Goal: Task Accomplishment & Management: Manage account settings

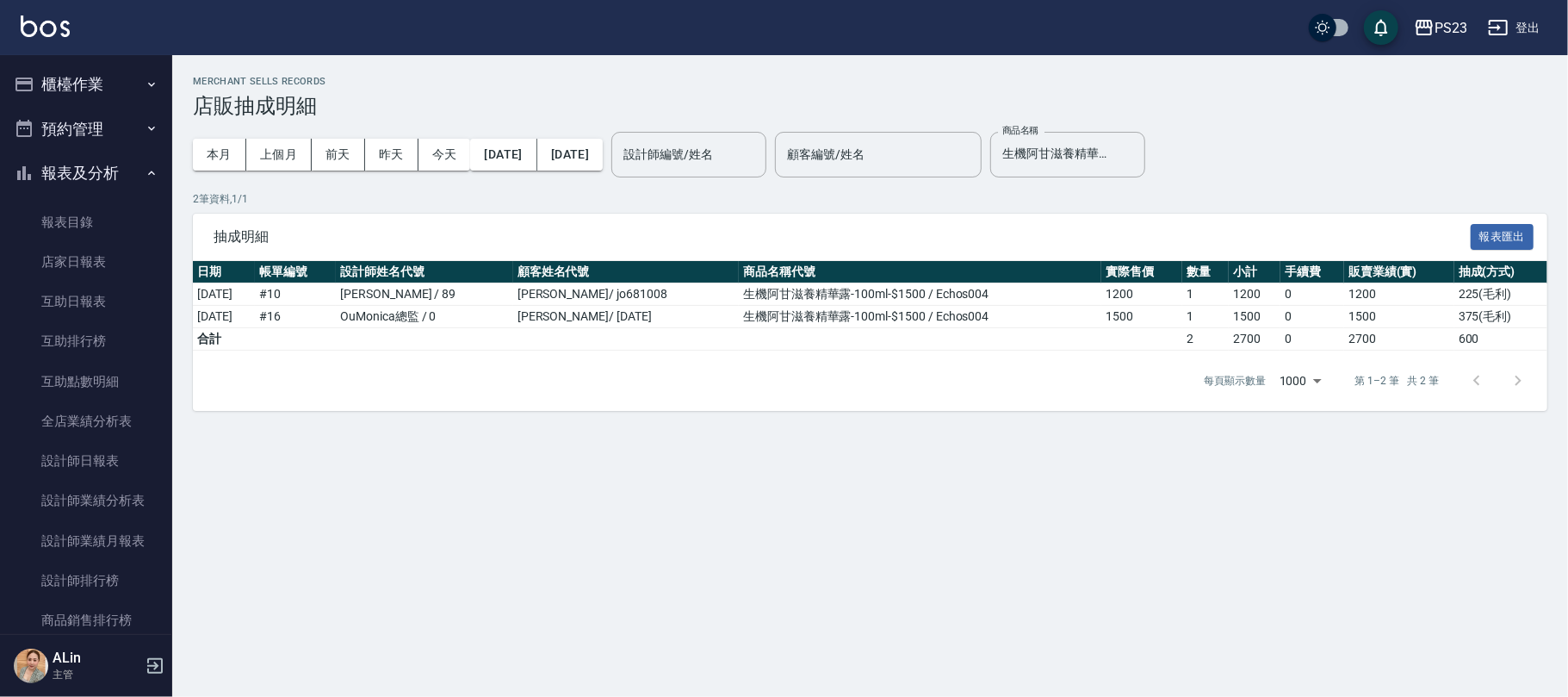
click at [145, 88] on icon "button" at bounding box center [152, 85] width 14 height 14
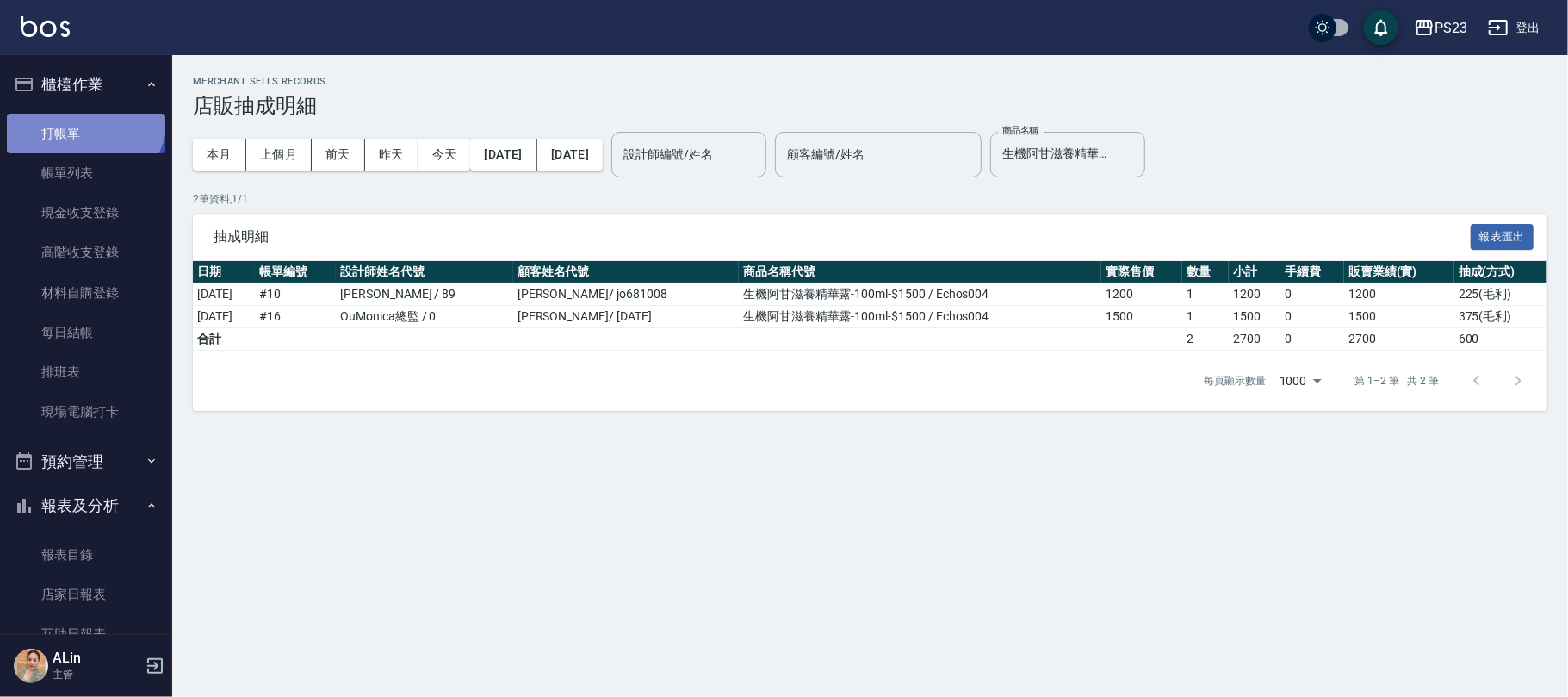
click at [70, 114] on link "打帳單" at bounding box center [86, 134] width 159 height 40
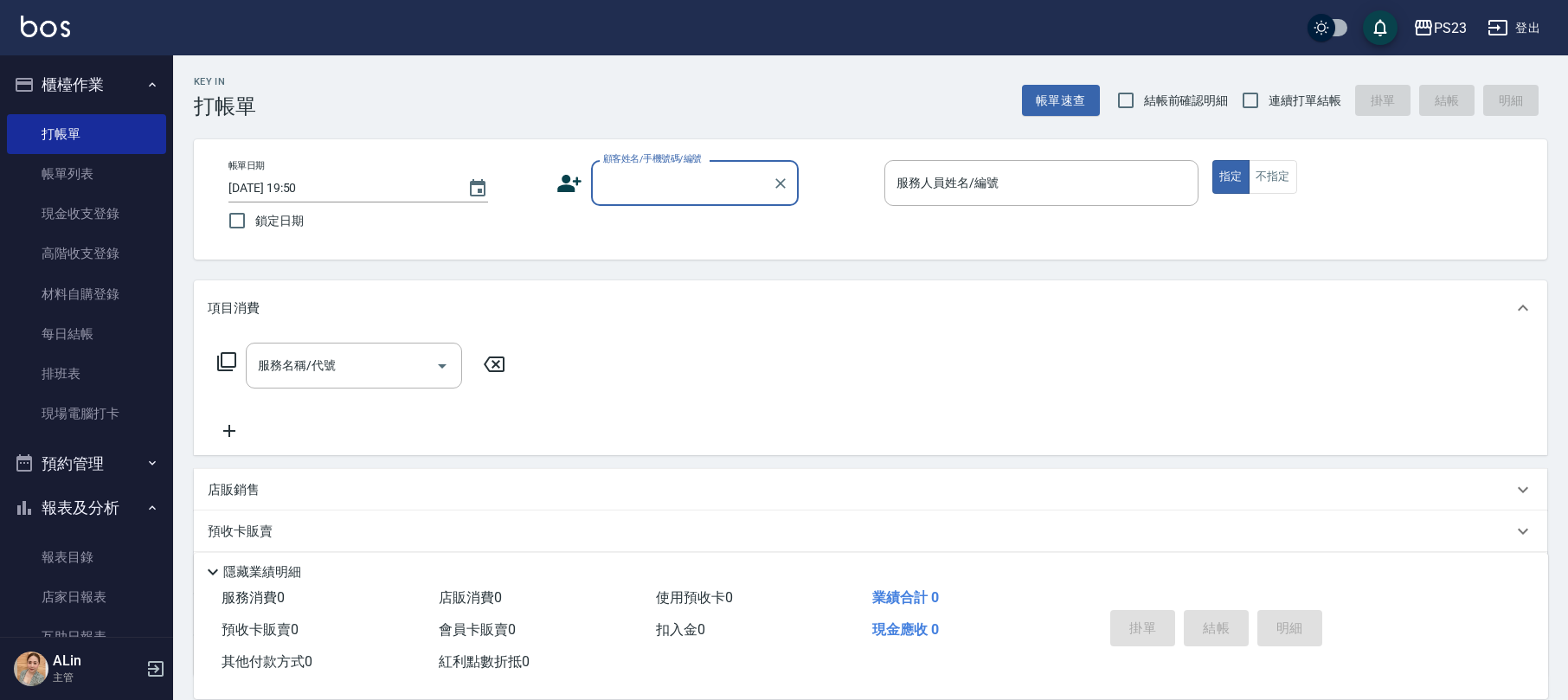
click at [652, 201] on div "顧客姓名/手機號碼/編號" at bounding box center [695, 183] width 208 height 46
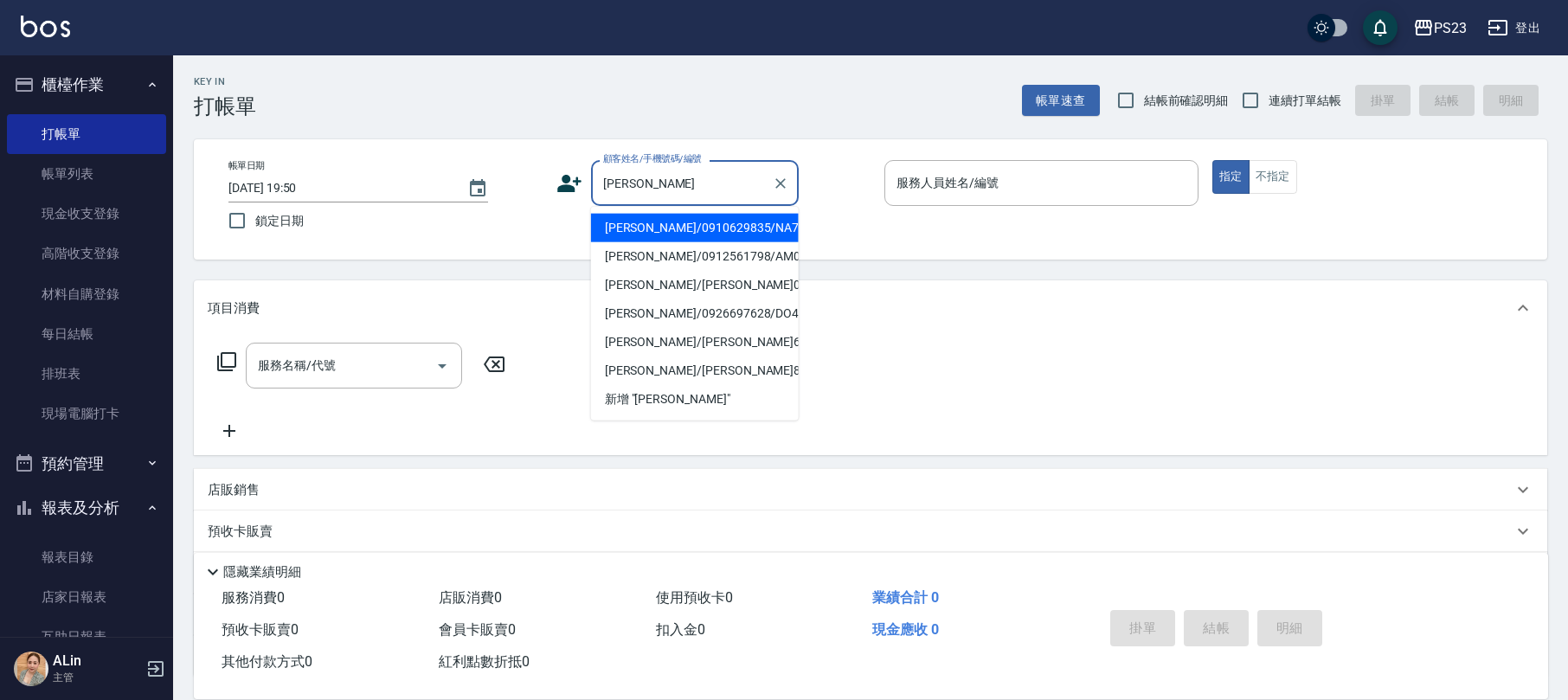
click at [765, 227] on li "[PERSON_NAME]/0910629835/NA771011" at bounding box center [695, 228] width 208 height 29
type input "[PERSON_NAME]/0910629835/NA771011"
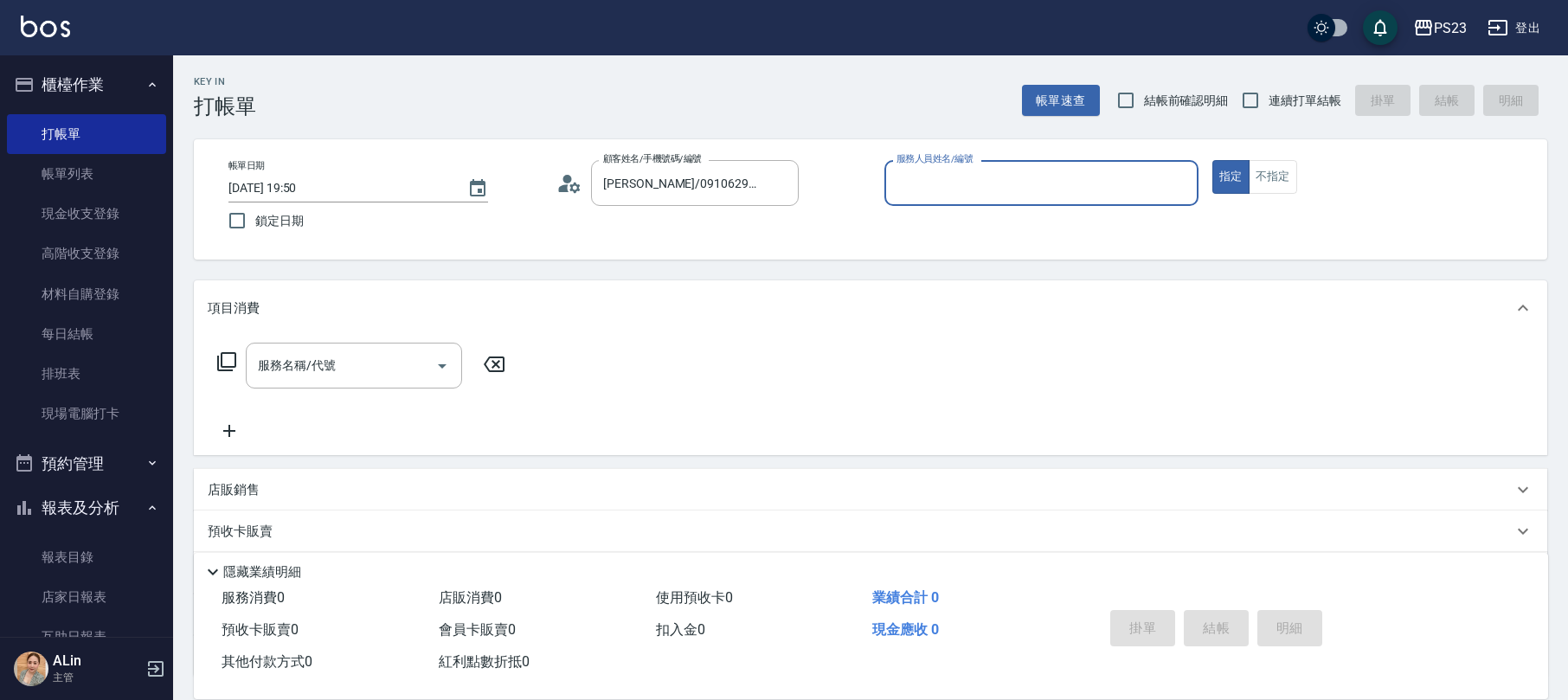
type input "Nanako-59"
click at [1316, 97] on span "連續打單結帳" at bounding box center [1305, 100] width 73 height 18
click at [1268, 97] on input "連續打單結帳" at bounding box center [1250, 100] width 36 height 36
checkbox input "true"
click at [344, 366] on input "服務名稱/代號" at bounding box center [341, 365] width 175 height 30
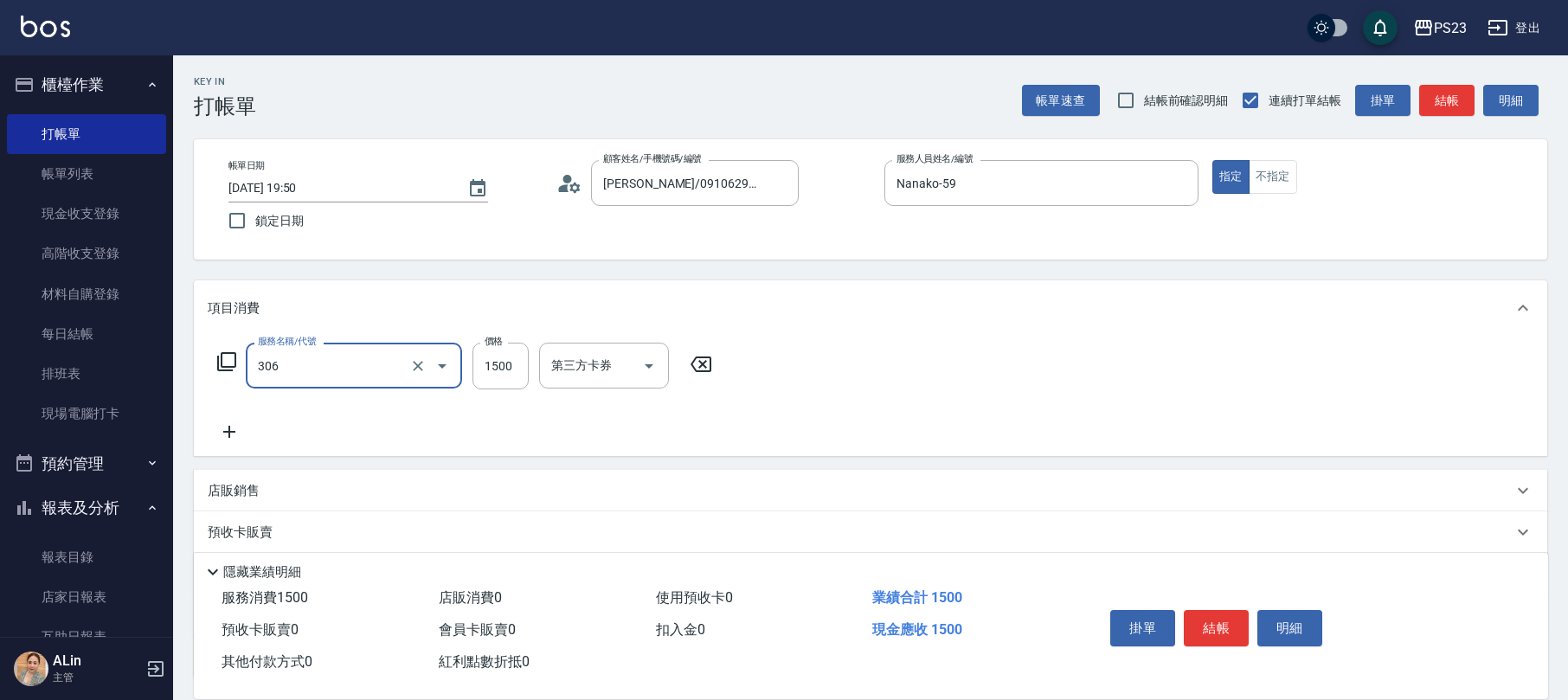
type input "指定洗+剪髮1500(306)"
type input "765"
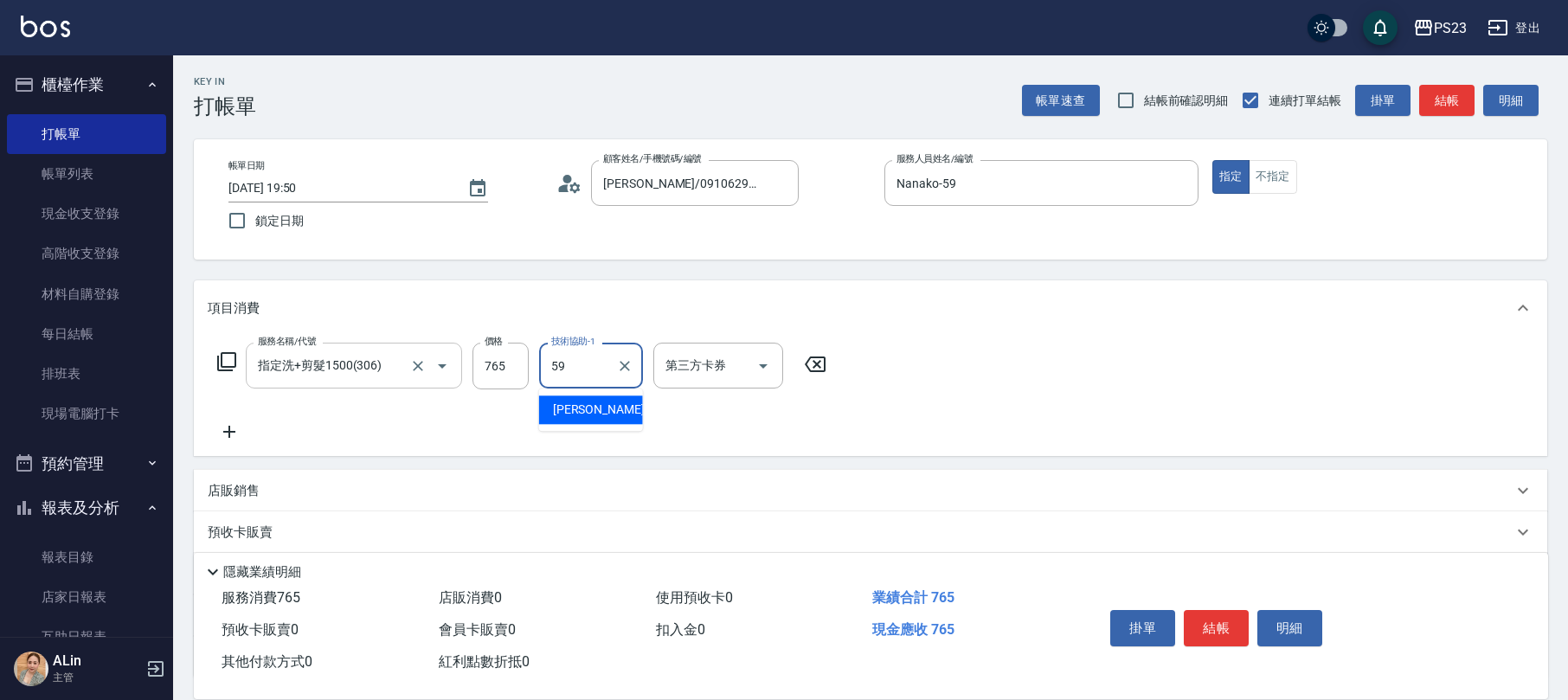
type input "Nanako-59"
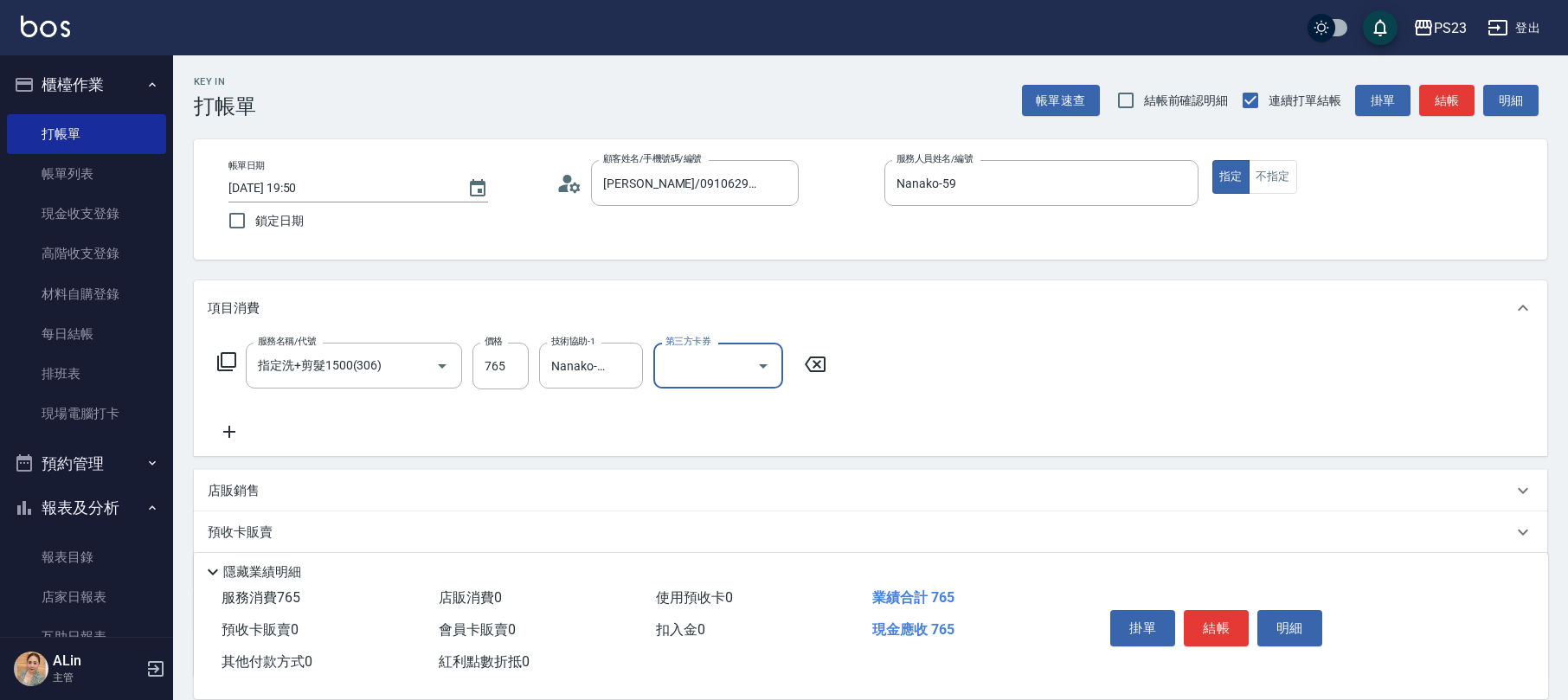
scroll to position [139, 0]
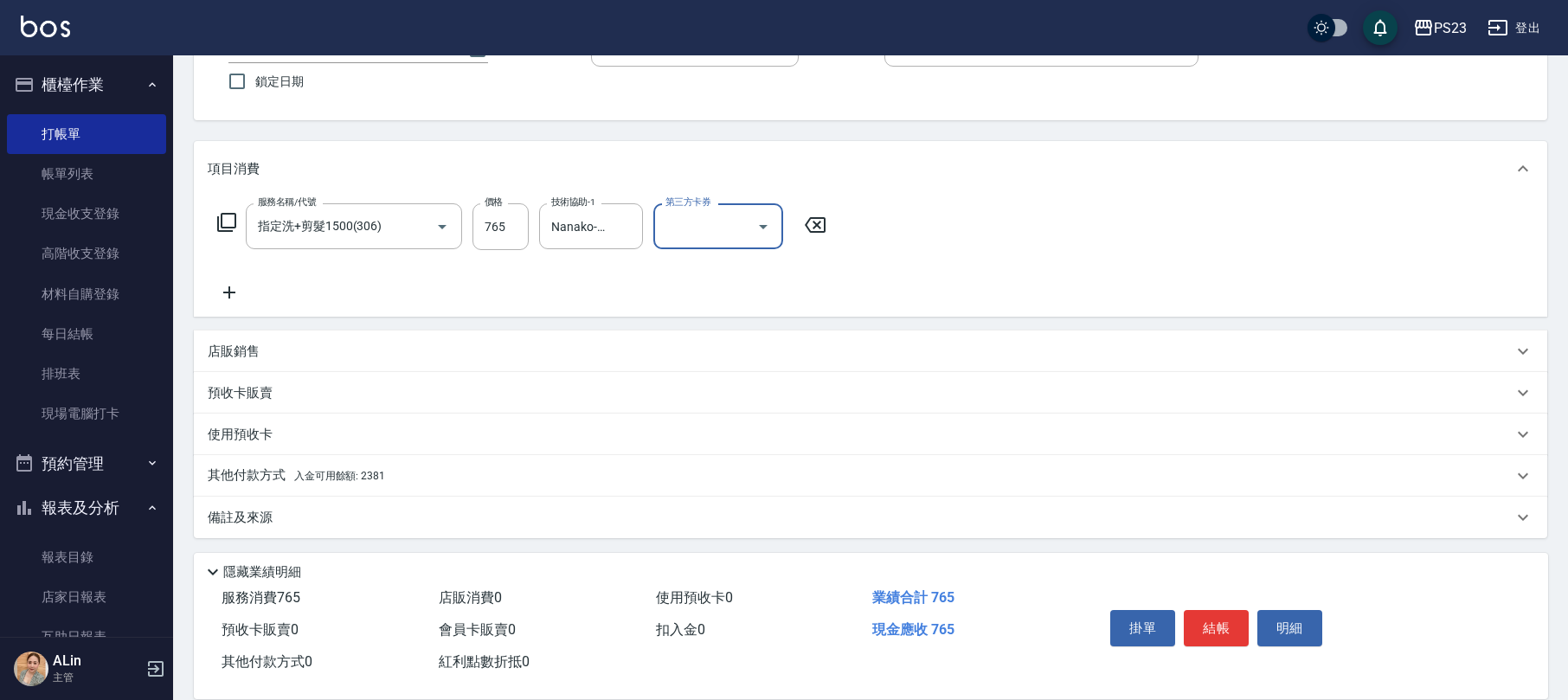
click at [312, 516] on div "備註及來源" at bounding box center [860, 517] width 1305 height 18
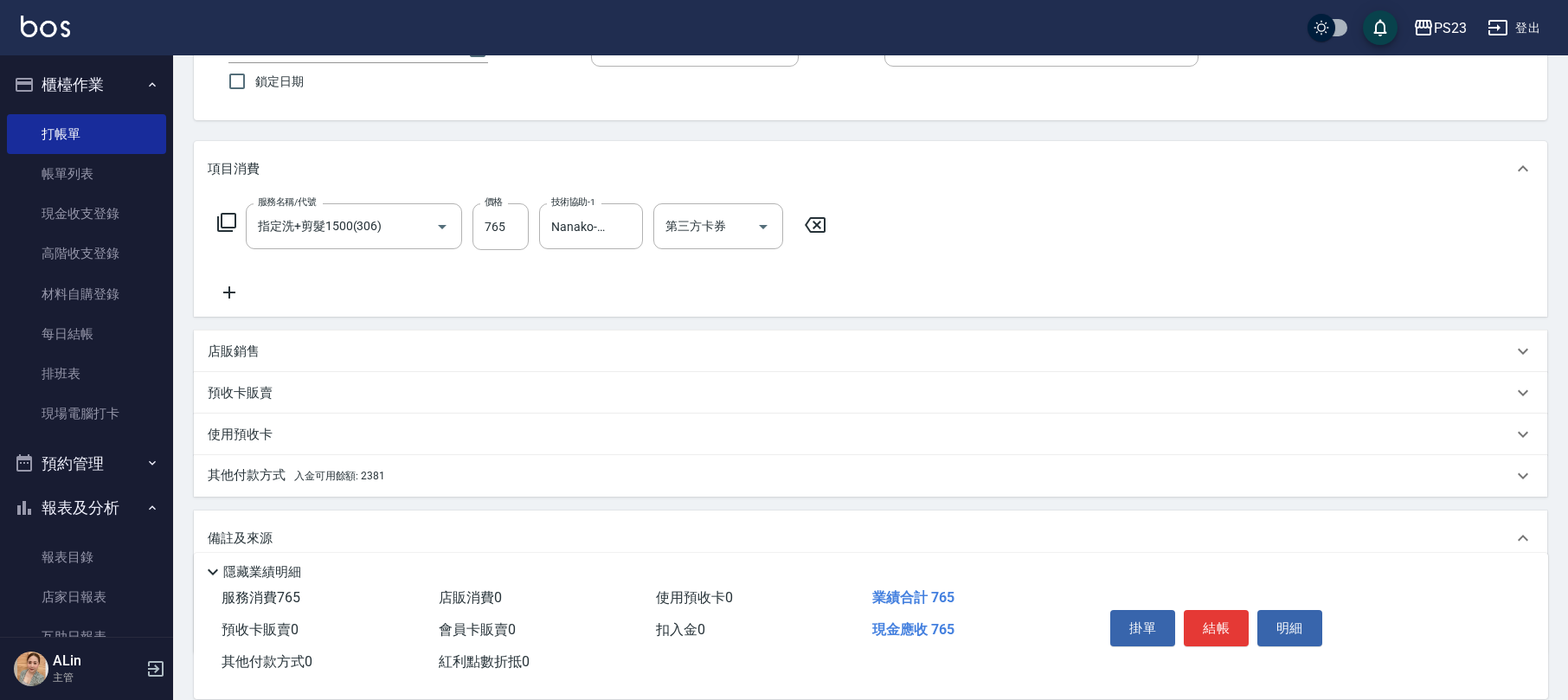
scroll to position [255, 0]
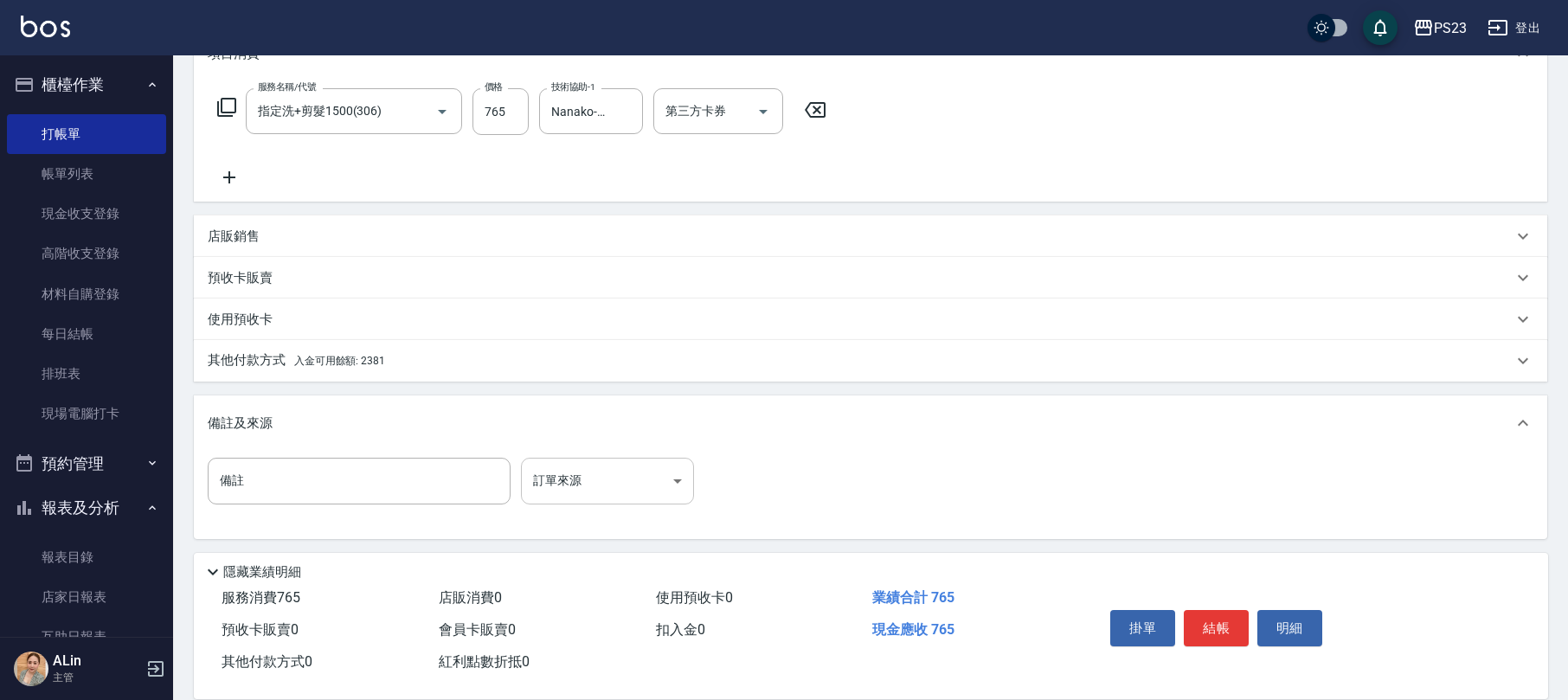
click at [592, 476] on body "PS23 登出 櫃檯作業 打帳單 帳單列表 現金收支登錄 高階收支登錄 材料自購登錄 每日結帳 排班表 現場電腦打卡 預約管理 預約管理 單日預約紀錄 單週預…" at bounding box center [784, 223] width 1568 height 956
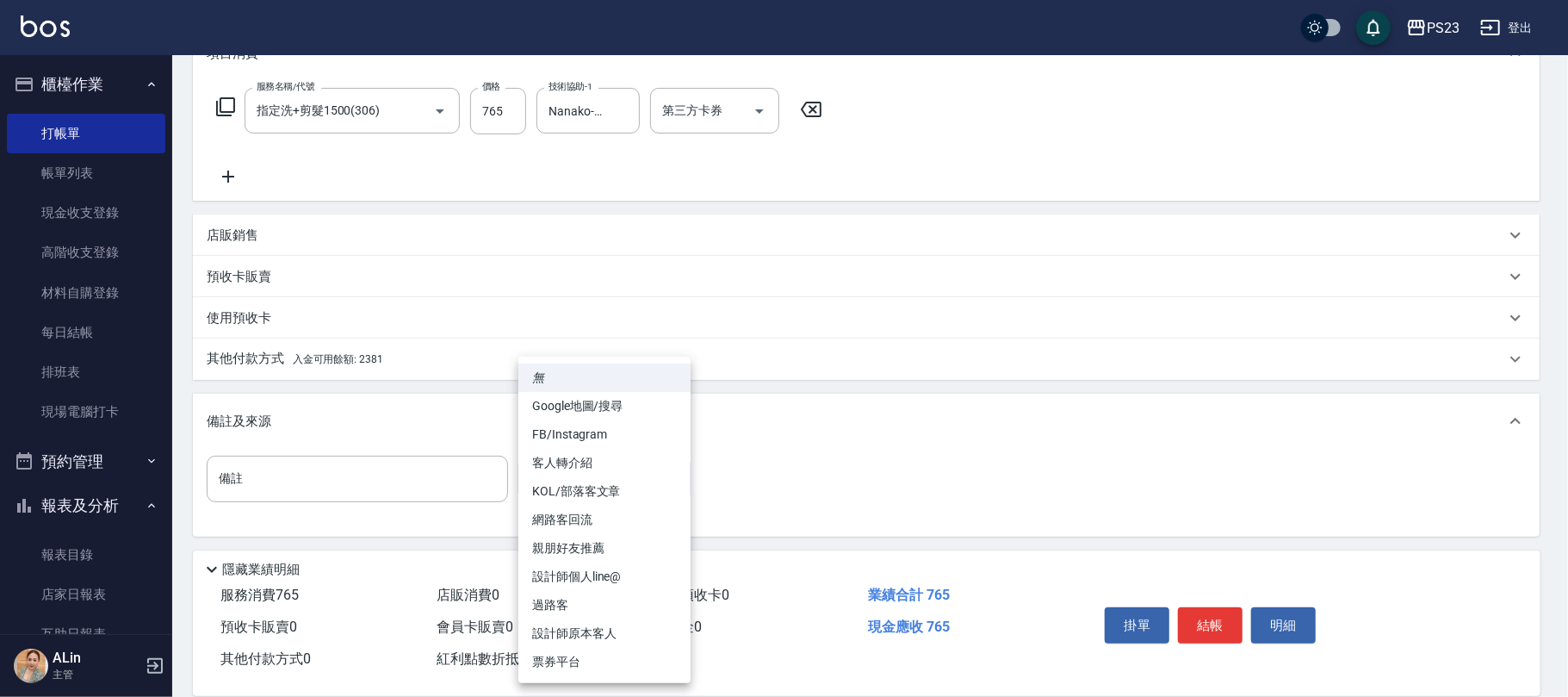
click at [587, 634] on li "設計師原本客人" at bounding box center [605, 633] width 172 height 28
type input "設計師原本客人"
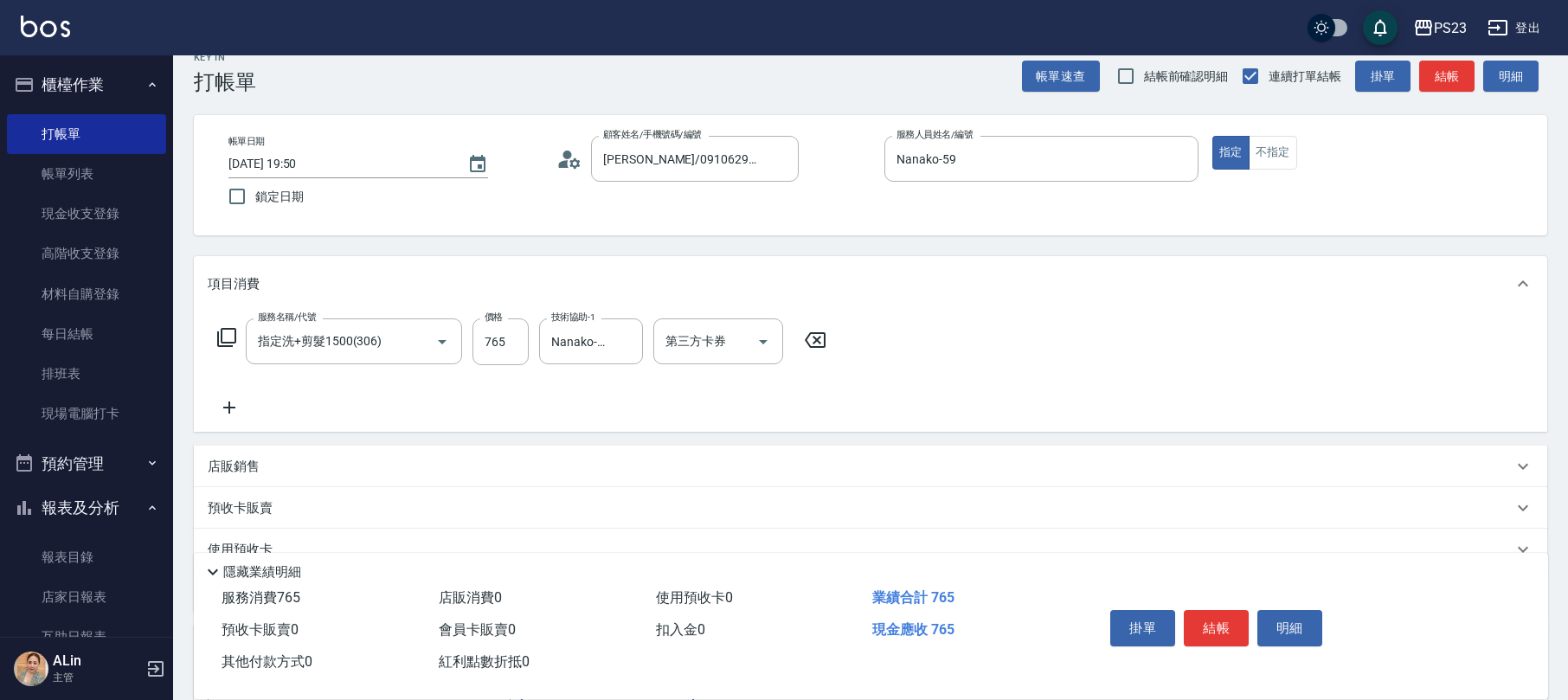
scroll to position [0, 0]
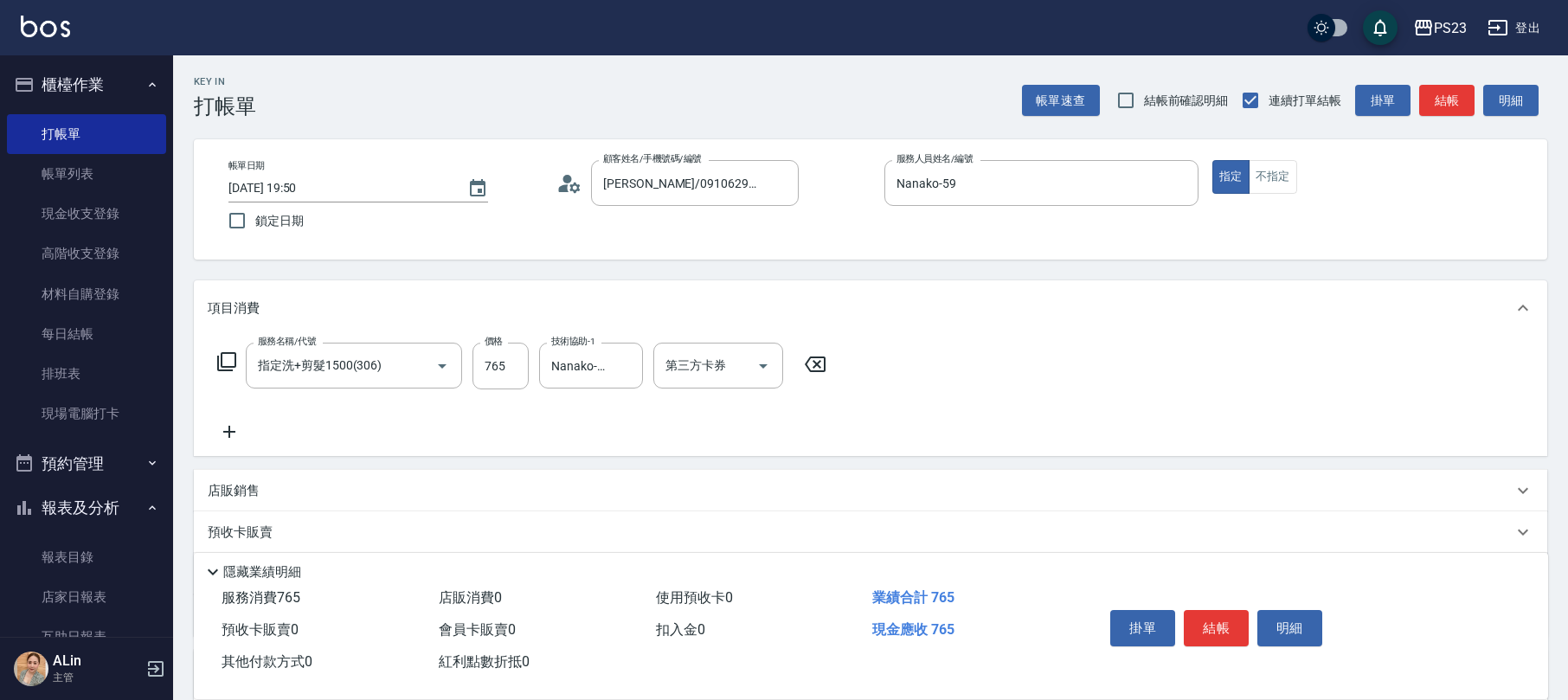
click at [572, 178] on icon at bounding box center [569, 184] width 26 height 26
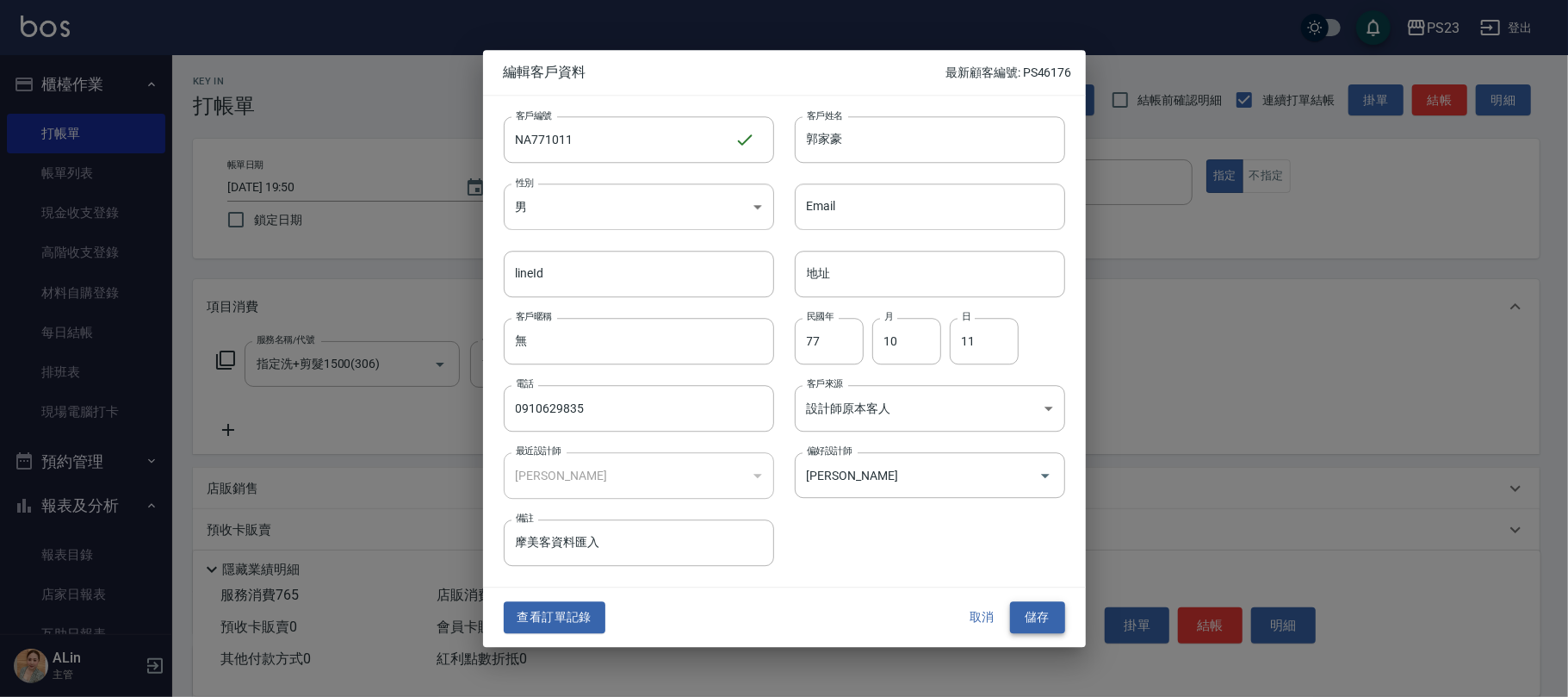
click at [1049, 617] on button "儲存" at bounding box center [1038, 618] width 55 height 32
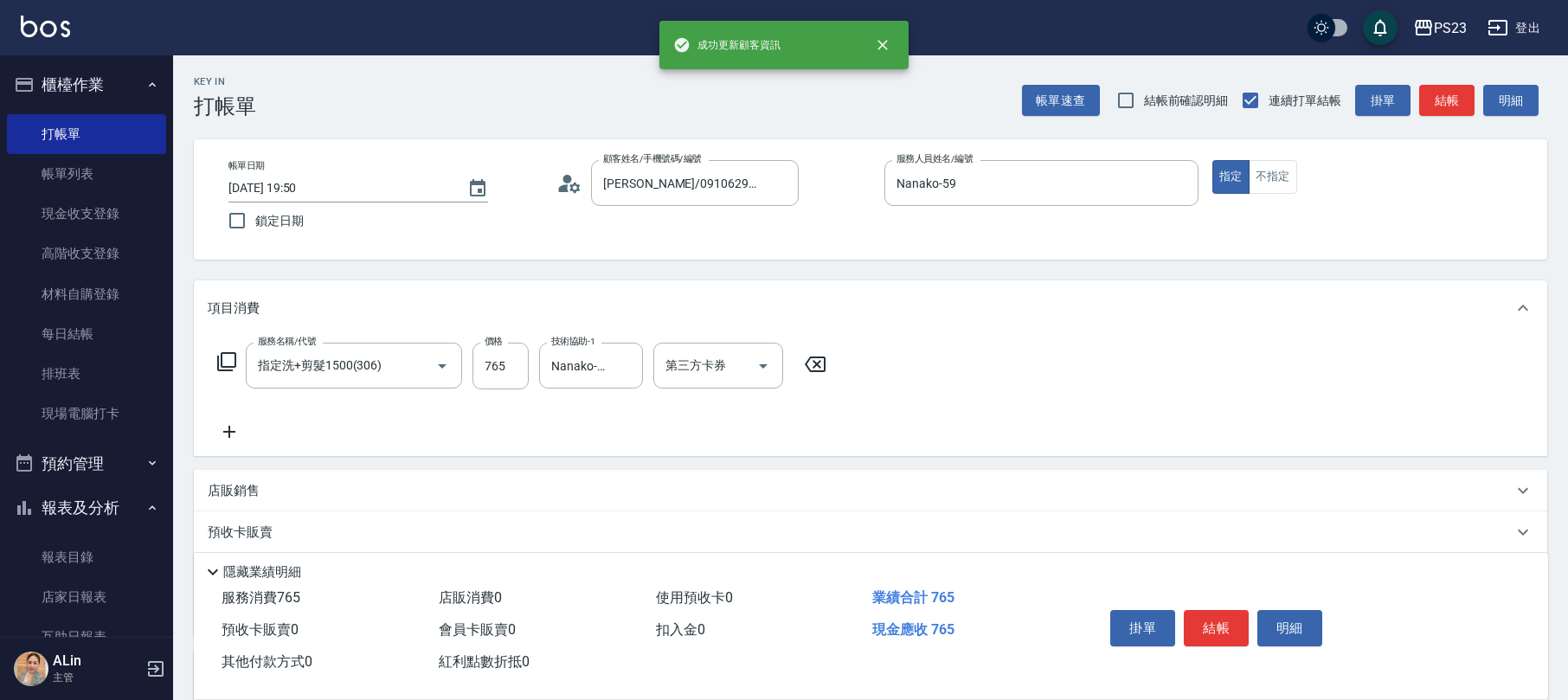
scroll to position [256, 0]
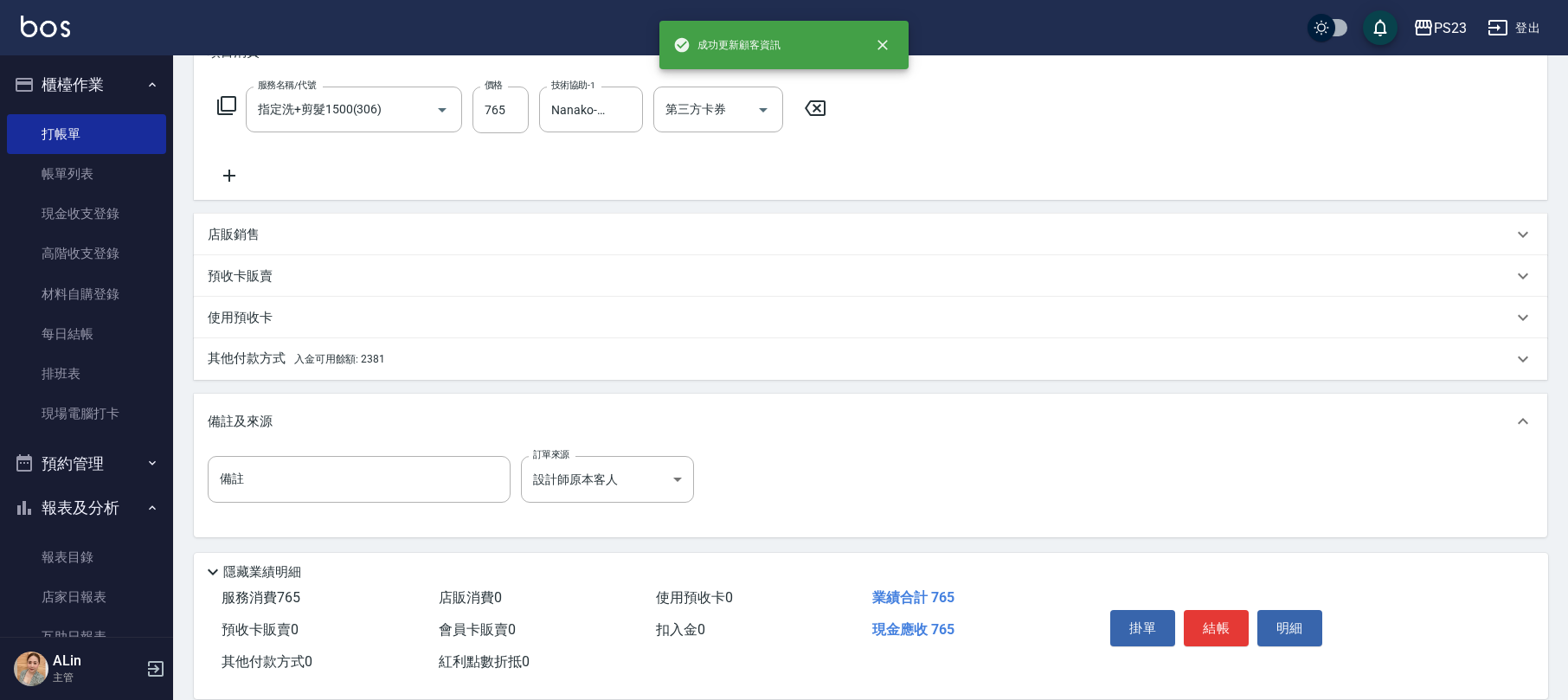
click at [394, 354] on div "其他付款方式 入金可用餘額: 2381" at bounding box center [860, 359] width 1305 height 19
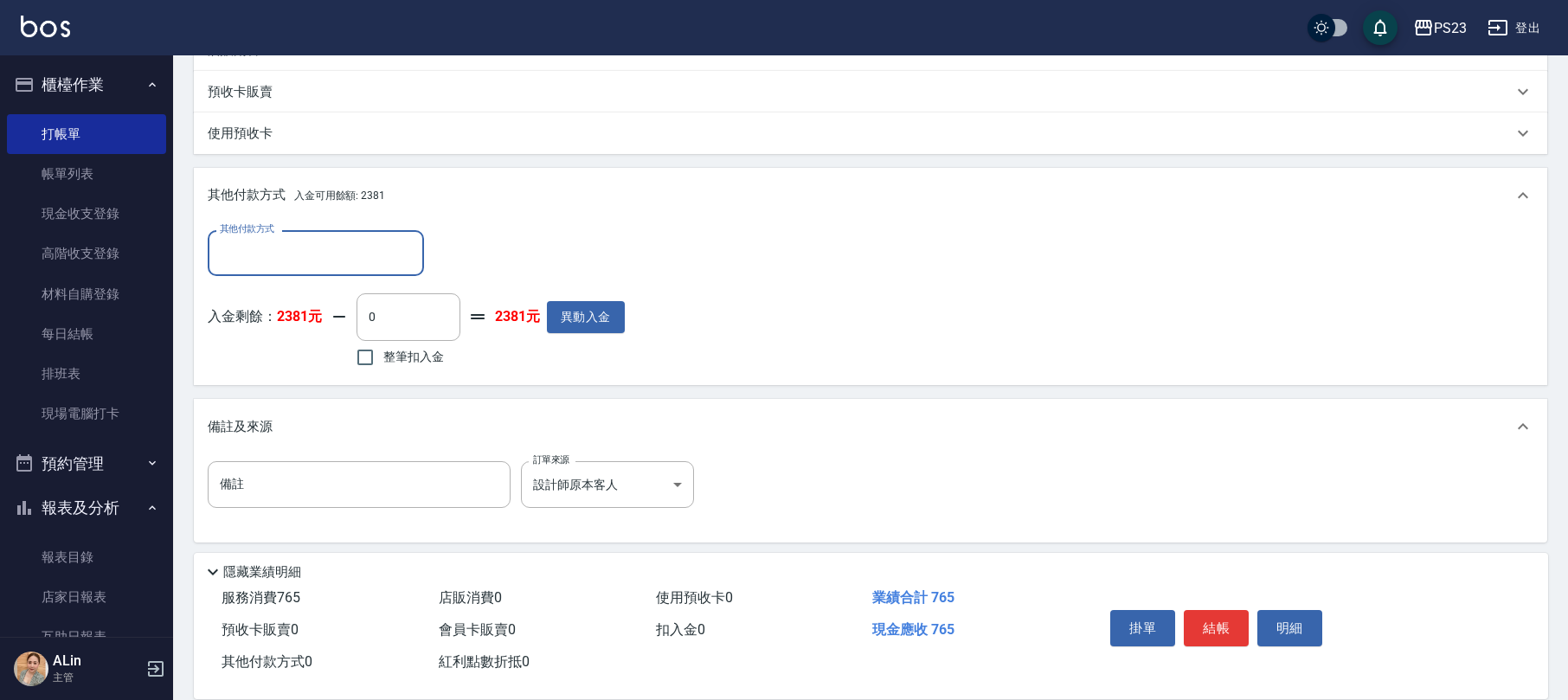
scroll to position [0, 0]
click at [422, 358] on span "整筆扣入金" at bounding box center [413, 356] width 61 height 18
click at [383, 358] on input "整筆扣入金" at bounding box center [365, 357] width 36 height 36
checkbox input "true"
type input "765"
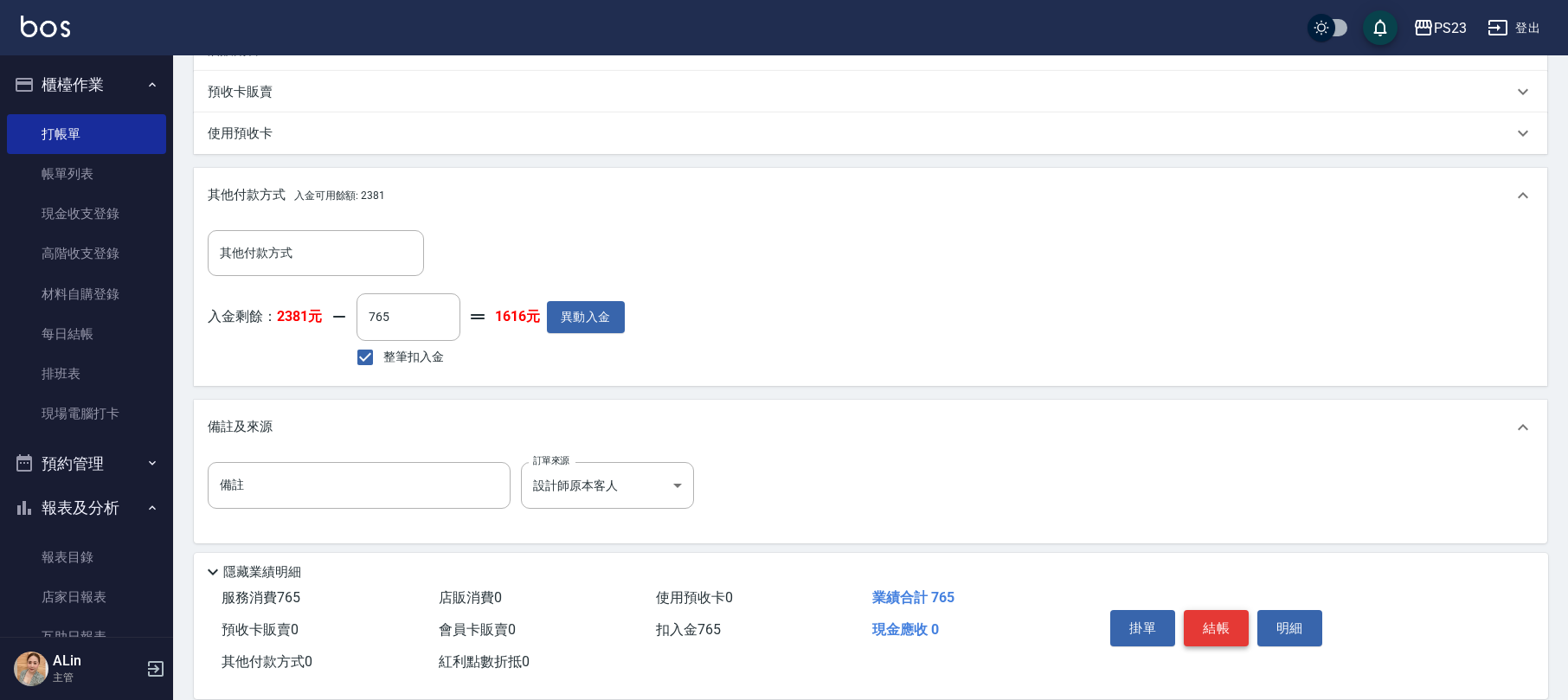
click at [1220, 624] on button "結帳" at bounding box center [1215, 628] width 65 height 36
type input "[DATE] 19:51"
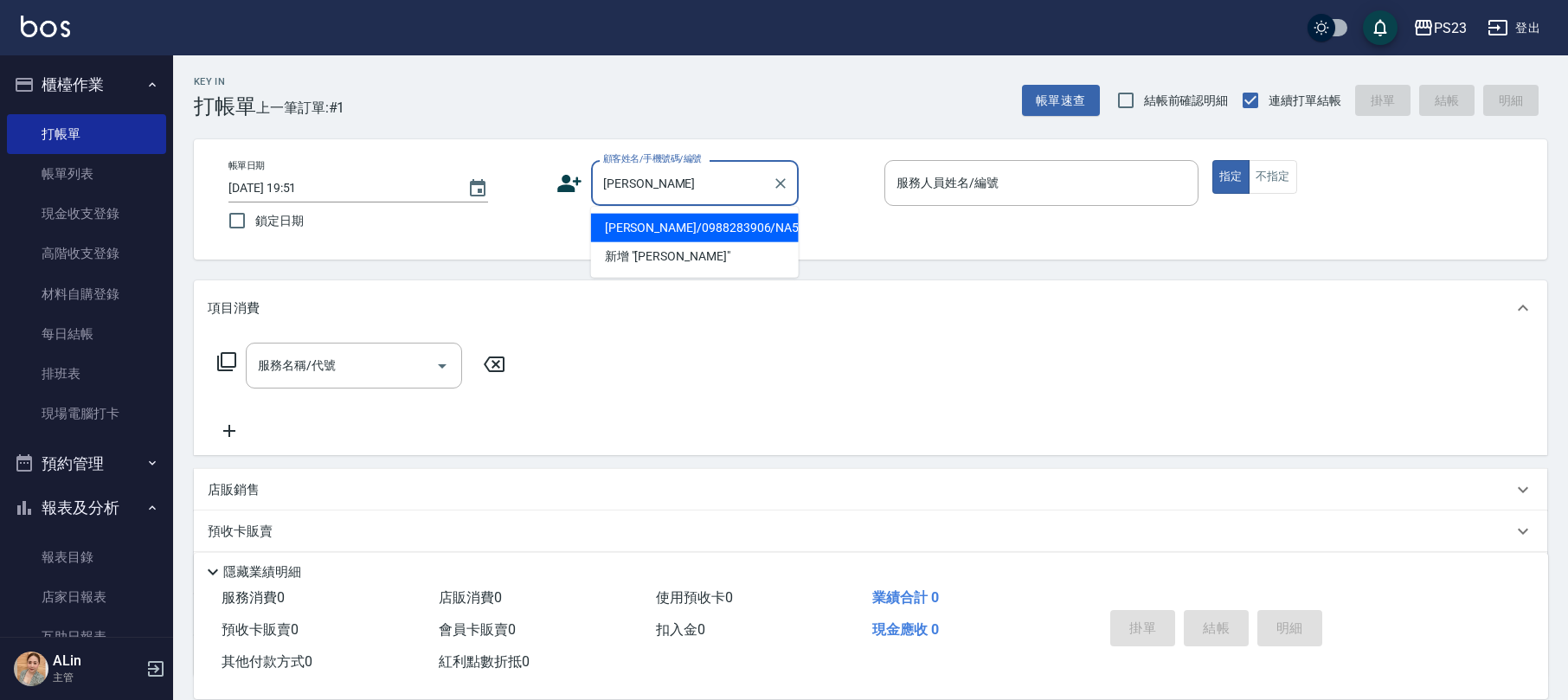
click at [715, 225] on li "[PERSON_NAME]/0988283906/NA581001" at bounding box center [695, 228] width 208 height 29
type input "[PERSON_NAME]/0988283906/NA581001"
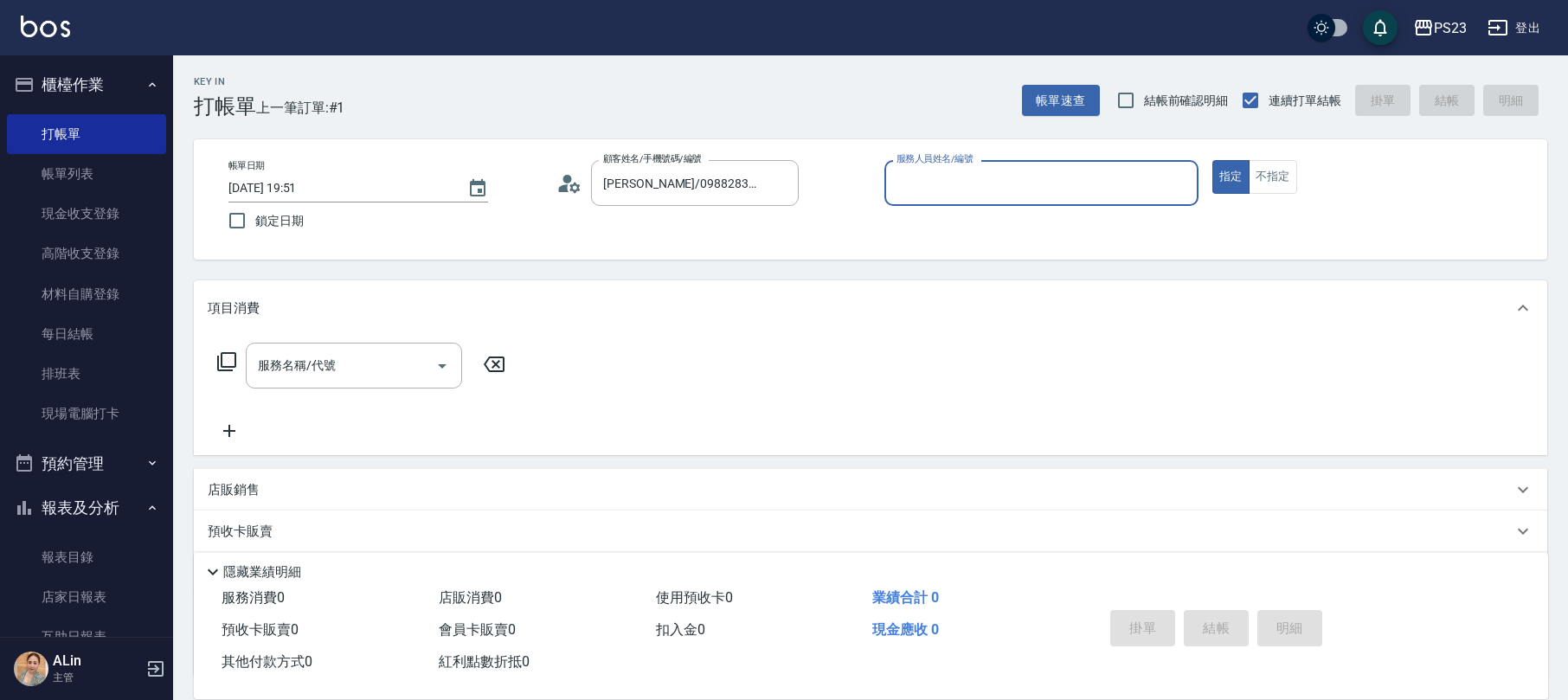
type input "Nanako-59"
click at [343, 373] on input "服務名稱/代號" at bounding box center [341, 365] width 175 height 30
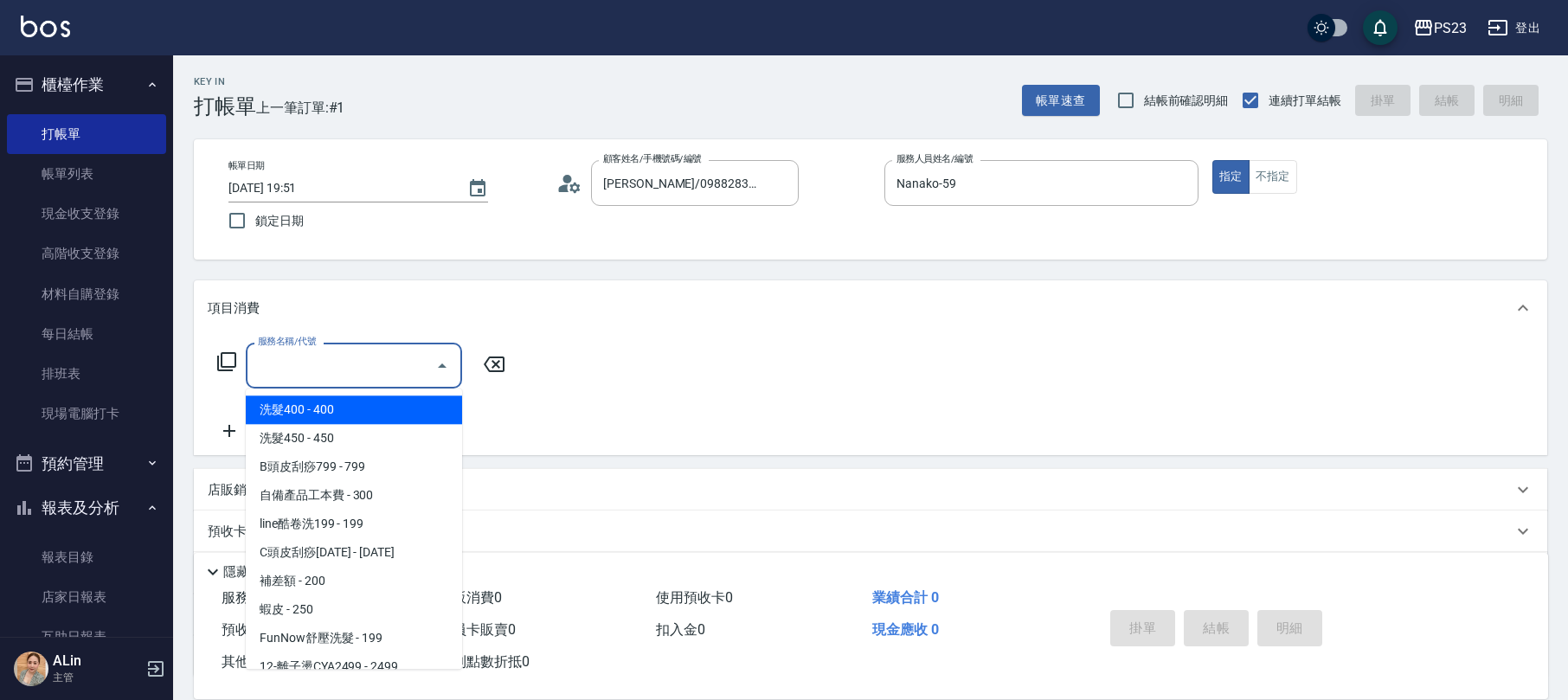
type input "9"
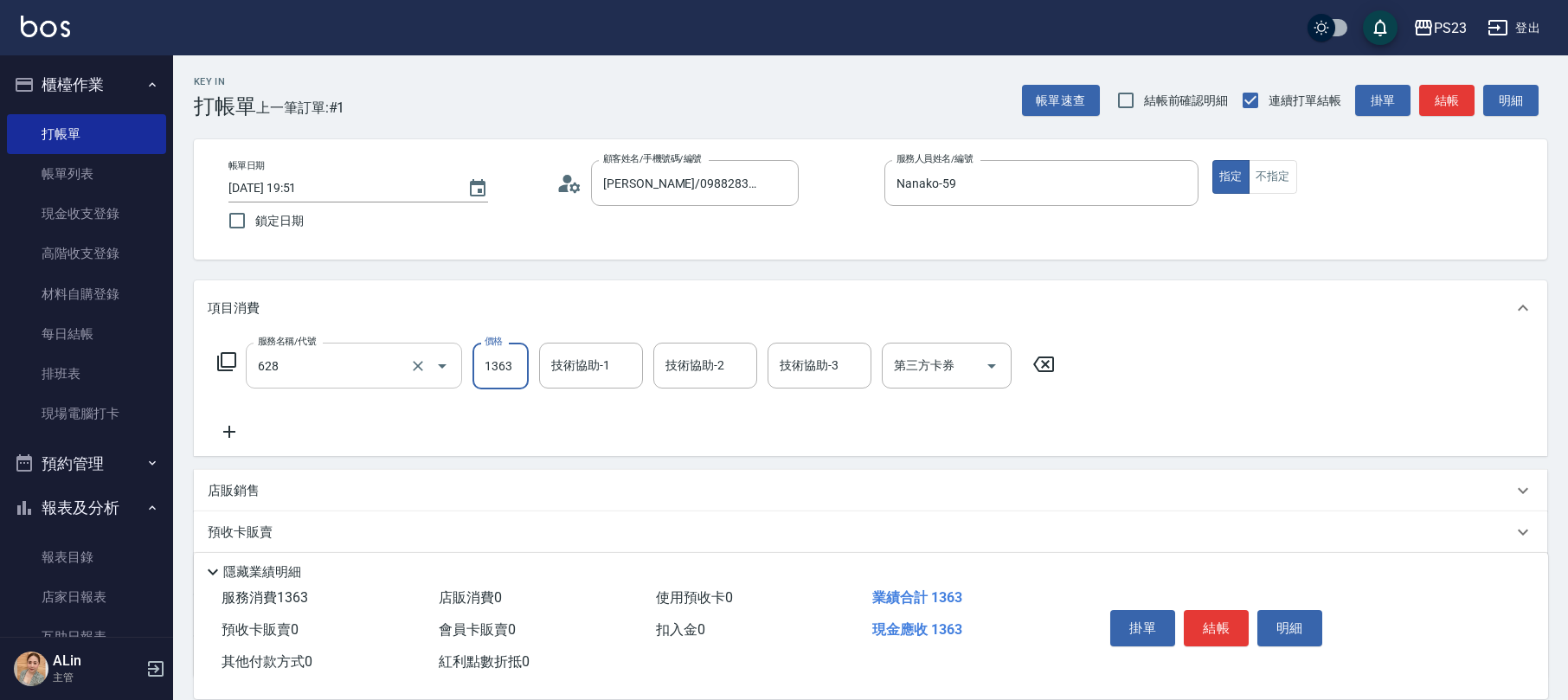
type input "中草藥2000(628)"
type input "1500"
type input "Nanako-59"
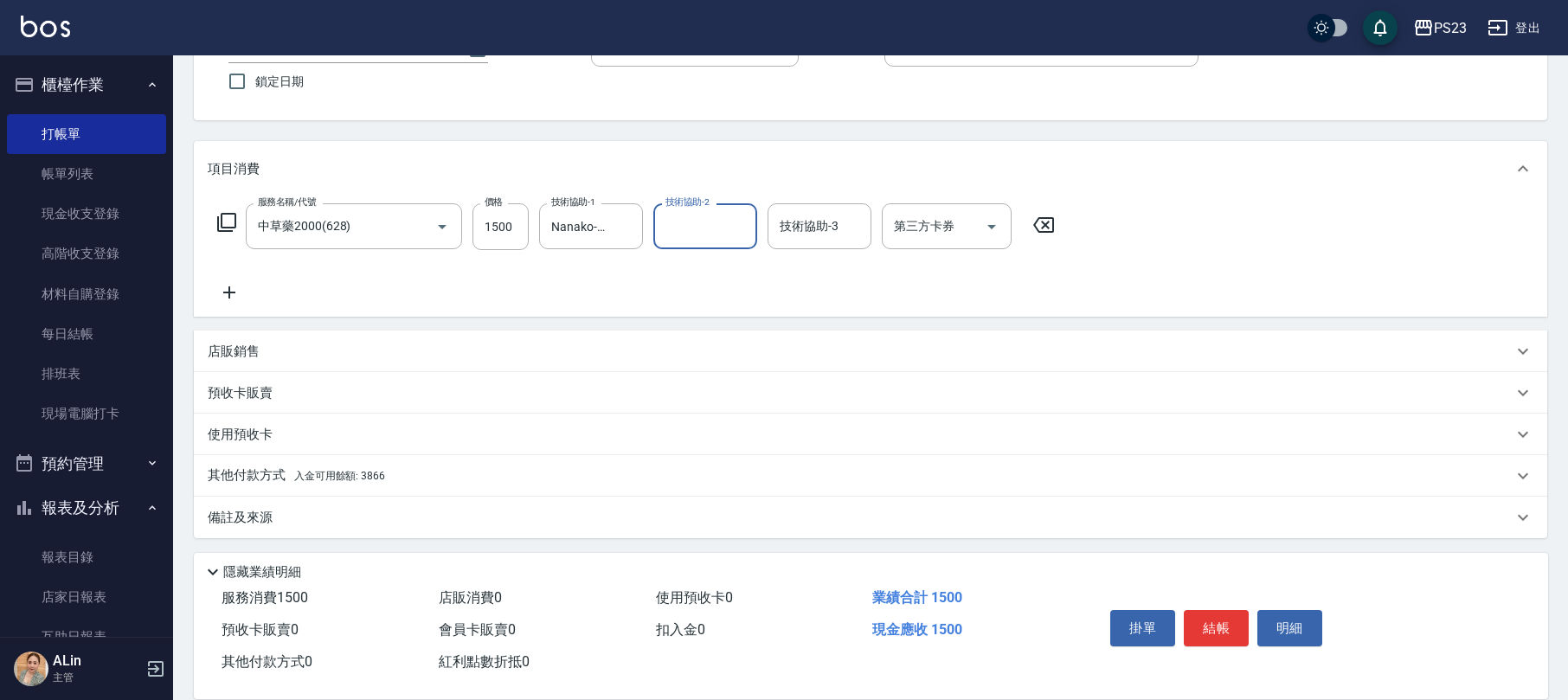
click at [334, 517] on div "備註及來源" at bounding box center [860, 517] width 1305 height 18
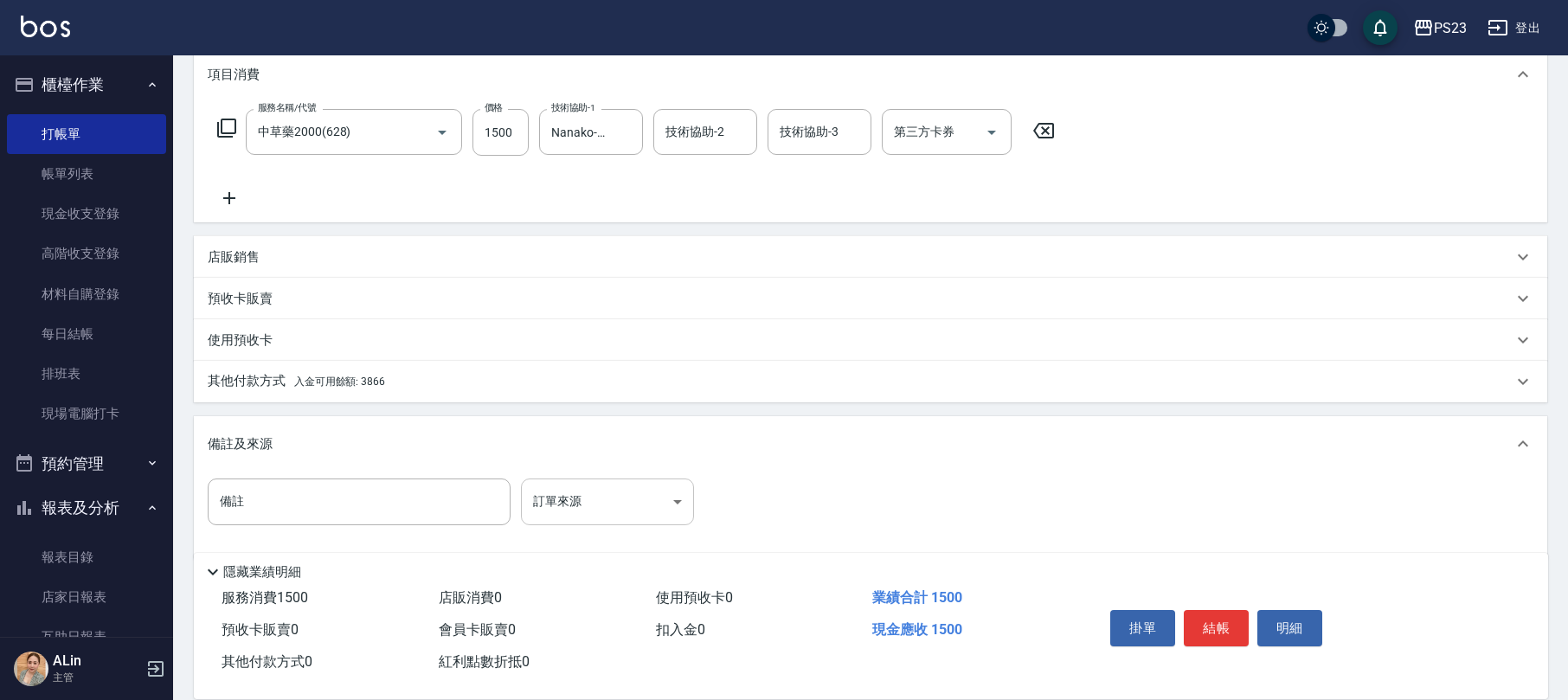
scroll to position [256, 0]
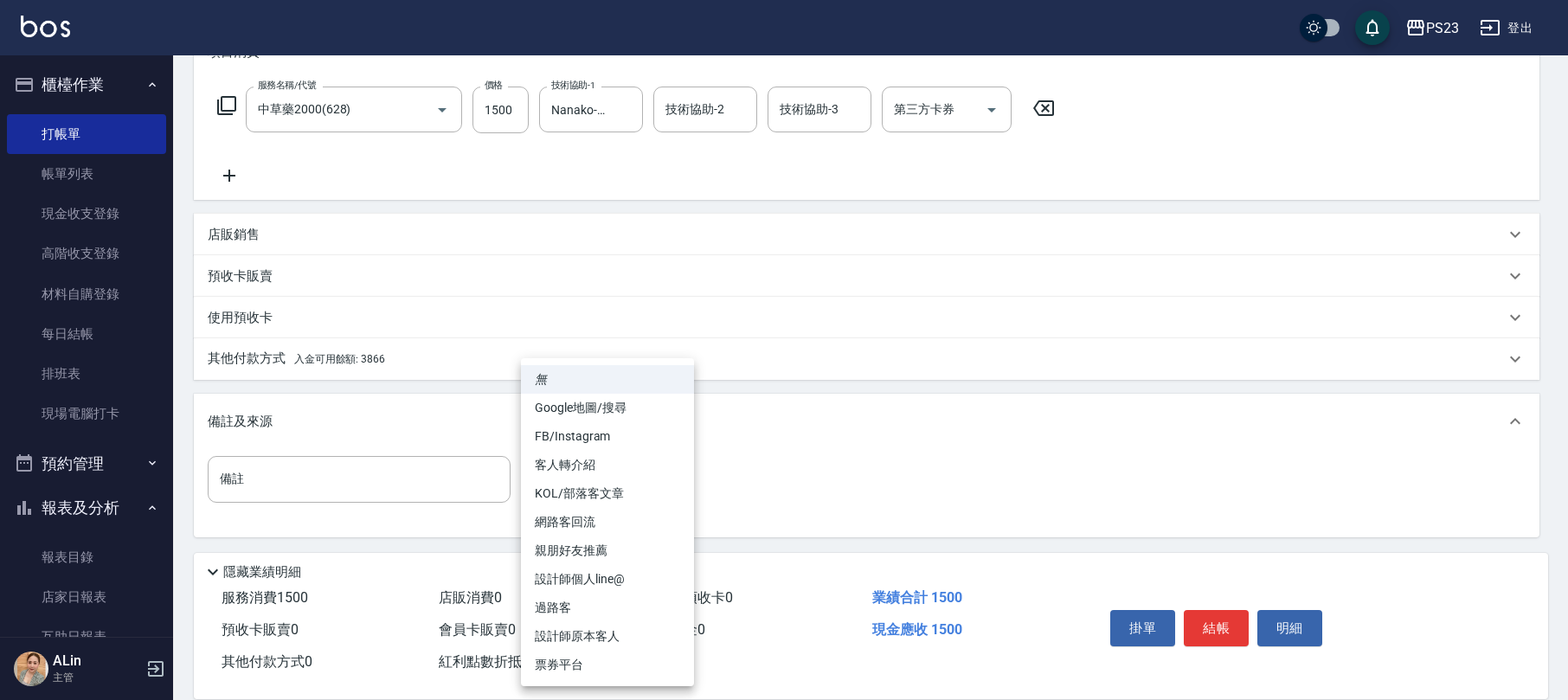
click at [614, 482] on body "PS23 登出 櫃檯作業 打帳單 帳單列表 現金收支登錄 高階收支登錄 材料自購登錄 每日結帳 排班表 現場電腦打卡 預約管理 預約管理 單日預約紀錄 單週預…" at bounding box center [784, 221] width 1568 height 956
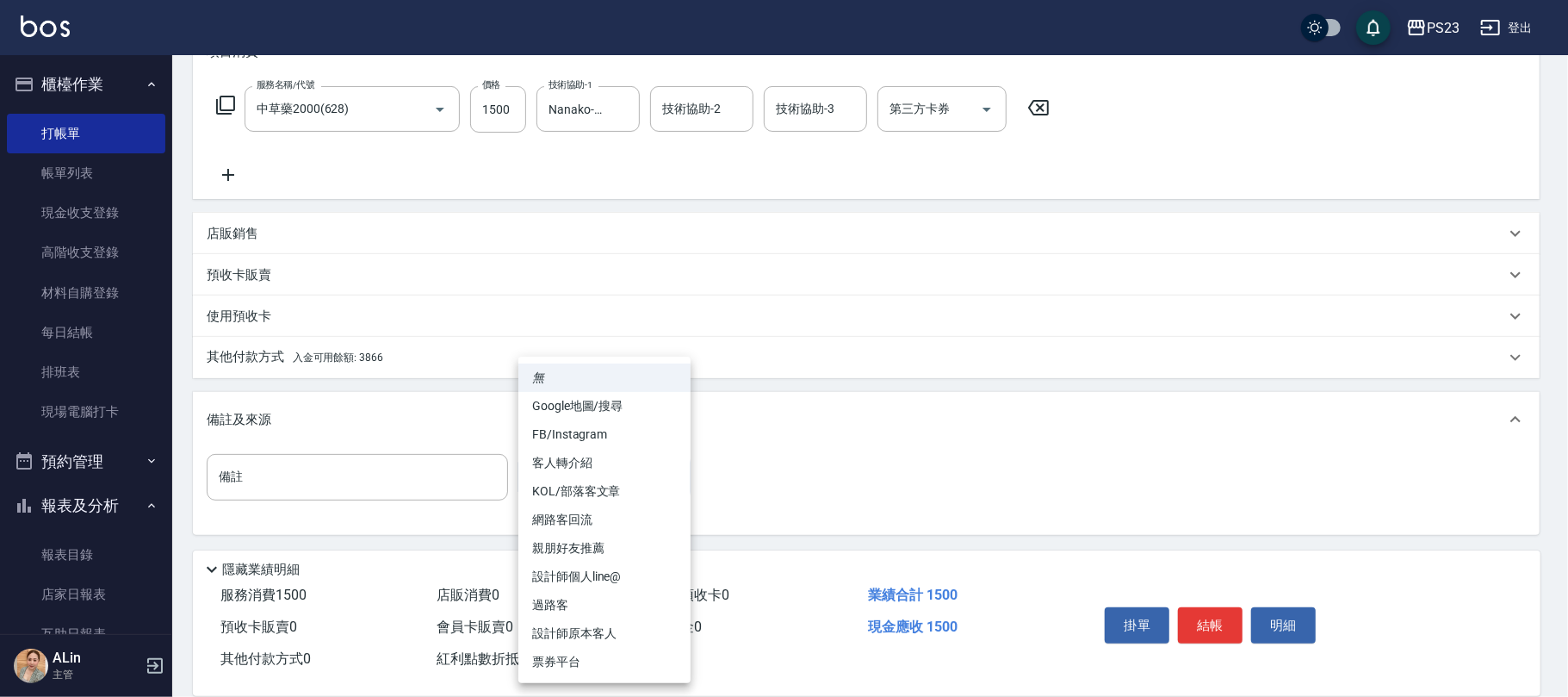
click at [597, 625] on li "設計師原本客人" at bounding box center [605, 633] width 172 height 28
type input "設計師原本客人"
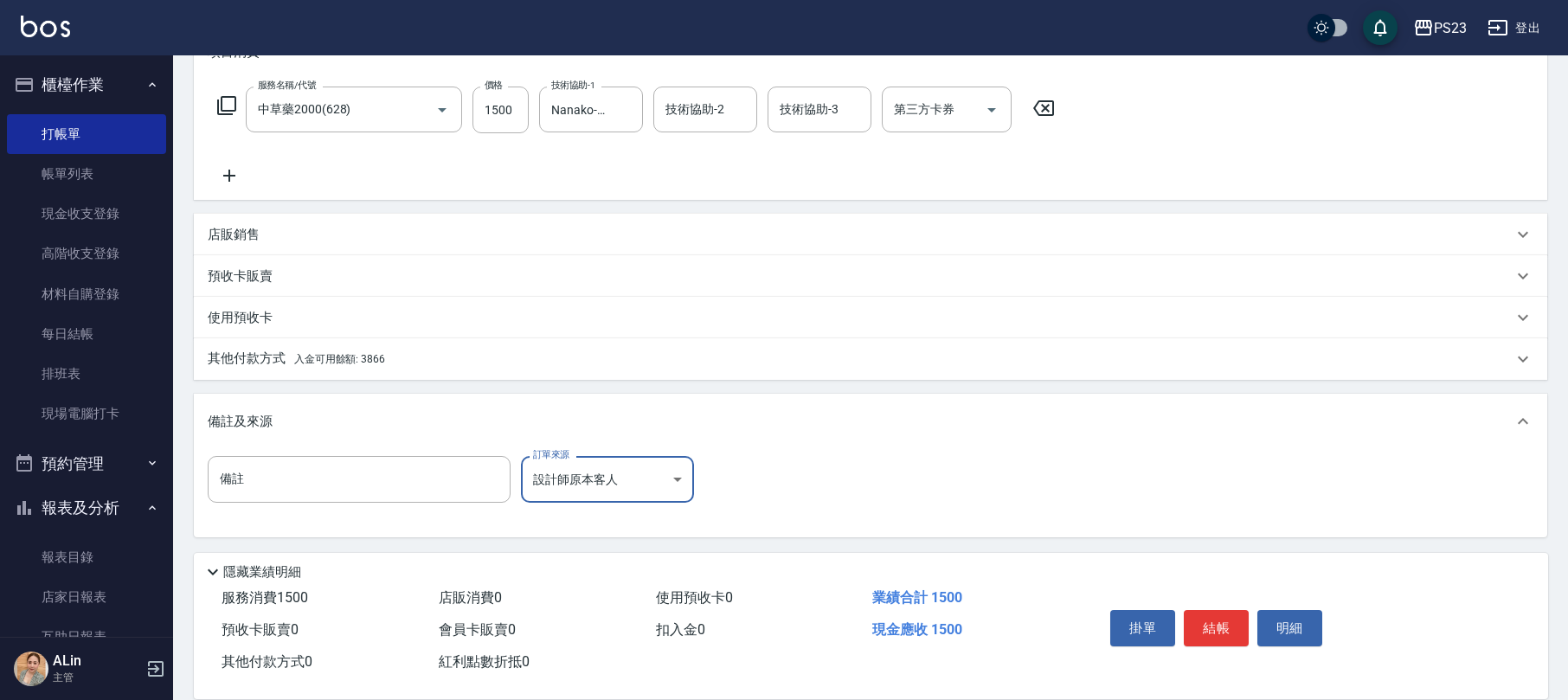
click at [387, 365] on div "其他付款方式 入金可用餘額: 3866" at bounding box center [860, 359] width 1305 height 19
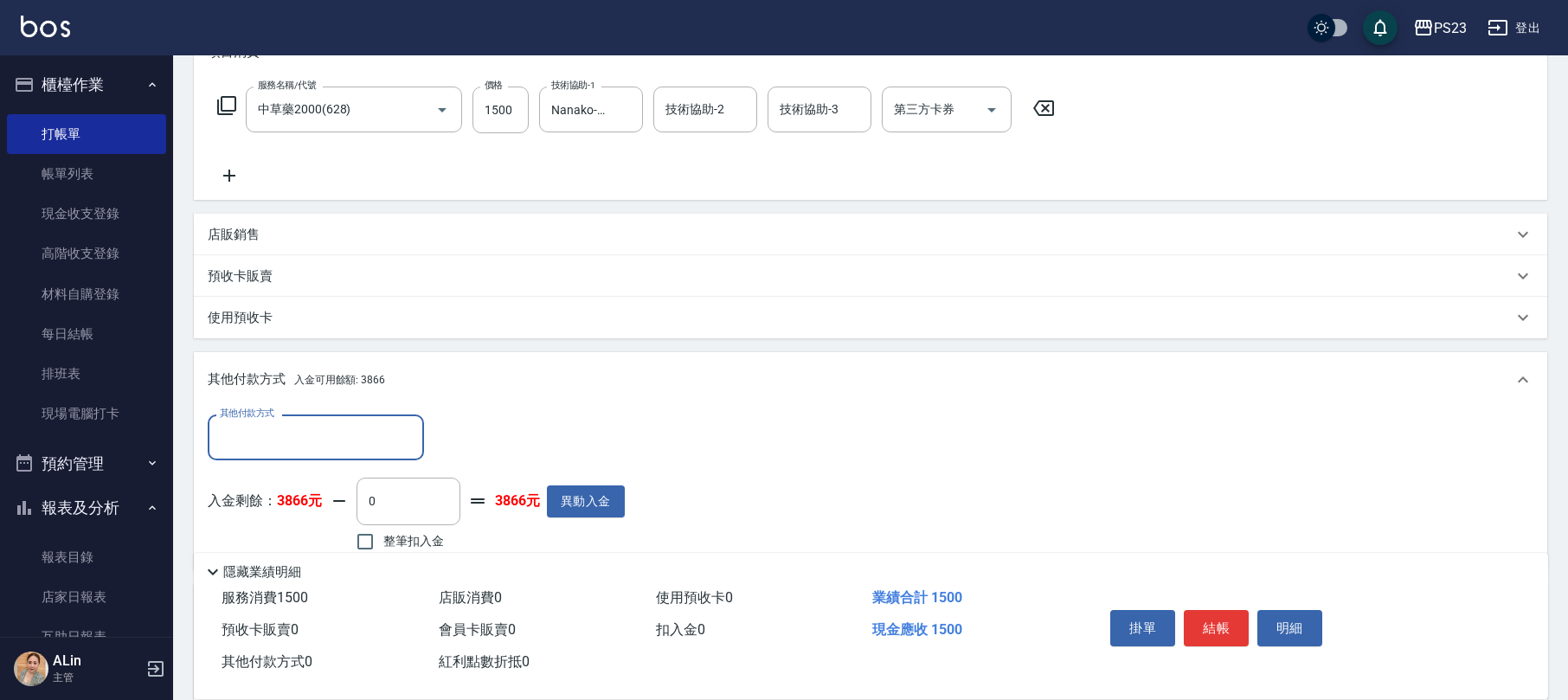
scroll to position [325, 0]
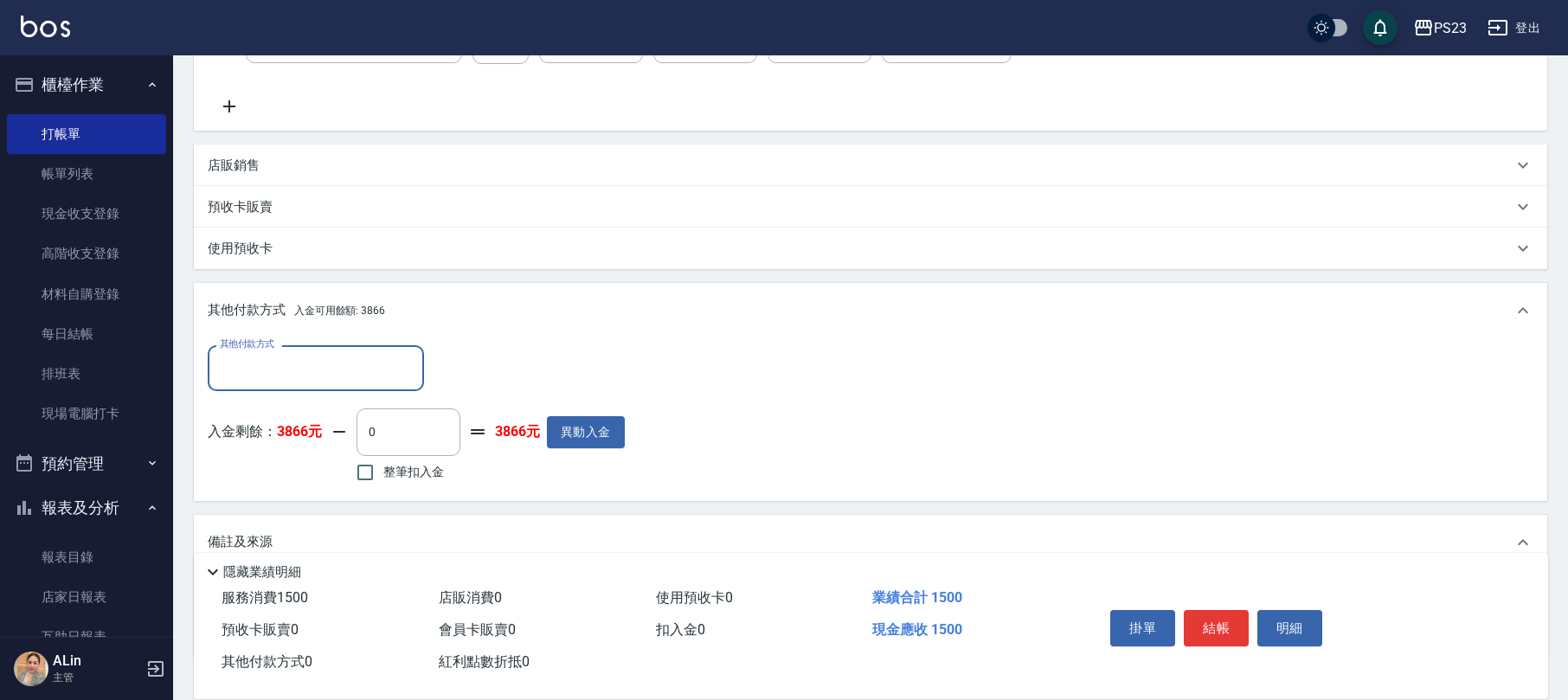
click at [408, 467] on span "整筆扣入金" at bounding box center [413, 471] width 61 height 18
click at [383, 467] on input "整筆扣入金" at bounding box center [365, 472] width 36 height 36
checkbox input "true"
type input "1500"
click at [1235, 631] on button "結帳" at bounding box center [1215, 628] width 65 height 36
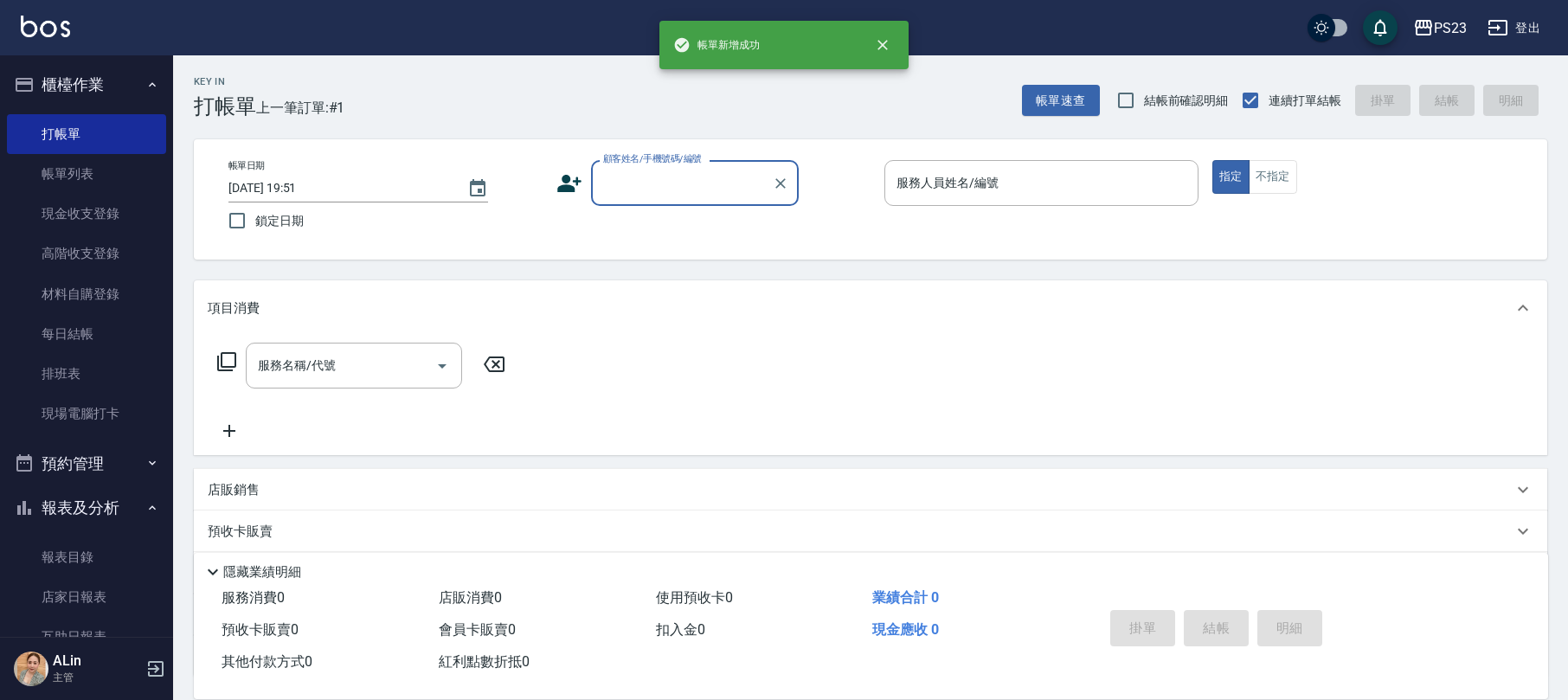
scroll to position [0, 0]
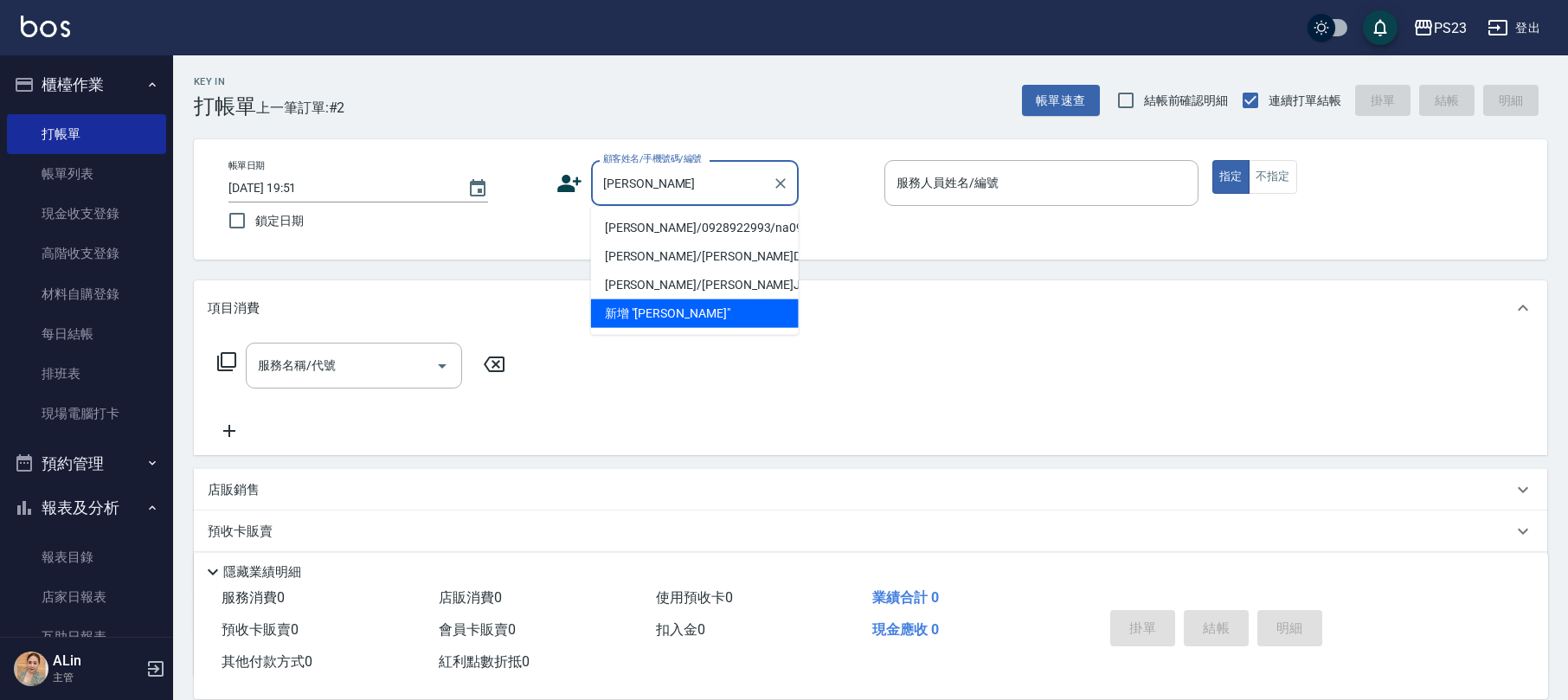
click at [762, 223] on li "[PERSON_NAME]/0928922993/na0917" at bounding box center [695, 228] width 208 height 29
type input "[PERSON_NAME]/0928922993/na0917"
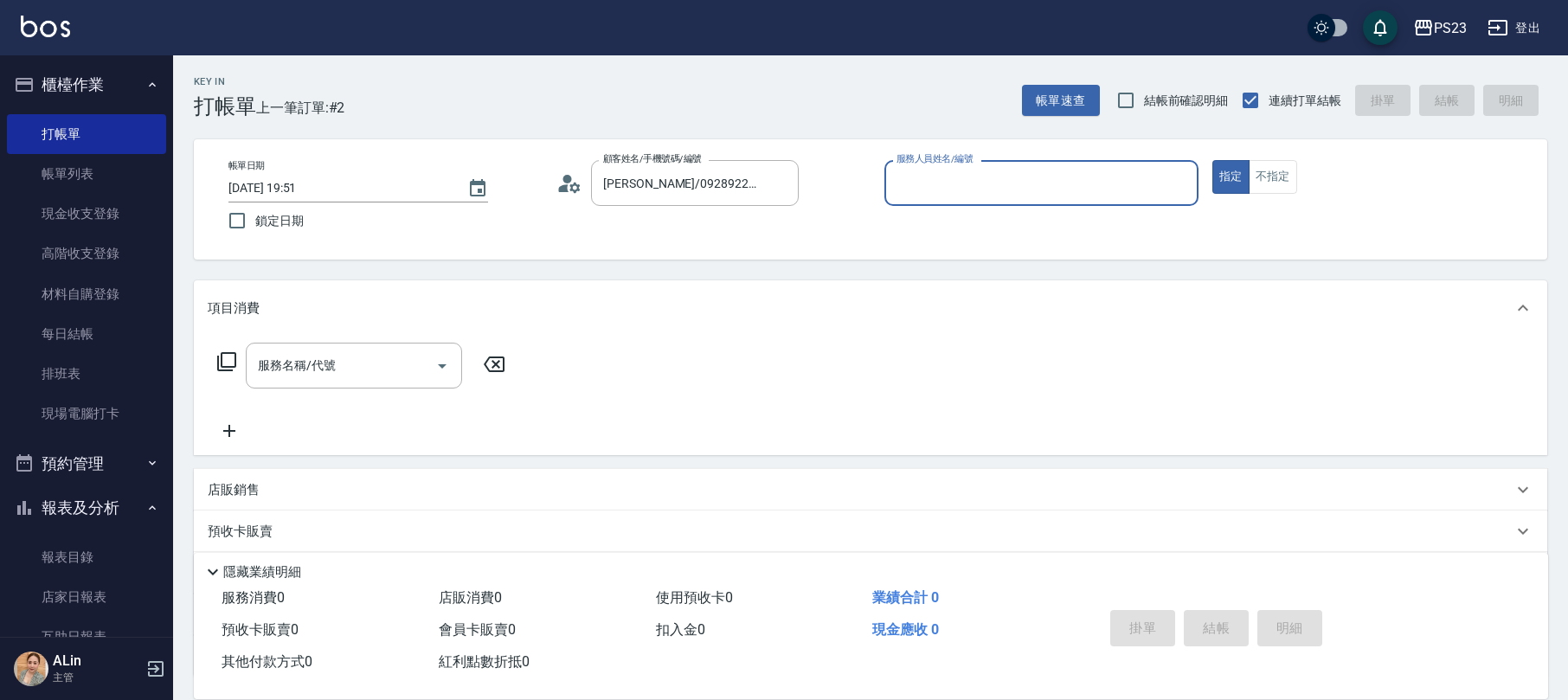
type input "Nanako-59"
click at [308, 356] on div "服務名稱/代號 服務名稱/代號" at bounding box center [354, 365] width 217 height 46
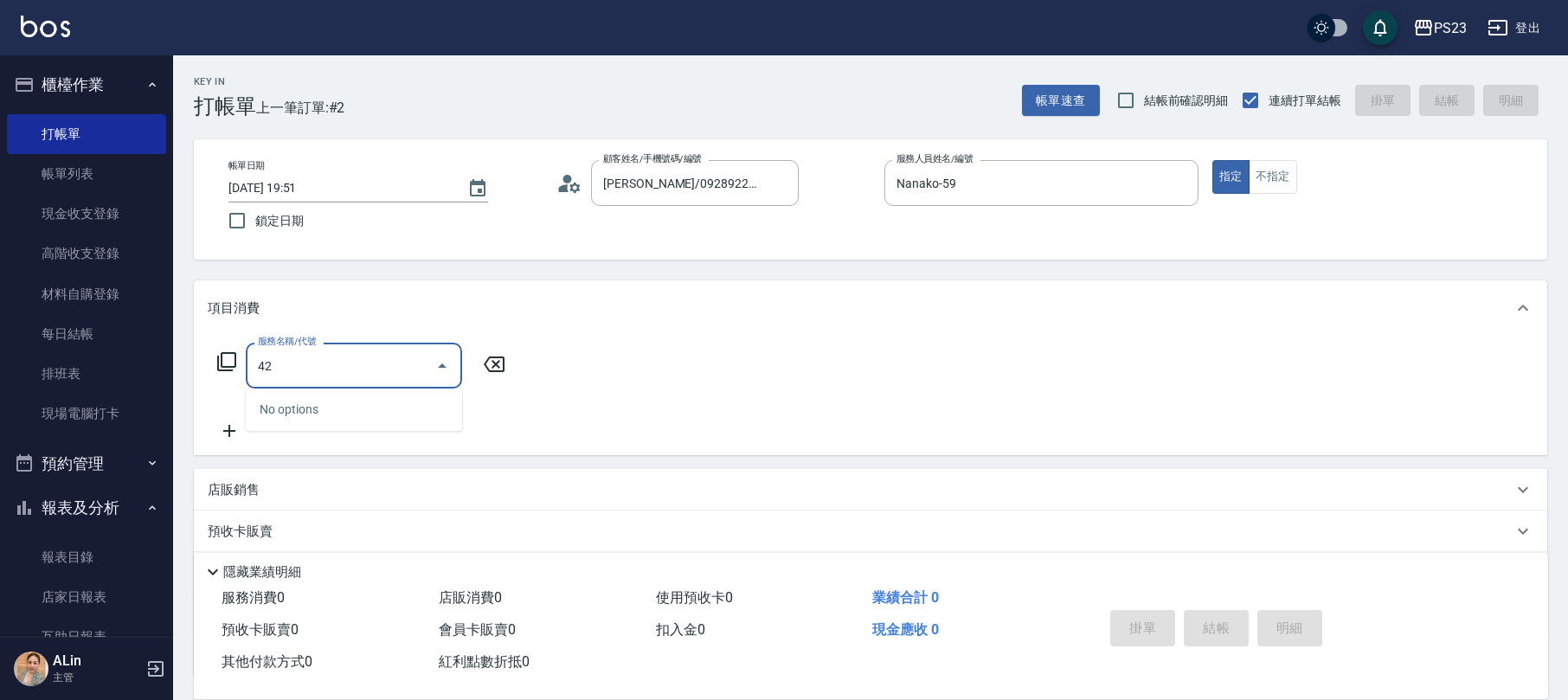
type input "4"
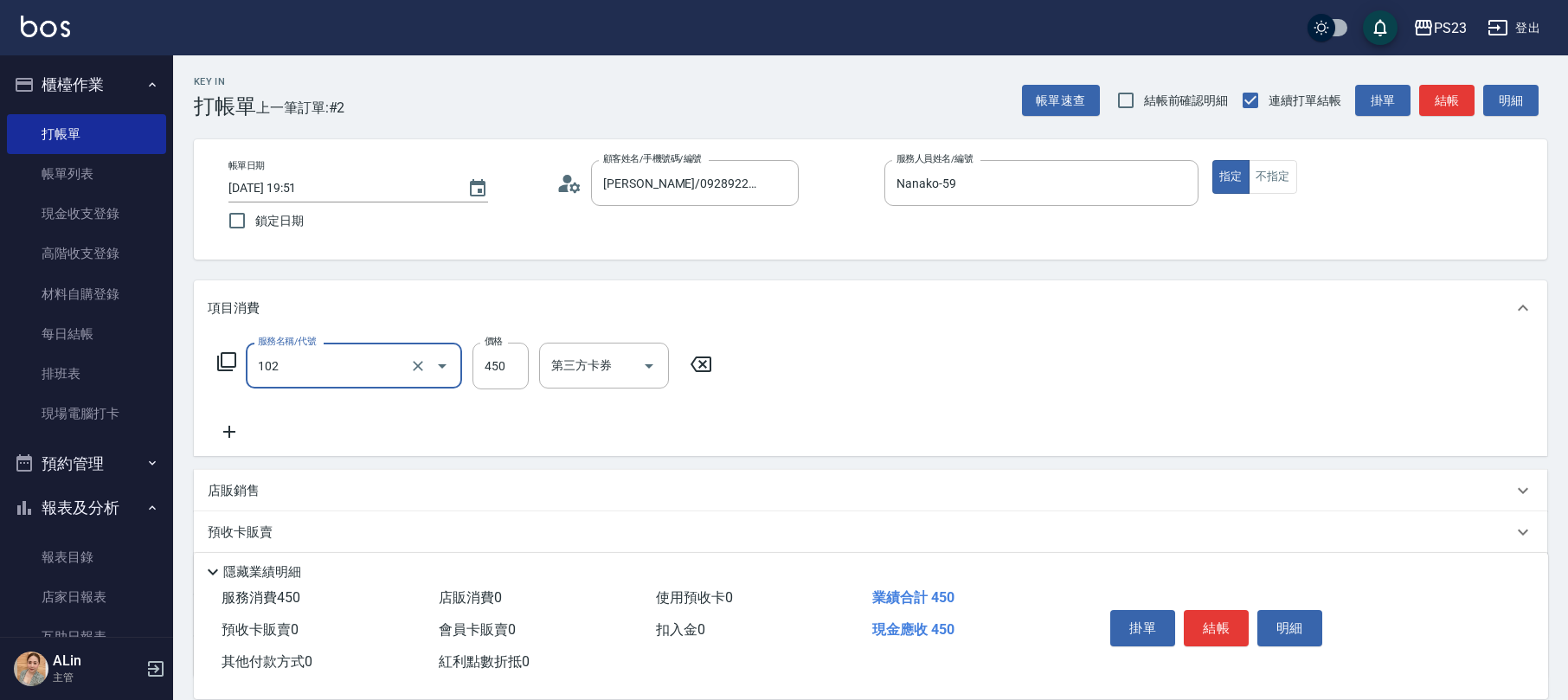
type input "洗髮450(102)"
type input "475"
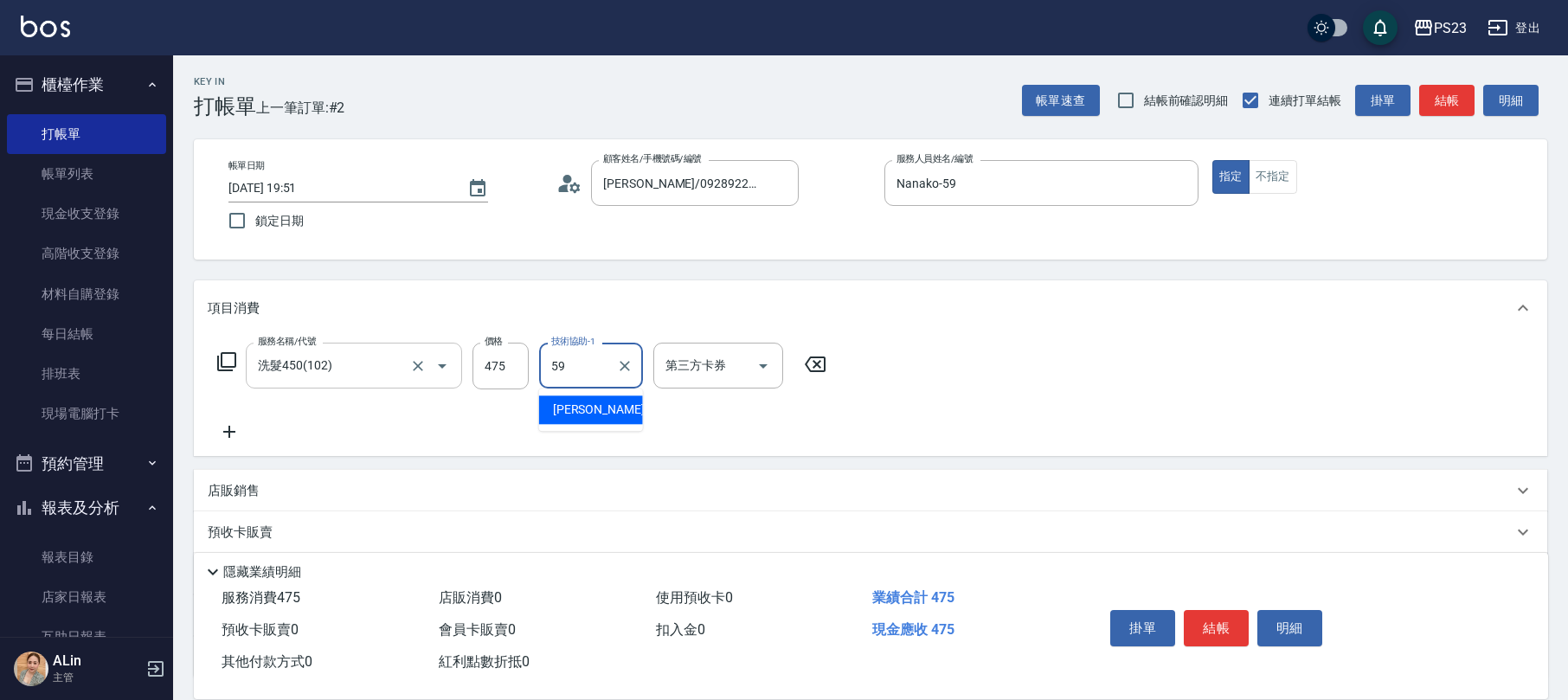
type input "Nanako-59"
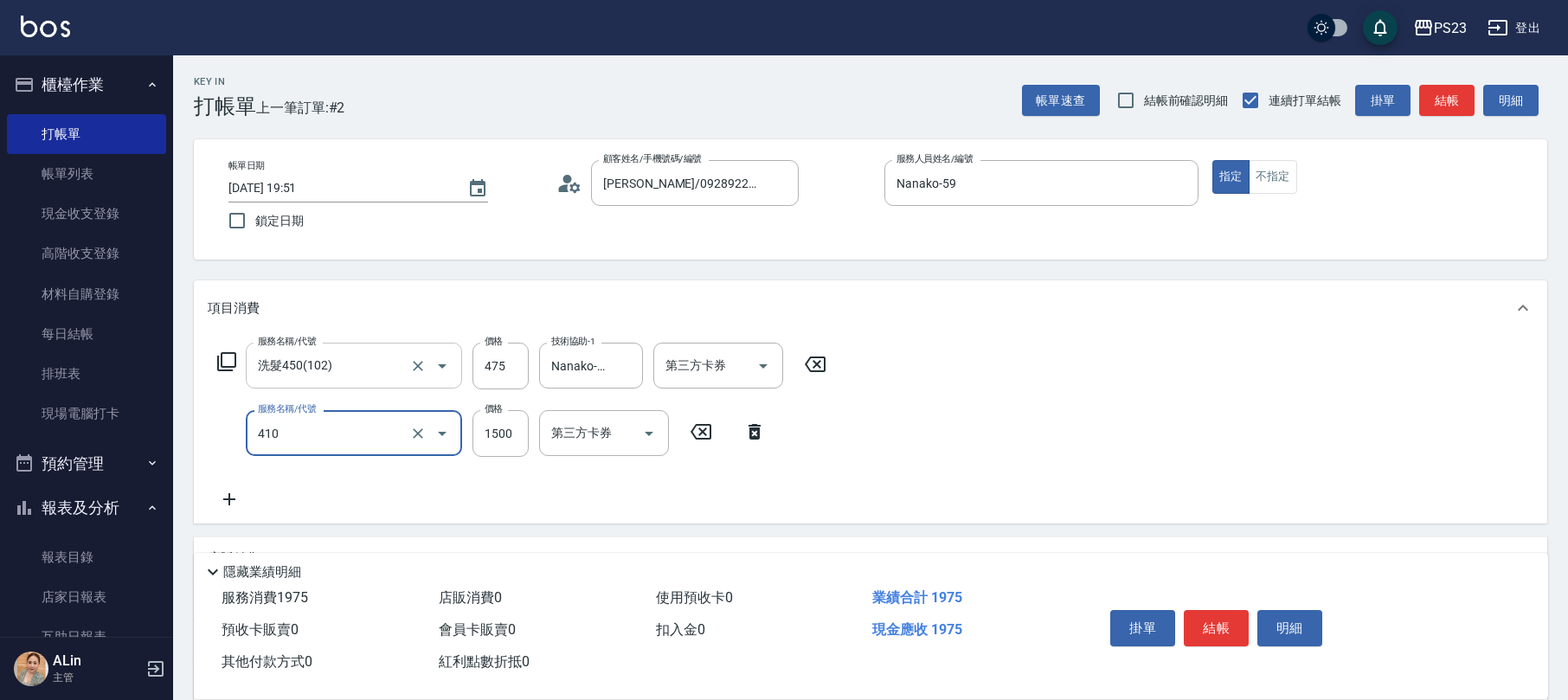
type input "補染(410)"
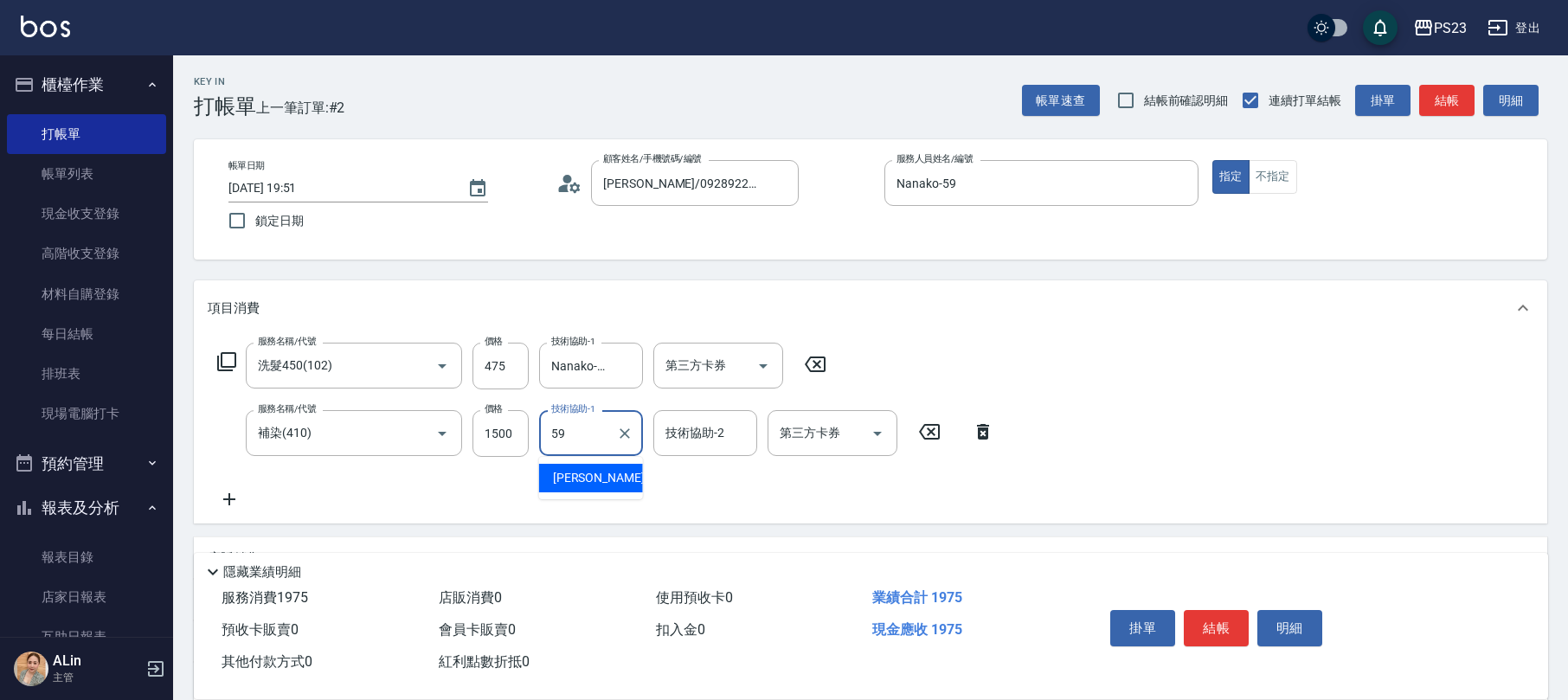
type input "Nanako-59"
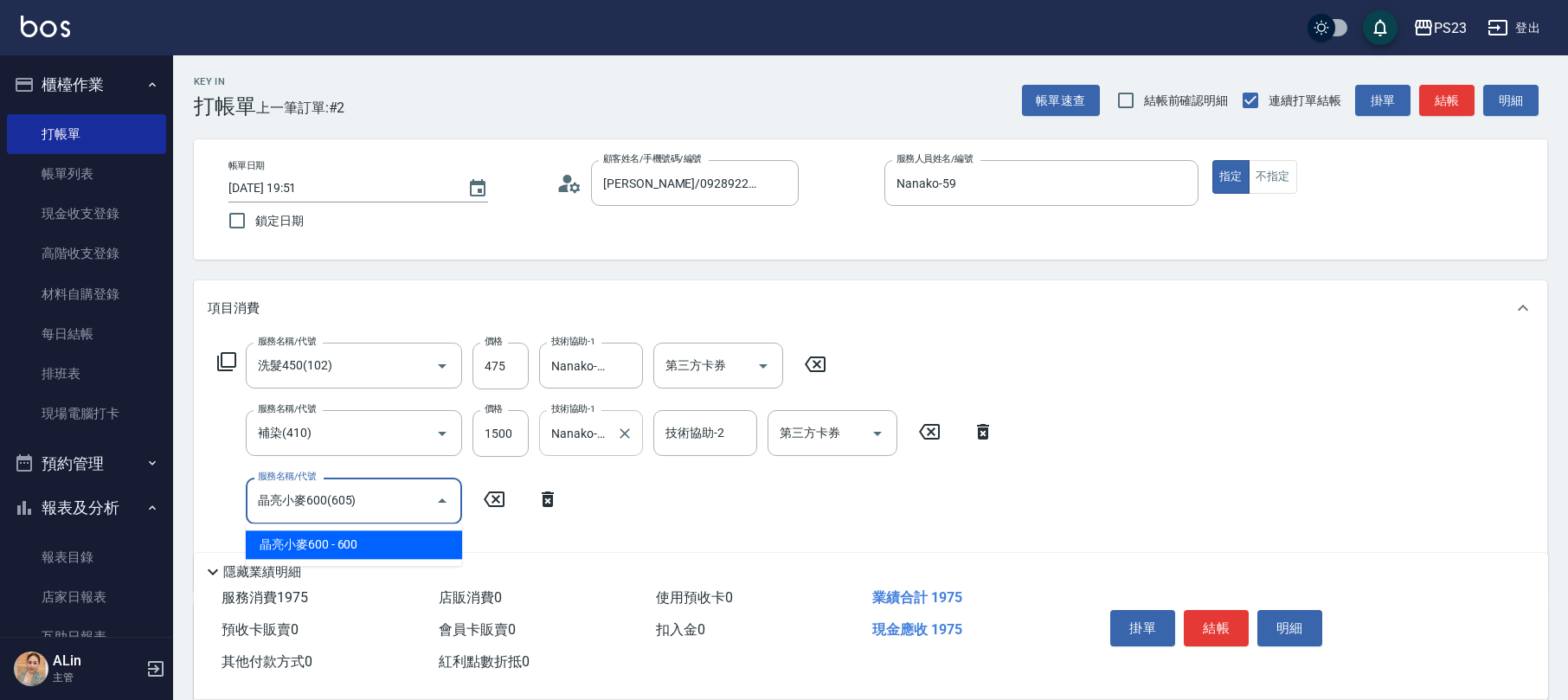
type input "晶亮小麥600(605)"
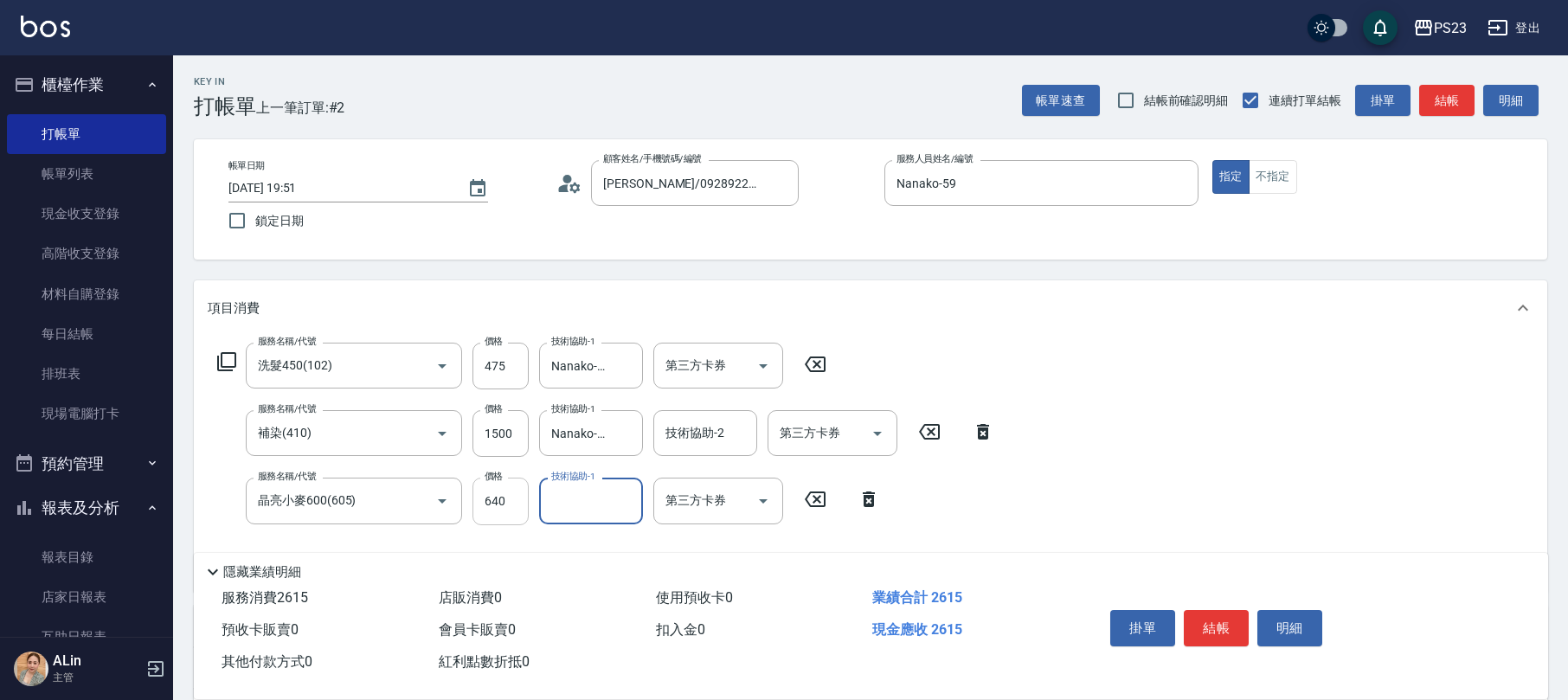
click at [489, 496] on input "640" at bounding box center [500, 501] width 56 height 47
type input "680"
type input "Nanako-59"
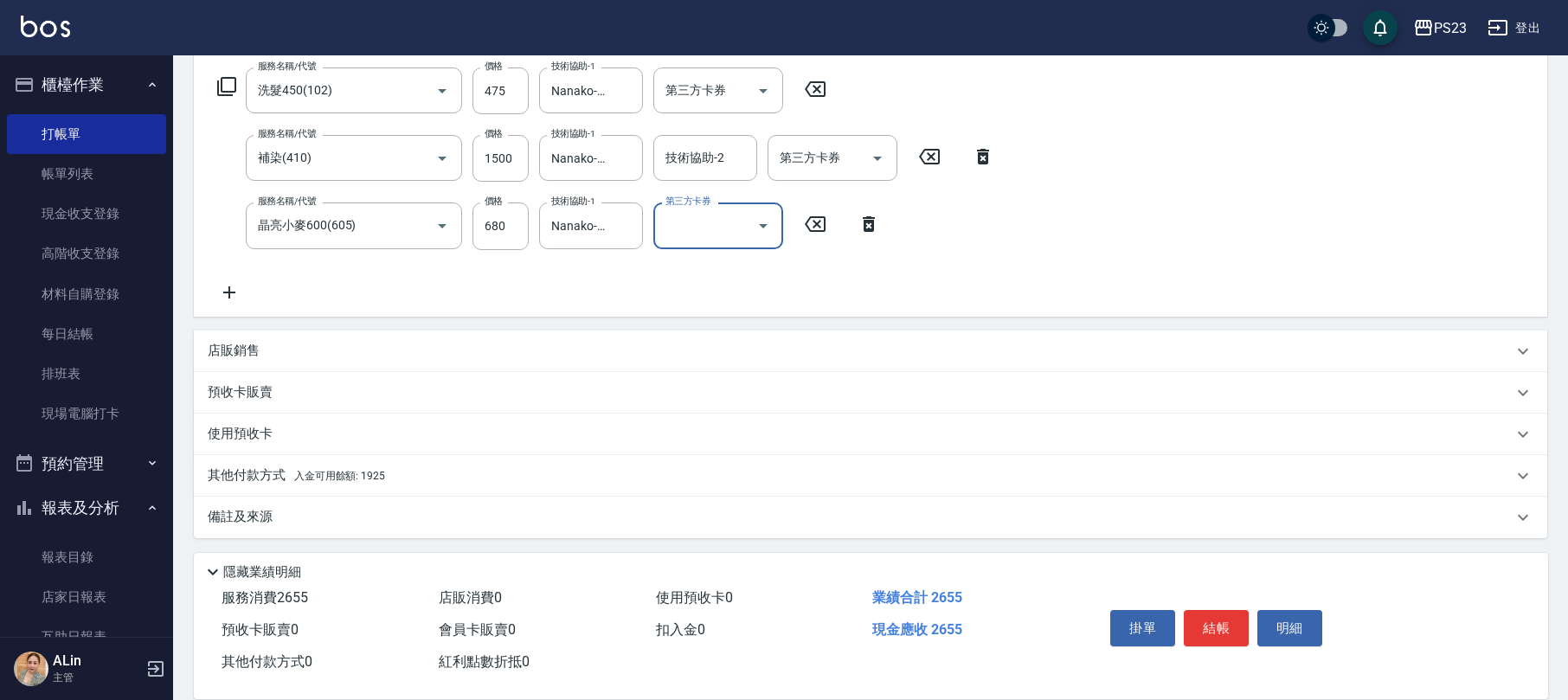
click at [318, 509] on div "備註及來源" at bounding box center [860, 516] width 1305 height 18
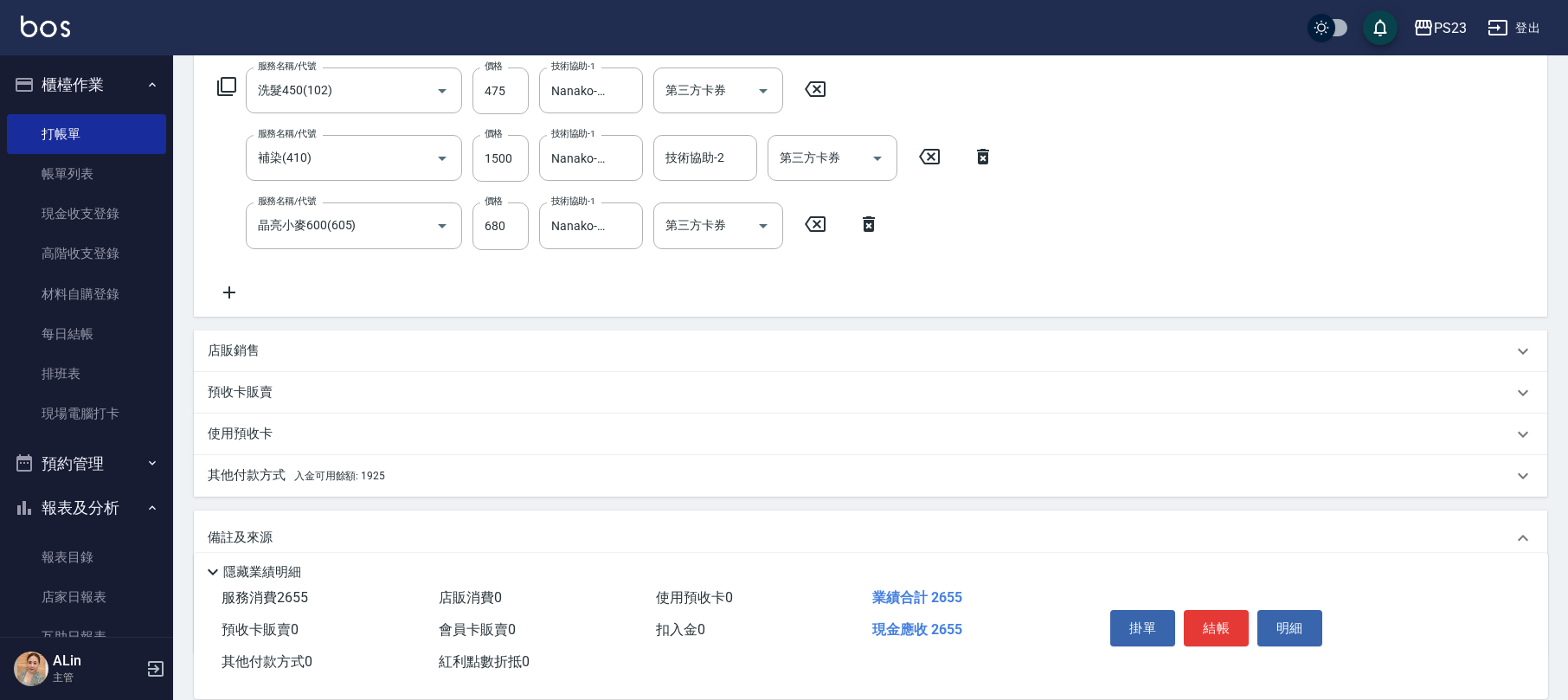
scroll to position [391, 0]
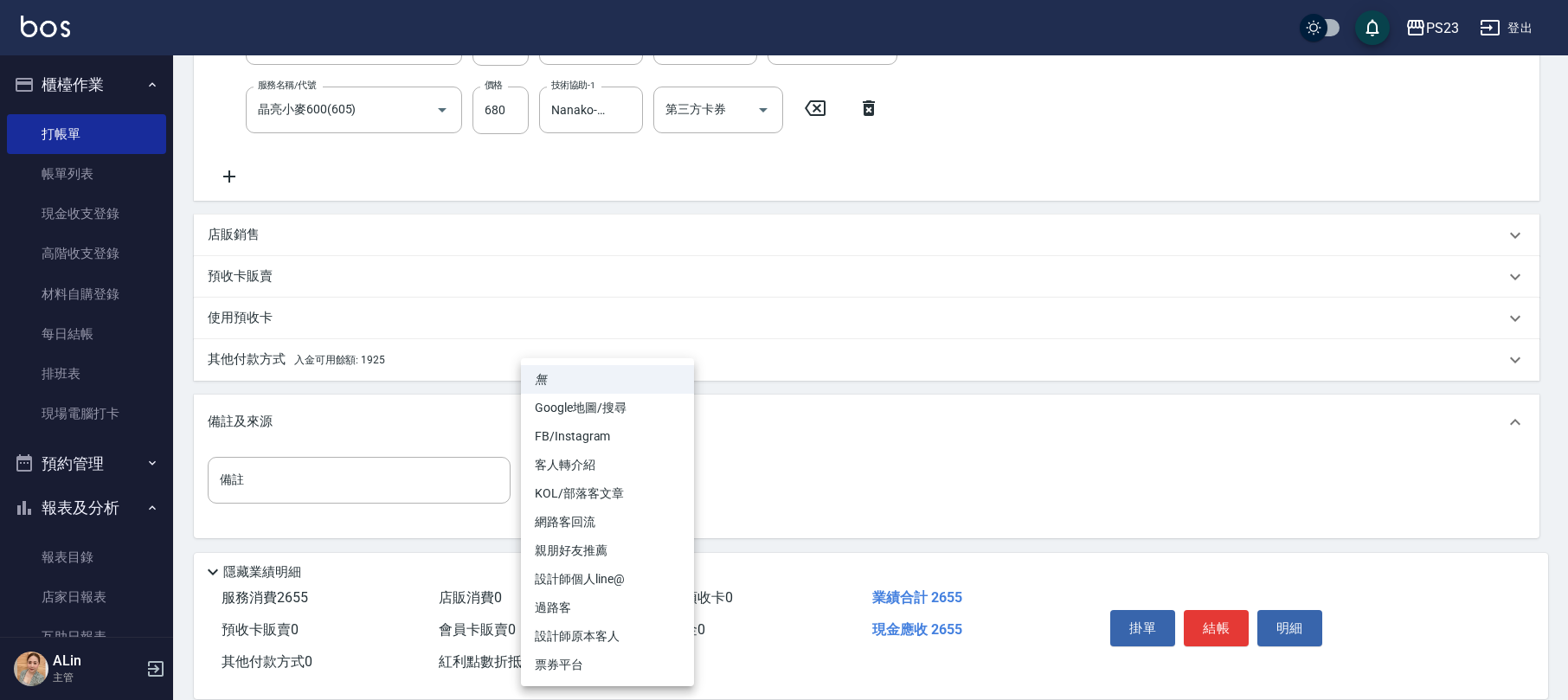
click at [581, 463] on body "PS23 登出 櫃檯作業 打帳單 帳單列表 現金收支登錄 高階收支登錄 材料自購登錄 每日結帳 排班表 現場電腦打卡 預約管理 預約管理 單日預約紀錄 單週預…" at bounding box center [784, 155] width 1568 height 1092
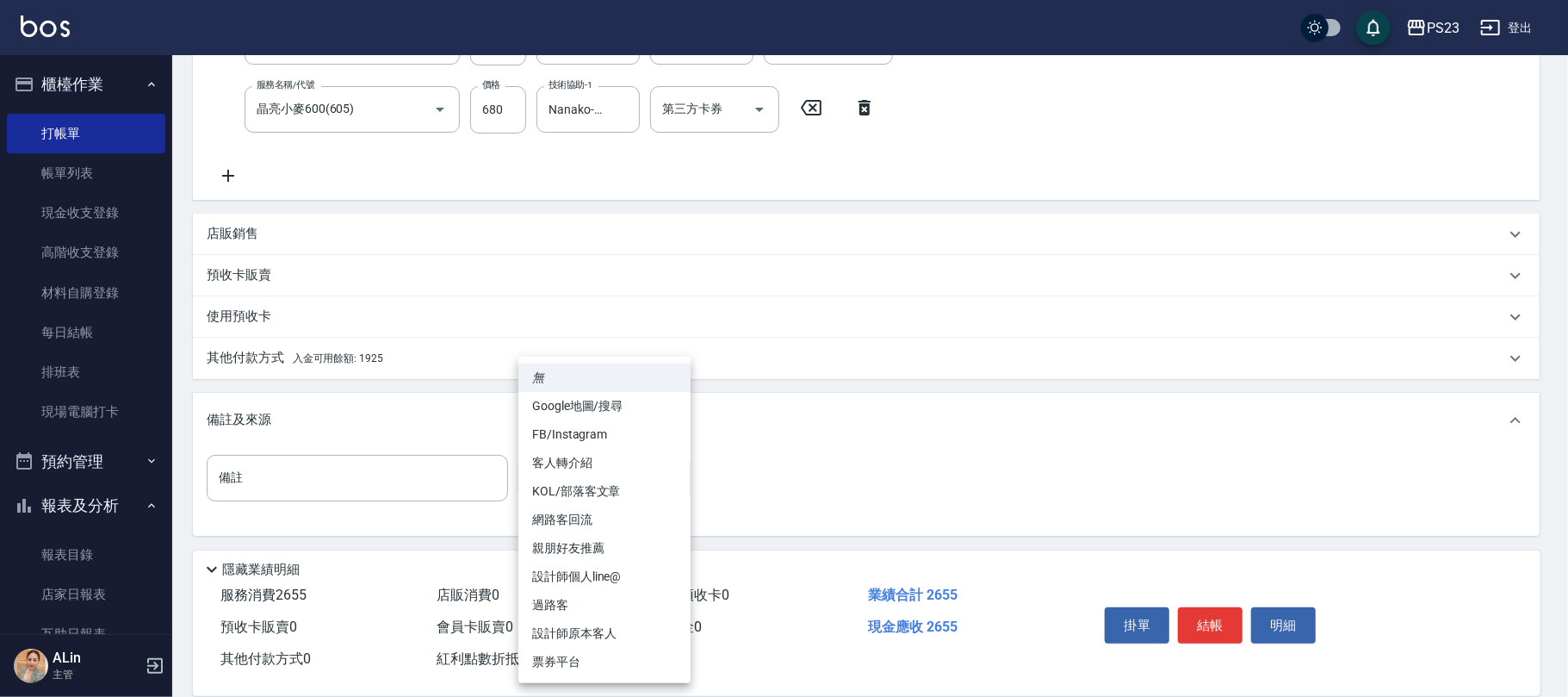
drag, startPoint x: 580, startPoint y: 631, endPoint x: 493, endPoint y: 443, distance: 207.2
click at [580, 631] on li "設計師原本客人" at bounding box center [605, 633] width 172 height 28
type input "設計師原本客人"
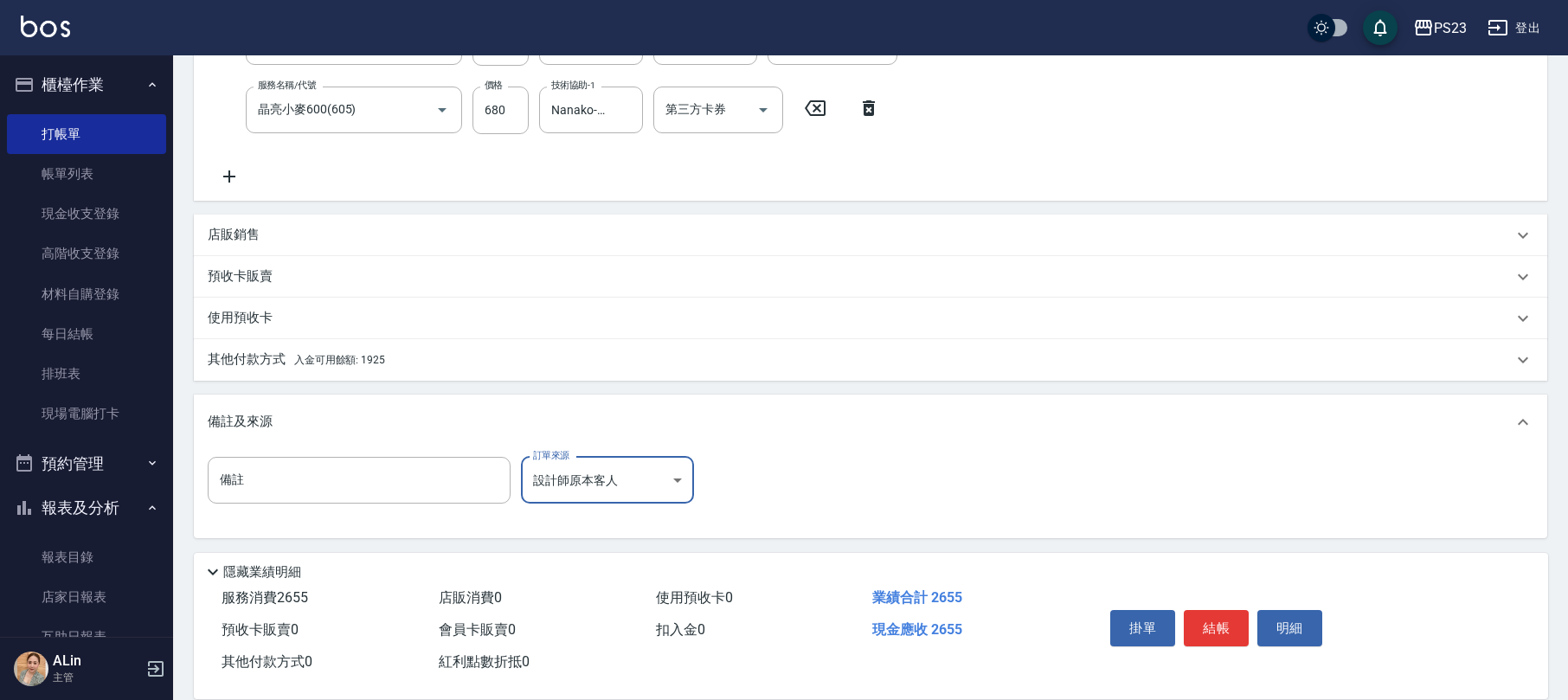
drag, startPoint x: 372, startPoint y: 360, endPoint x: 386, endPoint y: 360, distance: 14.0
click at [382, 360] on span "入金可用餘額: 1925" at bounding box center [340, 360] width 91 height 12
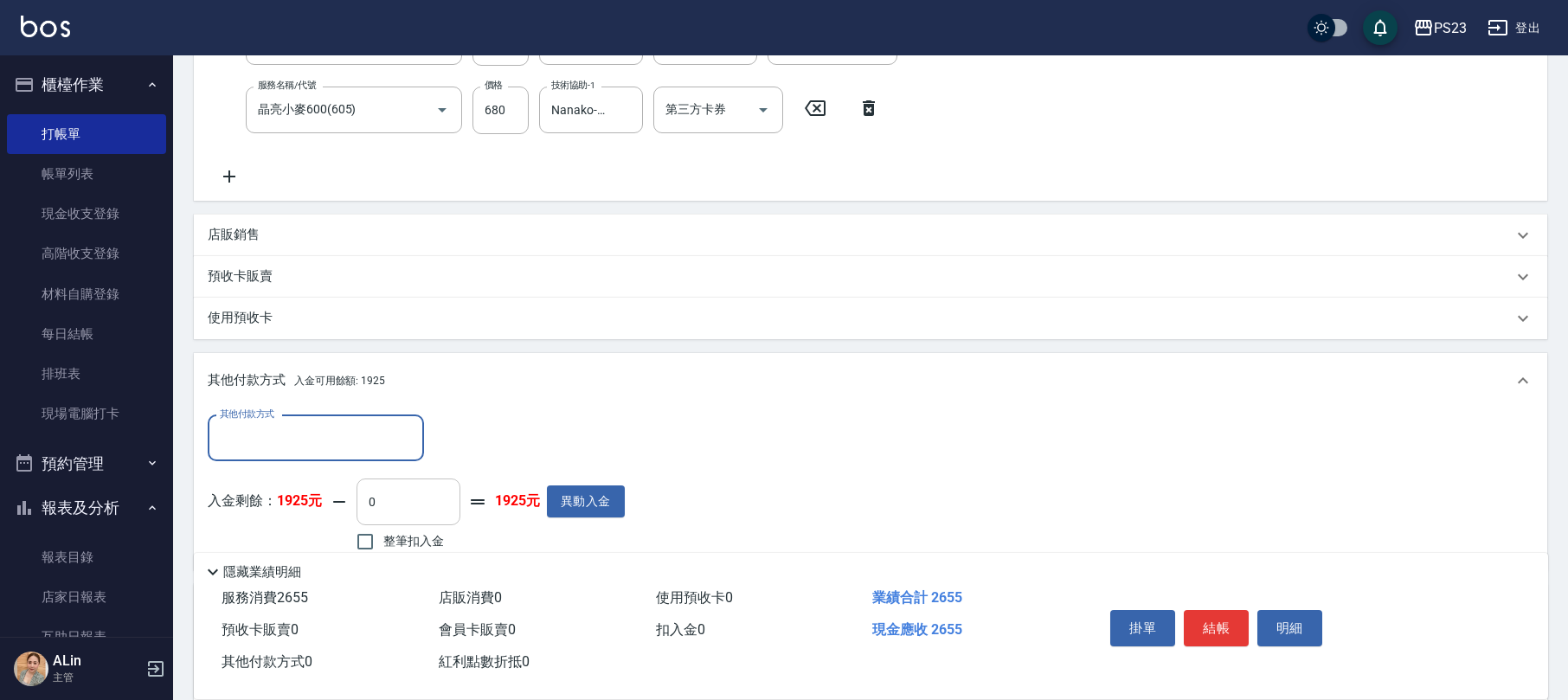
scroll to position [572, 0]
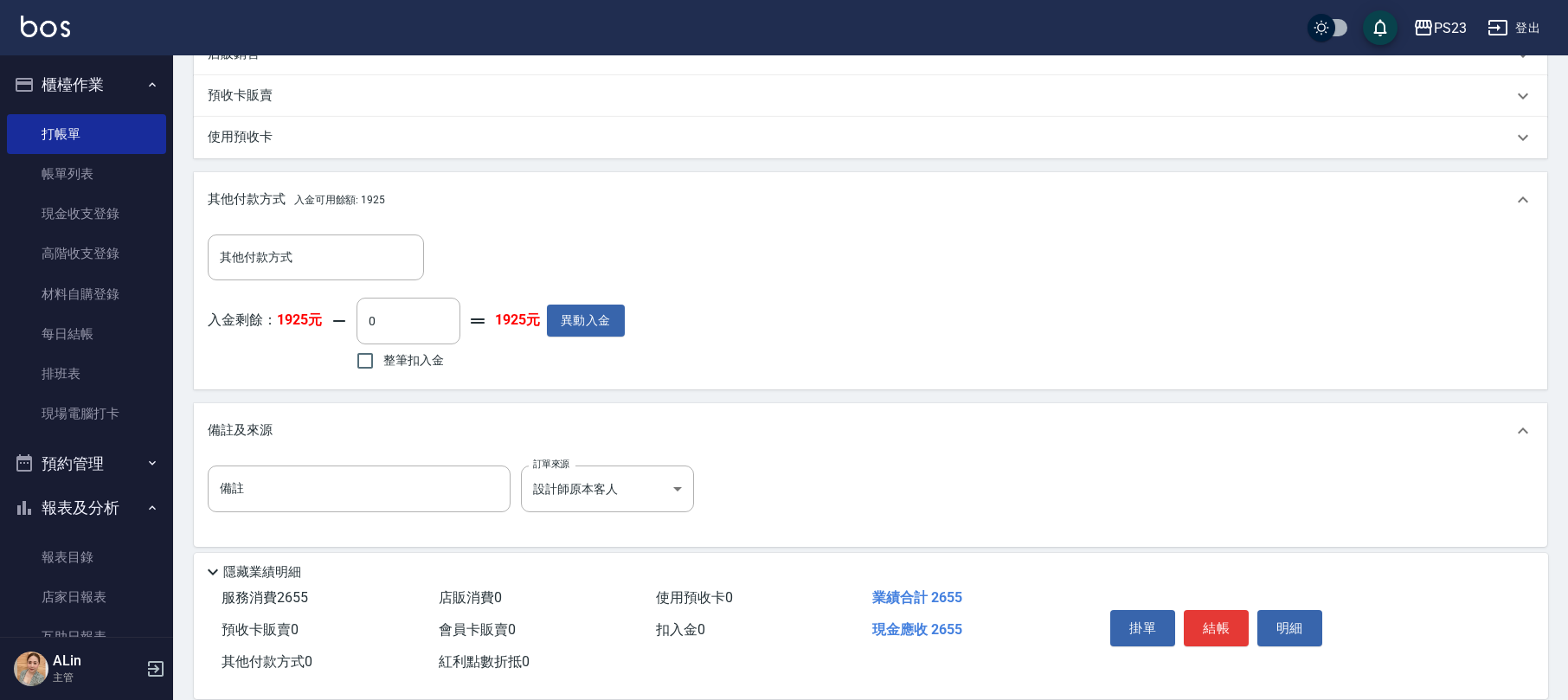
click at [437, 361] on span "整筆扣入金" at bounding box center [413, 360] width 61 height 18
click at [383, 361] on input "整筆扣入金" at bounding box center [365, 360] width 36 height 36
checkbox input "true"
drag, startPoint x: 437, startPoint y: 318, endPoint x: 159, endPoint y: 268, distance: 282.5
click at [154, 269] on div "PS23 登出 櫃檯作業 打帳單 帳單列表 現金收支登錄 高階收支登錄 材料自購登錄 每日結帳 排班表 現場電腦打卡 預約管理 預約管理 單日預約紀錄 單週預…" at bounding box center [784, 68] width 1568 height 1281
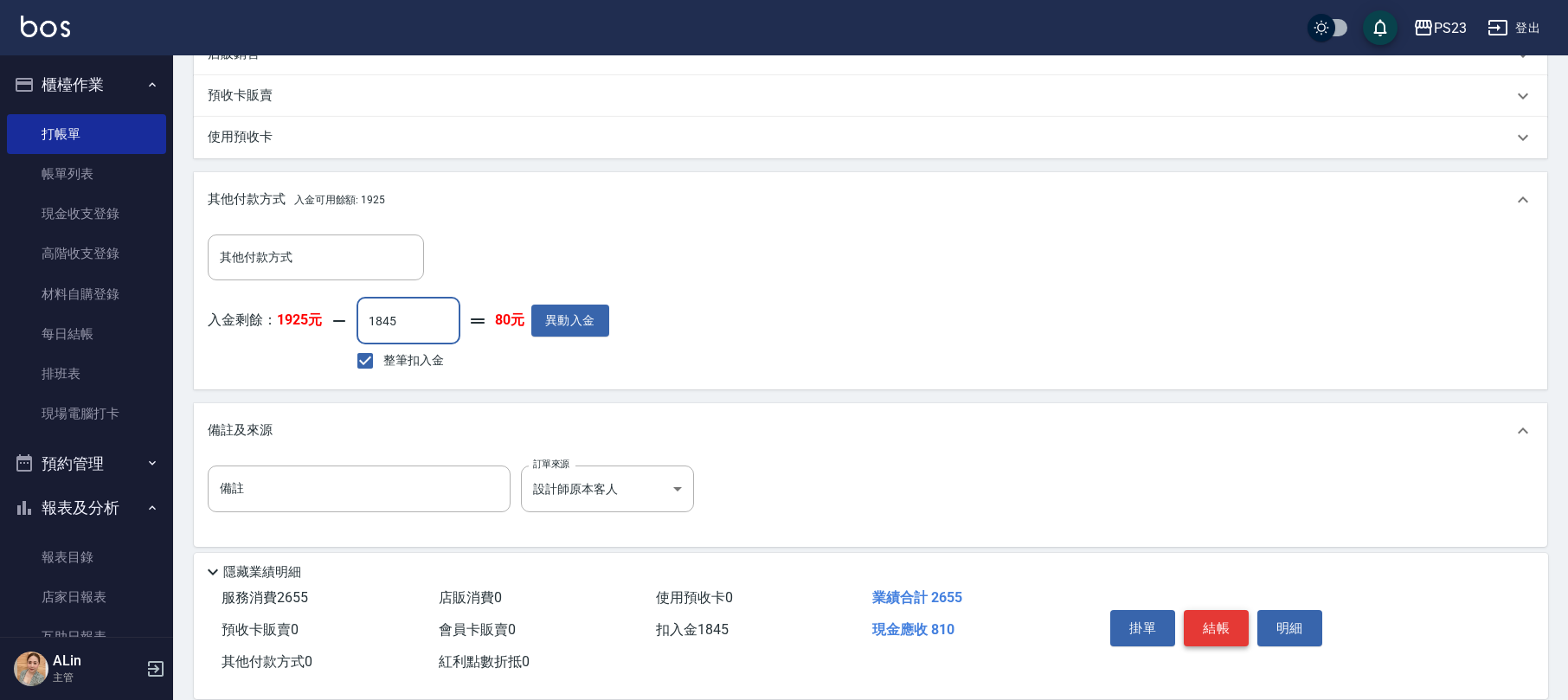
type input "1845"
drag, startPoint x: 1219, startPoint y: 621, endPoint x: 1208, endPoint y: 604, distance: 20.2
click at [1222, 620] on button "結帳" at bounding box center [1215, 628] width 65 height 36
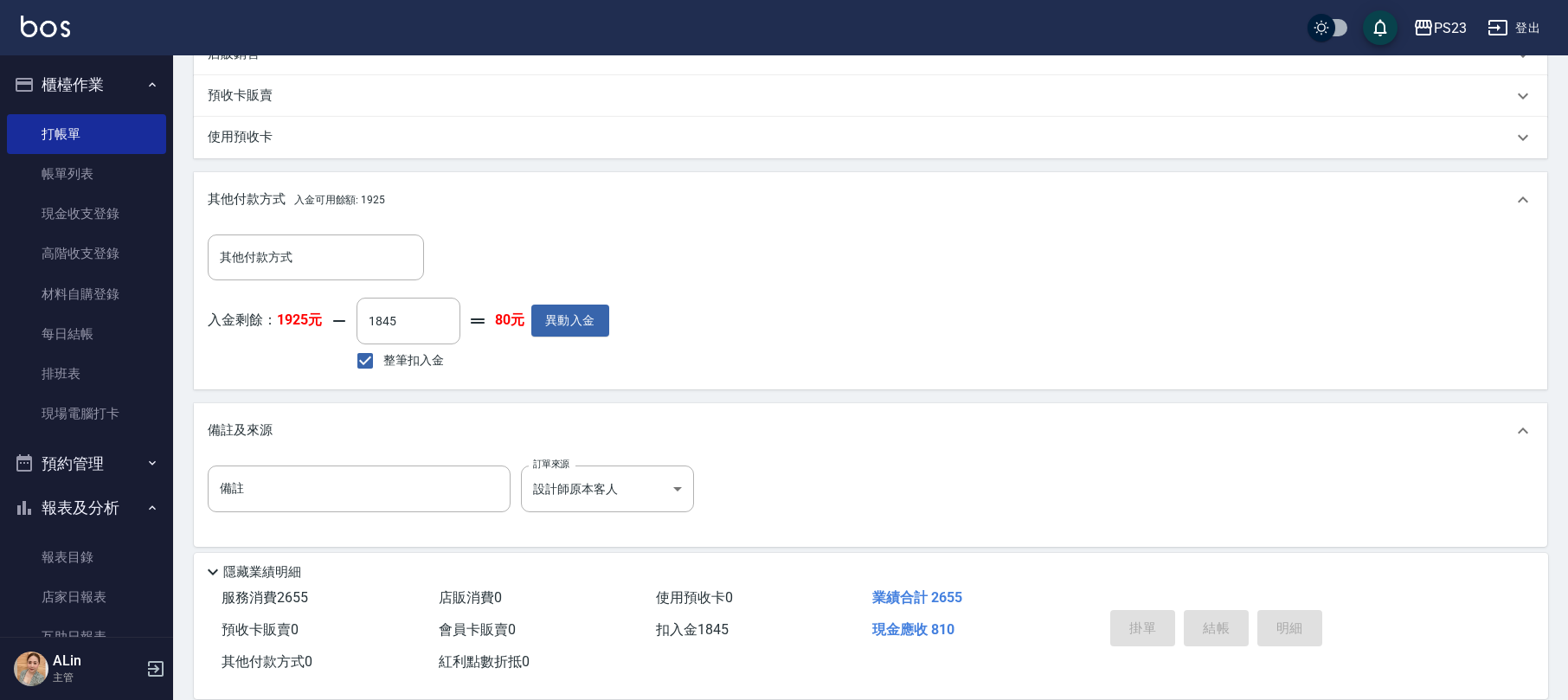
type input "[DATE] 19:52"
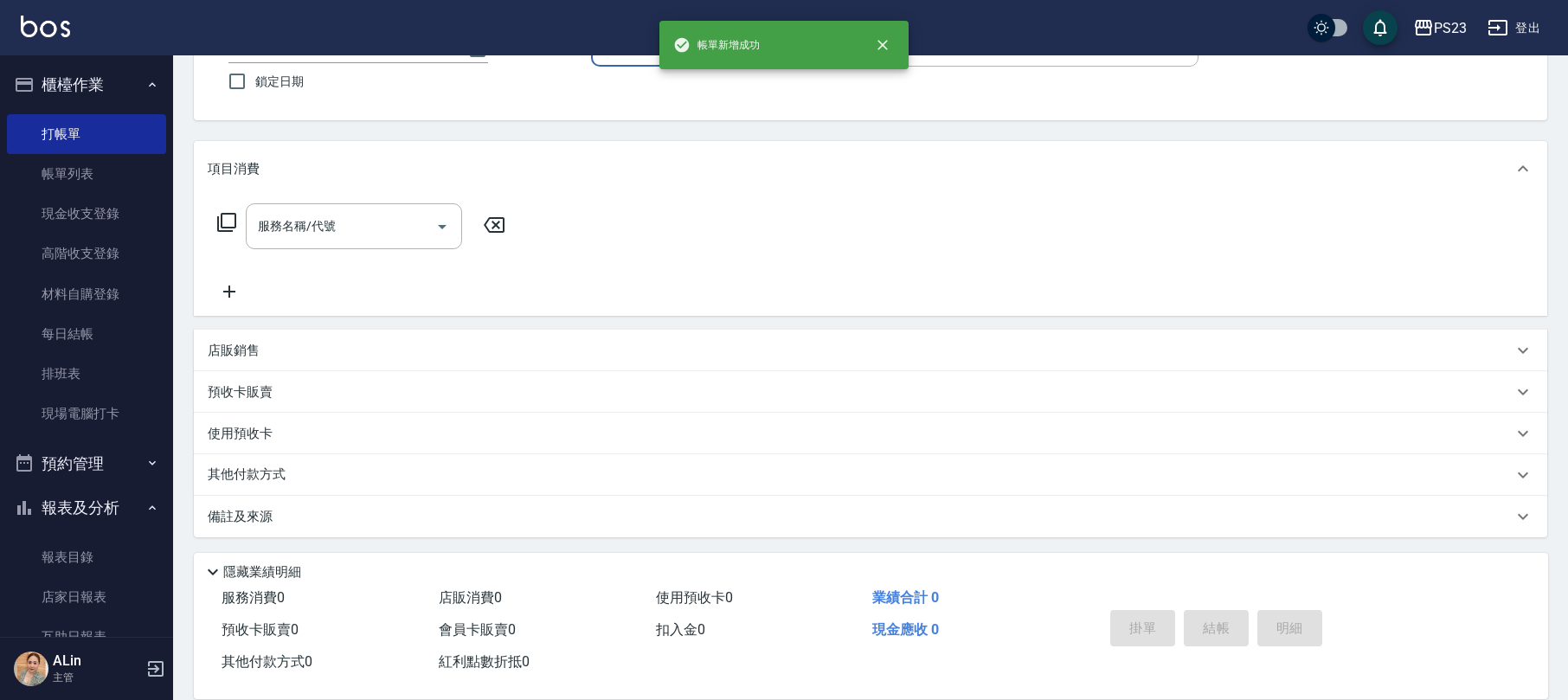
scroll to position [0, 0]
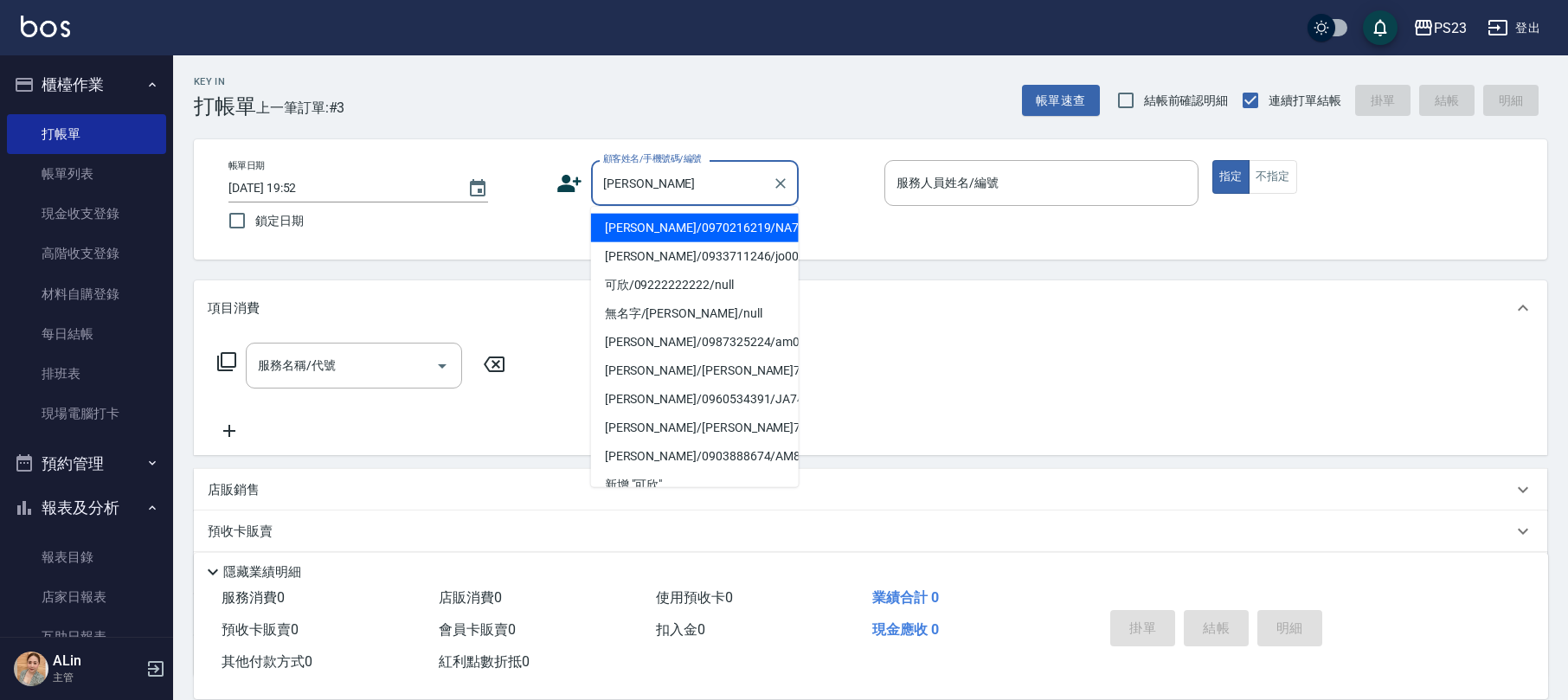
click at [753, 218] on li "[PERSON_NAME]/0970216219/NA710403" at bounding box center [695, 228] width 208 height 29
type input "[PERSON_NAME]/0970216219/NA710403"
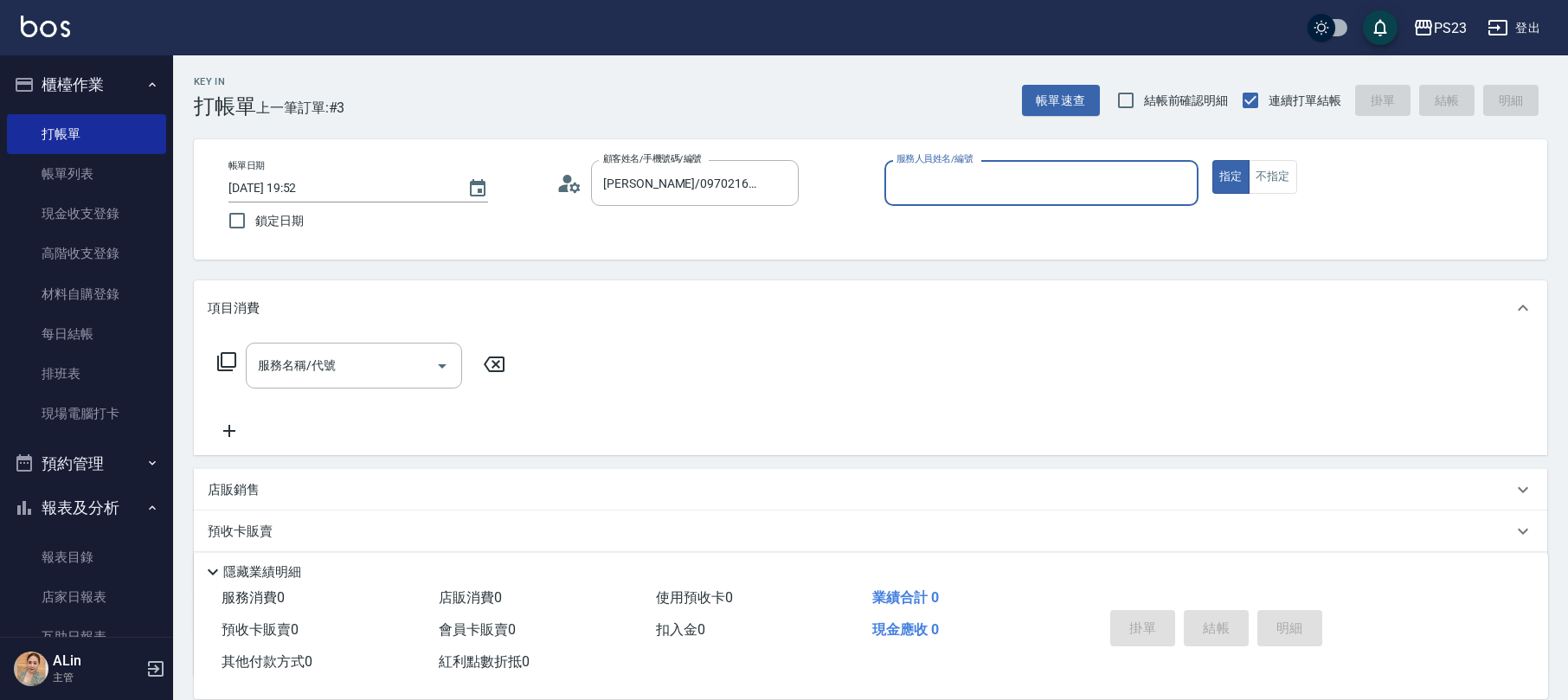
type input "Nanako-59"
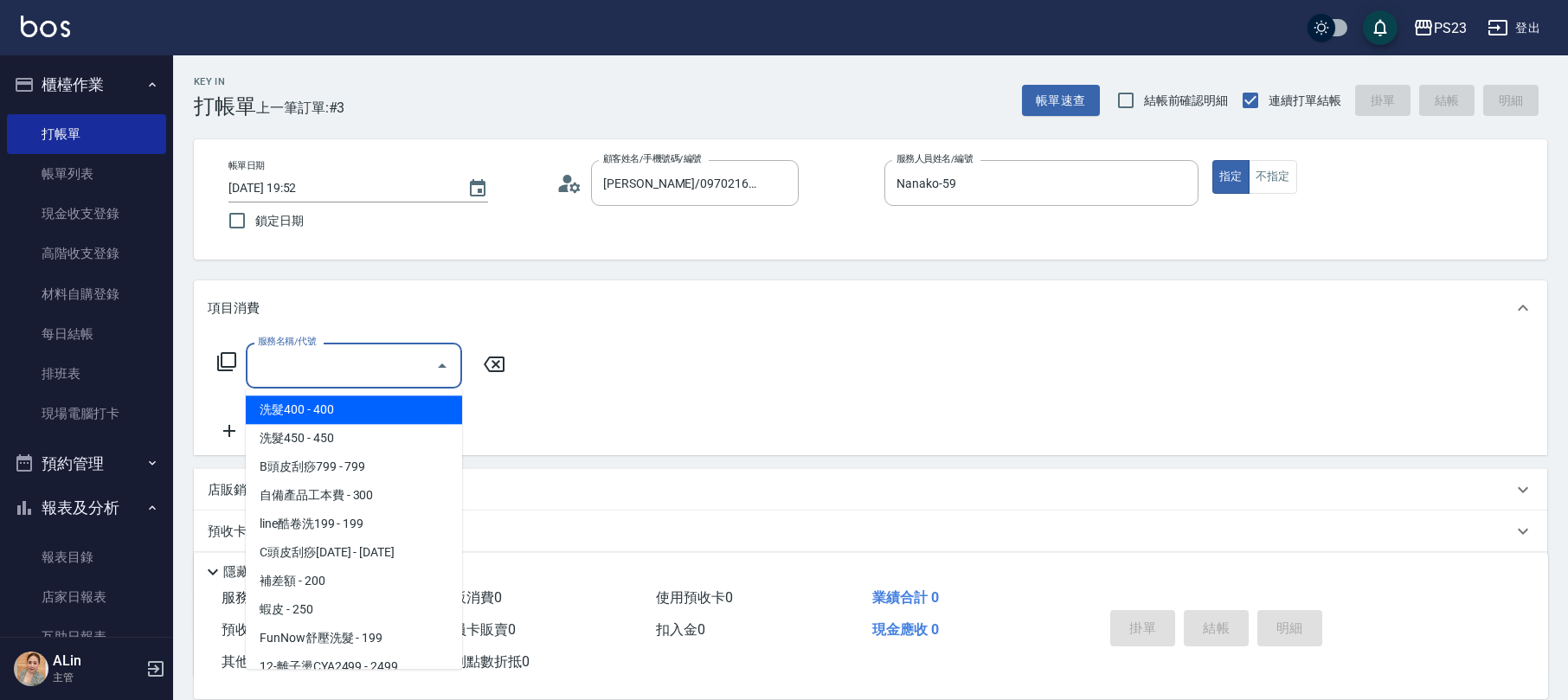
click at [357, 350] on input "服務名稱/代號" at bounding box center [341, 365] width 175 height 30
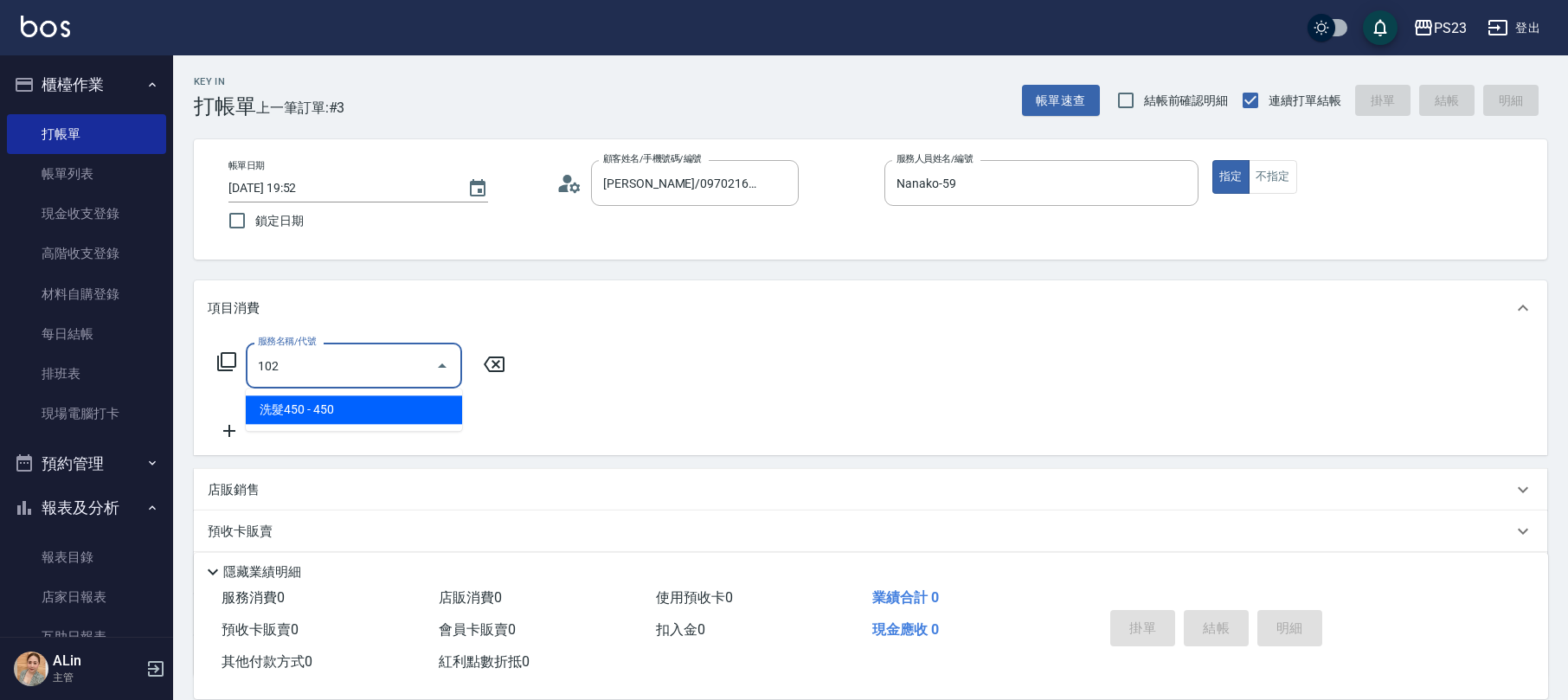
type input "洗髮450(102)"
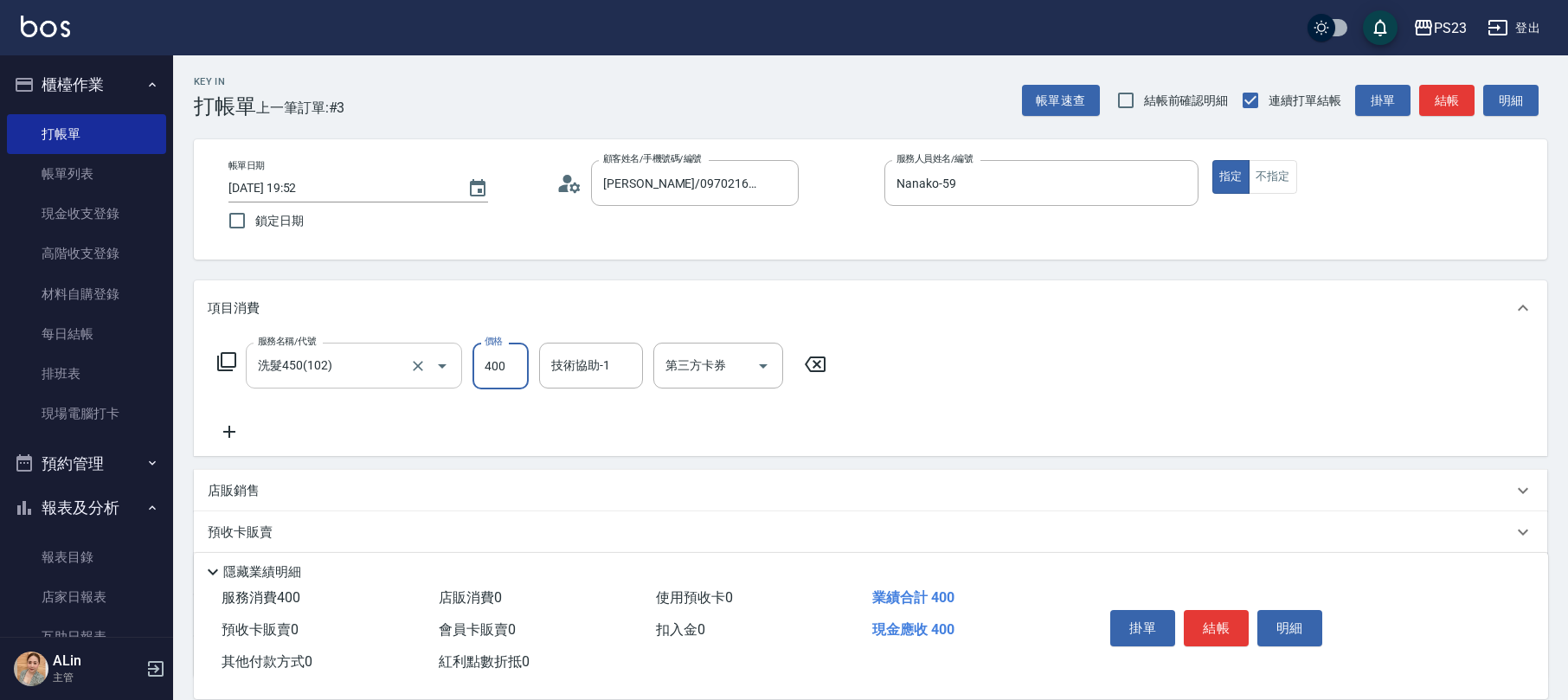
type input "400"
type input "Nanako-59"
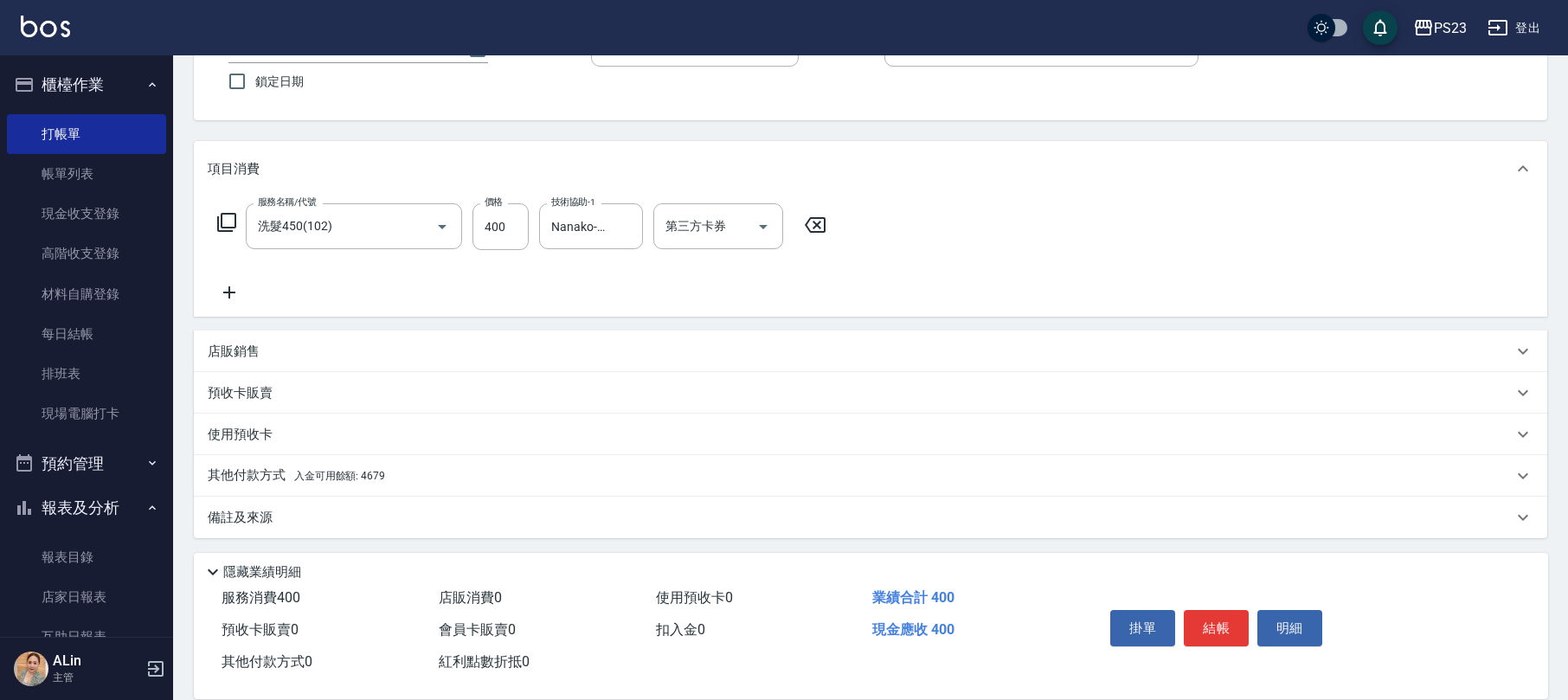
click at [299, 509] on div "備註及來源" at bounding box center [860, 517] width 1305 height 18
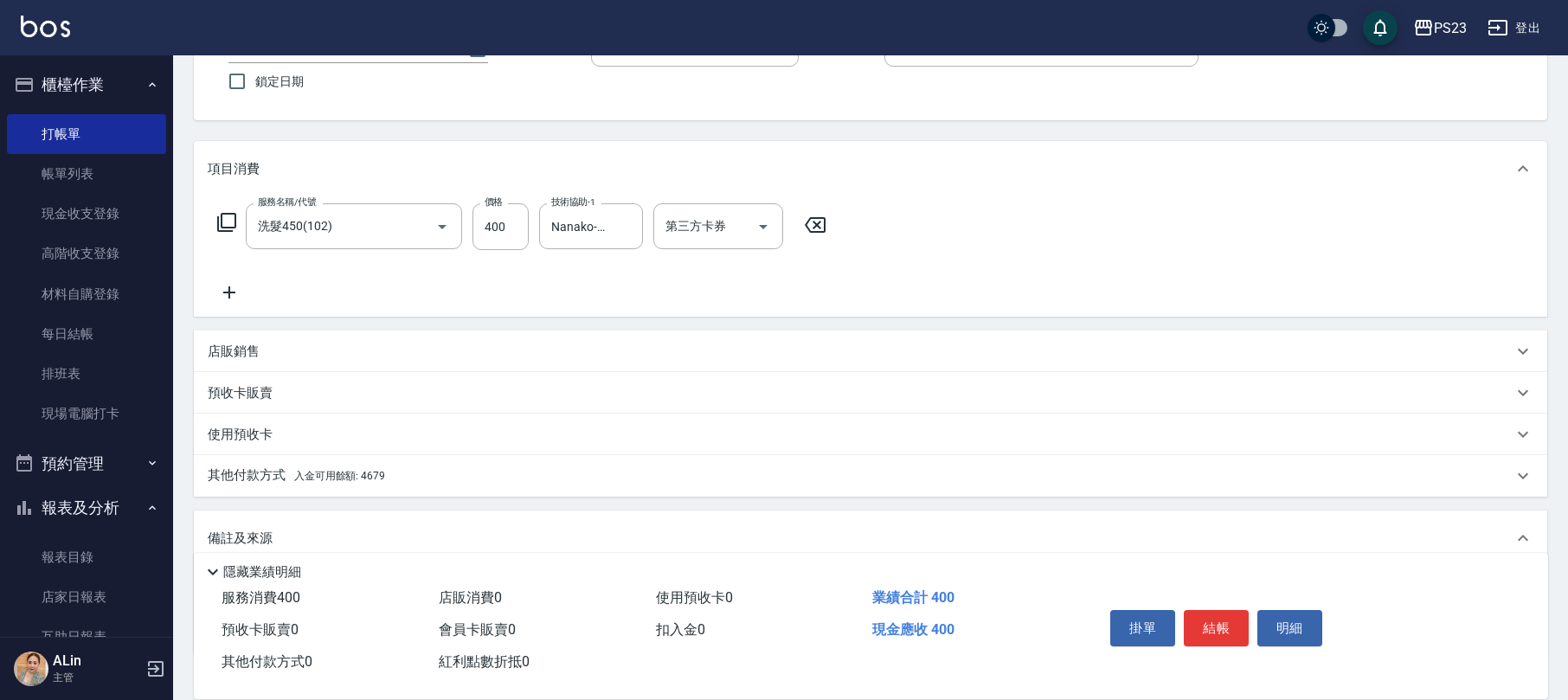
scroll to position [255, 0]
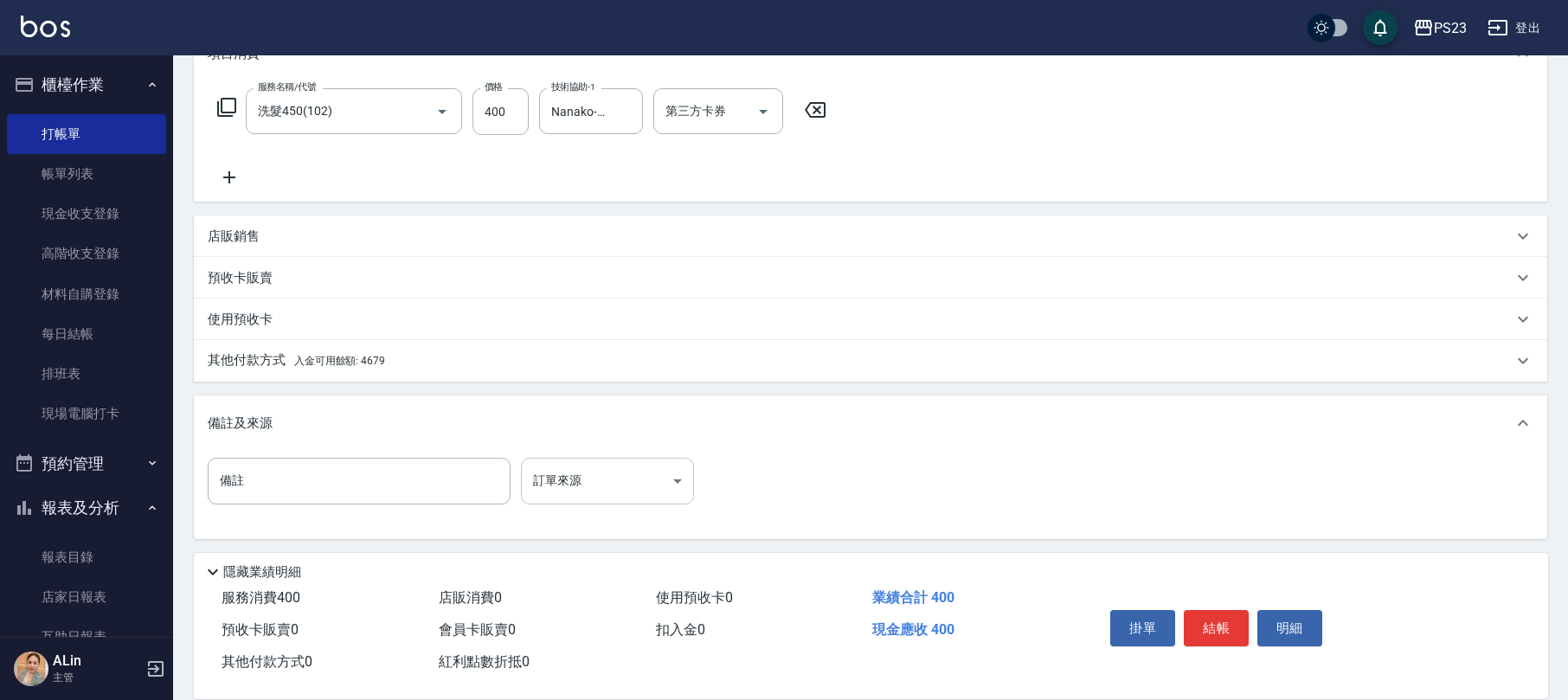
click at [579, 477] on body "PS23 登出 櫃檯作業 打帳單 帳單列表 現金收支登錄 高階收支登錄 材料自購登錄 每日結帳 排班表 現場電腦打卡 預約管理 預約管理 單日預約紀錄 單週預…" at bounding box center [784, 223] width 1568 height 956
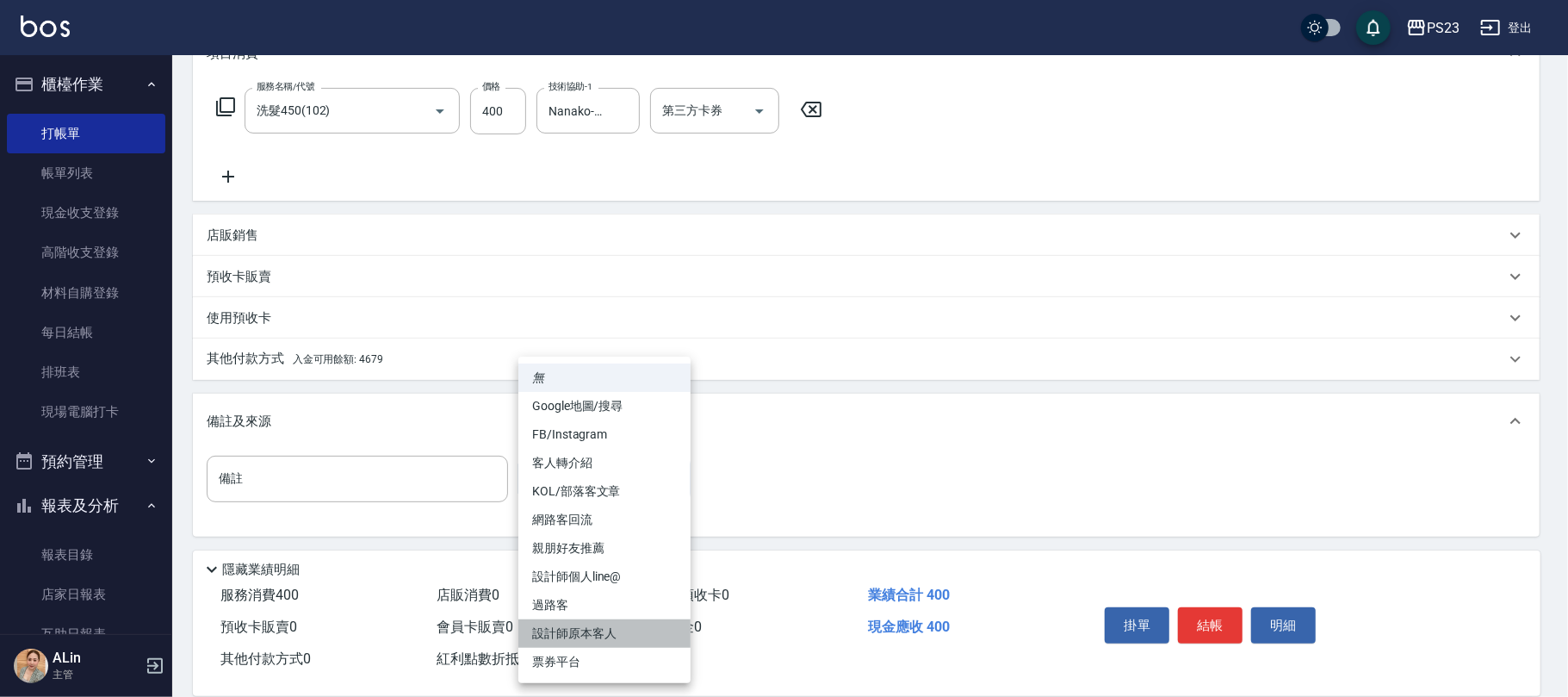
click at [583, 631] on li "設計師原本客人" at bounding box center [605, 633] width 172 height 28
type input "設計師原本客人"
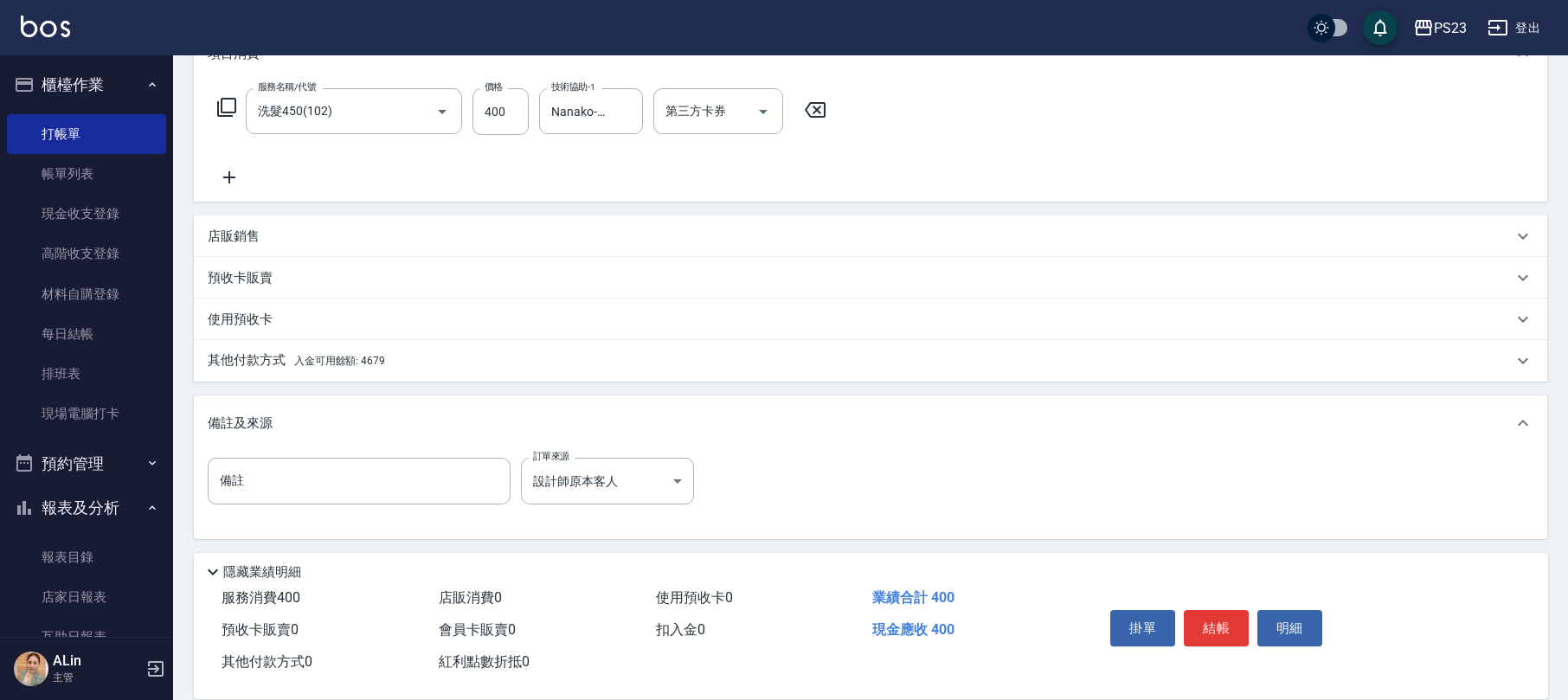
click at [333, 351] on p "其他付款方式 入金可用餘額: 4679" at bounding box center [296, 360] width 178 height 19
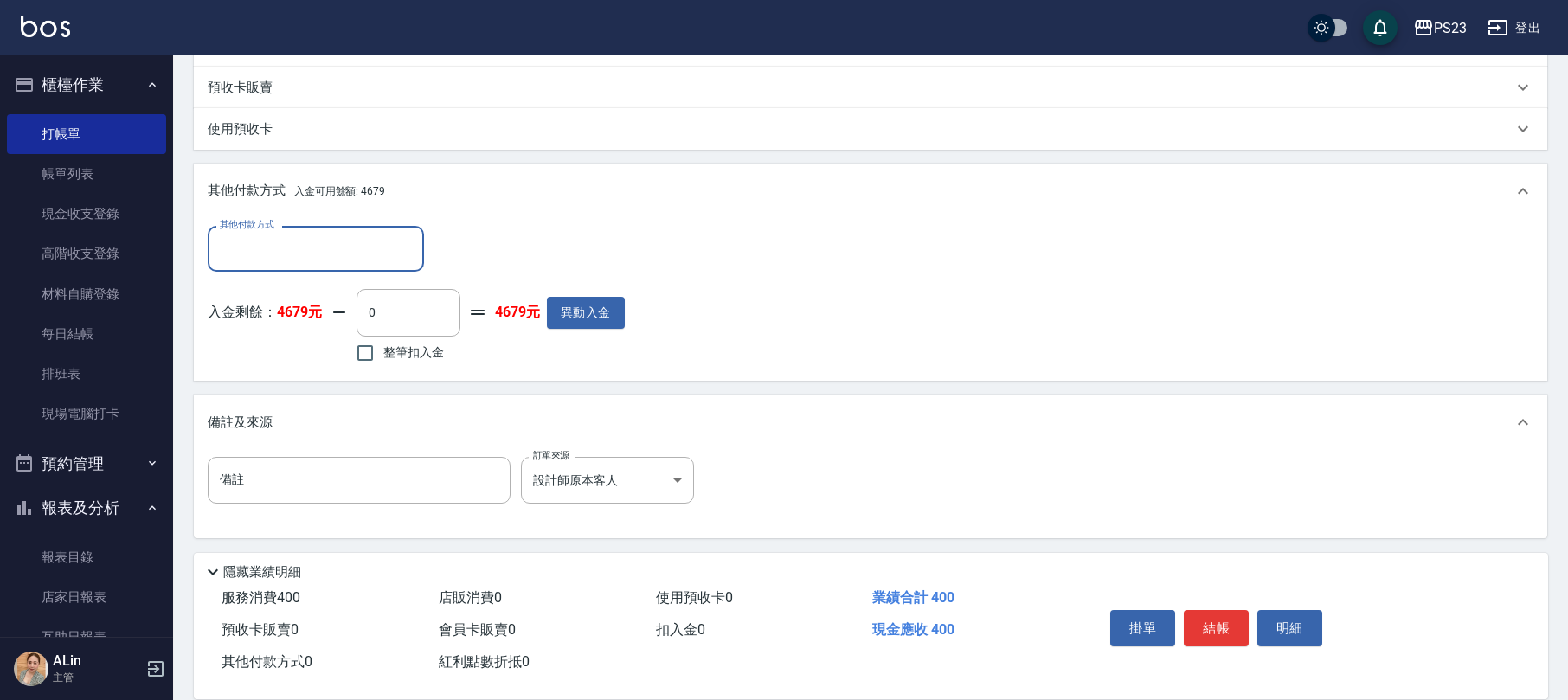
scroll to position [0, 0]
click at [417, 353] on span "整筆扣入金" at bounding box center [413, 352] width 61 height 18
click at [383, 353] on input "整筆扣入金" at bounding box center [365, 353] width 36 height 36
checkbox input "true"
type input "400"
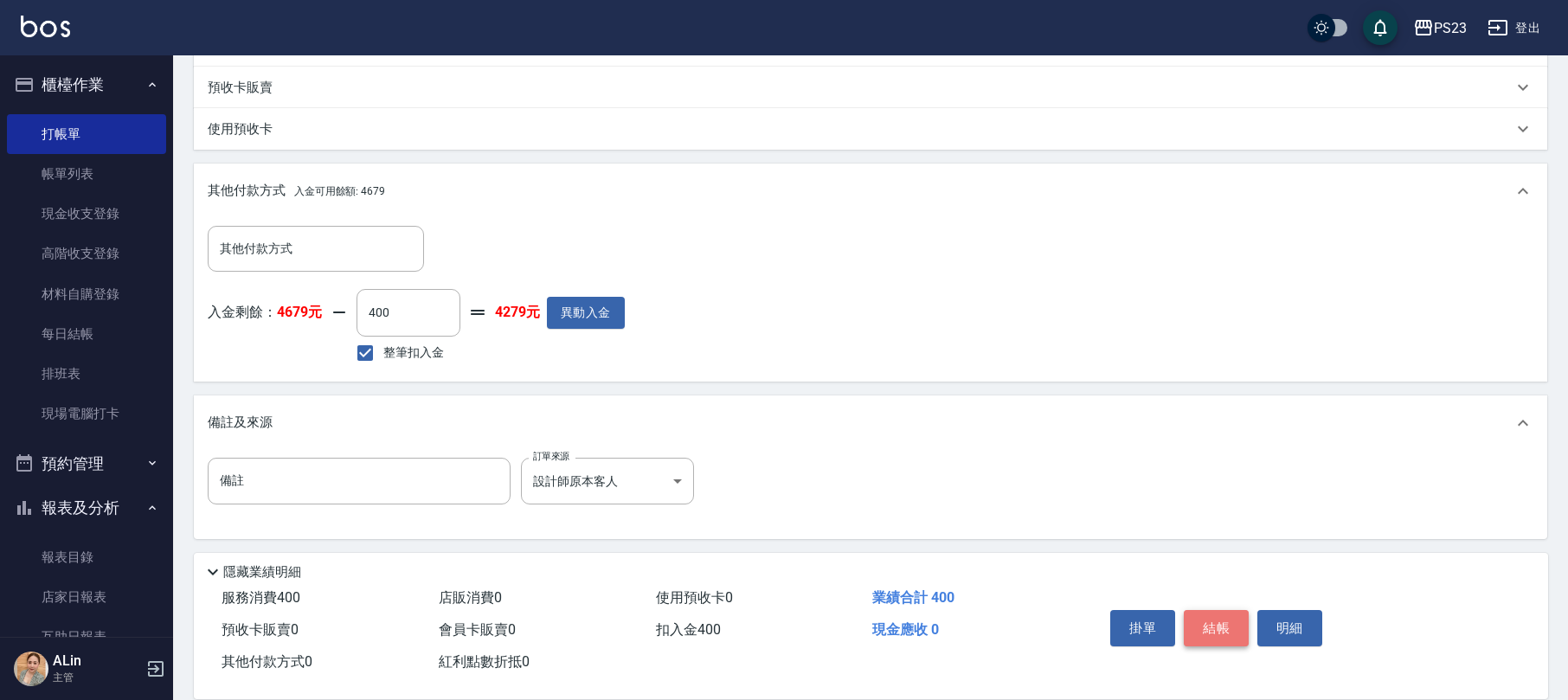
click at [1221, 624] on button "結帳" at bounding box center [1215, 628] width 65 height 36
type input "[DATE] 19:53"
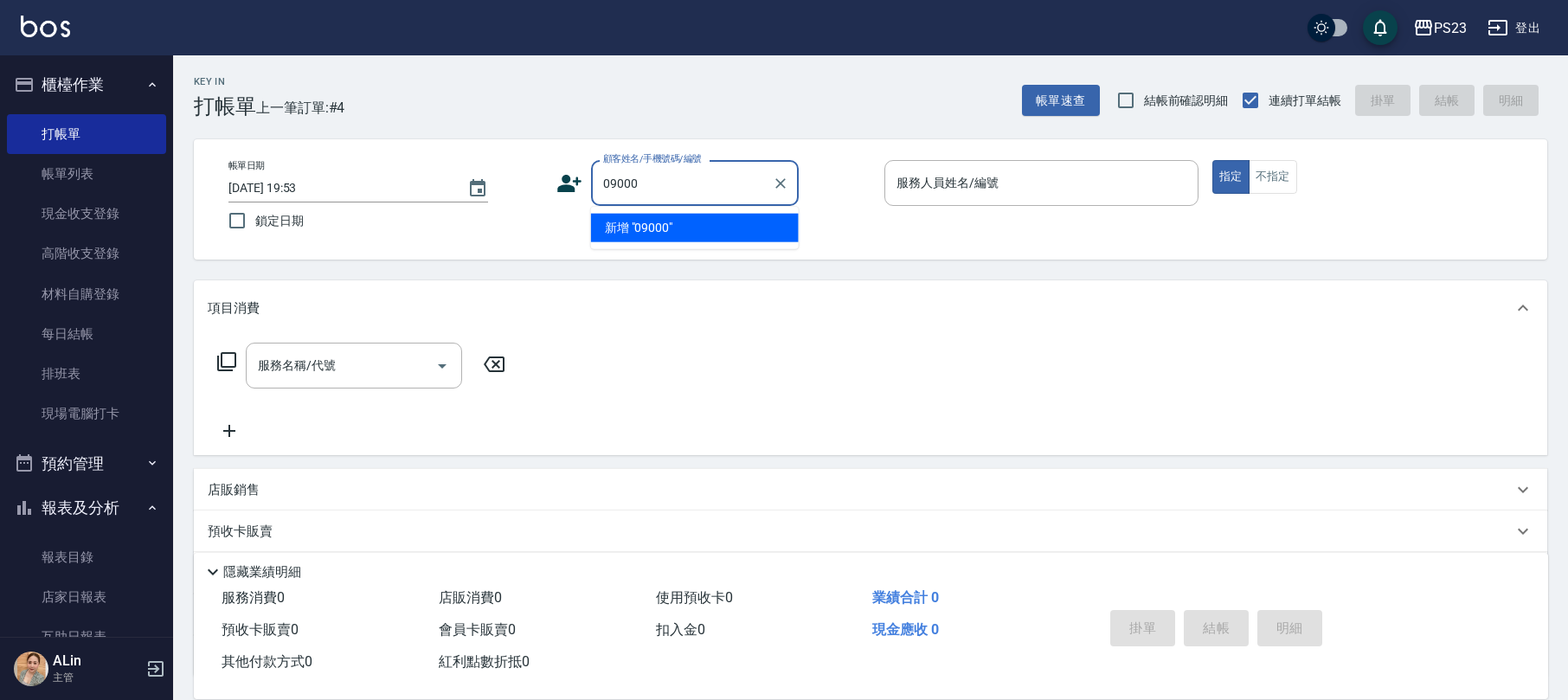
type input "09000"
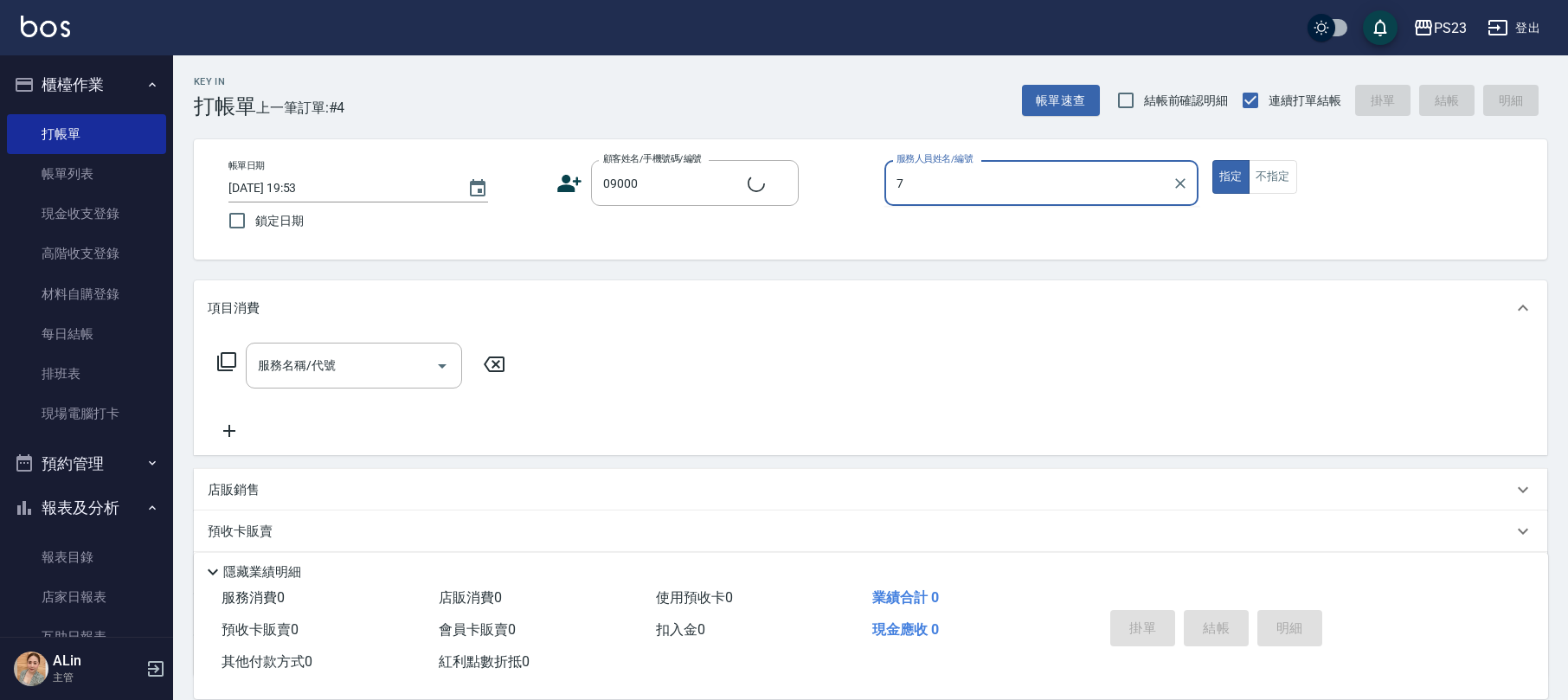
type input "75"
type input "新客人 姓名未設定/09000/"
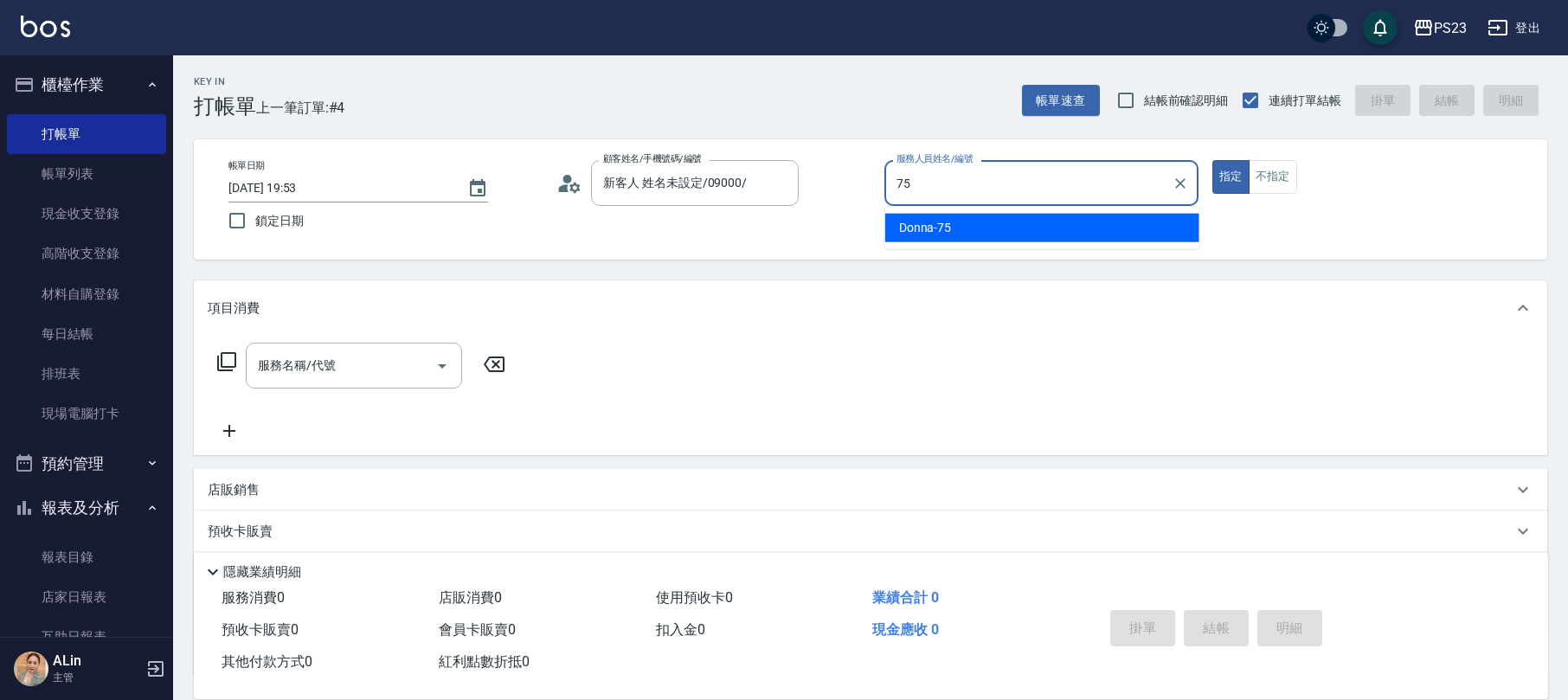
type input "Donna-75"
type button "true"
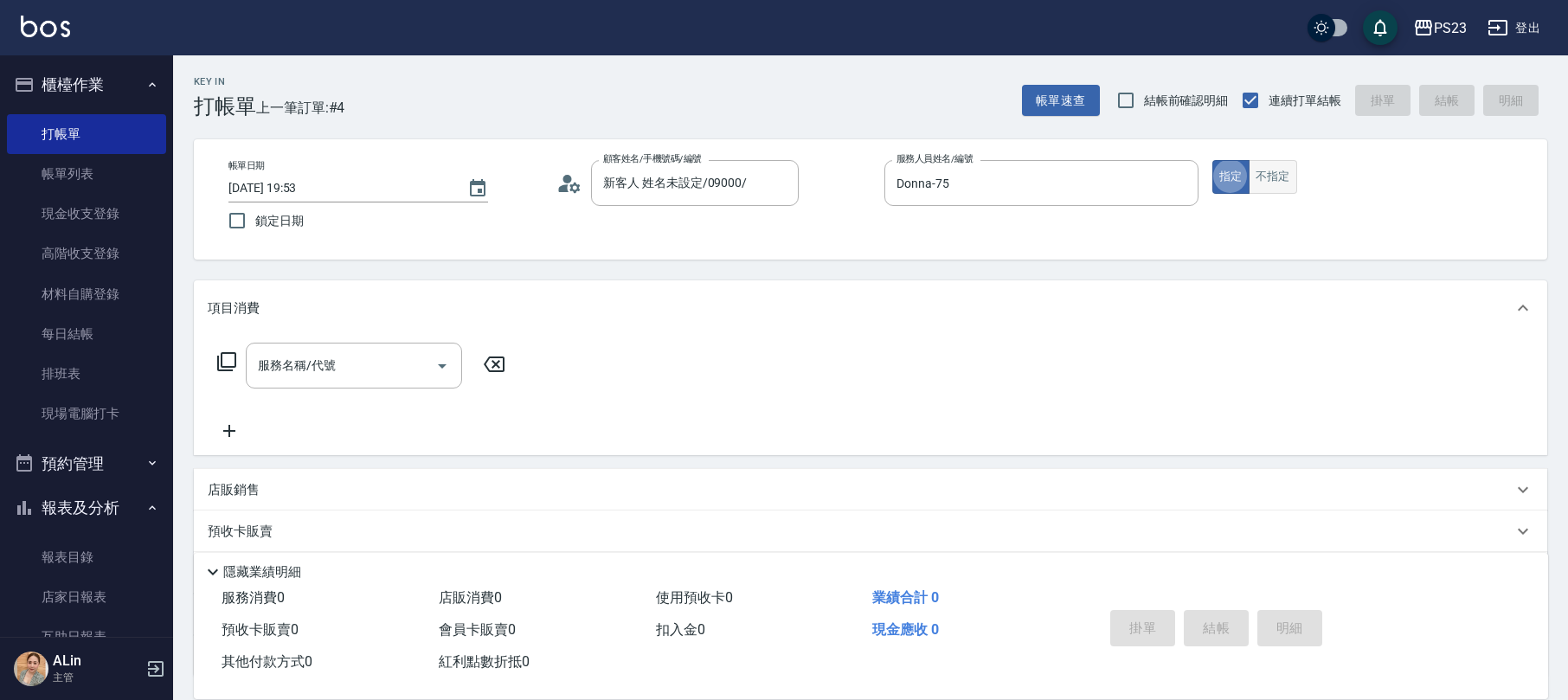
click at [1292, 164] on button "不指定" at bounding box center [1273, 177] width 49 height 34
click at [372, 361] on input "服務名稱/代號" at bounding box center [341, 365] width 175 height 30
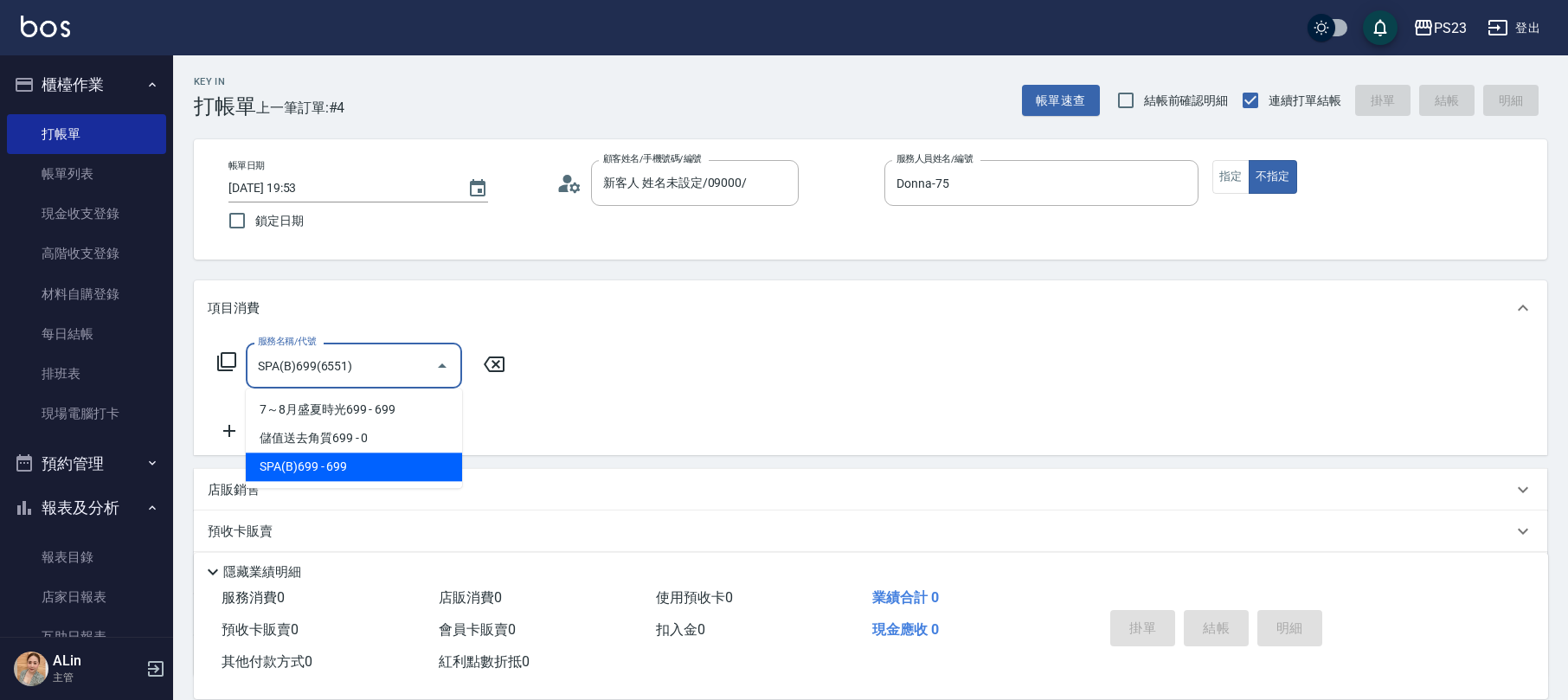
type input "SPA(B)699(6551)"
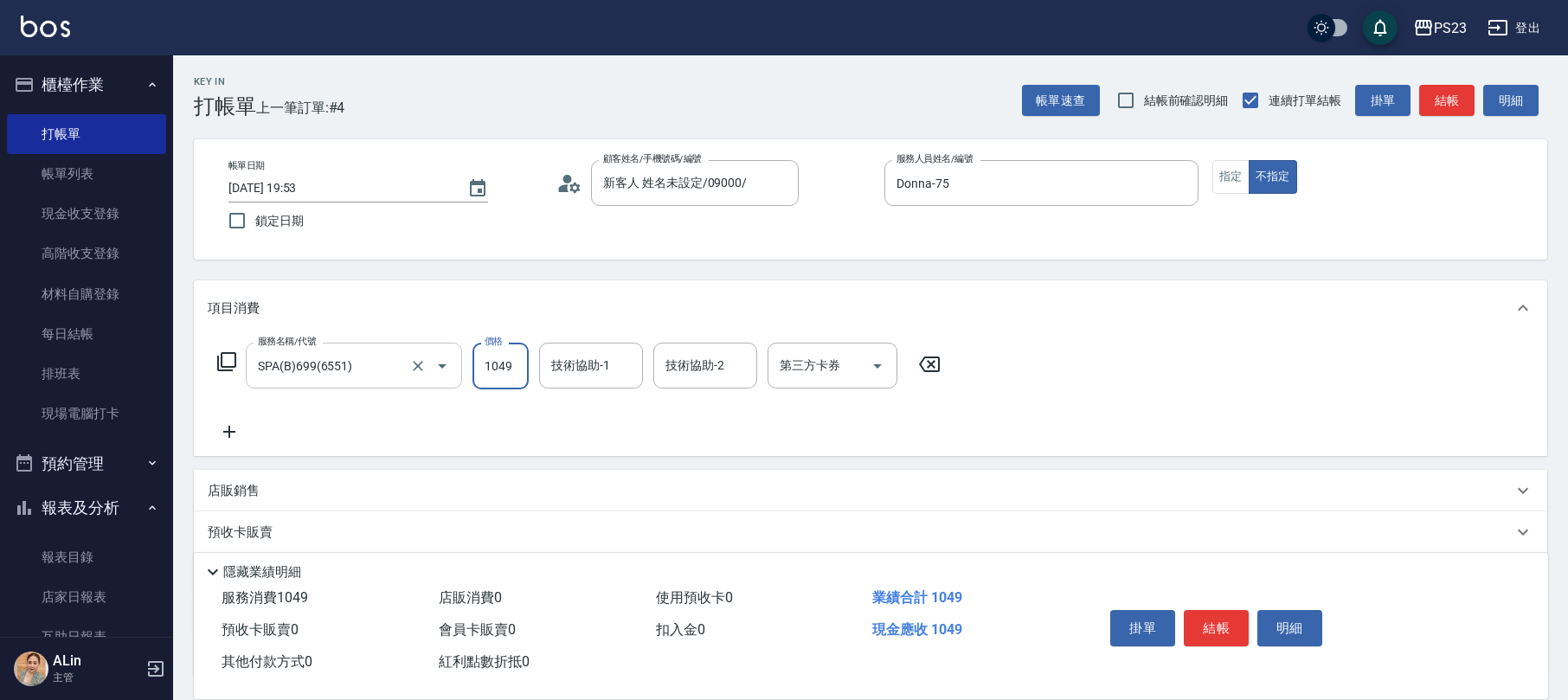
type input "1049"
type input "Donna-75"
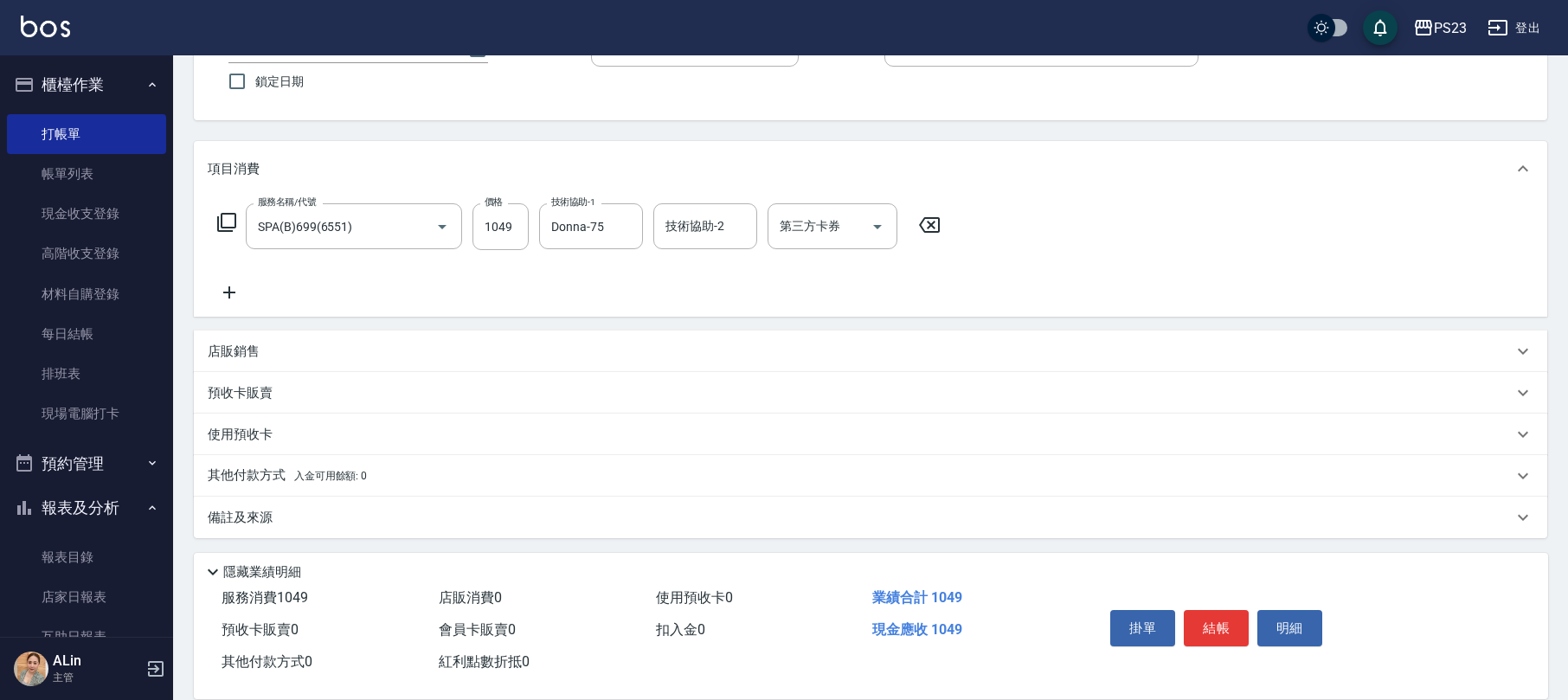
drag, startPoint x: 398, startPoint y: 507, endPoint x: 416, endPoint y: 510, distance: 18.2
click at [405, 509] on div "備註及來源" at bounding box center [860, 517] width 1305 height 18
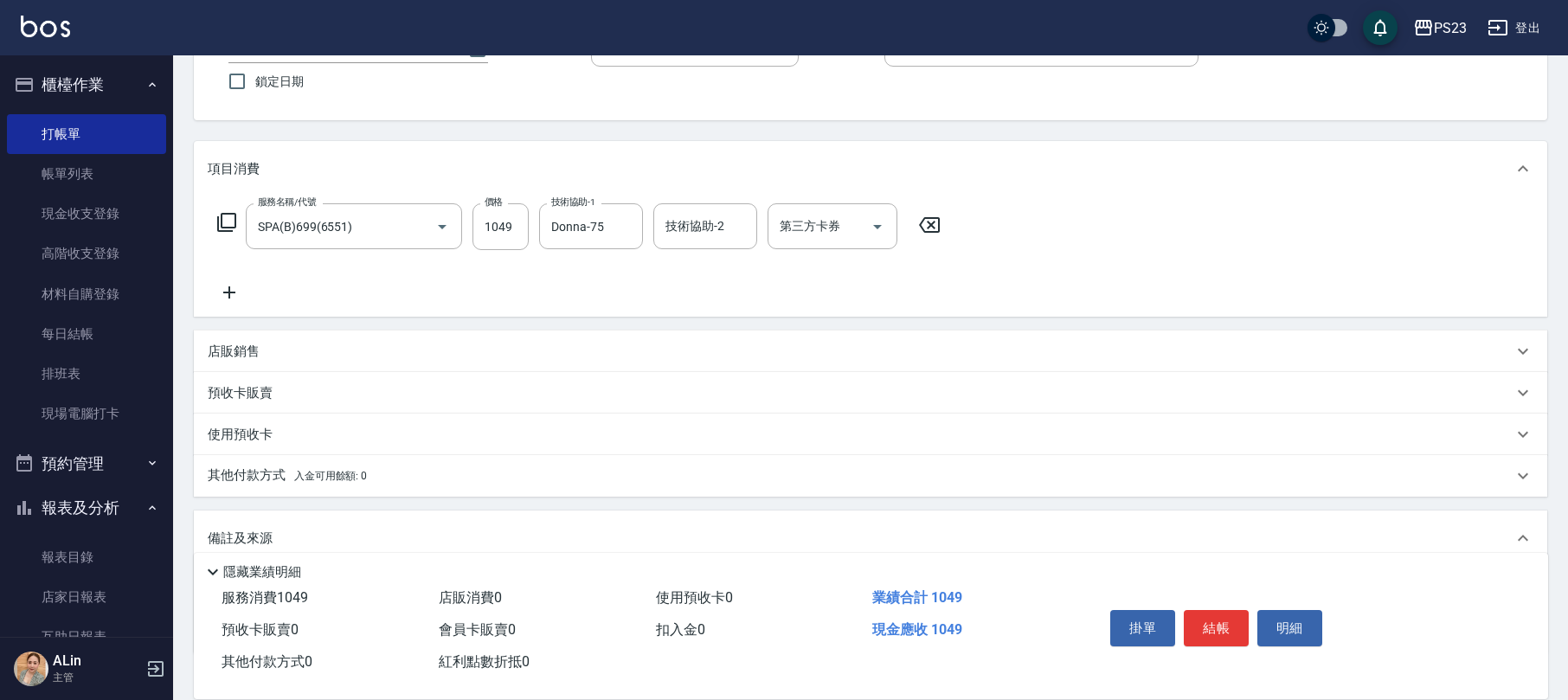
scroll to position [255, 0]
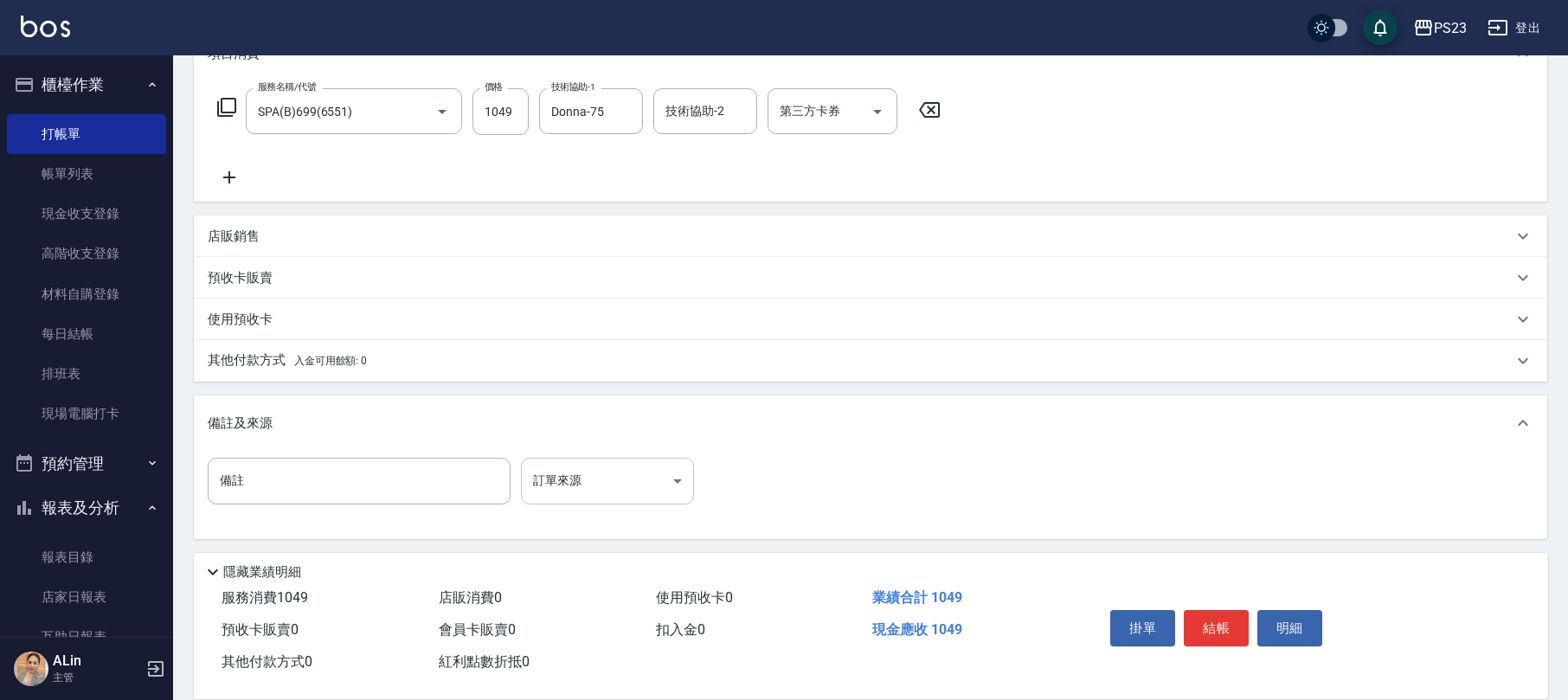
click at [677, 484] on body "PS23 登出 櫃檯作業 打帳單 帳單列表 現金收支登錄 高階收支登錄 材料自購登錄 每日結帳 排班表 現場電腦打卡 預約管理 預約管理 單日預約紀錄 單週預…" at bounding box center [784, 223] width 1568 height 956
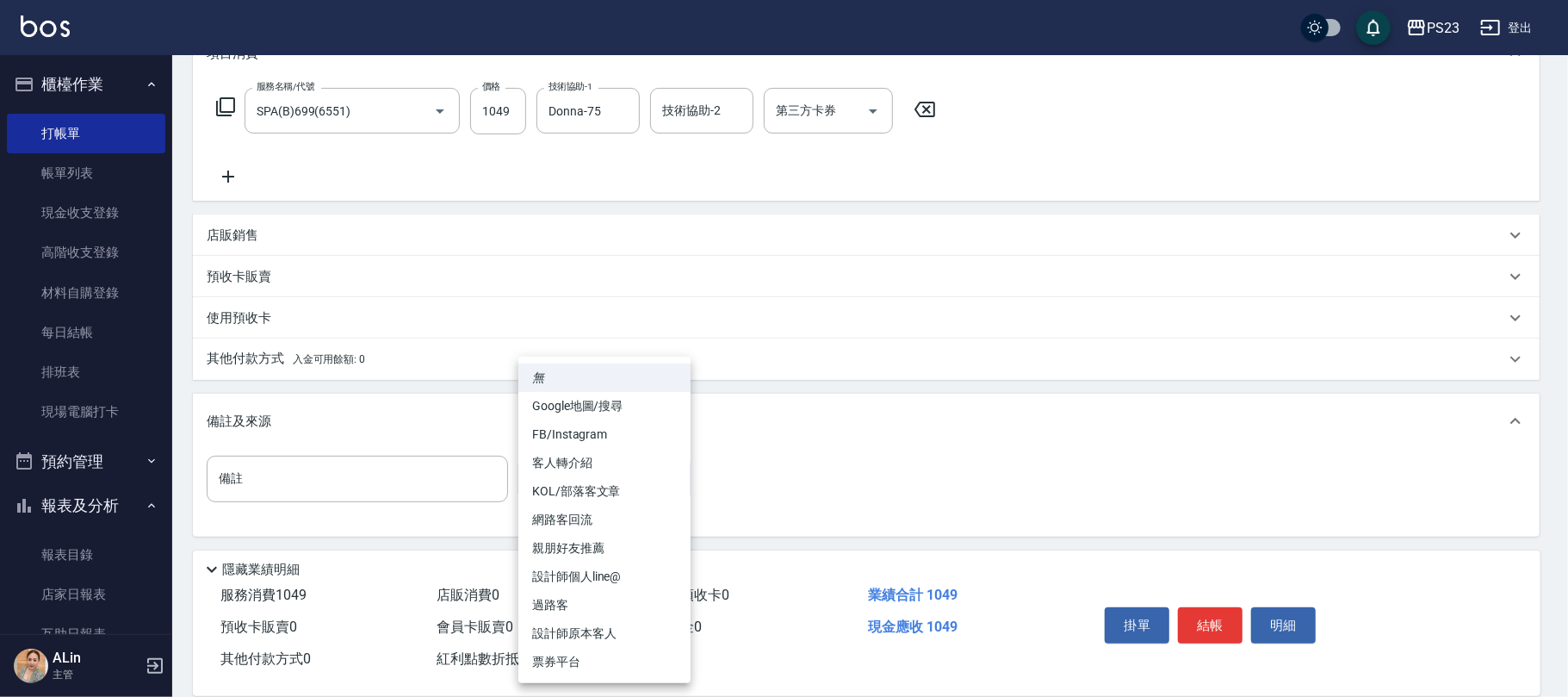
click at [576, 600] on li "過路客" at bounding box center [605, 605] width 172 height 28
type input "過路客"
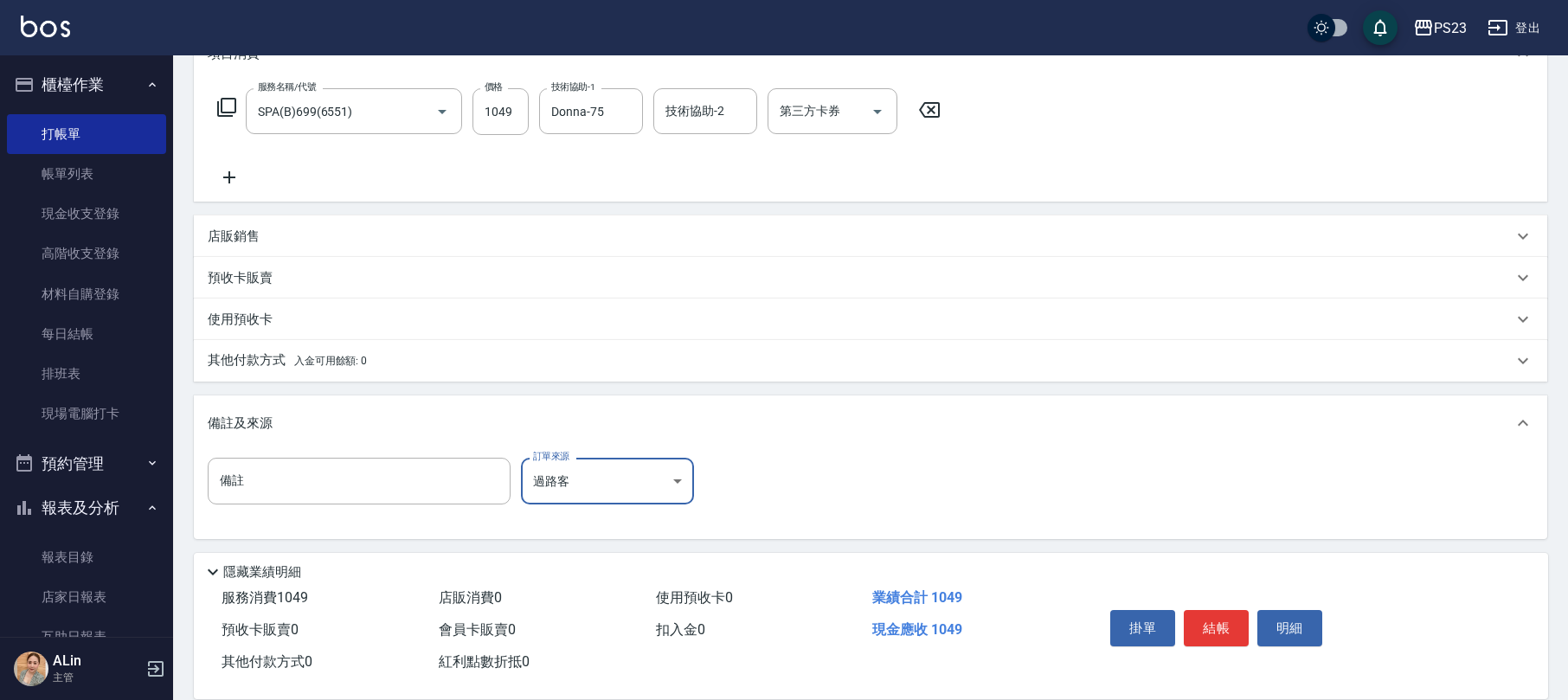
drag, startPoint x: 1208, startPoint y: 625, endPoint x: 1204, endPoint y: 638, distance: 13.6
click at [1208, 624] on button "結帳" at bounding box center [1215, 628] width 65 height 36
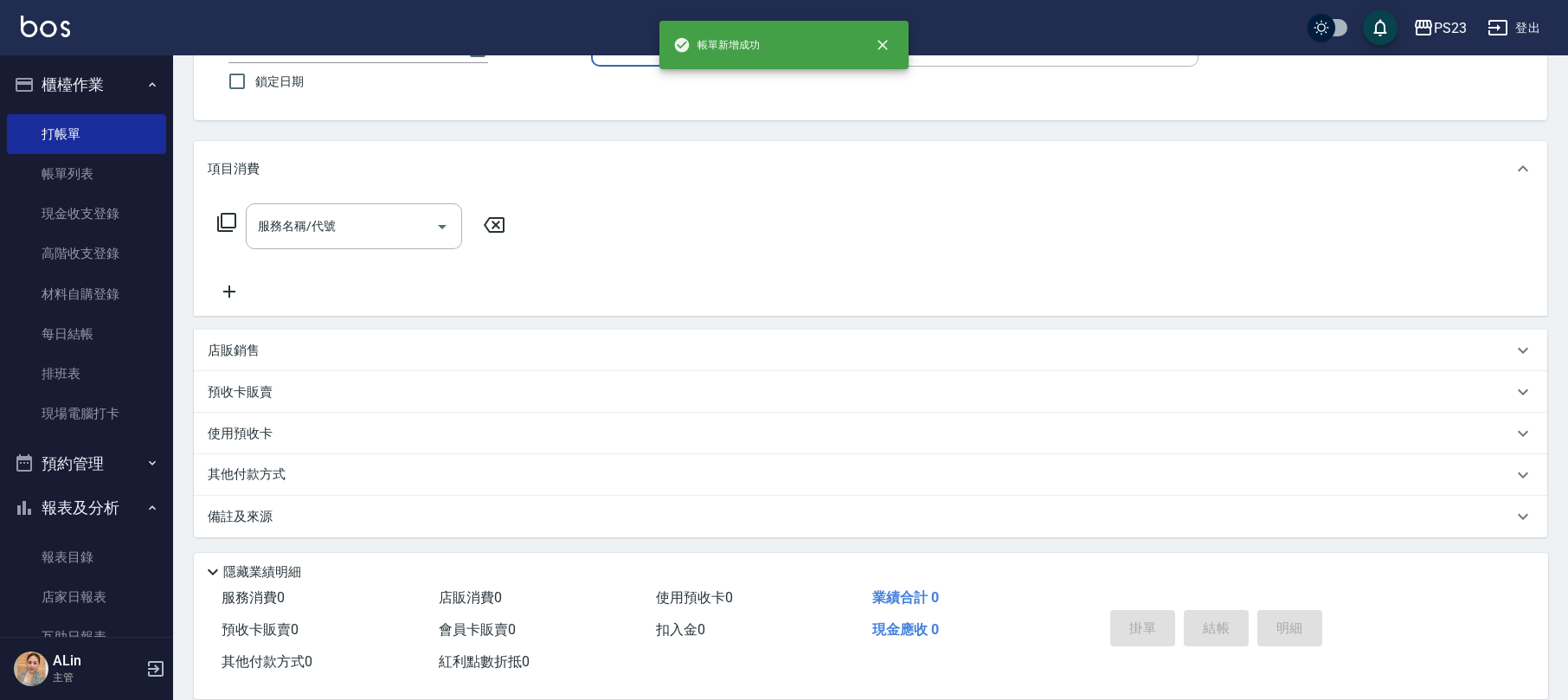
scroll to position [0, 0]
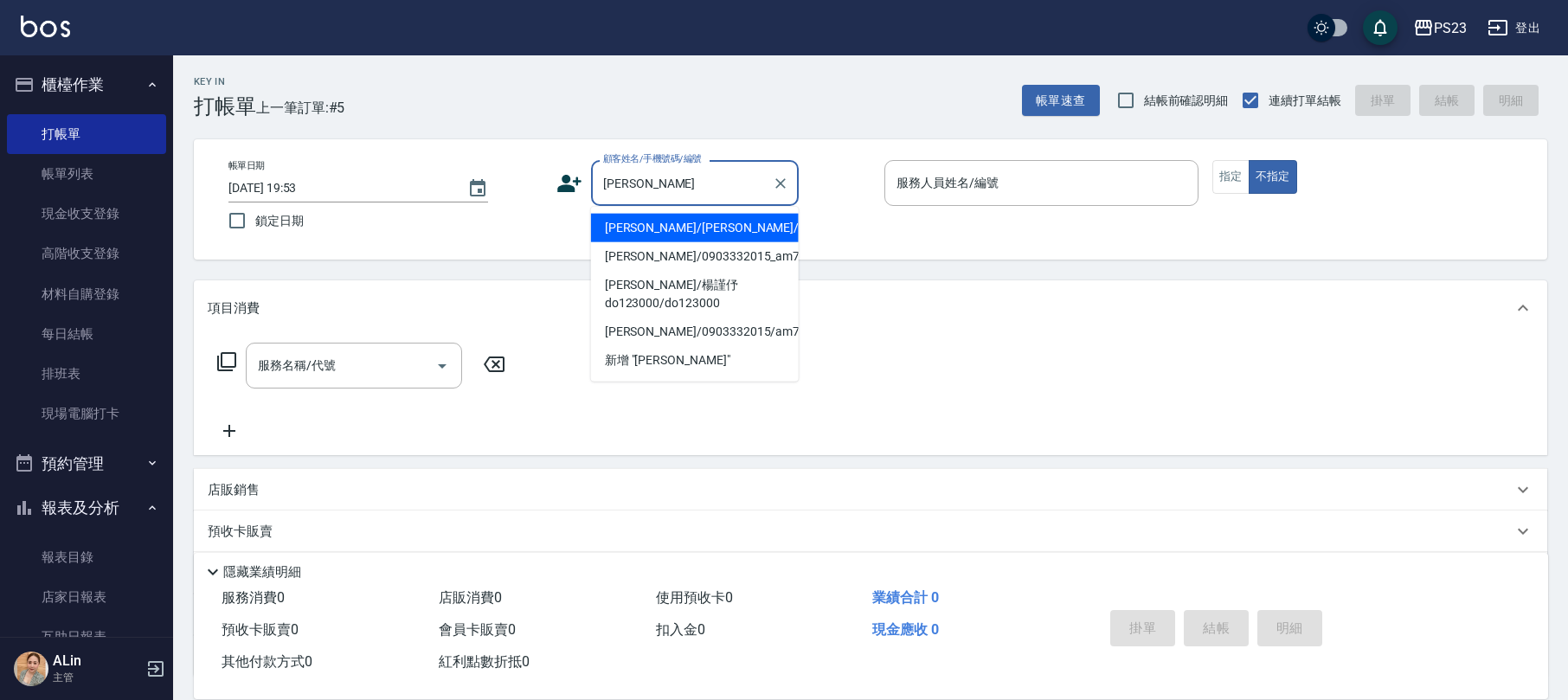
click at [742, 229] on li "[PERSON_NAME]/[PERSON_NAME]/do454" at bounding box center [695, 228] width 208 height 29
type input "[PERSON_NAME]/[PERSON_NAME]/do454"
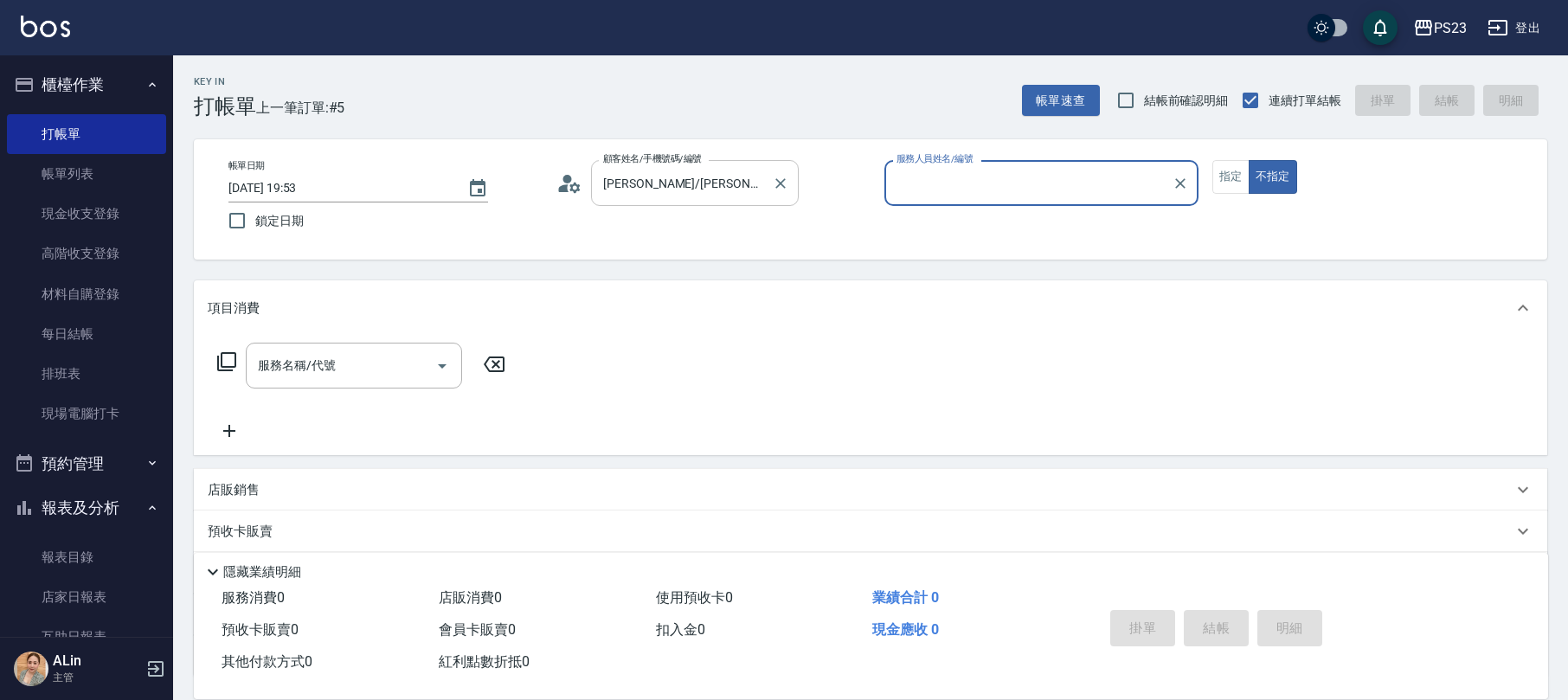
type input "Donna-75"
drag, startPoint x: 1222, startPoint y: 171, endPoint x: 1156, endPoint y: 175, distance: 66.1
click at [1225, 171] on button "指定" at bounding box center [1230, 177] width 37 height 34
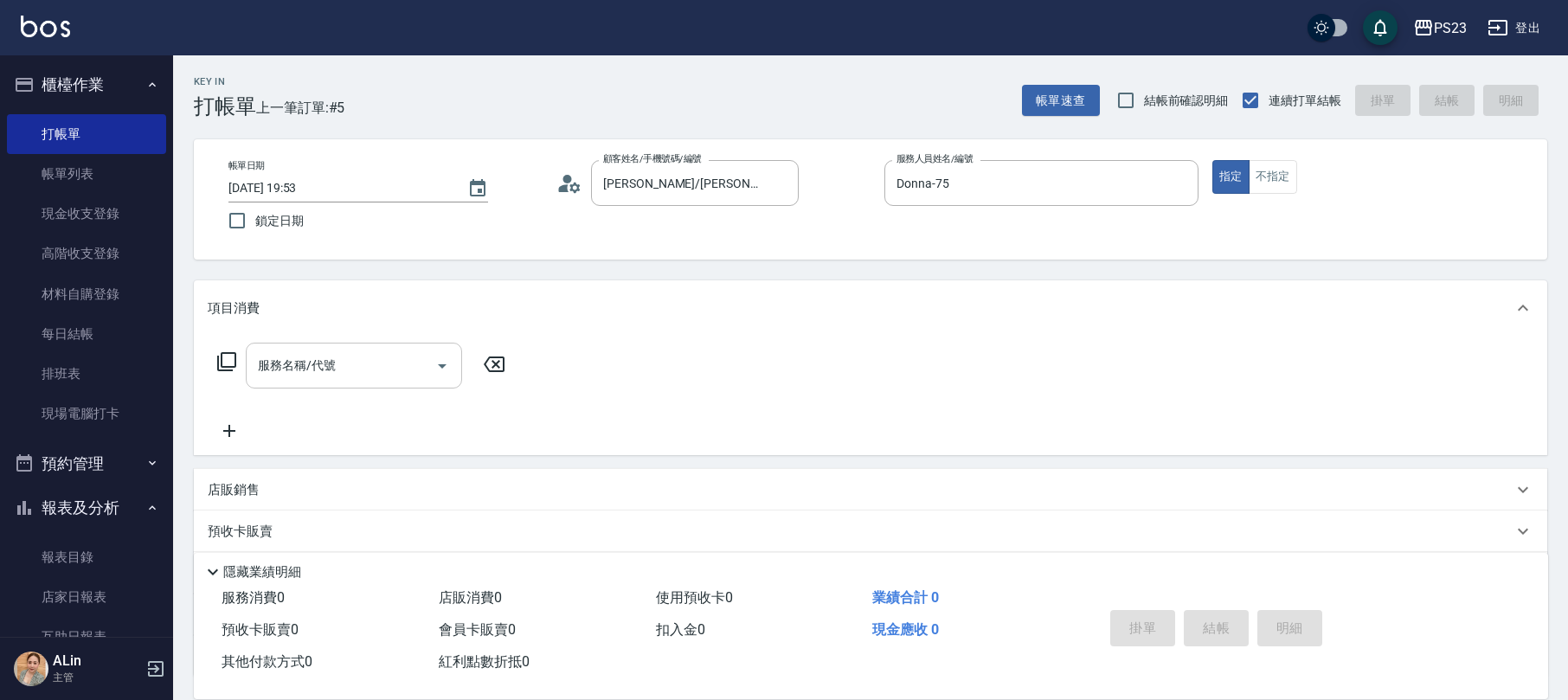
click at [354, 347] on div "服務名稱/代號" at bounding box center [354, 365] width 217 height 46
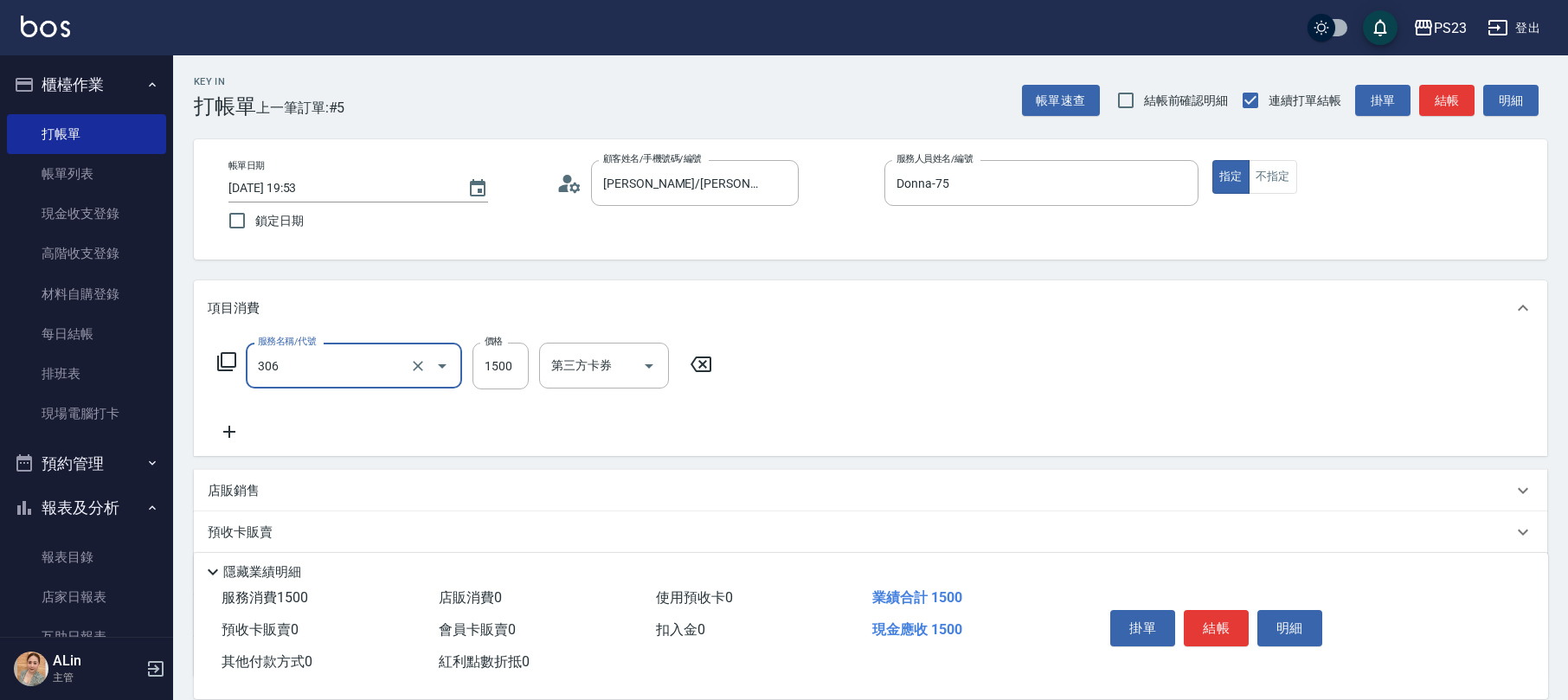
type input "指定洗+剪髮1500(306)"
type input "722"
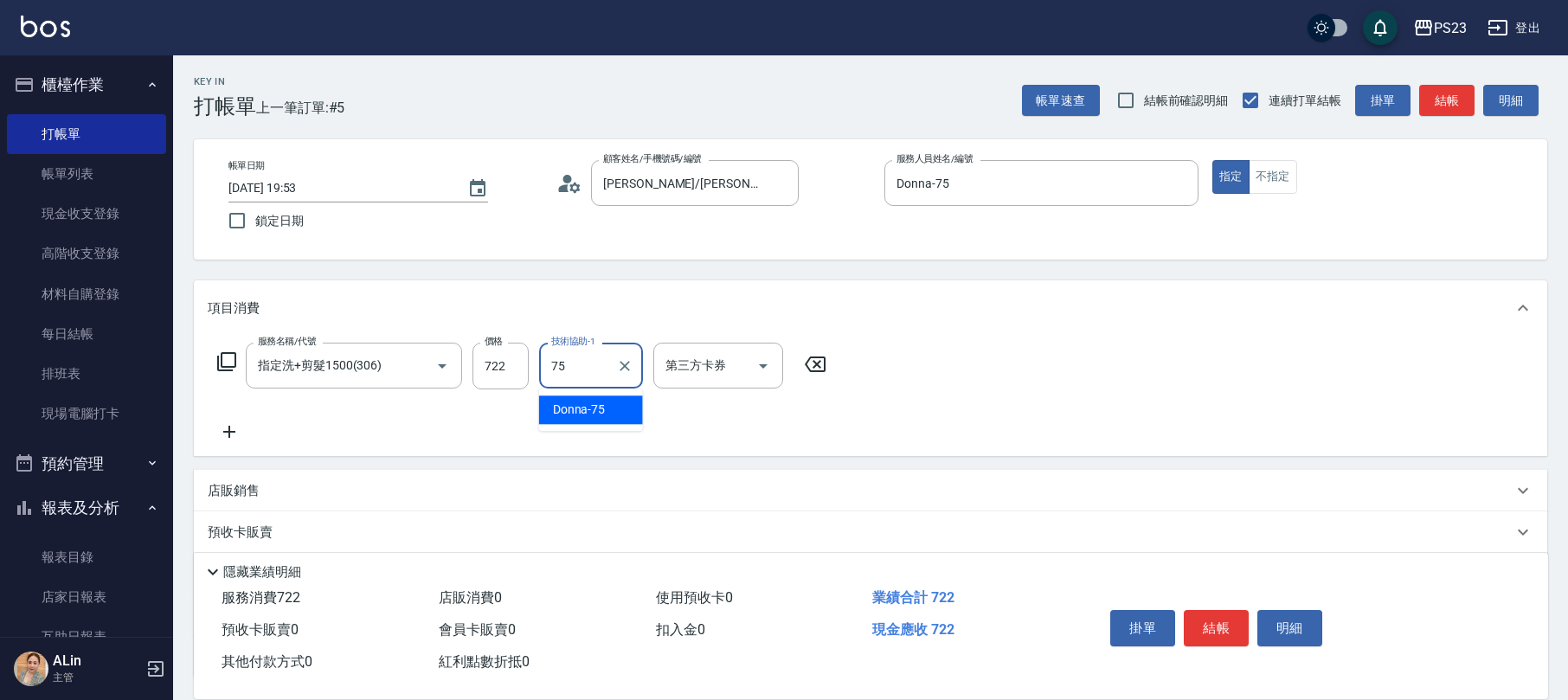
type input "Donna-75"
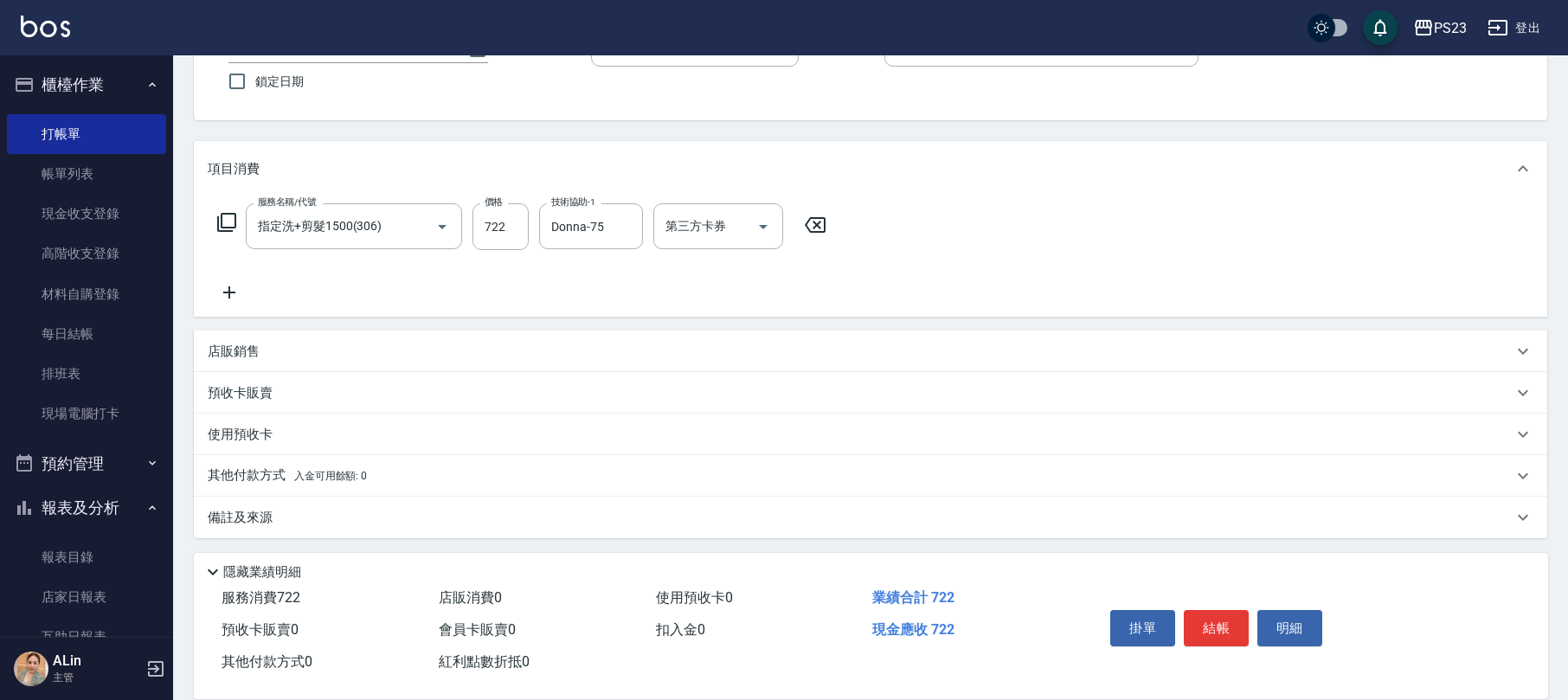
click at [282, 524] on div "備註及來源" at bounding box center [860, 517] width 1305 height 18
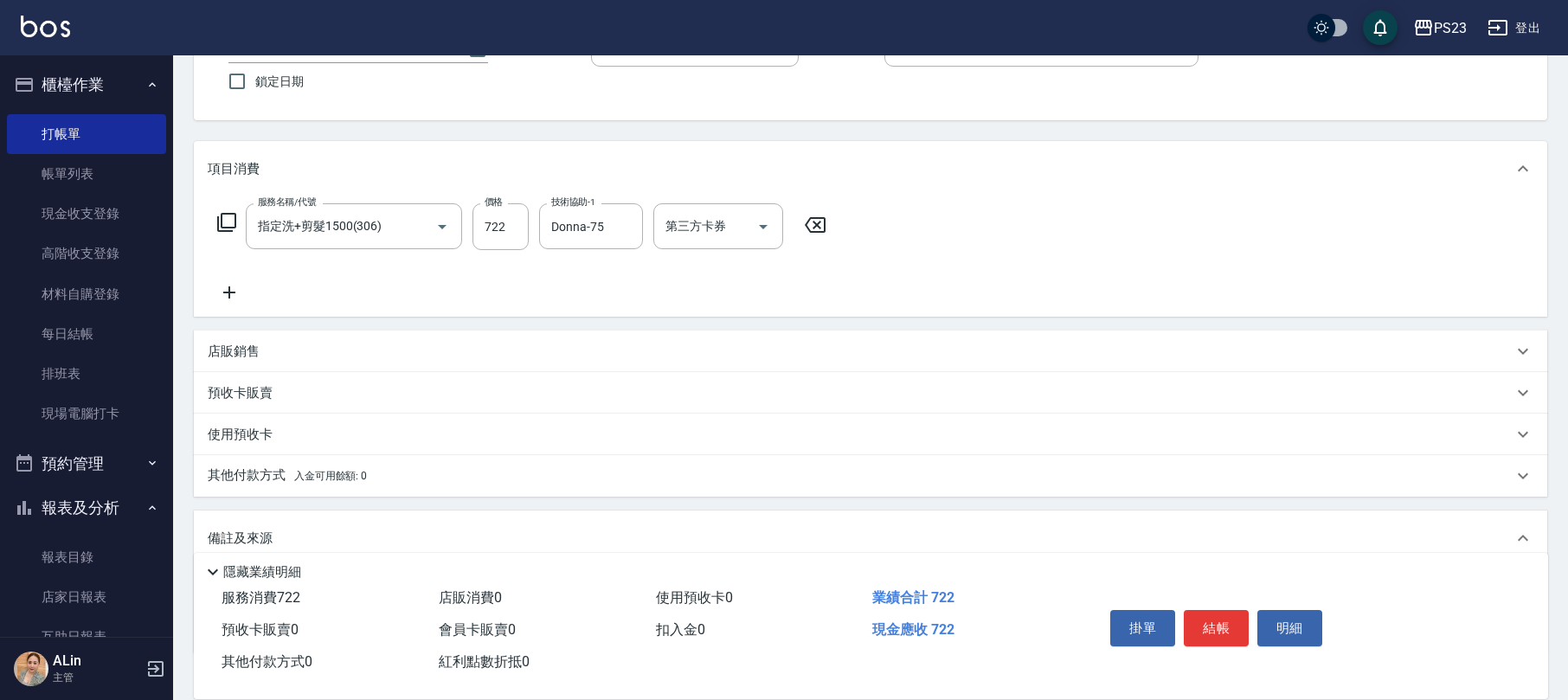
scroll to position [256, 0]
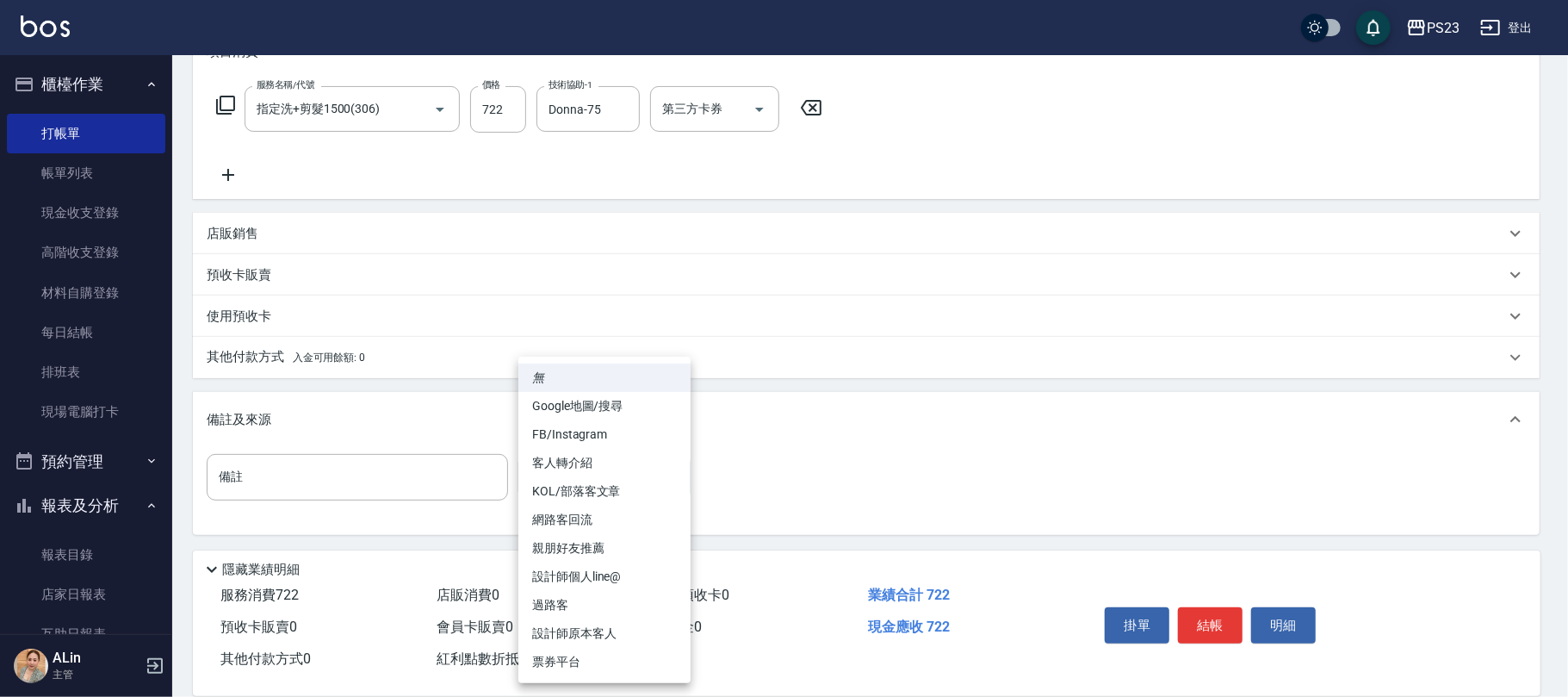
click at [612, 465] on body "PS23 登出 櫃檯作業 打帳單 帳單列表 現金收支登錄 高階收支登錄 材料自購登錄 每日結帳 排班表 現場電腦打卡 預約管理 預約管理 單日預約紀錄 單週預…" at bounding box center [784, 220] width 1568 height 951
drag, startPoint x: 566, startPoint y: 624, endPoint x: 576, endPoint y: 620, distance: 10.8
click at [569, 624] on li "設計師原本客人" at bounding box center [605, 633] width 172 height 28
type input "設計師原本客人"
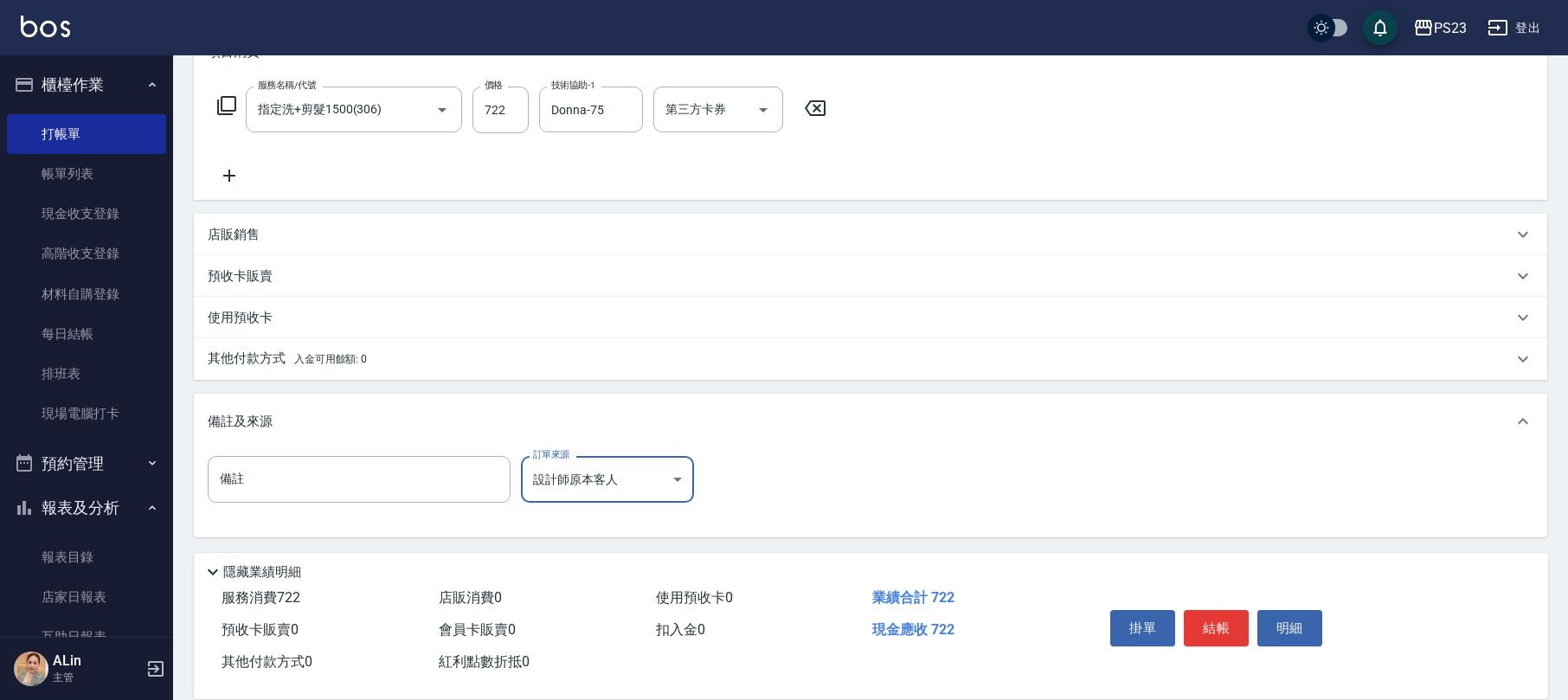
drag, startPoint x: 1227, startPoint y: 619, endPoint x: 1188, endPoint y: 611, distance: 39.8
click at [1227, 618] on button "結帳" at bounding box center [1215, 628] width 65 height 36
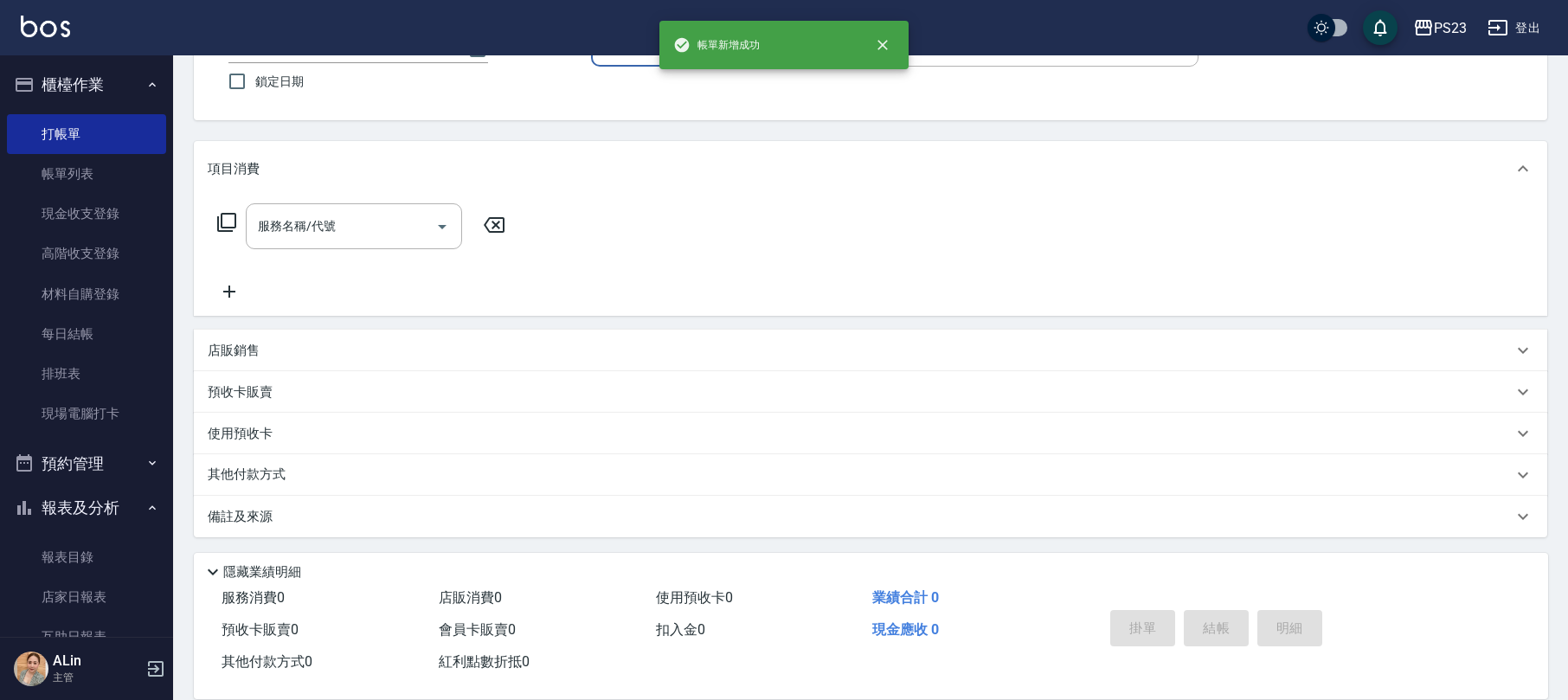
scroll to position [0, 0]
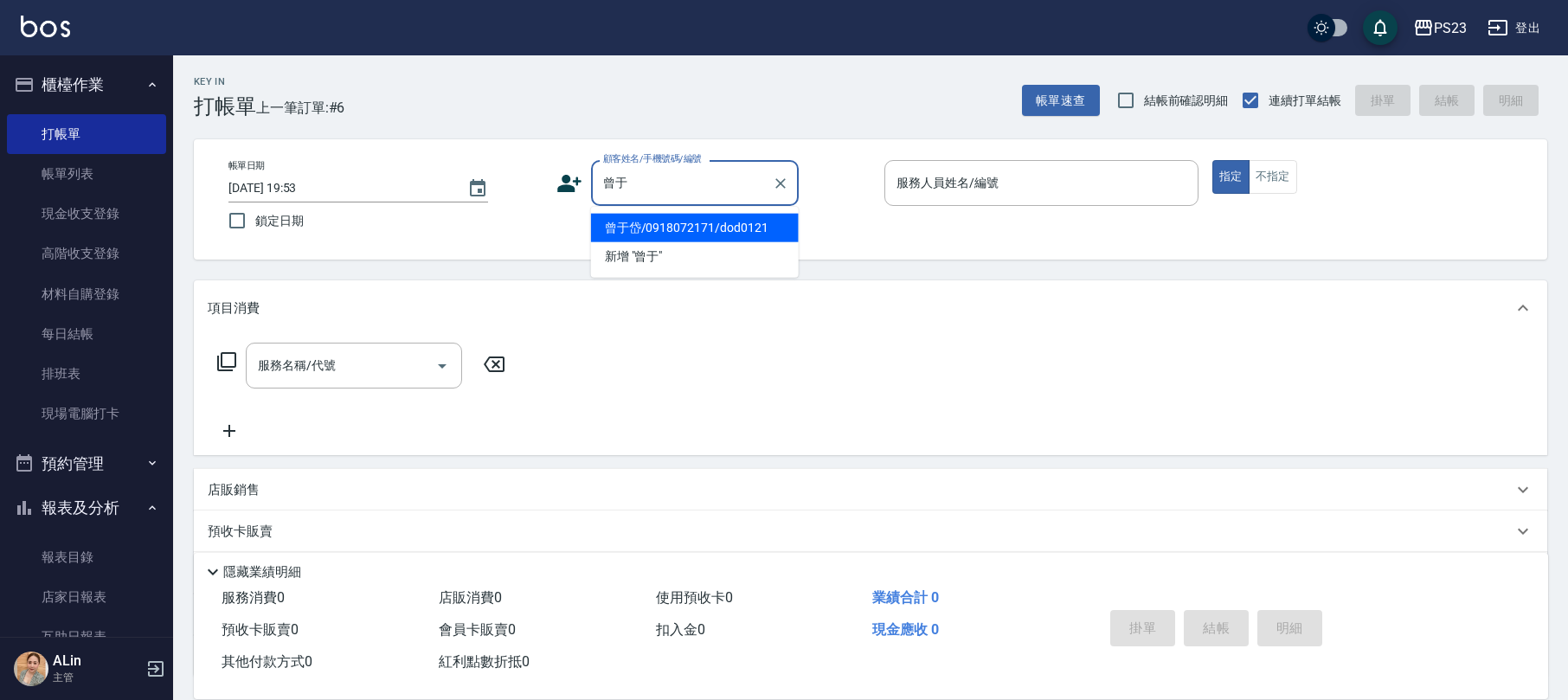
click at [760, 230] on li "曾于岱/0918072171/dod0121" at bounding box center [695, 228] width 208 height 29
type input "曾于岱/0918072171/dod0121"
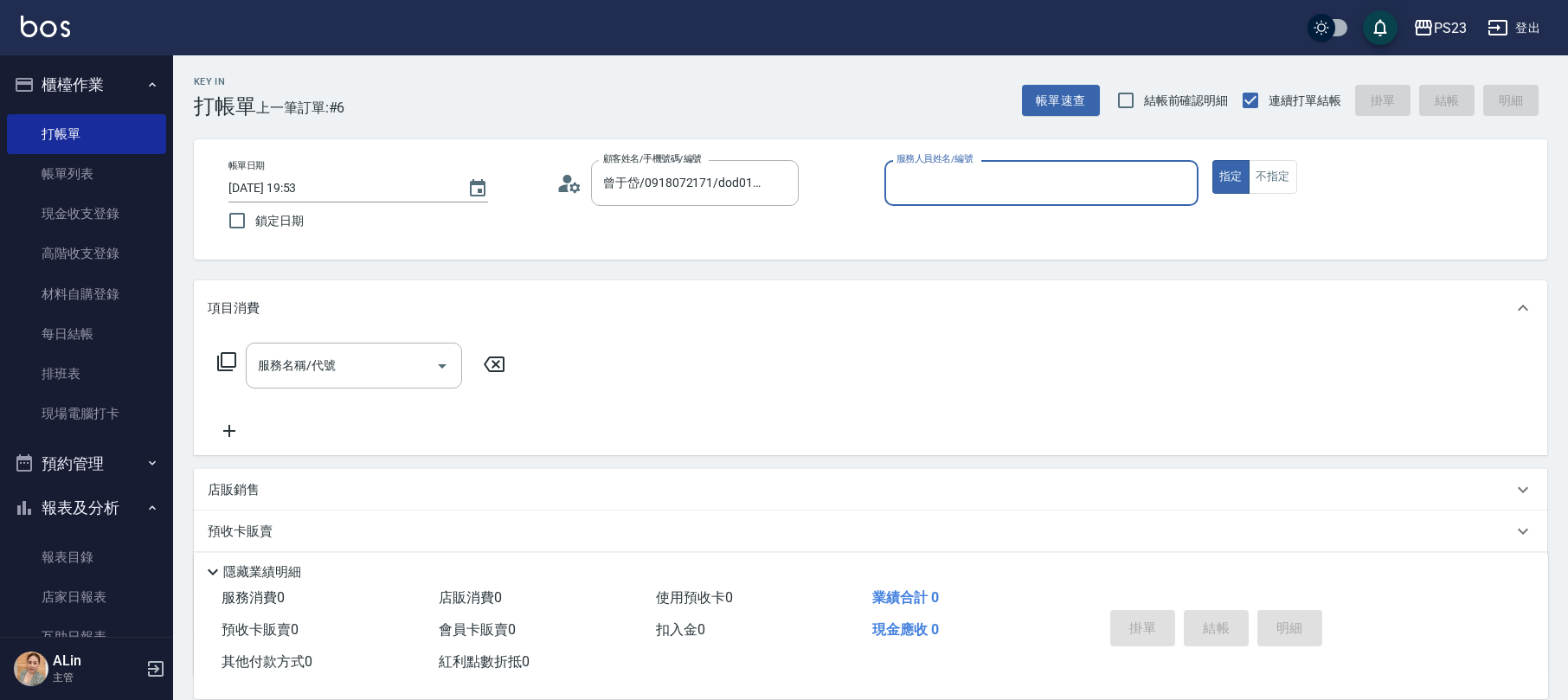
type input "Donna-75"
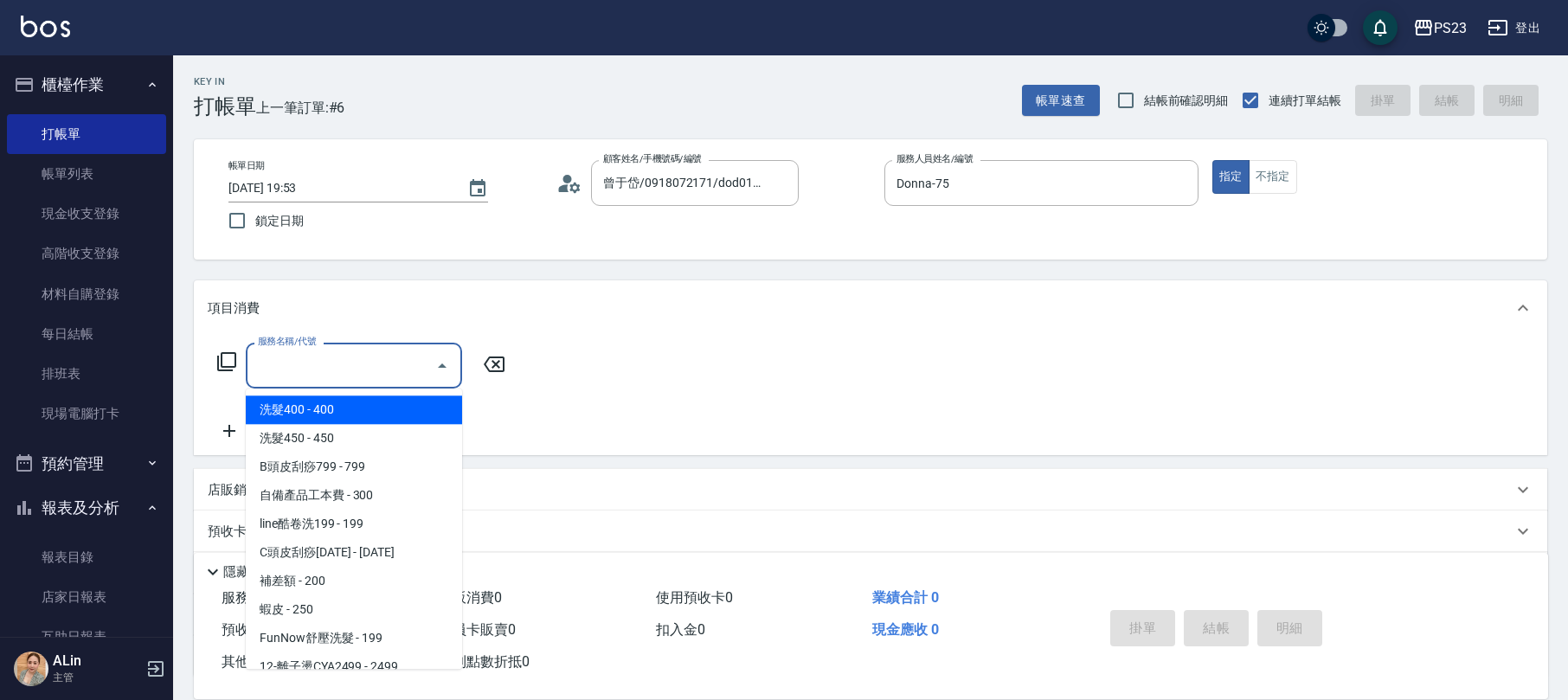
click at [364, 367] on input "服務名稱/代號" at bounding box center [341, 365] width 175 height 30
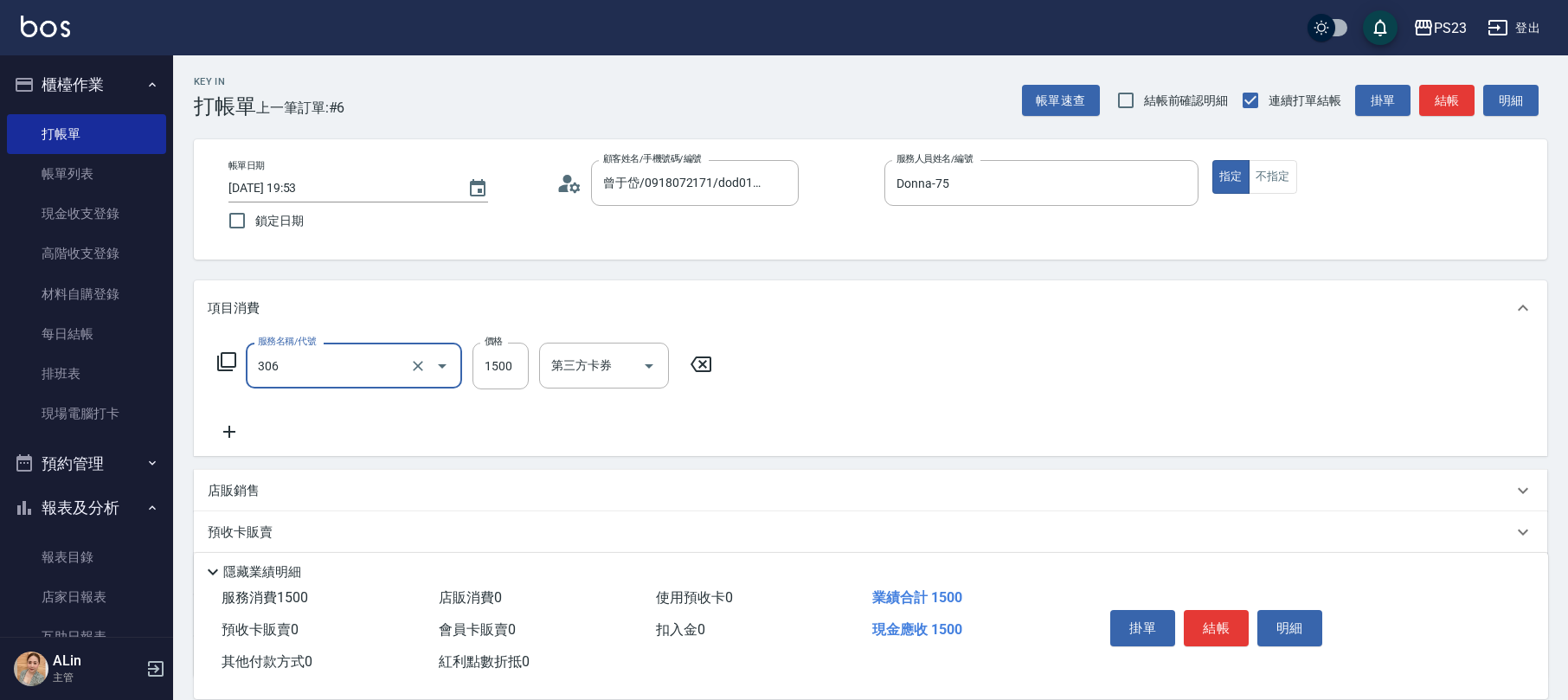
type input "指定洗+剪髮1500(306)"
type input "650"
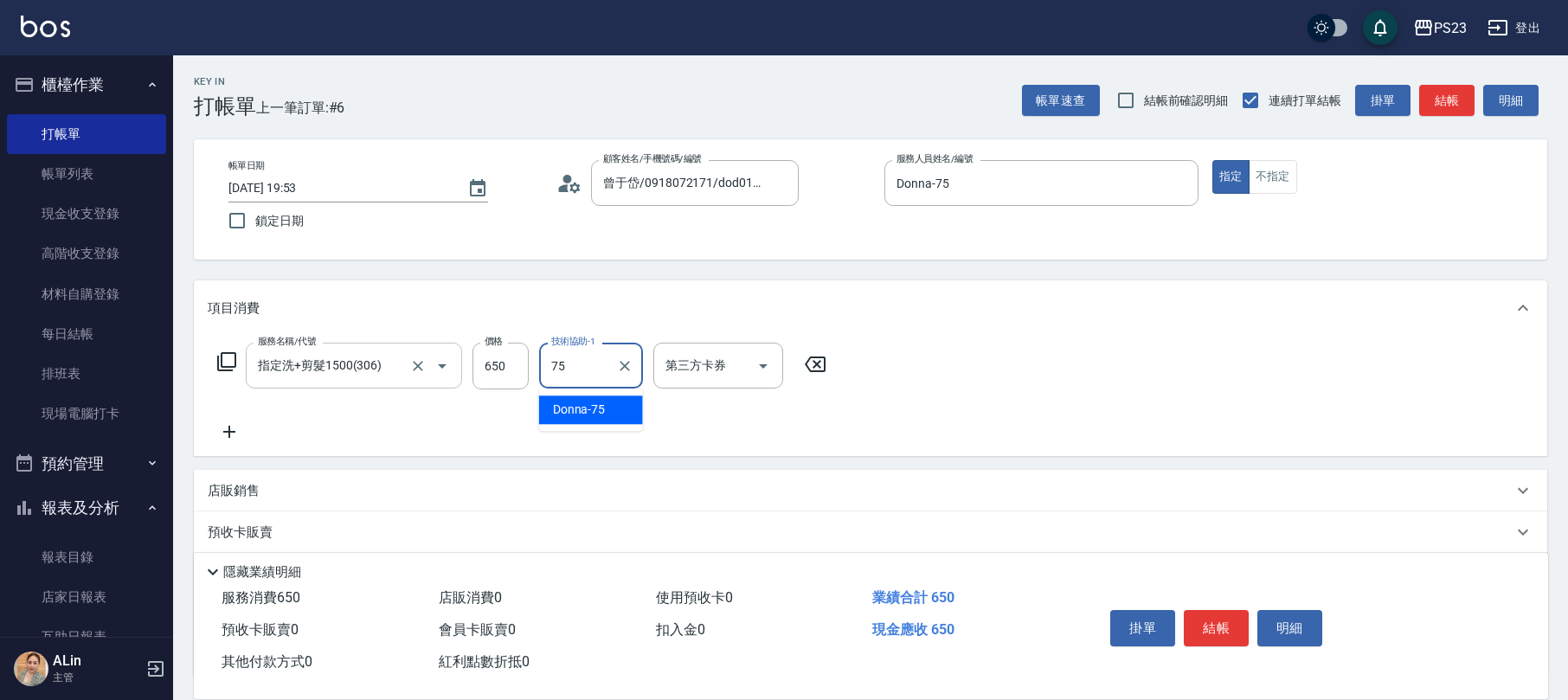
type input "Donna-75"
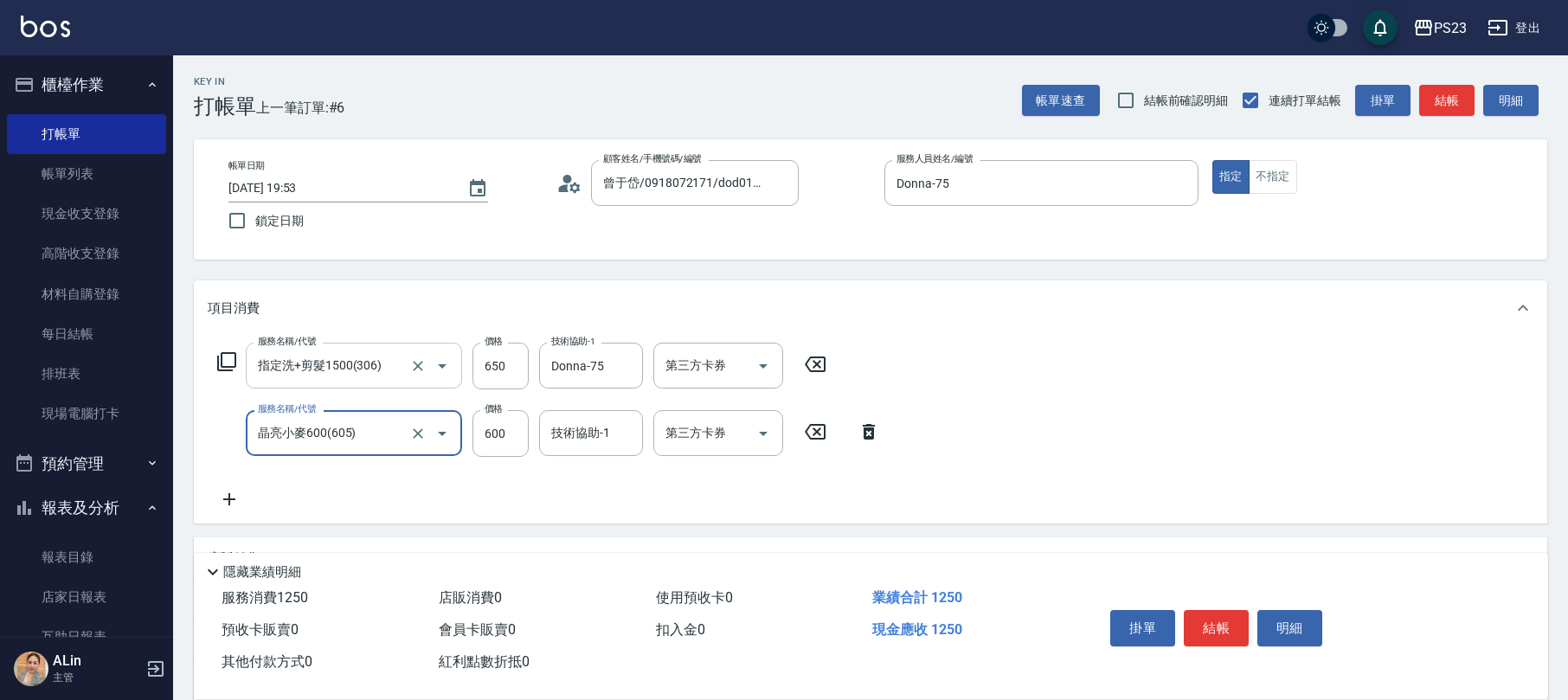
type input "晶亮小麥600(605)"
type input "680"
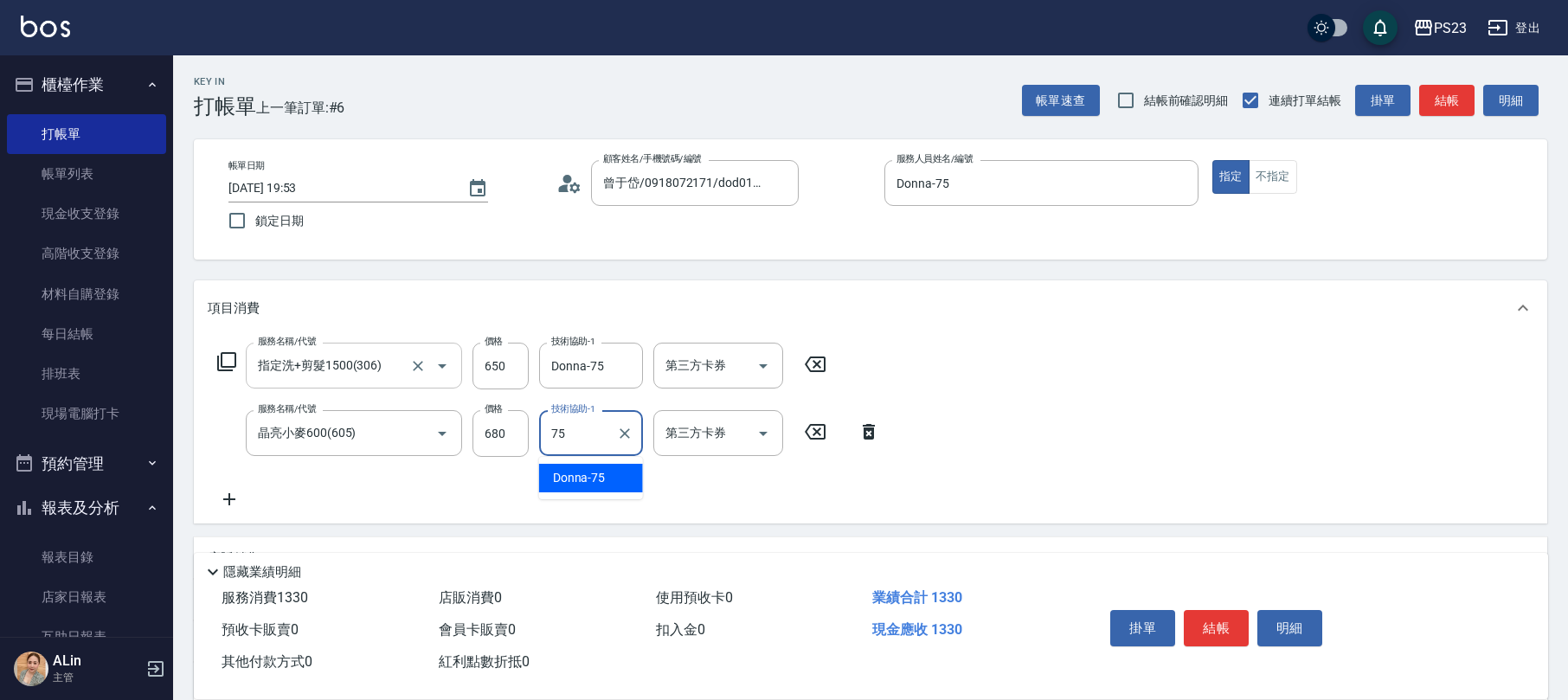
type input "Donna-75"
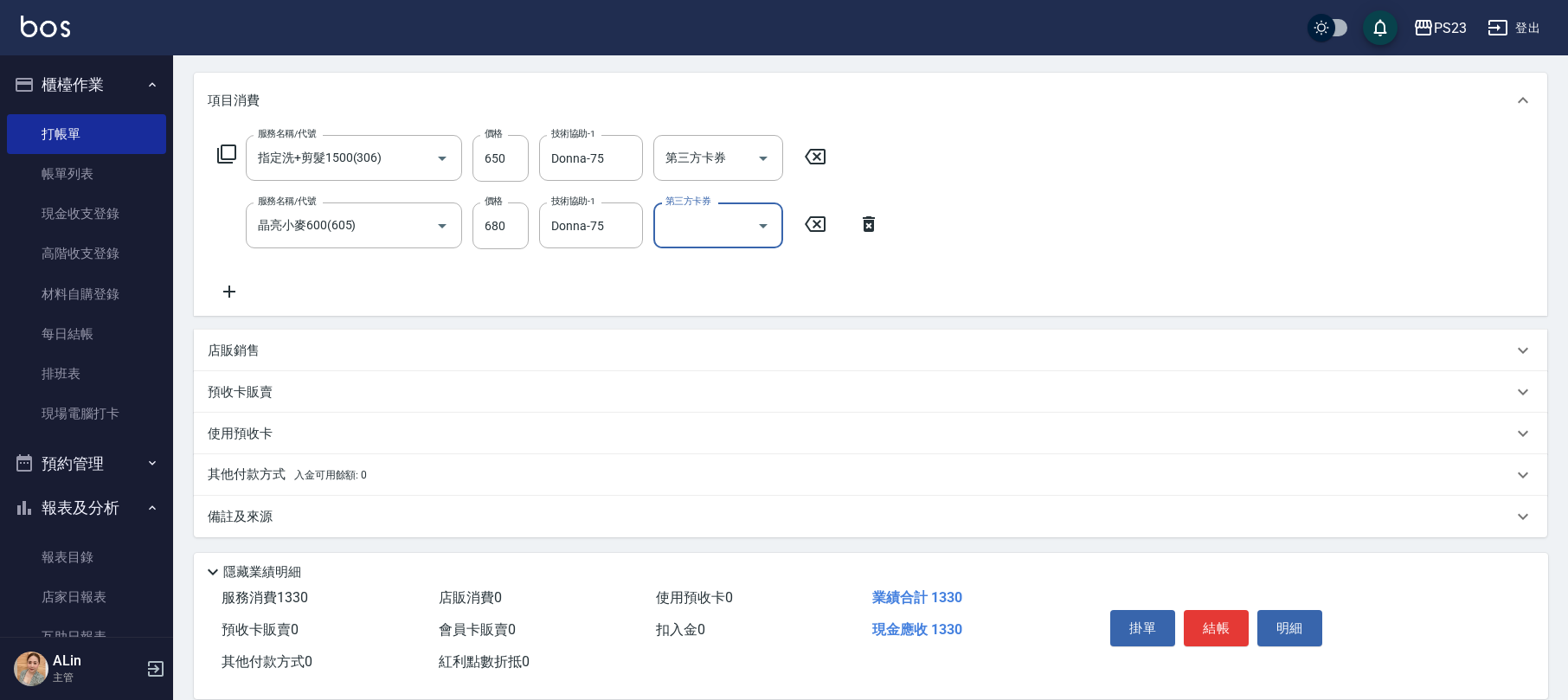
click at [275, 519] on div "備註及來源" at bounding box center [860, 516] width 1305 height 18
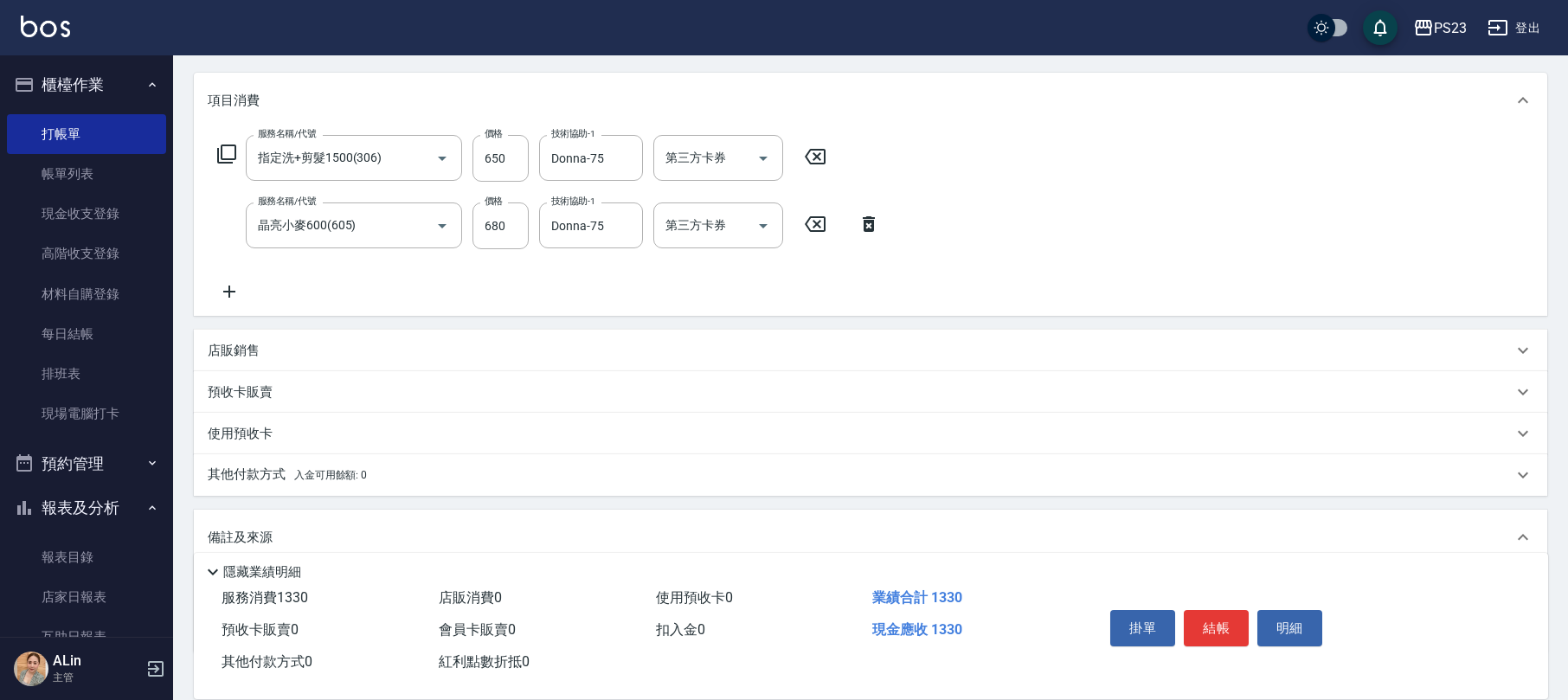
scroll to position [321, 0]
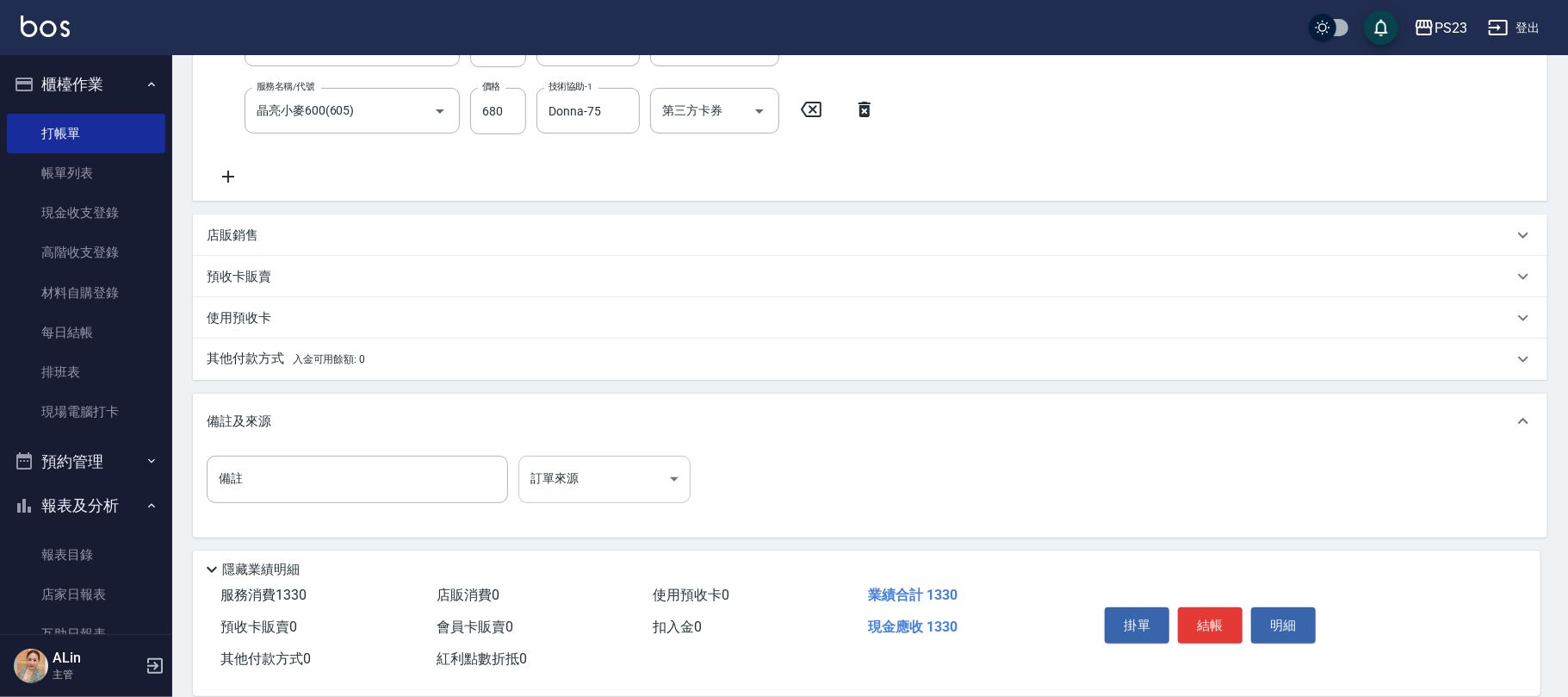
click at [549, 484] on body "PS23 登出 櫃檯作業 打帳單 帳單列表 現金收支登錄 高階收支登錄 材料自購登錄 每日結帳 排班表 現場電腦打卡 預約管理 預約管理 單日預約紀錄 單週預…" at bounding box center [784, 190] width 1568 height 1020
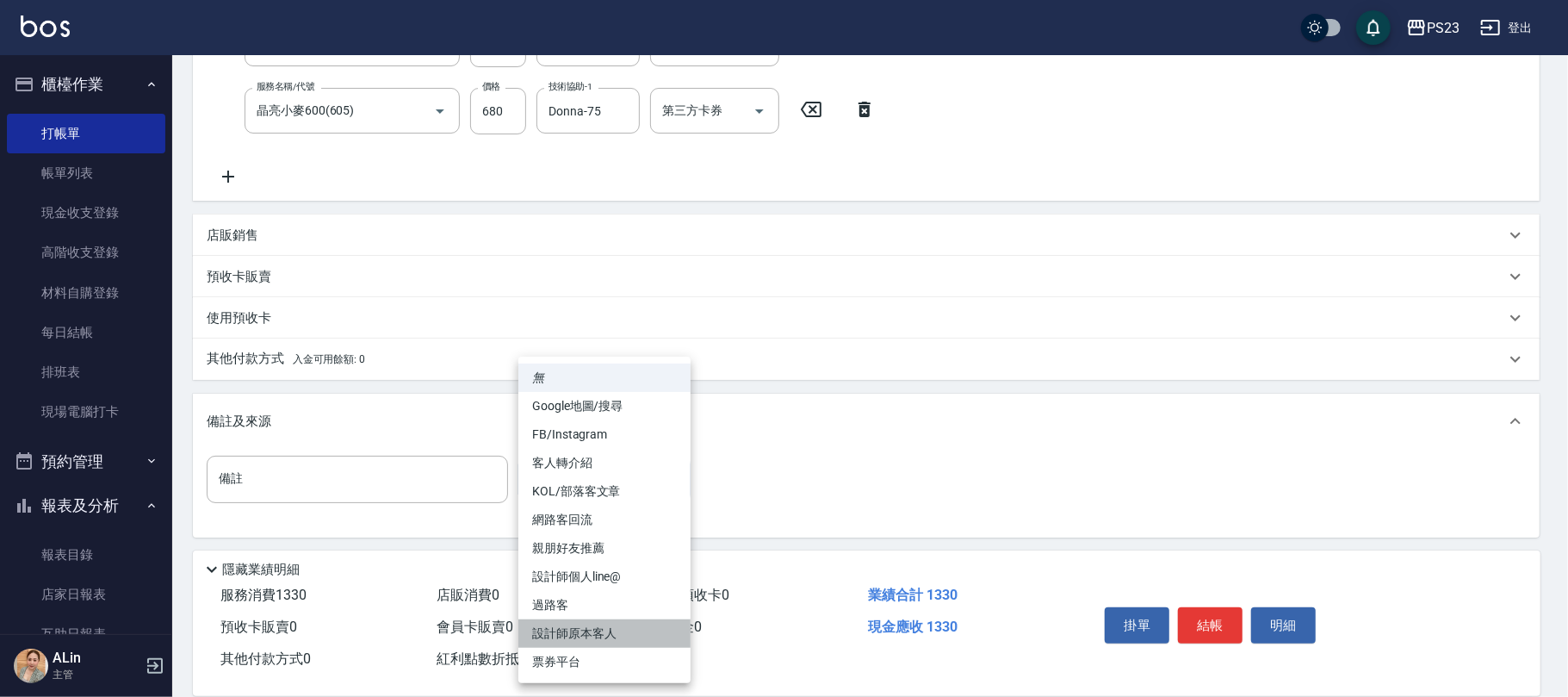
click at [605, 631] on li "設計師原本客人" at bounding box center [605, 633] width 172 height 28
type input "設計師原本客人"
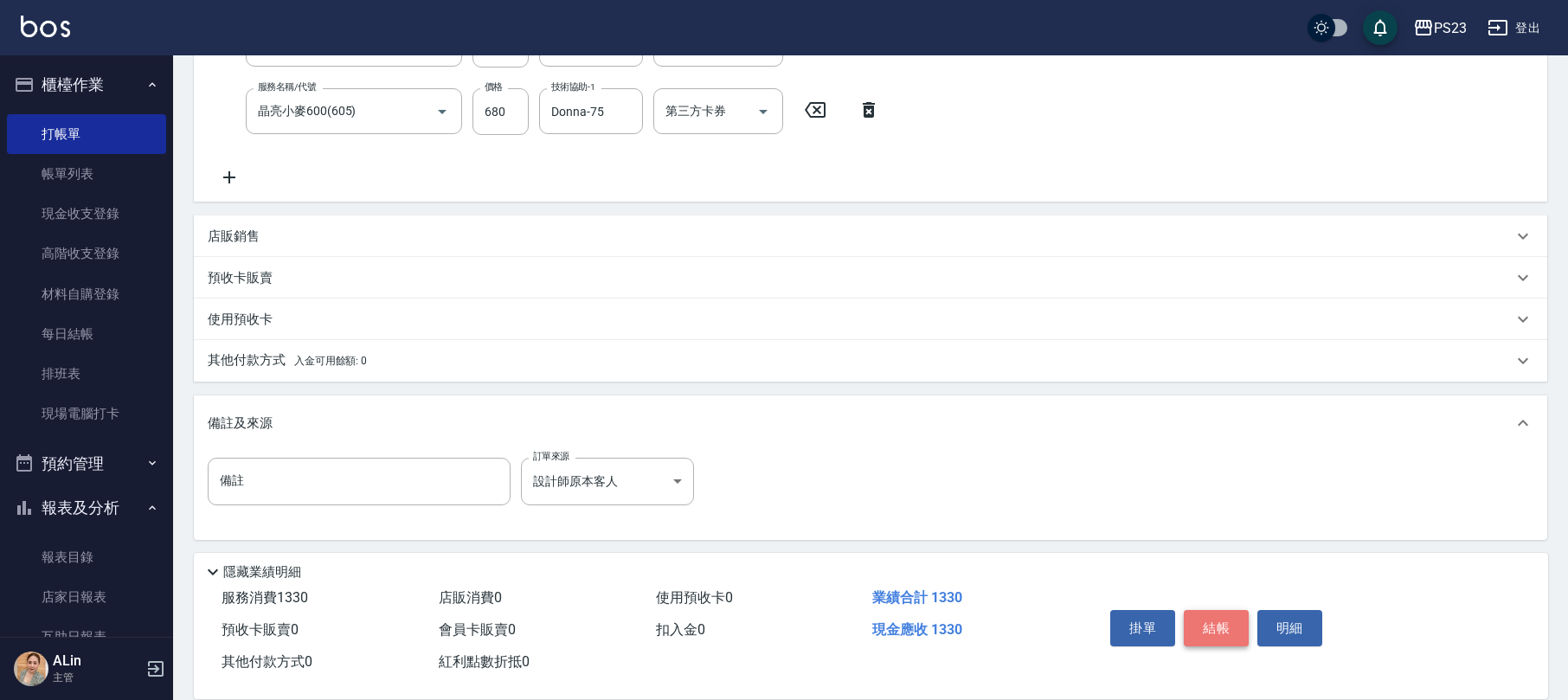
click at [1221, 627] on button "結帳" at bounding box center [1215, 628] width 65 height 36
type input "[DATE] 19:54"
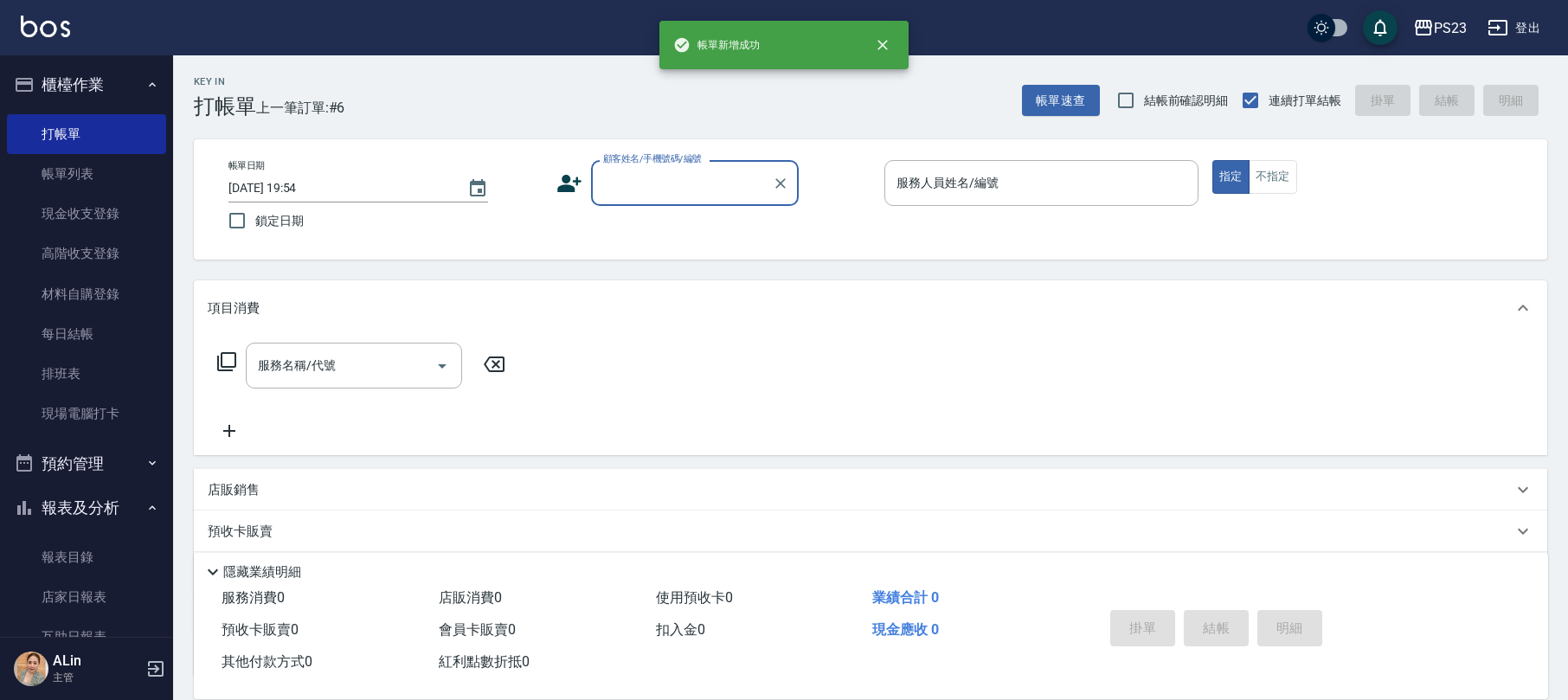
scroll to position [0, 0]
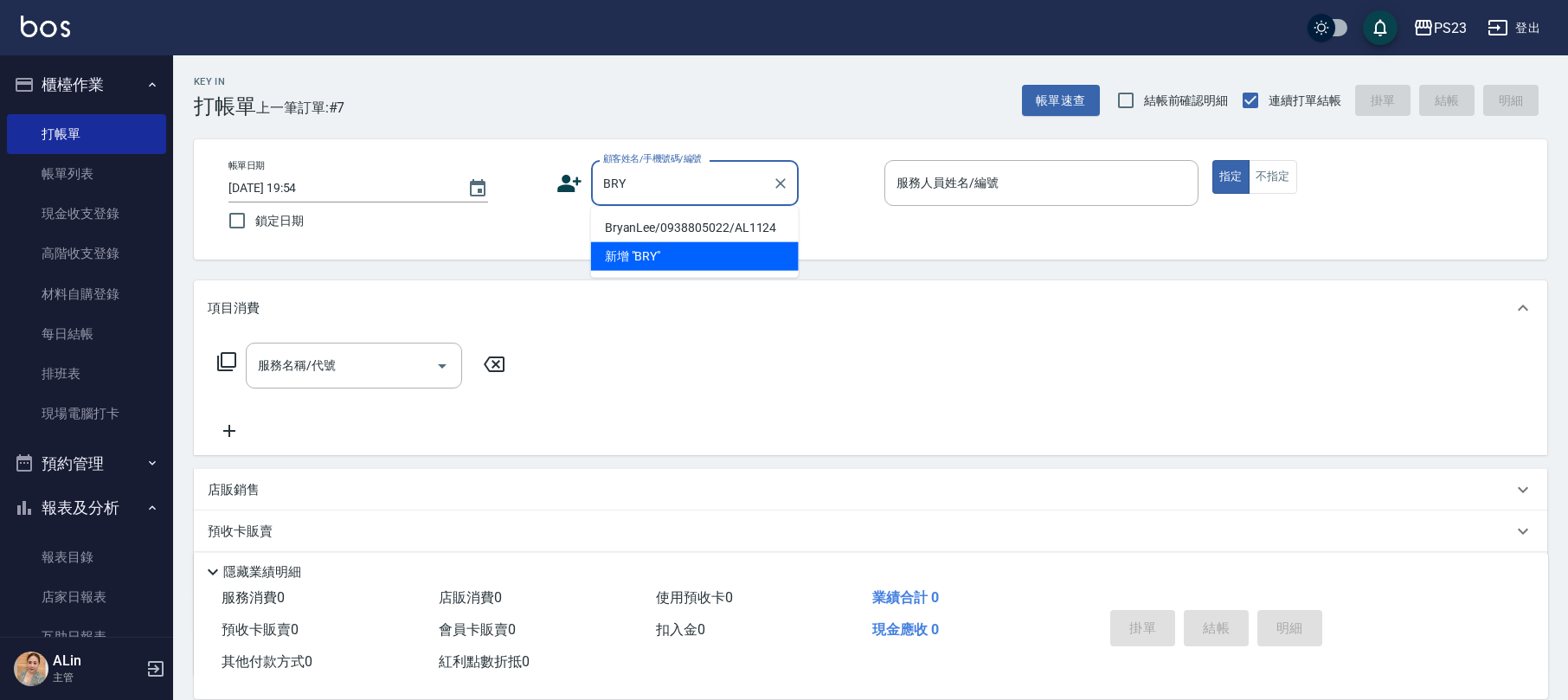
click at [716, 224] on li "BryanLee/0938805022/AL1124" at bounding box center [695, 228] width 208 height 29
type input "BryanLee/0938805022/AL1124"
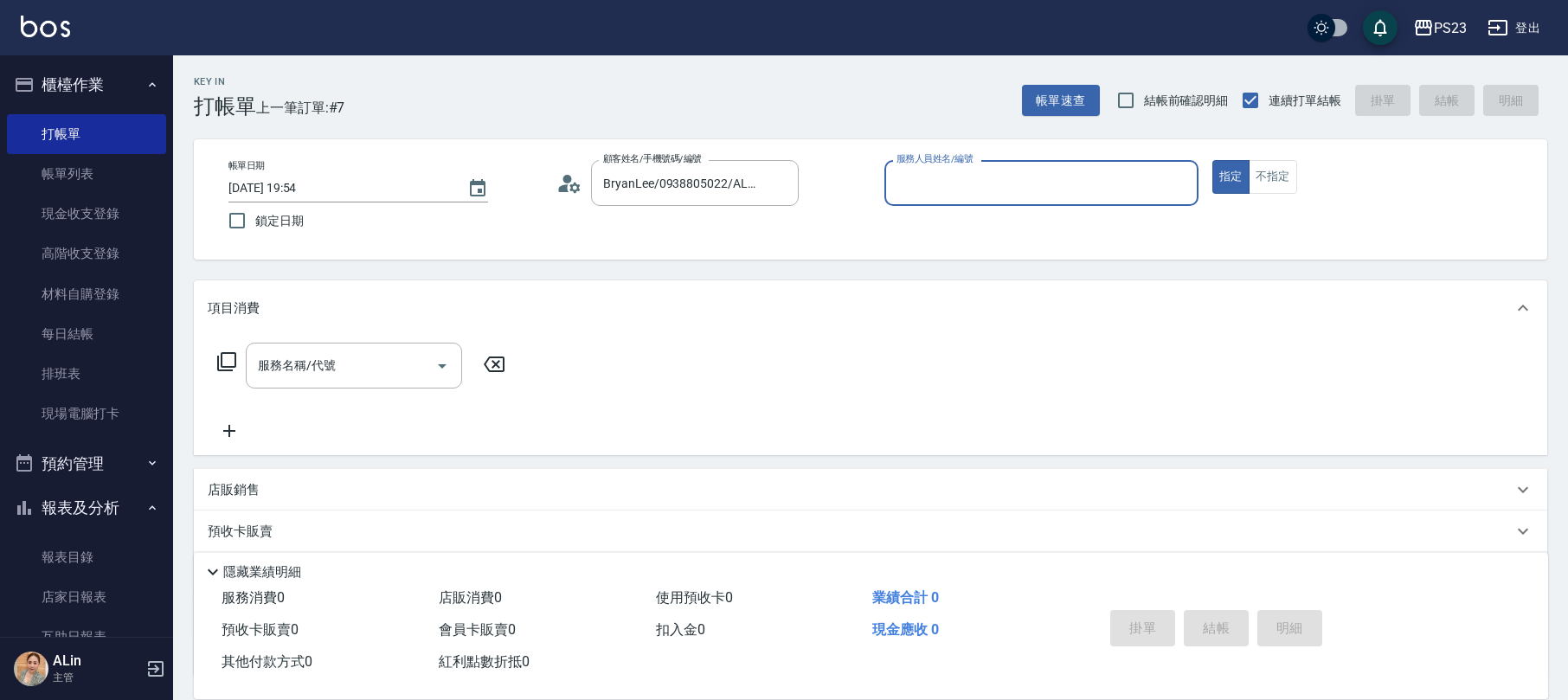
type input "ALin-8"
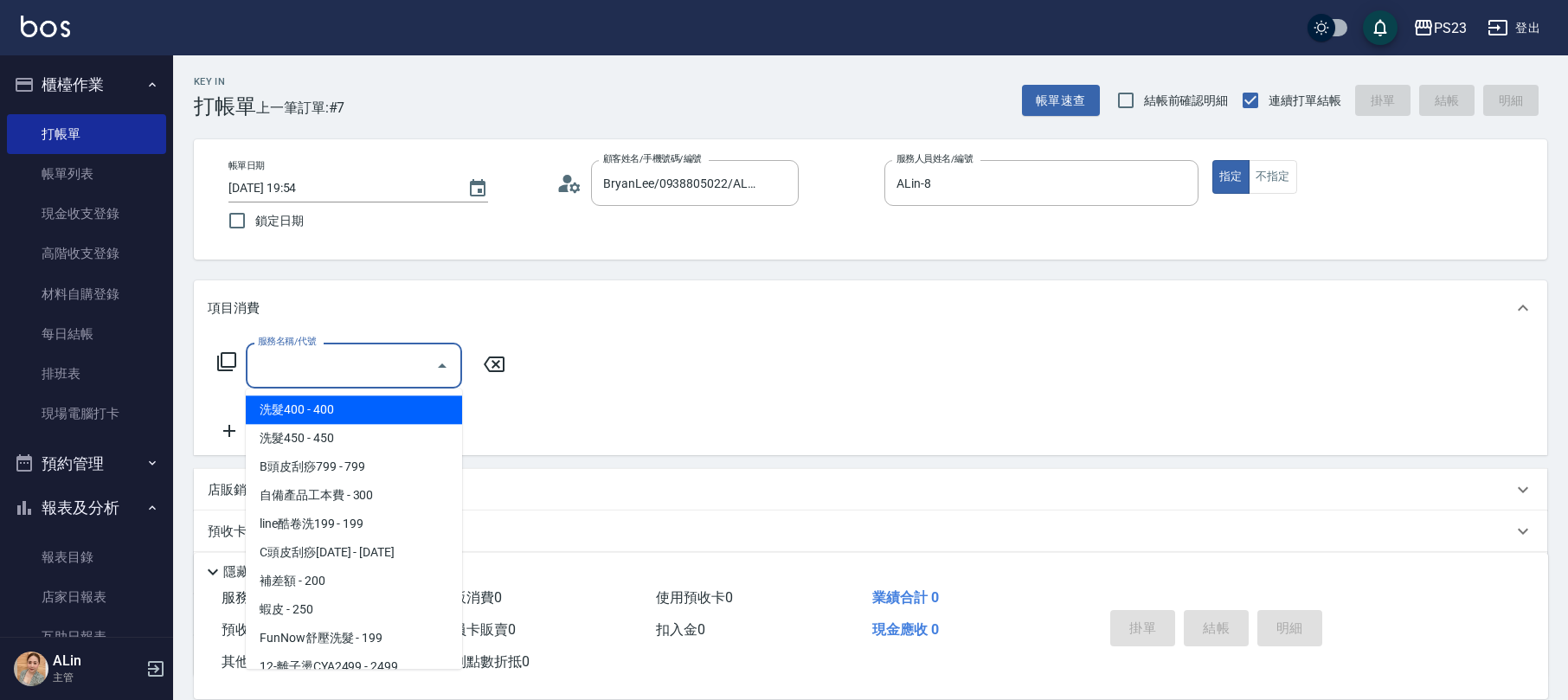
click at [310, 365] on div "服務名稱/代號 服務名稱/代號" at bounding box center [354, 365] width 217 height 46
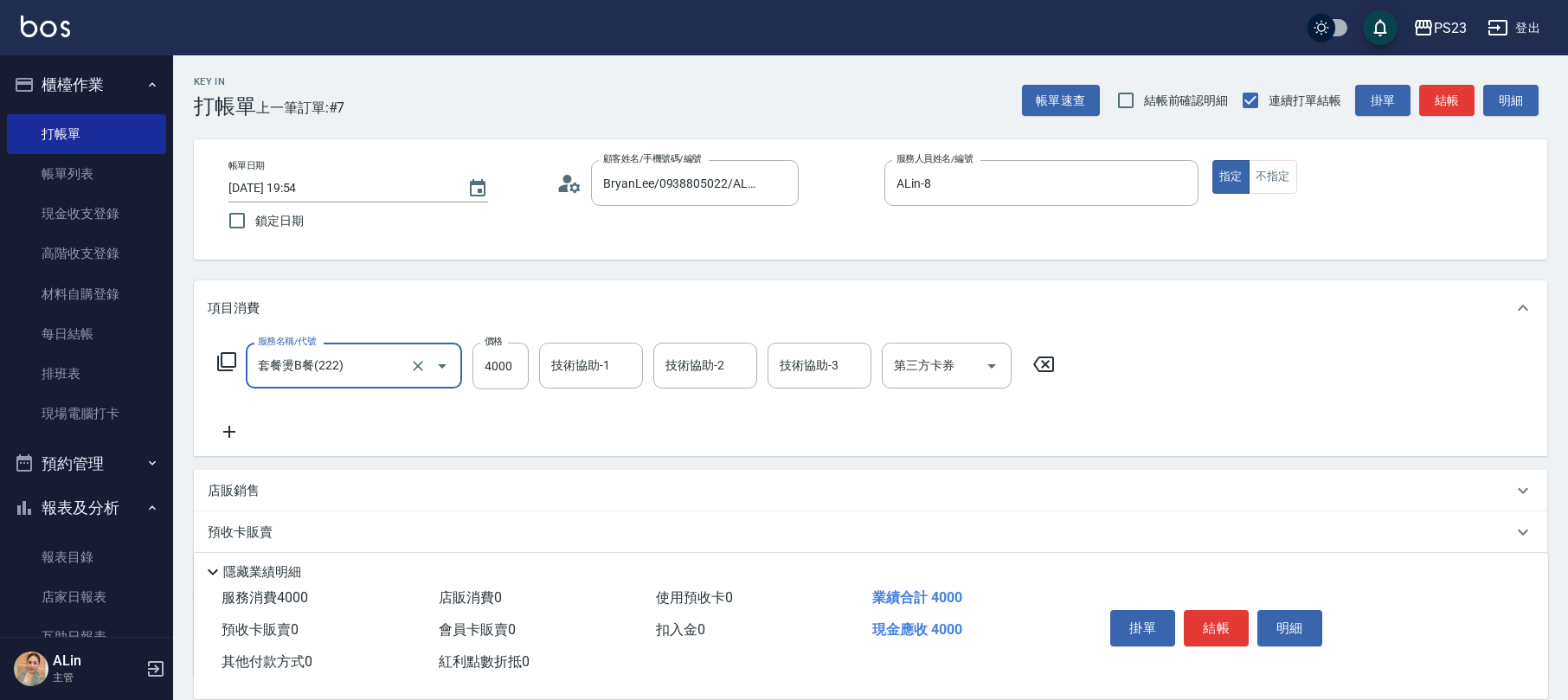
type input "套餐燙B餐(222)"
type input "4800"
type input "ALin-8"
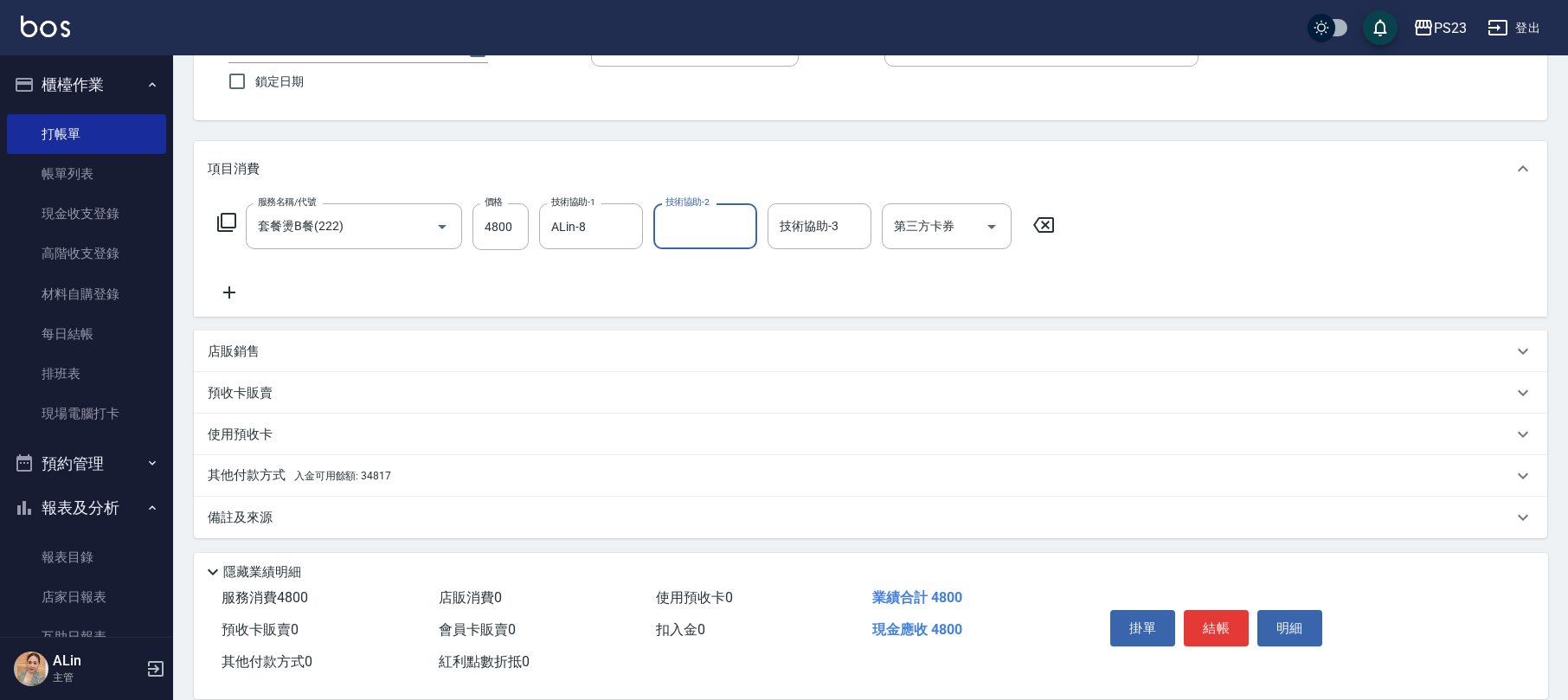
click at [288, 502] on div "備註及來源" at bounding box center [871, 517] width 1353 height 42
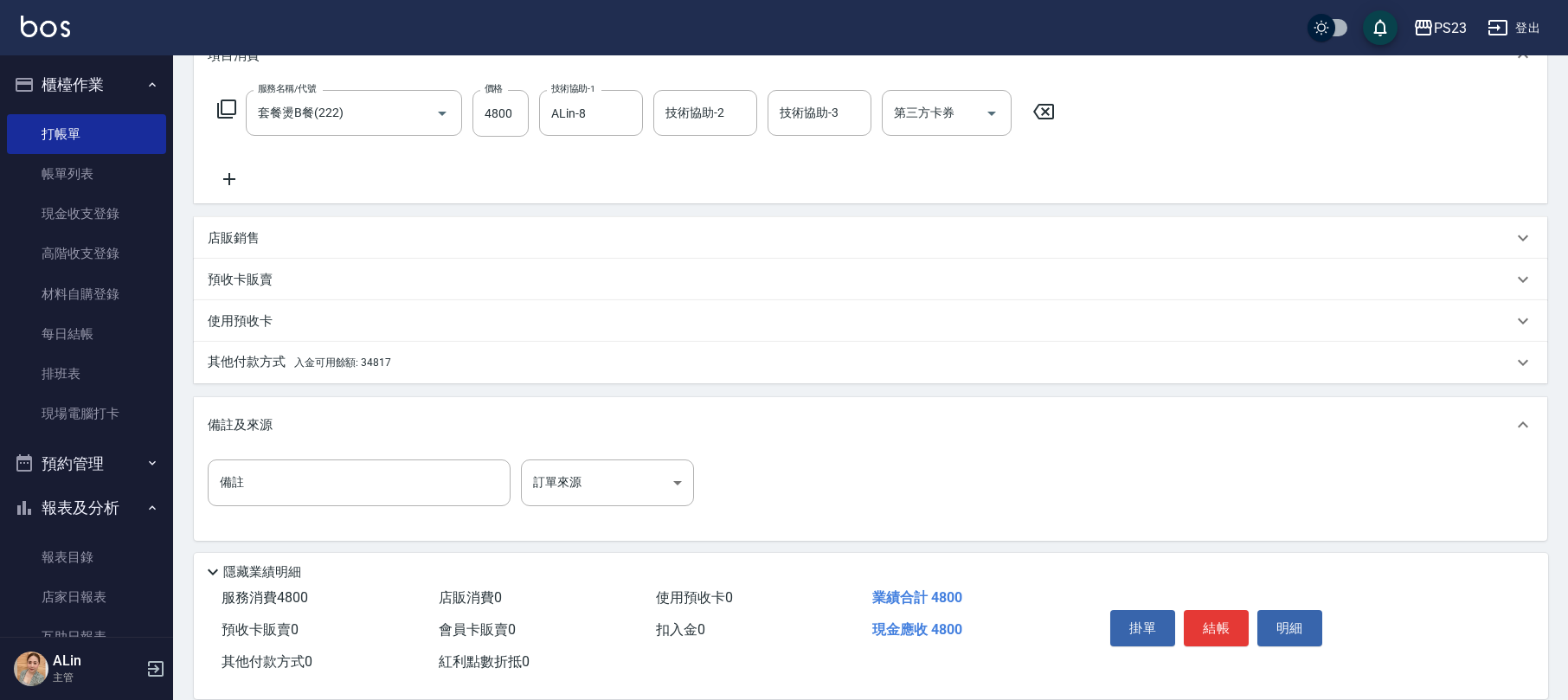
scroll to position [137, 0]
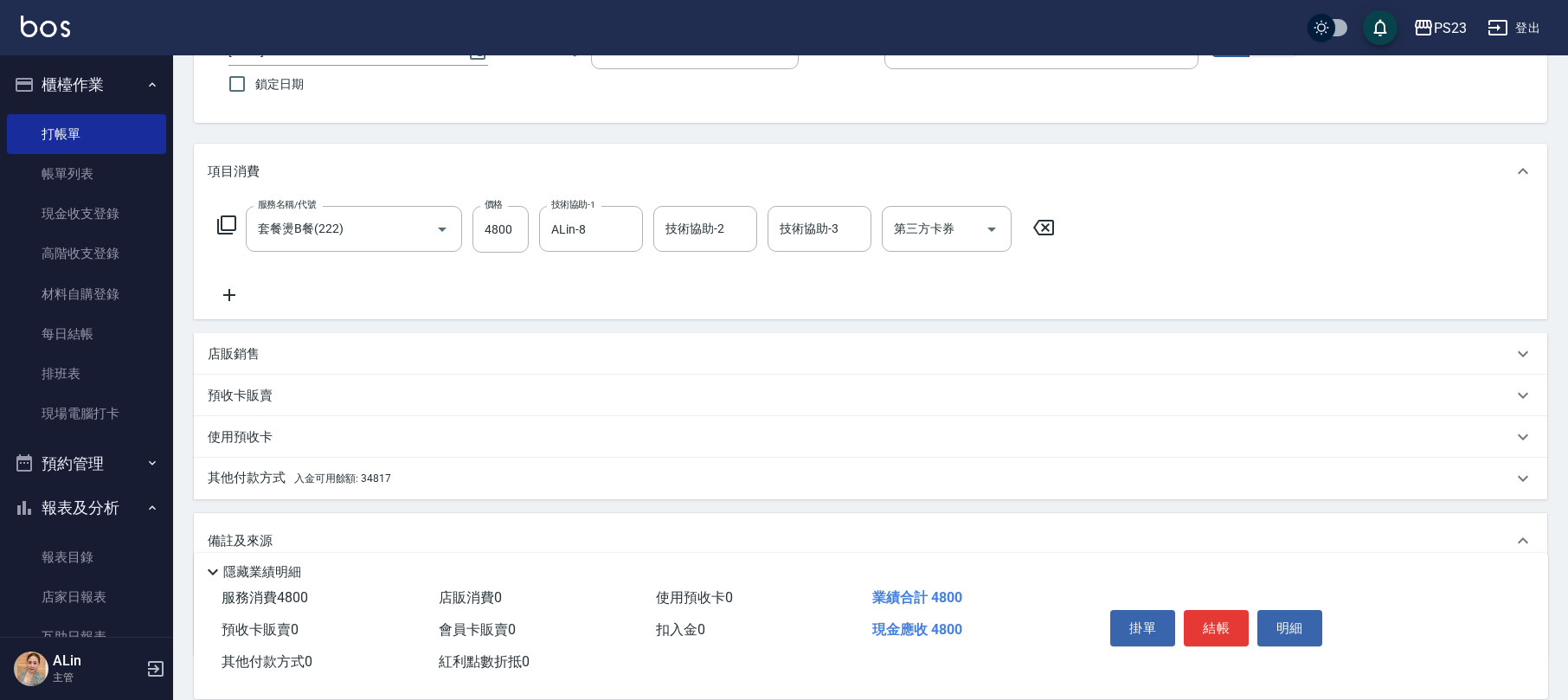
click at [514, 460] on div "其他付款方式 入金可用餘額: 34817" at bounding box center [871, 478] width 1353 height 42
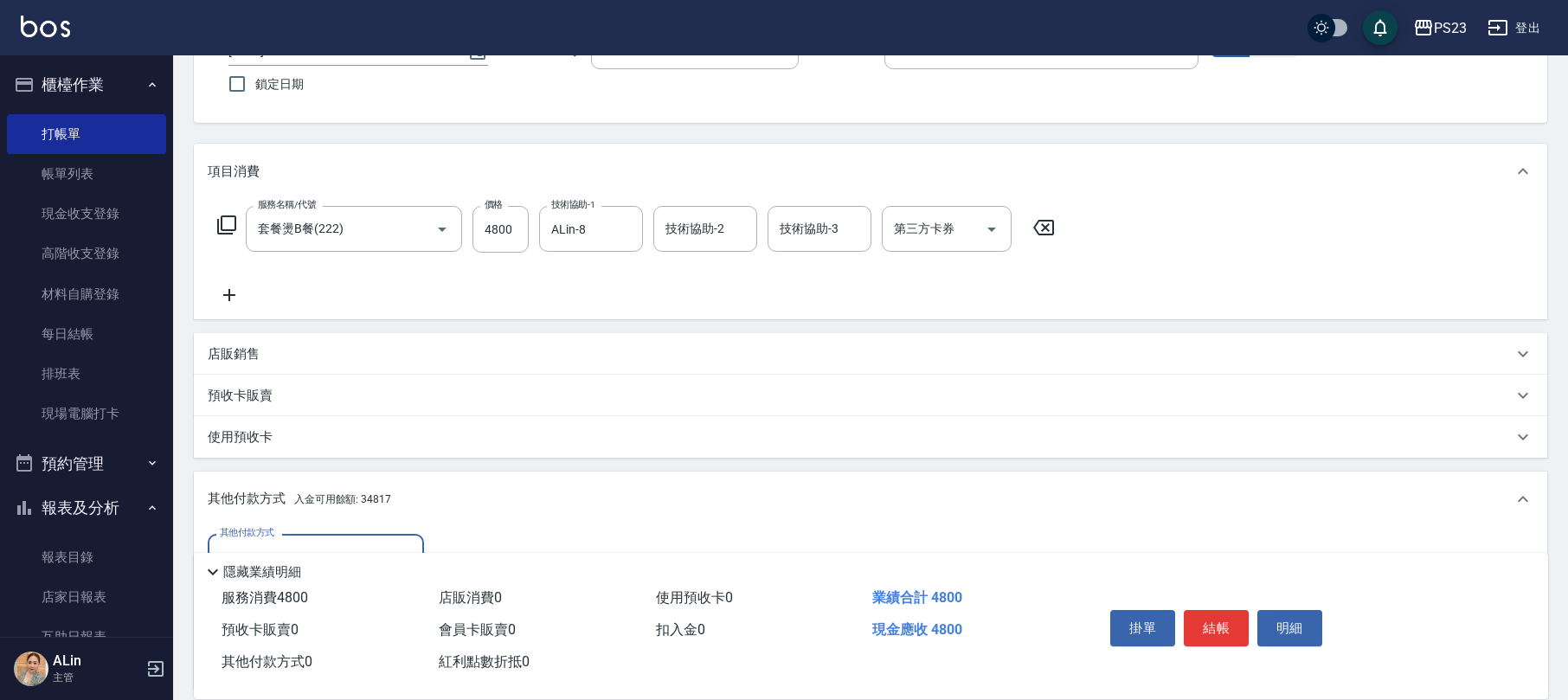
scroll to position [367, 0]
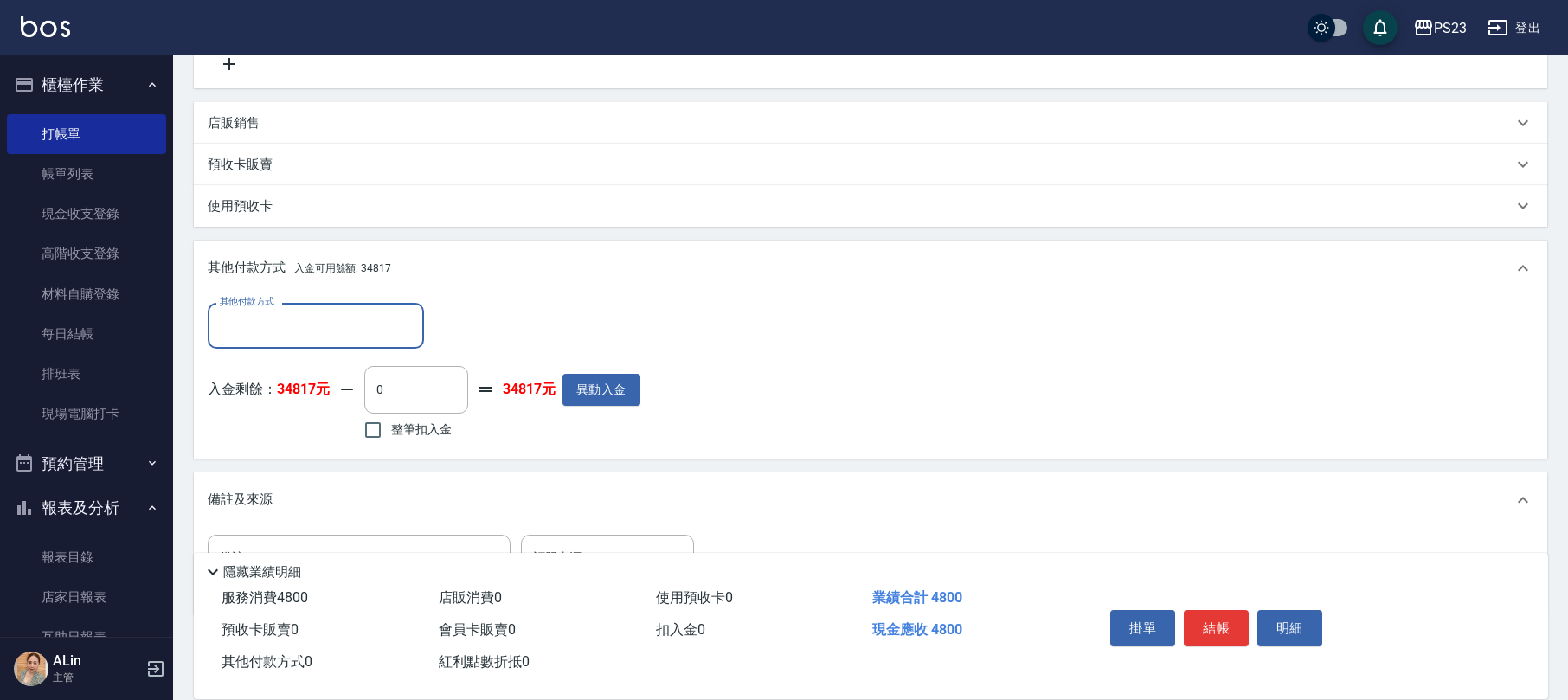
click at [418, 423] on span "整筆扣入金" at bounding box center [421, 429] width 61 height 18
click at [391, 423] on input "整筆扣入金" at bounding box center [373, 430] width 36 height 36
checkbox input "true"
type input "4800"
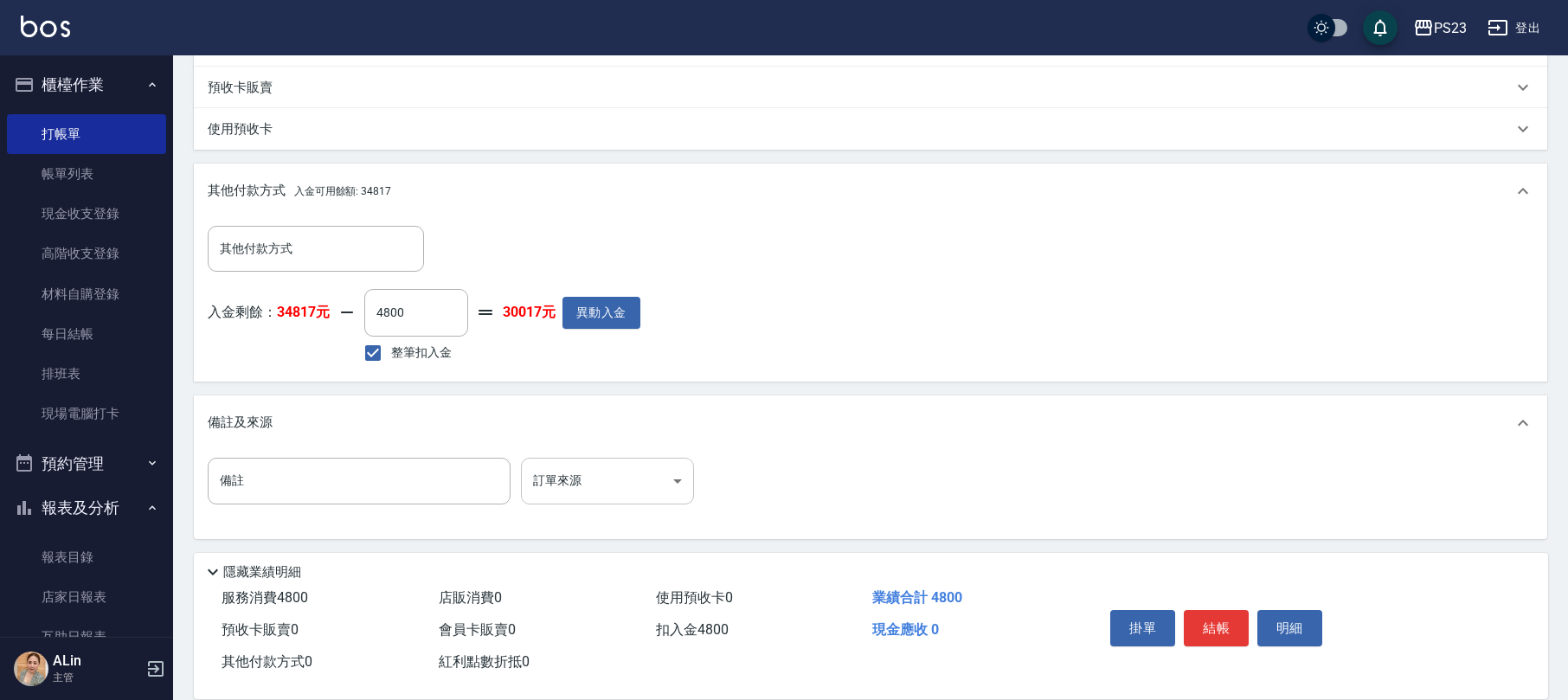
click at [631, 492] on body "PS23 登出 櫃檯作業 打帳單 帳單列表 現金收支登錄 高階收支登錄 材料自購登錄 每日結帳 排班表 現場電腦打卡 預約管理 預約管理 單日預約紀錄 單週預…" at bounding box center [784, 128] width 1568 height 1146
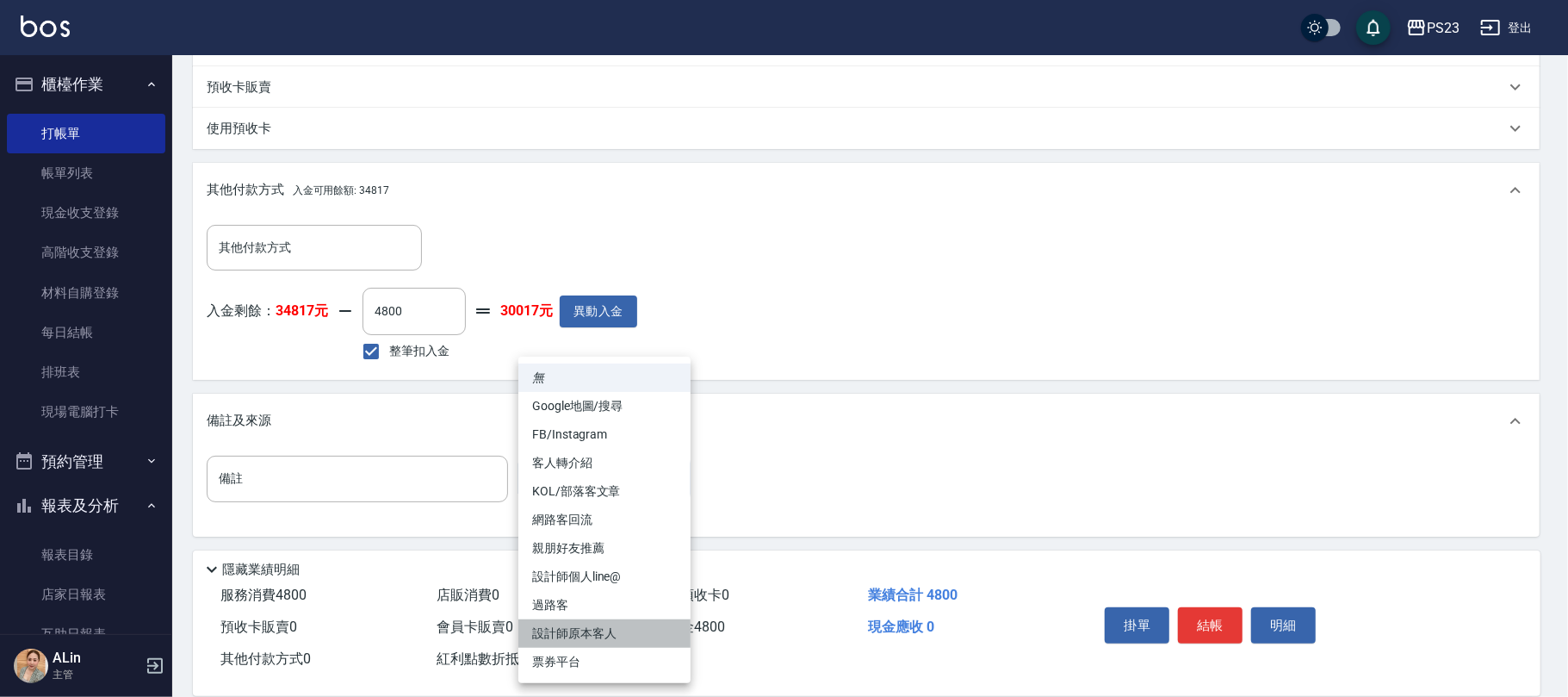
click at [603, 624] on li "設計師原本客人" at bounding box center [605, 633] width 172 height 28
type input "設計師原本客人"
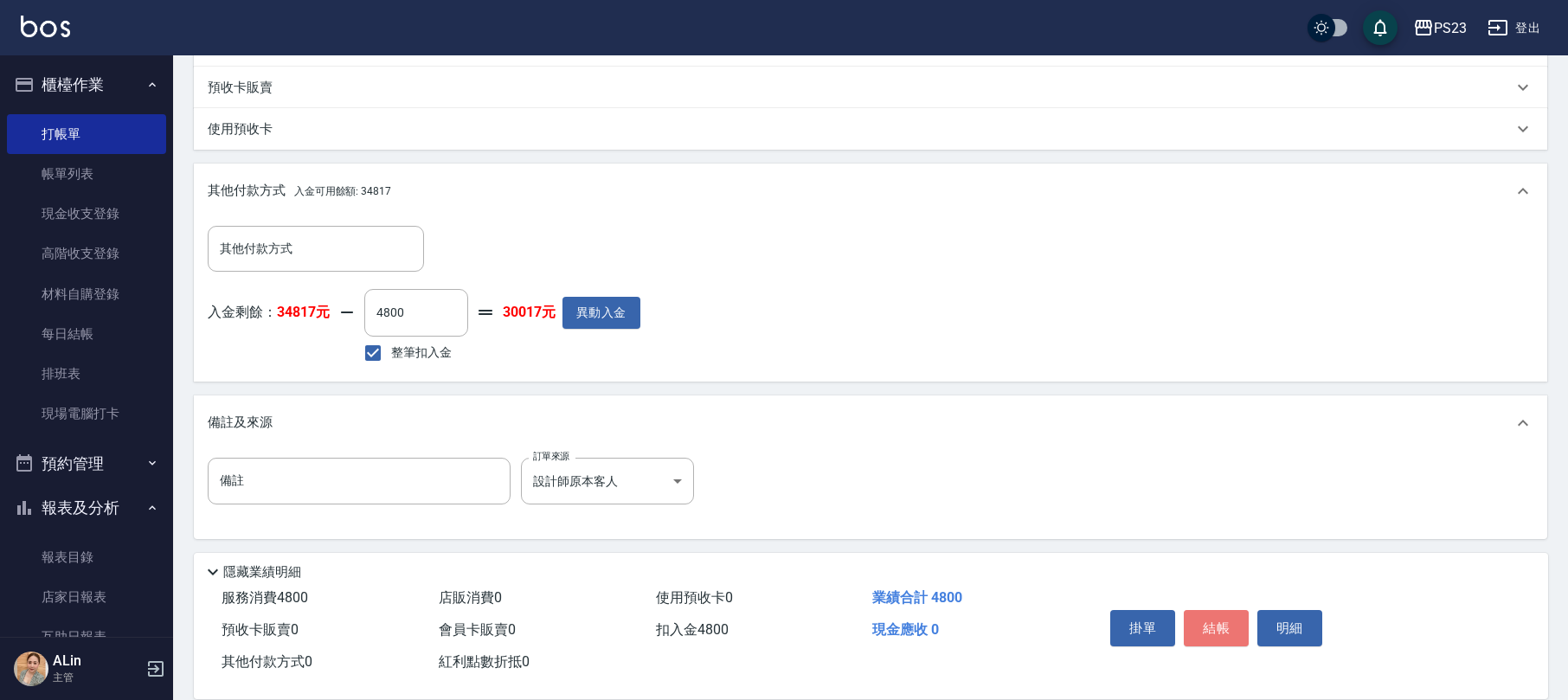
click at [1218, 621] on button "結帳" at bounding box center [1215, 628] width 65 height 36
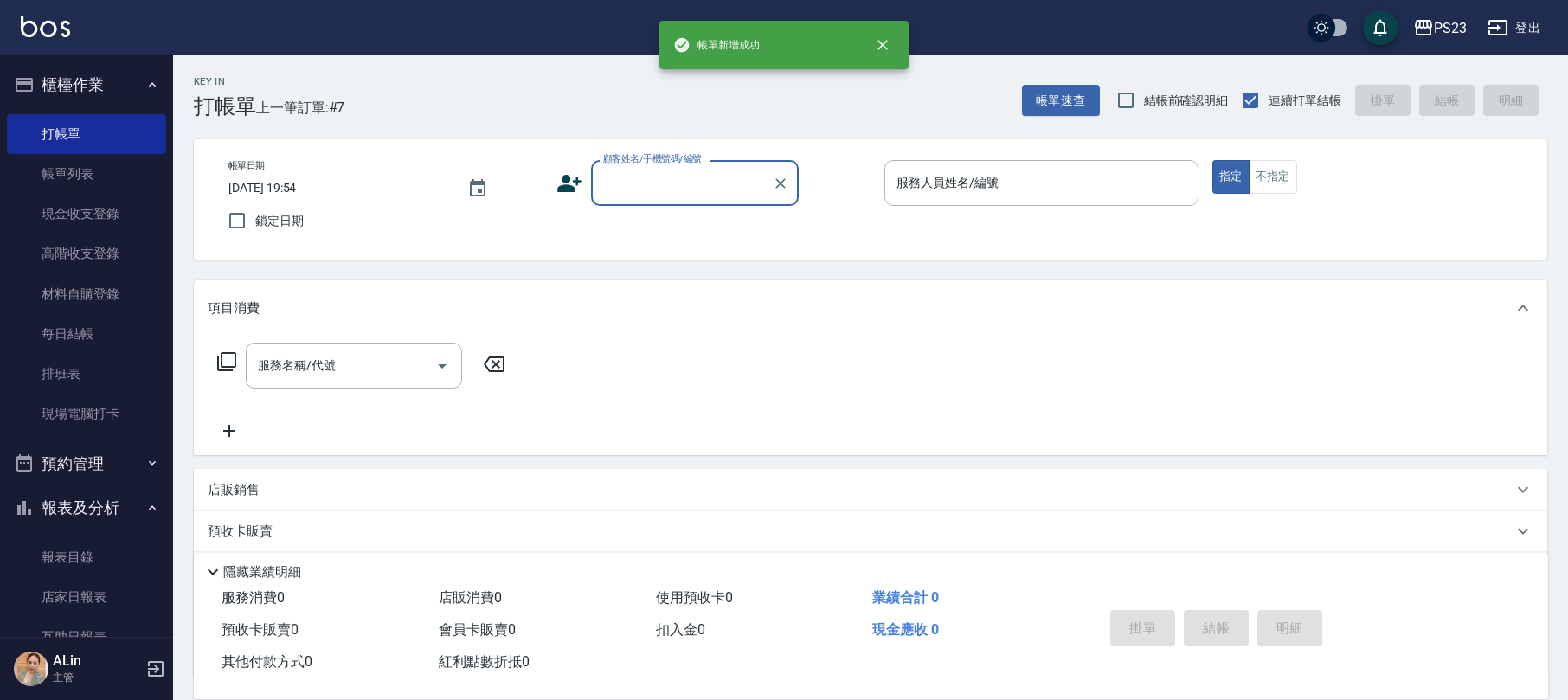
scroll to position [0, 0]
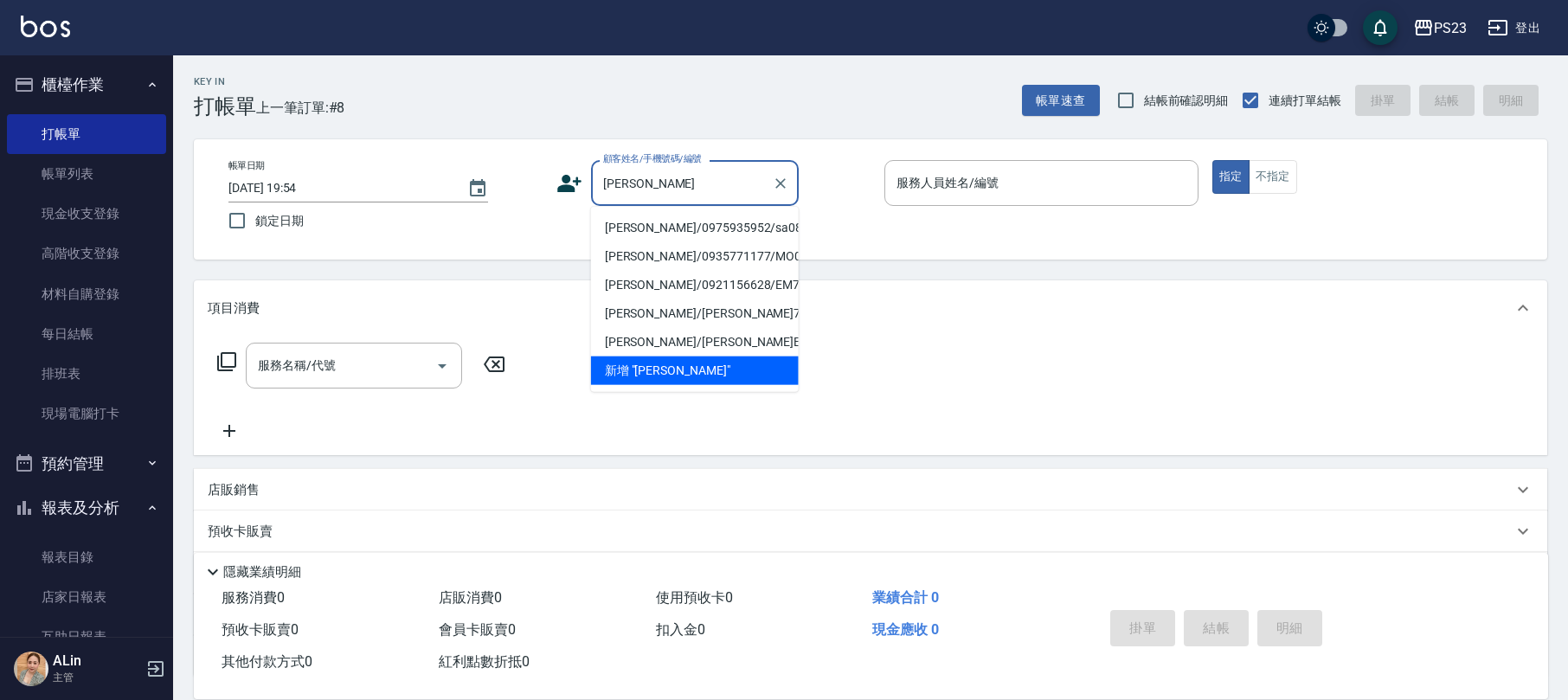
click at [756, 226] on li "[PERSON_NAME]/0975935952/sa0827" at bounding box center [695, 228] width 208 height 29
type input "[PERSON_NAME]/0975935952/sa0827"
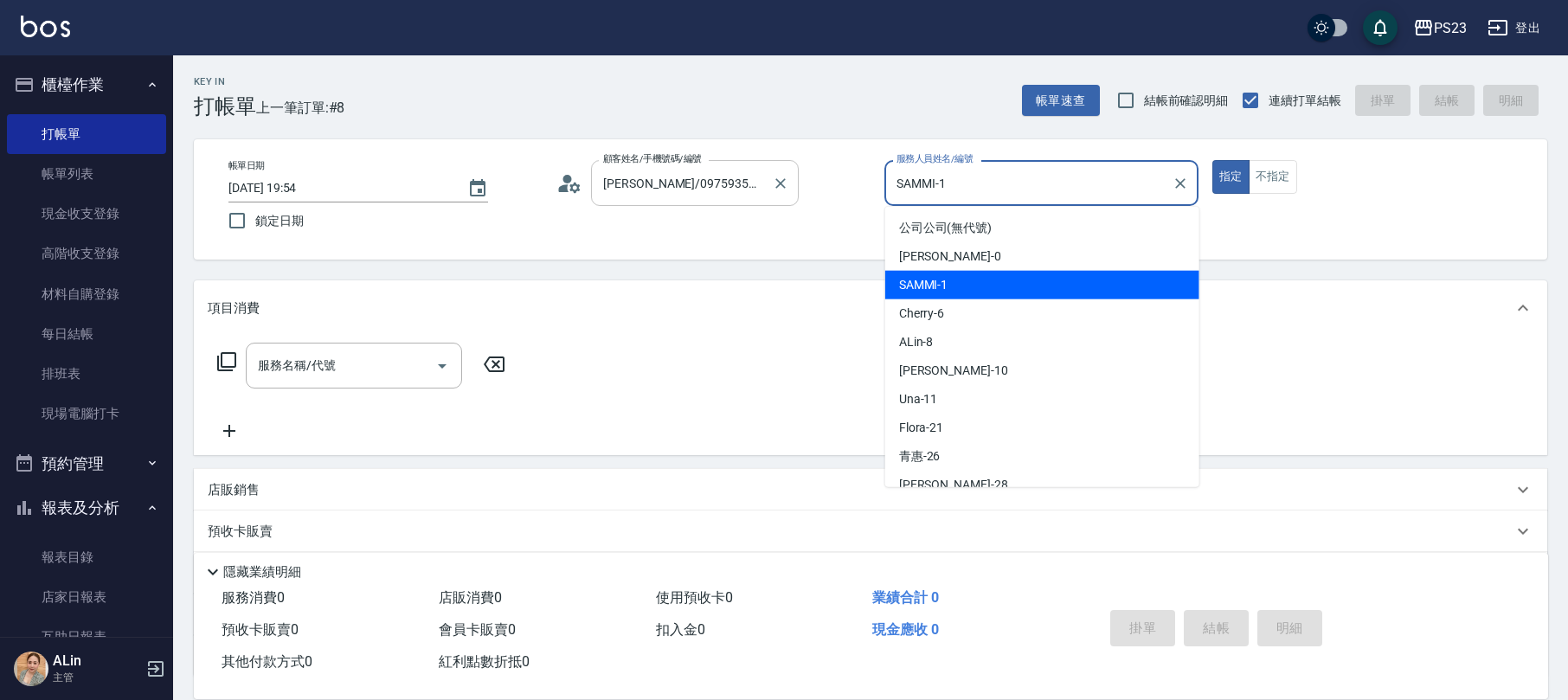
drag, startPoint x: 995, startPoint y: 188, endPoint x: 797, endPoint y: 188, distance: 198.0
click at [797, 188] on div "帳單日期 [DATE] 19:54 鎖定日期 顧客姓名/手機號碼/編號 [PERSON_NAME]/0975935952/sa0827 顧客姓名/手機號碼/編…" at bounding box center [871, 199] width 1312 height 79
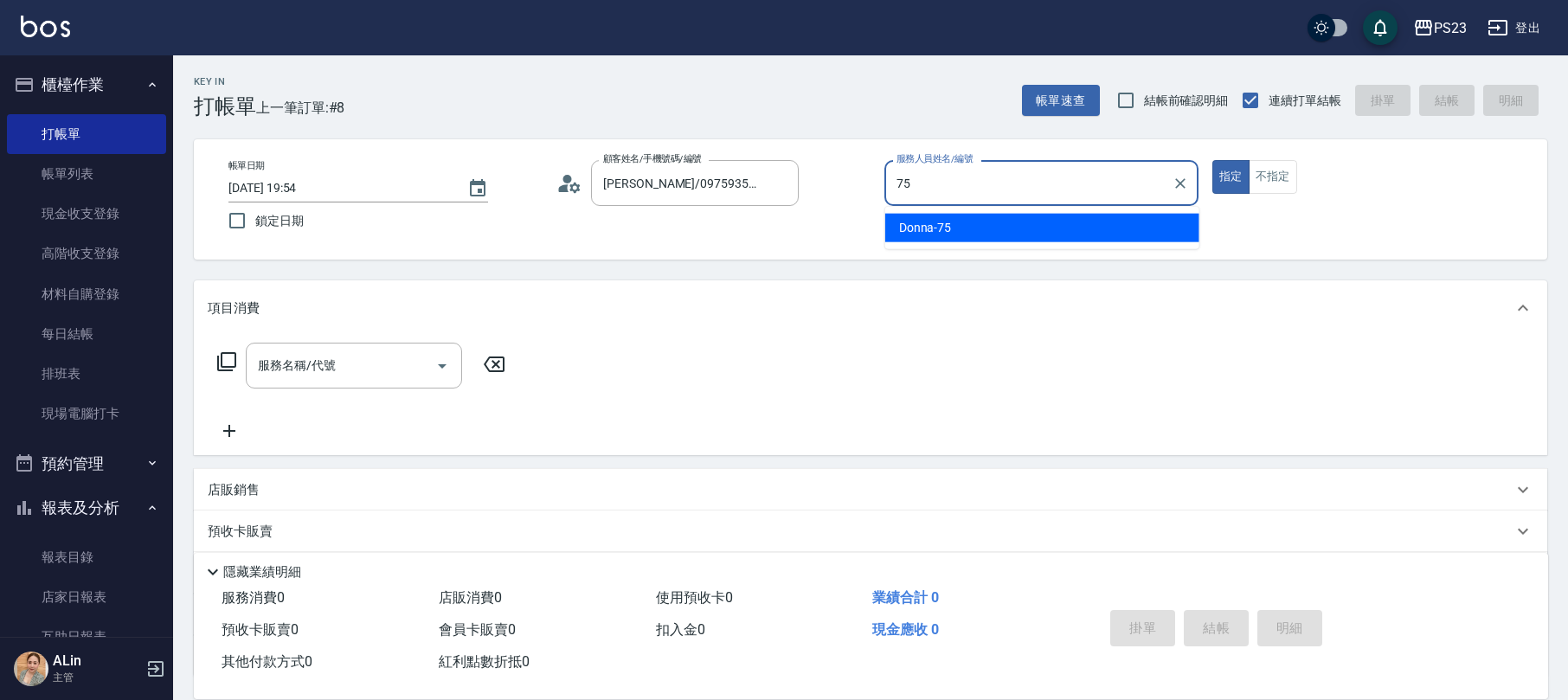
type input "Donna-75"
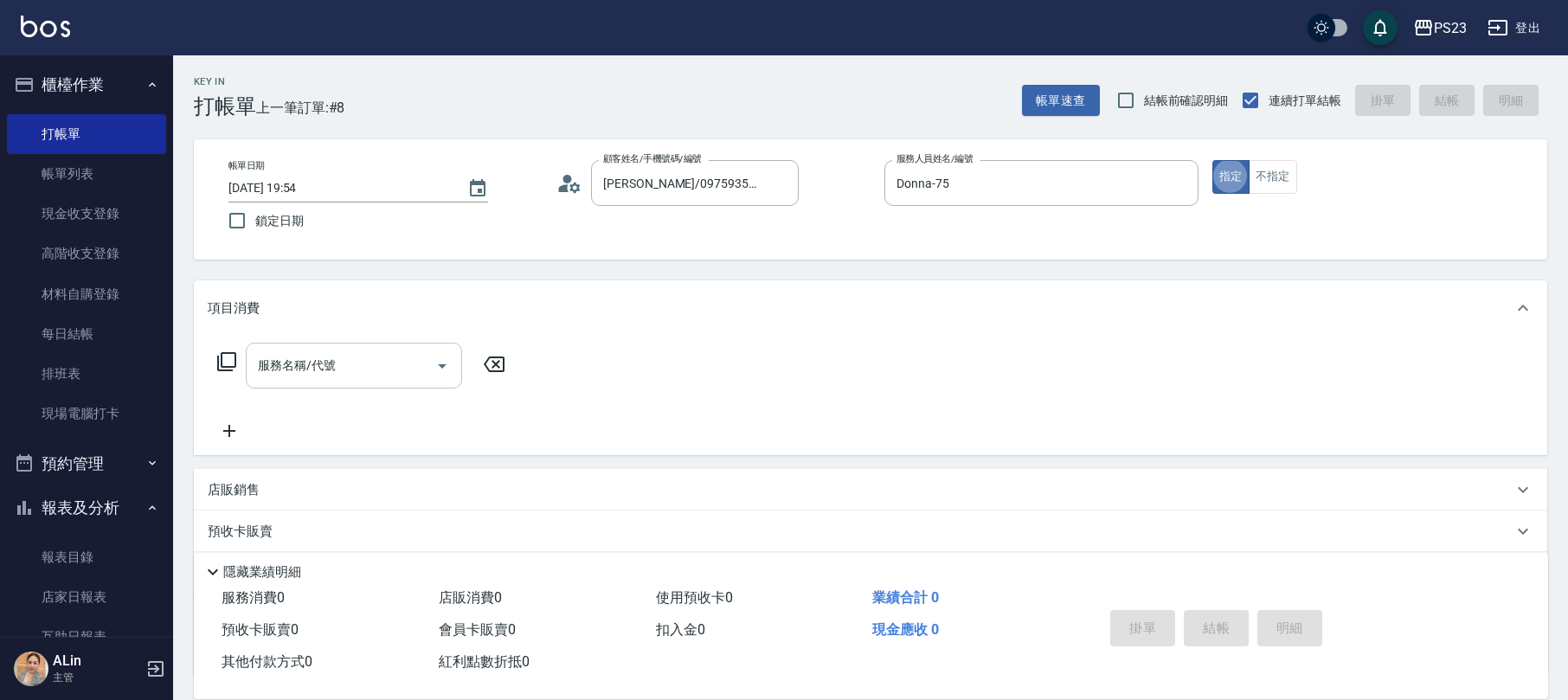
click at [371, 375] on input "服務名稱/代號" at bounding box center [341, 365] width 175 height 30
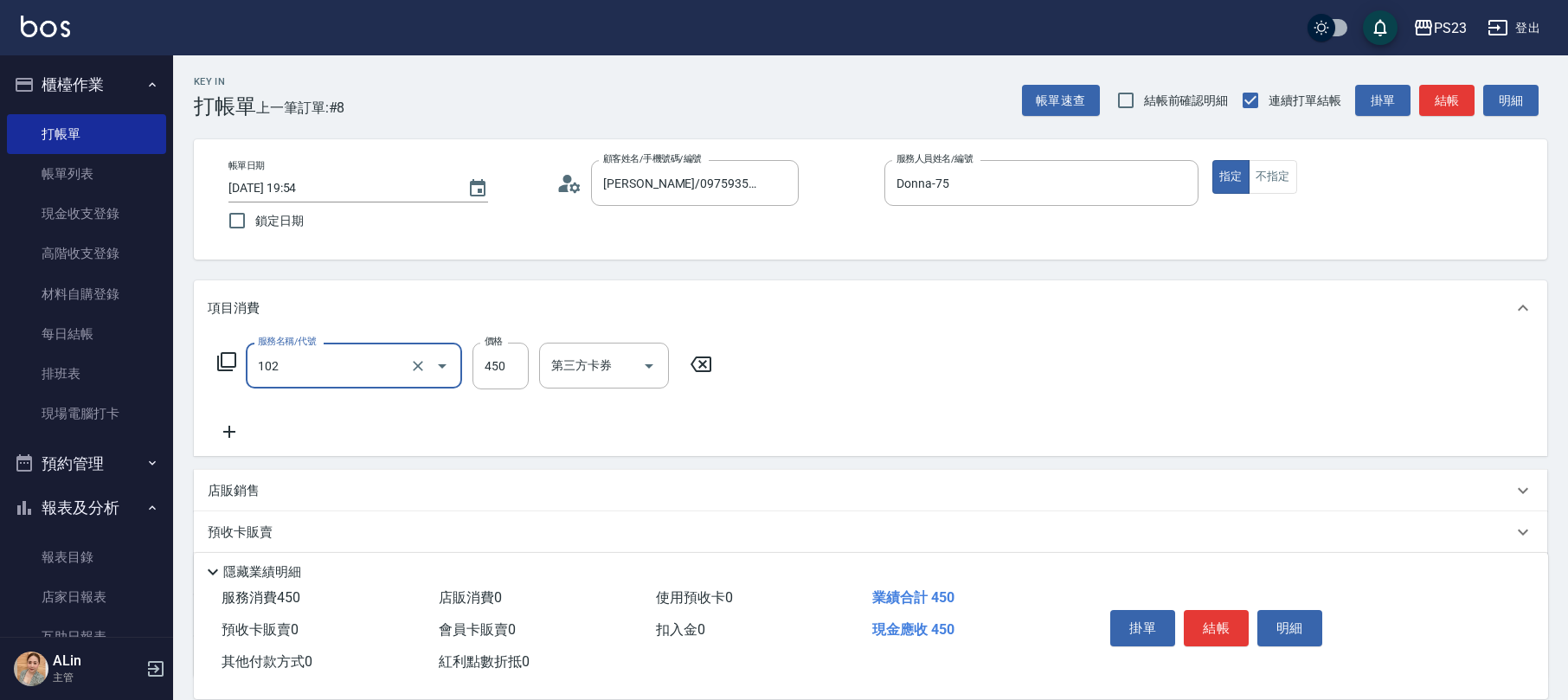
type input "洗髮450(102)"
type input "600"
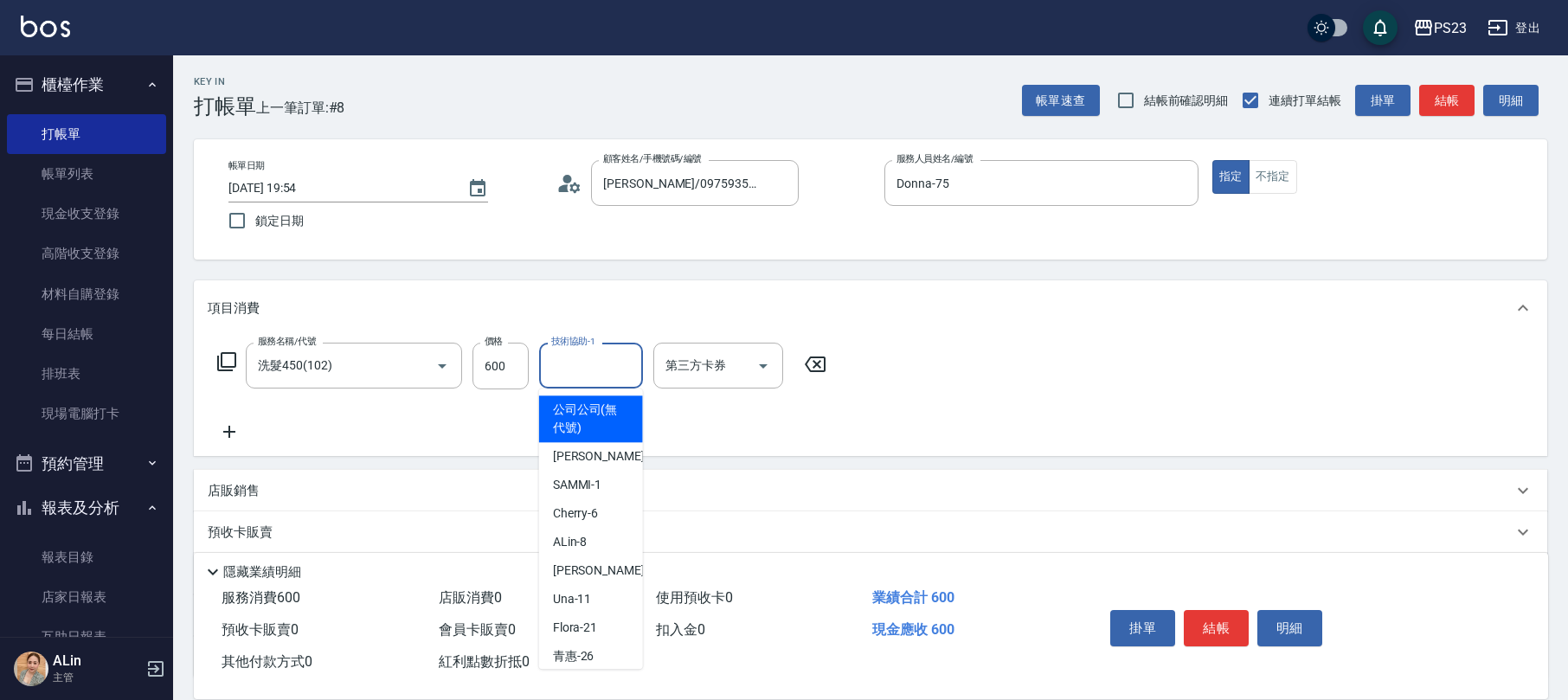
click at [585, 357] on div "技術協助-1 技術協助-1" at bounding box center [591, 365] width 104 height 46
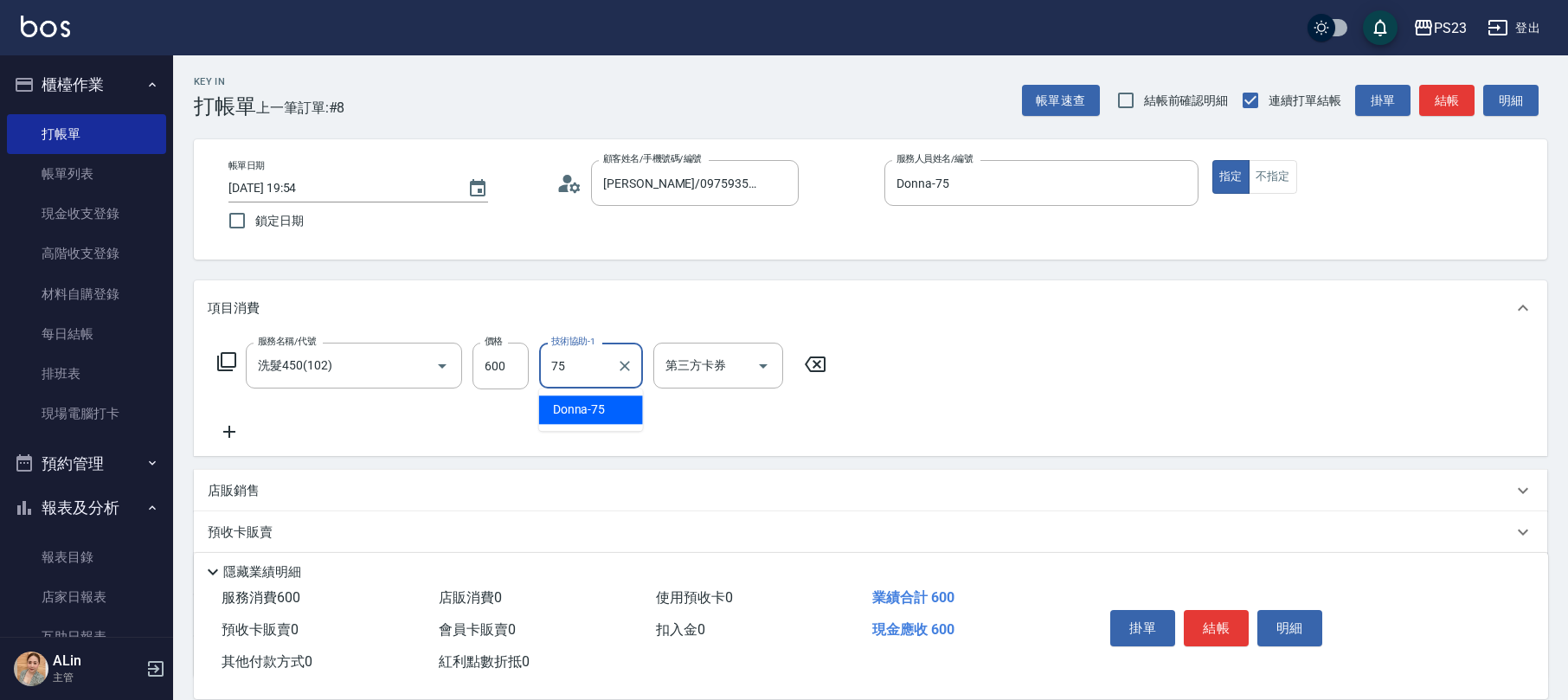
type input "Donna-75"
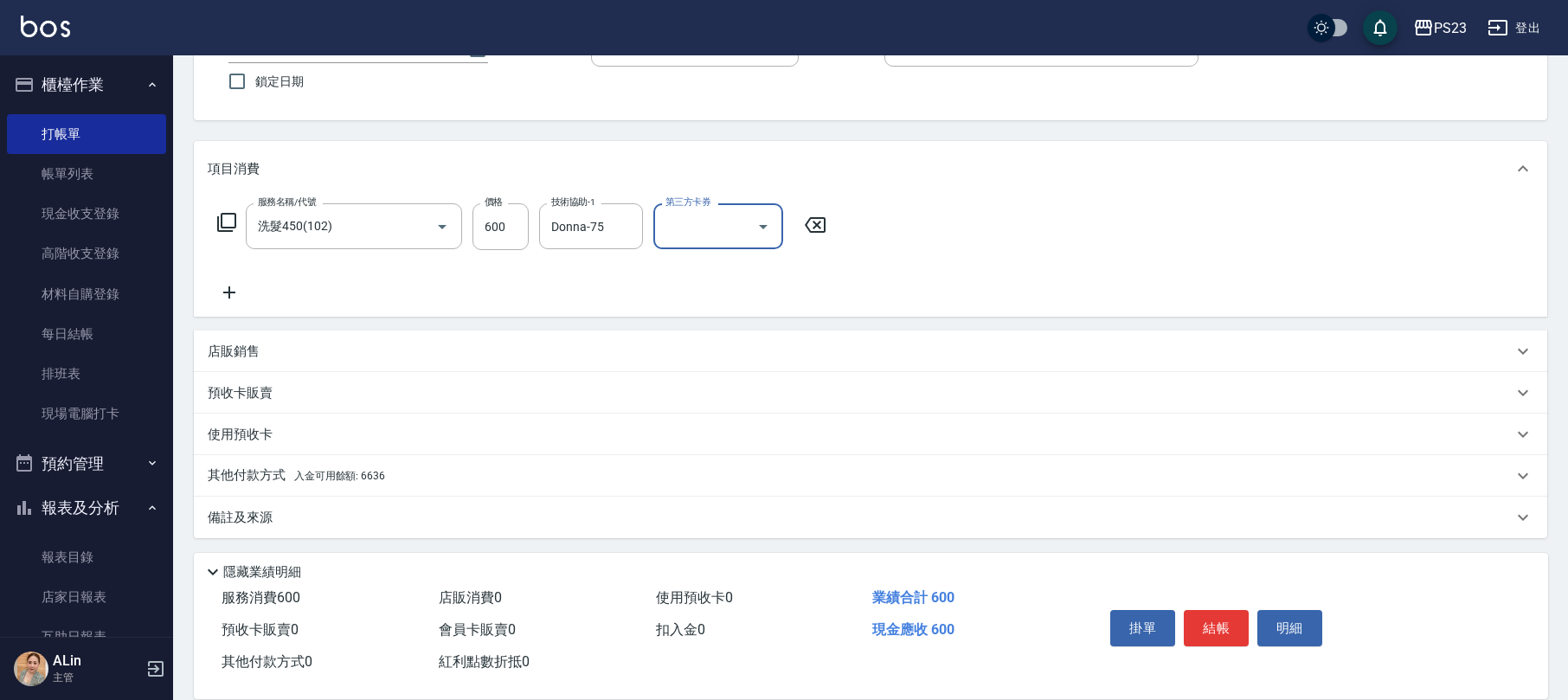
click at [309, 512] on div "備註及來源" at bounding box center [860, 517] width 1305 height 18
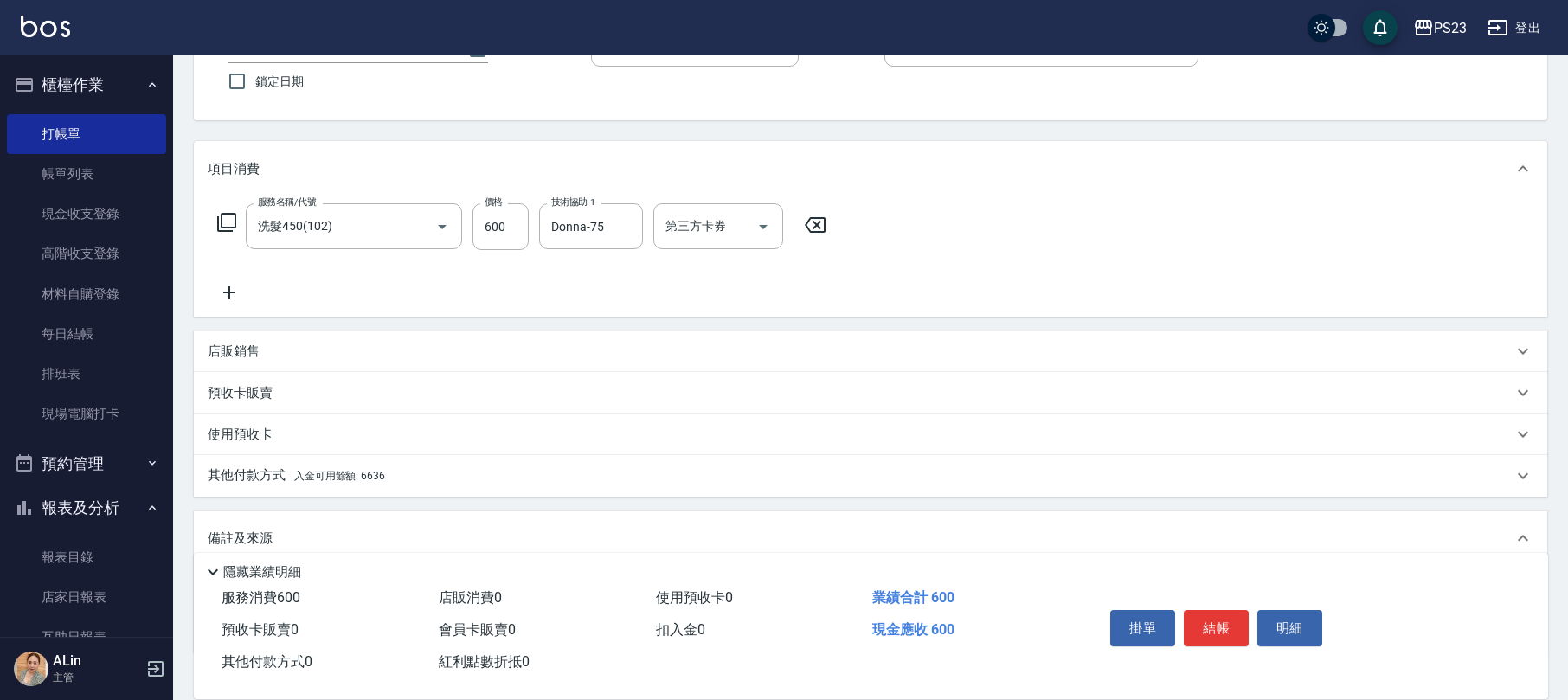
scroll to position [256, 0]
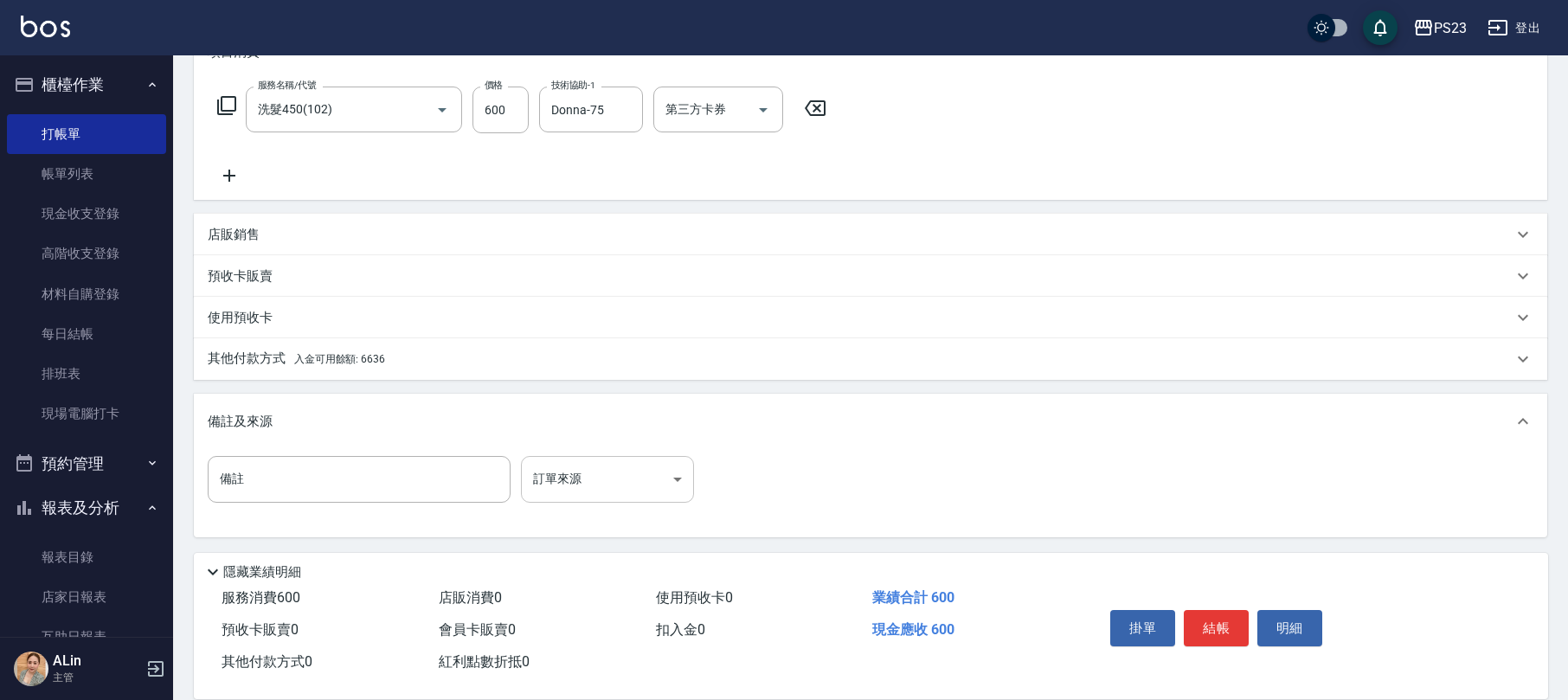
click at [569, 479] on body "PS23 登出 櫃檯作業 打帳單 帳單列表 現金收支登錄 高階收支登錄 材料自購登錄 每日結帳 排班表 現場電腦打卡 預約管理 預約管理 單日預約紀錄 單週預…" at bounding box center [784, 221] width 1568 height 956
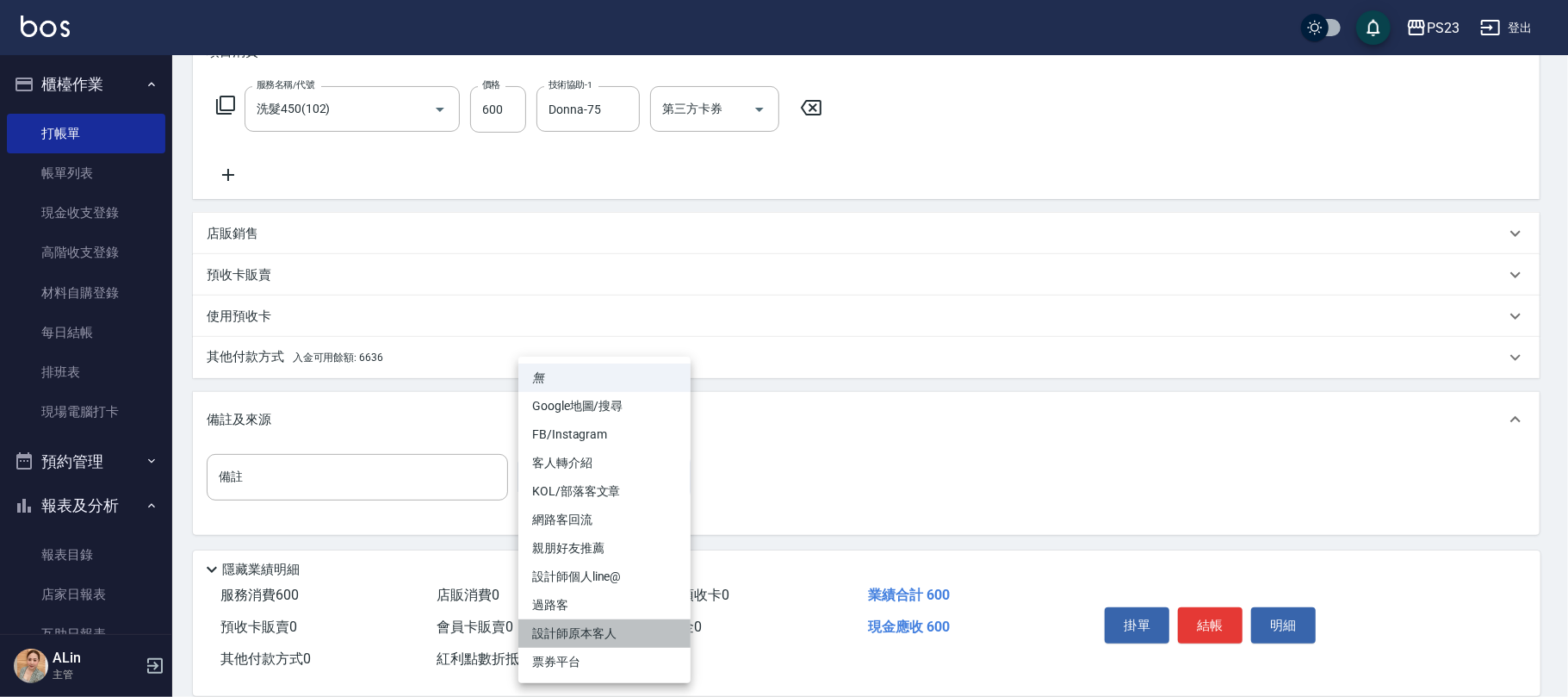
drag, startPoint x: 567, startPoint y: 625, endPoint x: 515, endPoint y: 549, distance: 92.1
click at [568, 625] on li "設計師原本客人" at bounding box center [605, 633] width 172 height 28
type input "設計師原本客人"
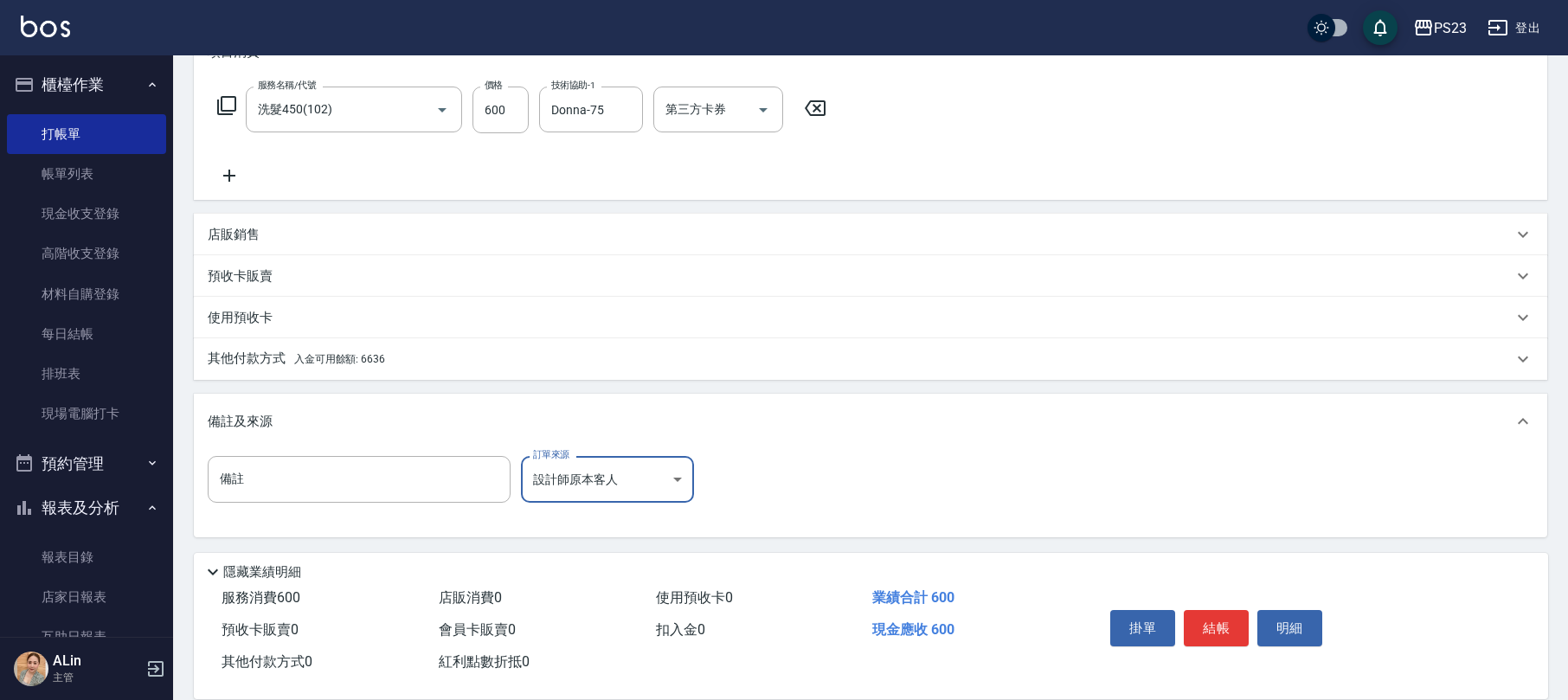
click at [363, 350] on p "其他付款方式 入金可用餘額: 6636" at bounding box center [296, 359] width 178 height 19
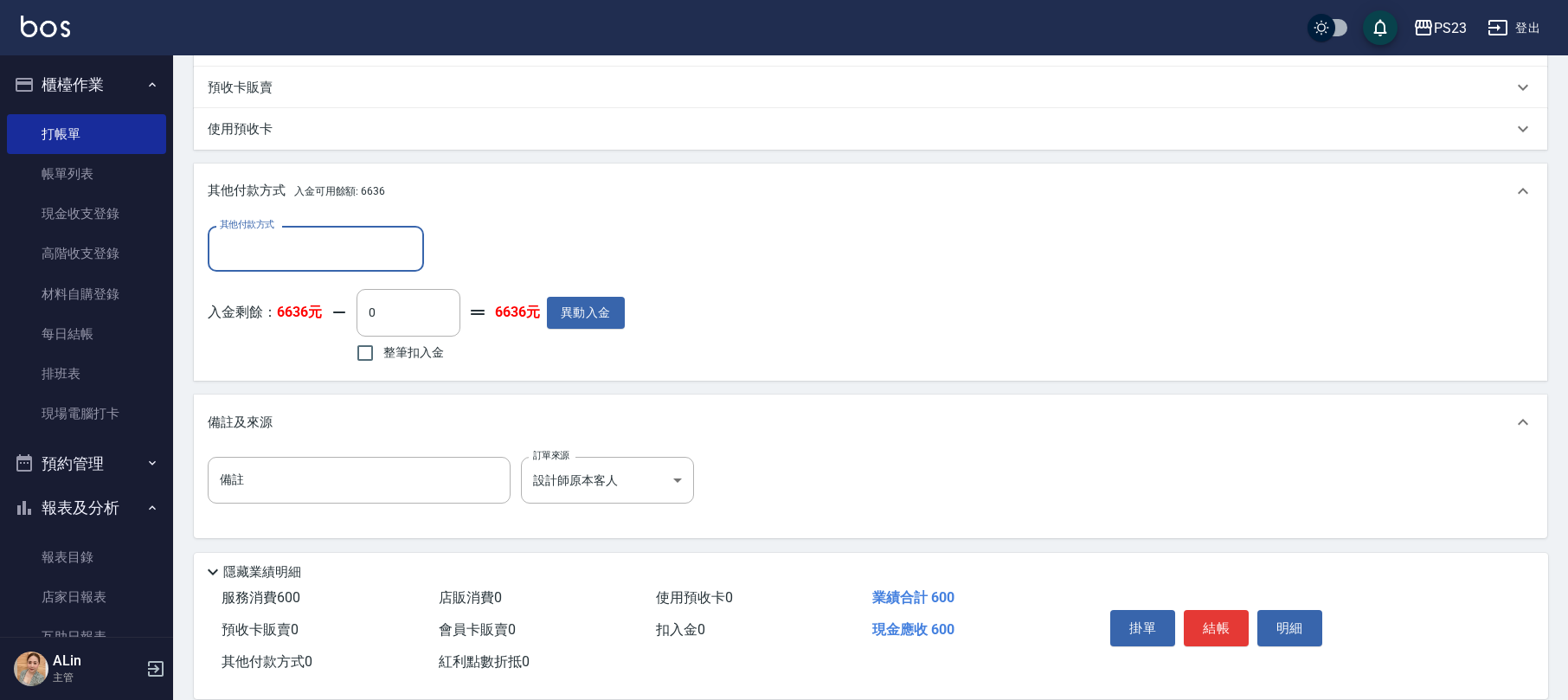
scroll to position [0, 0]
click at [399, 363] on label "整筆扣入金" at bounding box center [395, 353] width 97 height 36
click at [383, 363] on input "整筆扣入金" at bounding box center [365, 353] width 36 height 36
checkbox input "true"
type input "600"
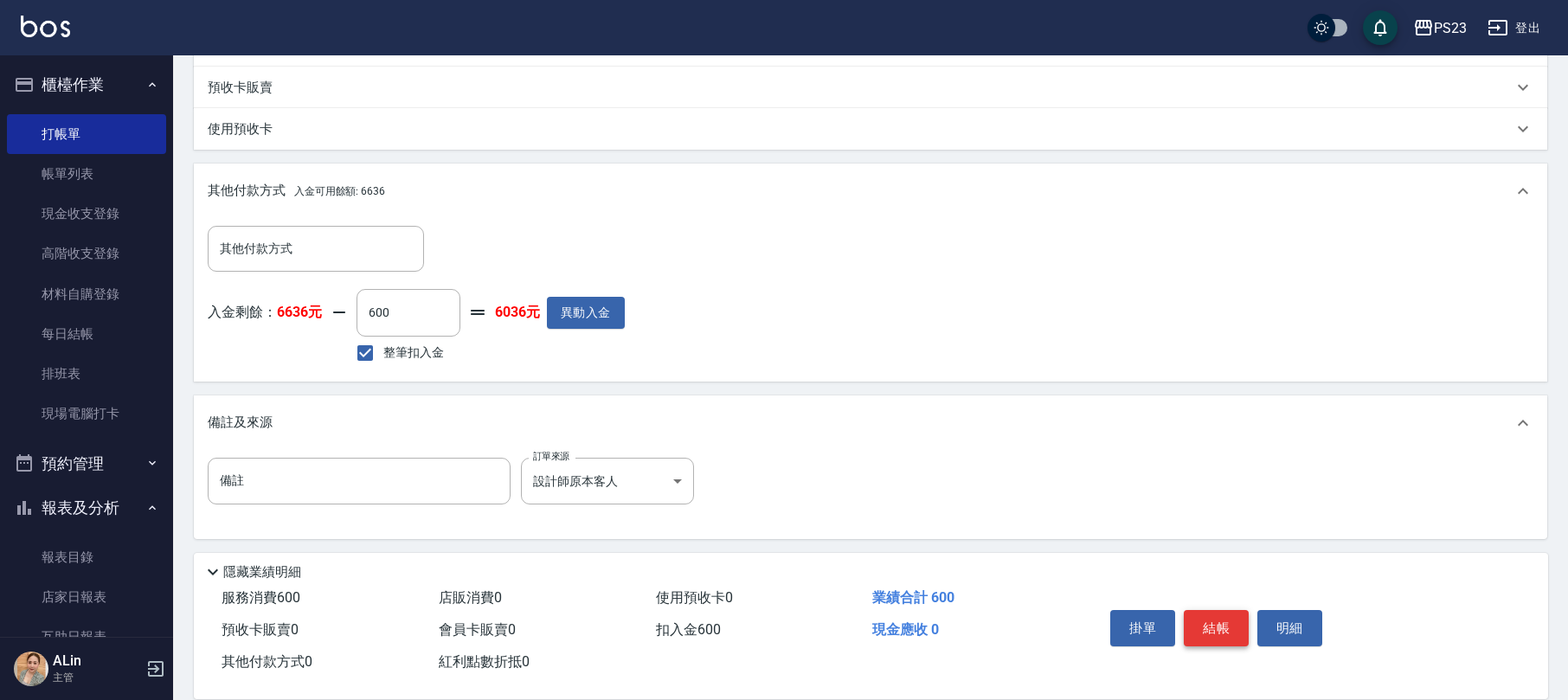
click at [1215, 625] on button "結帳" at bounding box center [1215, 628] width 65 height 36
type input "[DATE] 19:55"
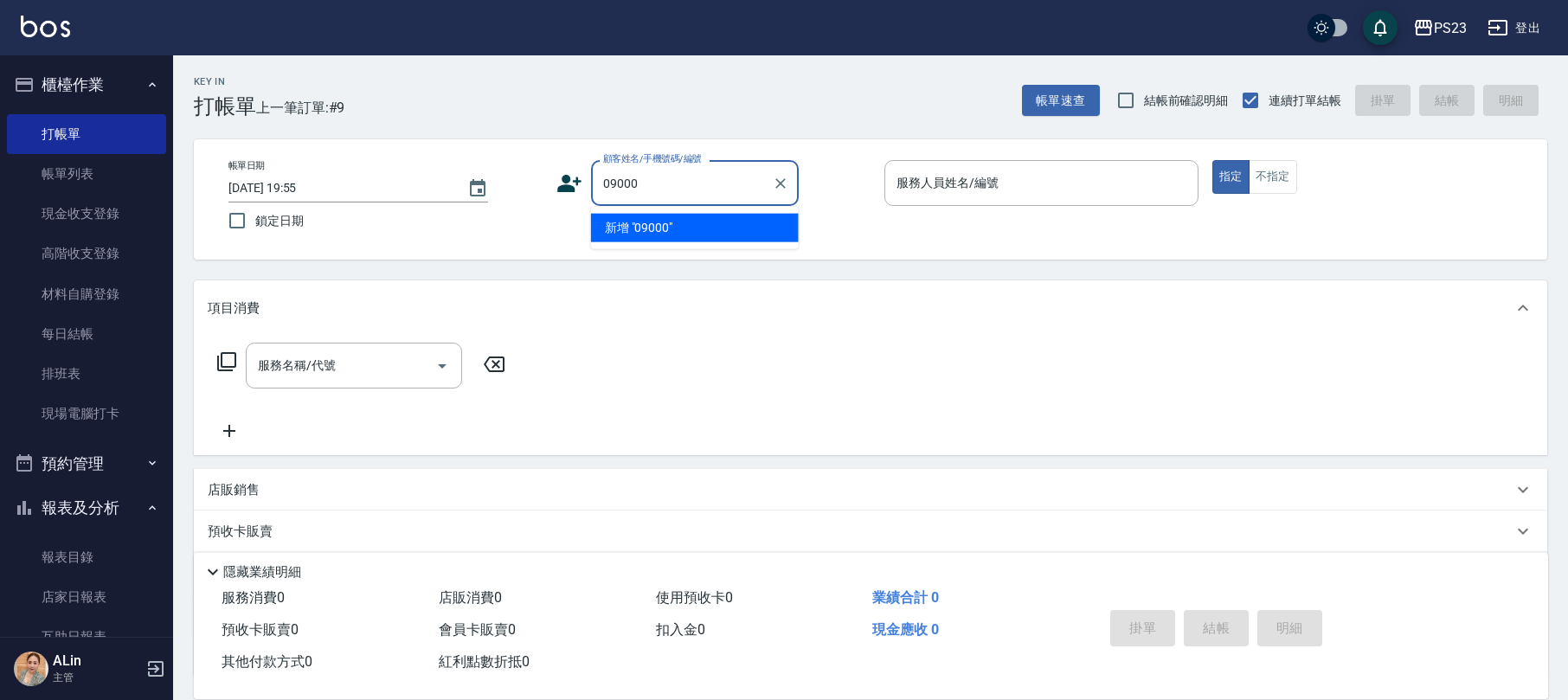
type input "09000"
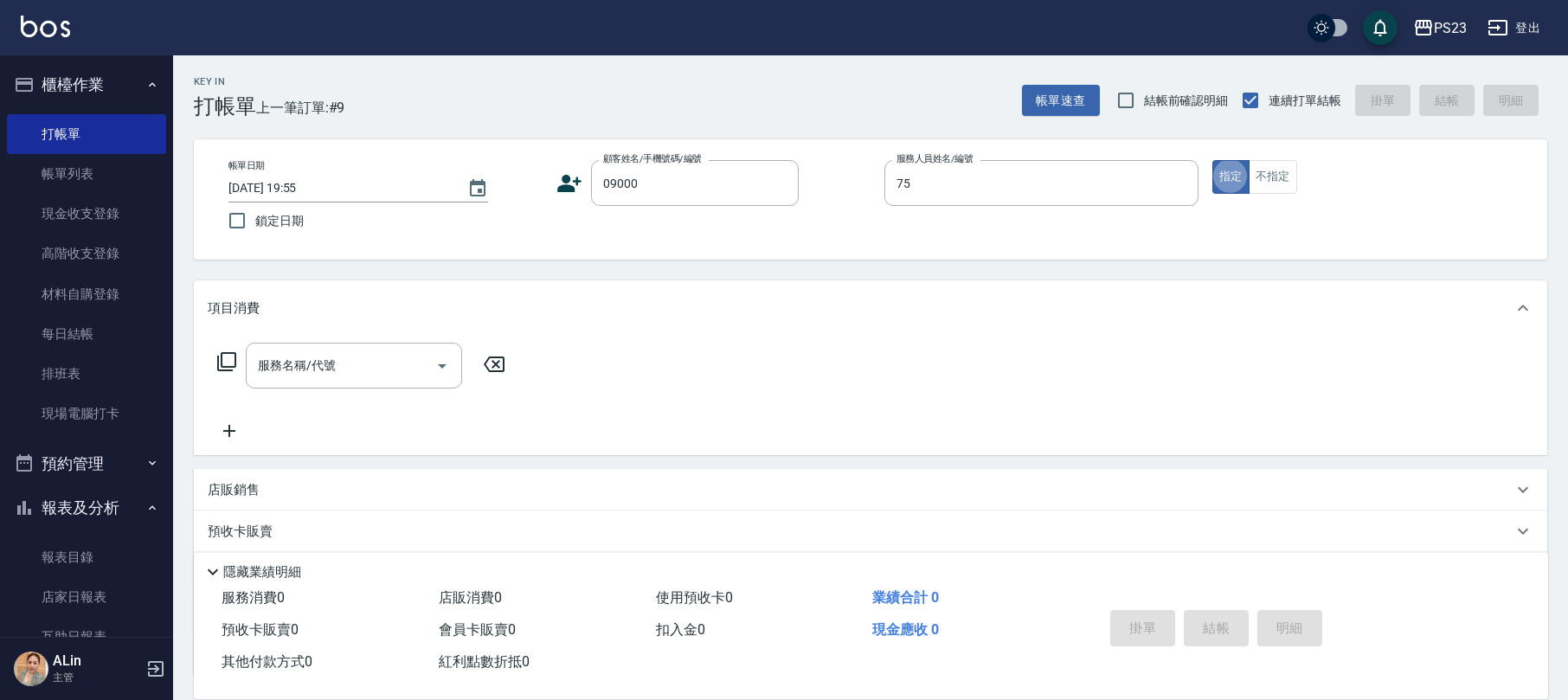
type input "Donna-75"
type input "新客人 姓名未設定/09000/"
click at [1267, 168] on button "不指定" at bounding box center [1273, 177] width 49 height 34
click at [335, 361] on input "服務名稱/代號" at bounding box center [341, 365] width 175 height 30
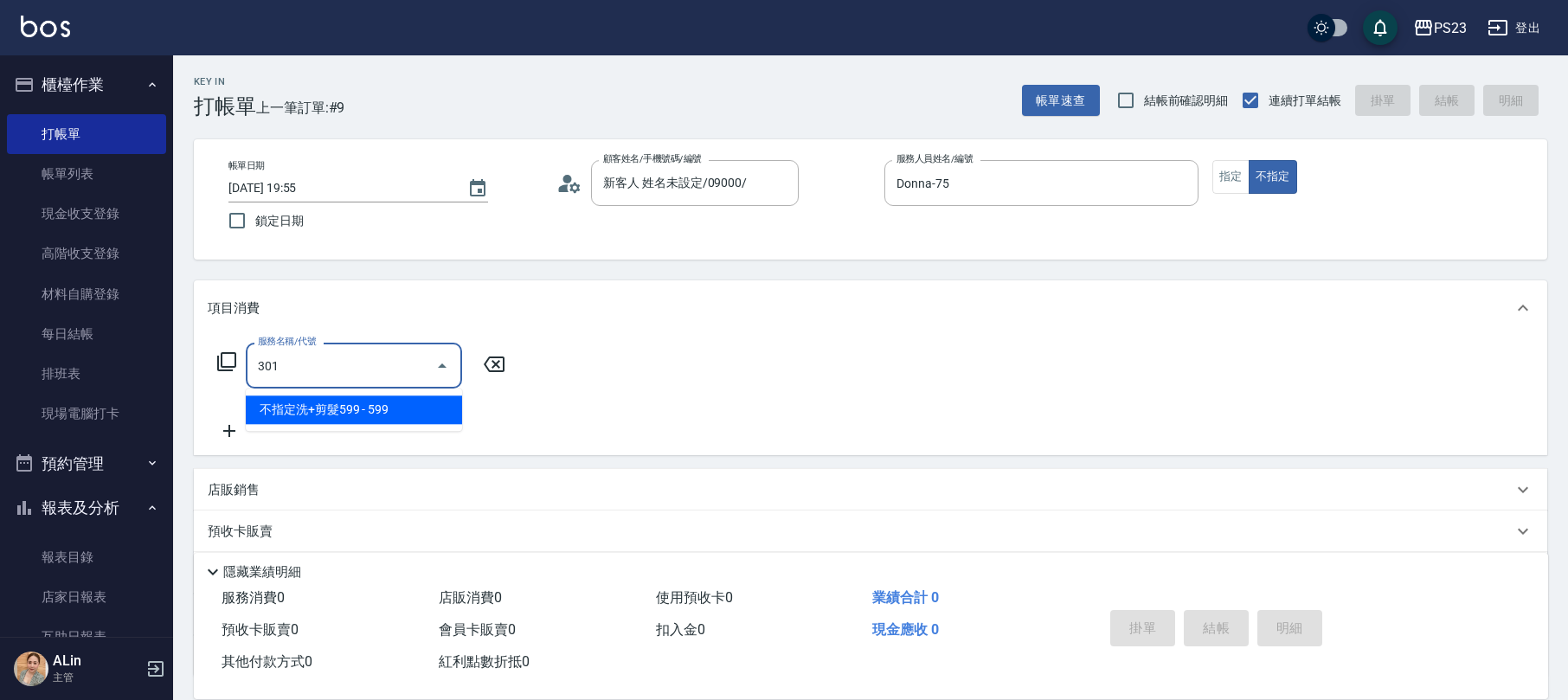
type input "不指定洗+剪髮599(301)"
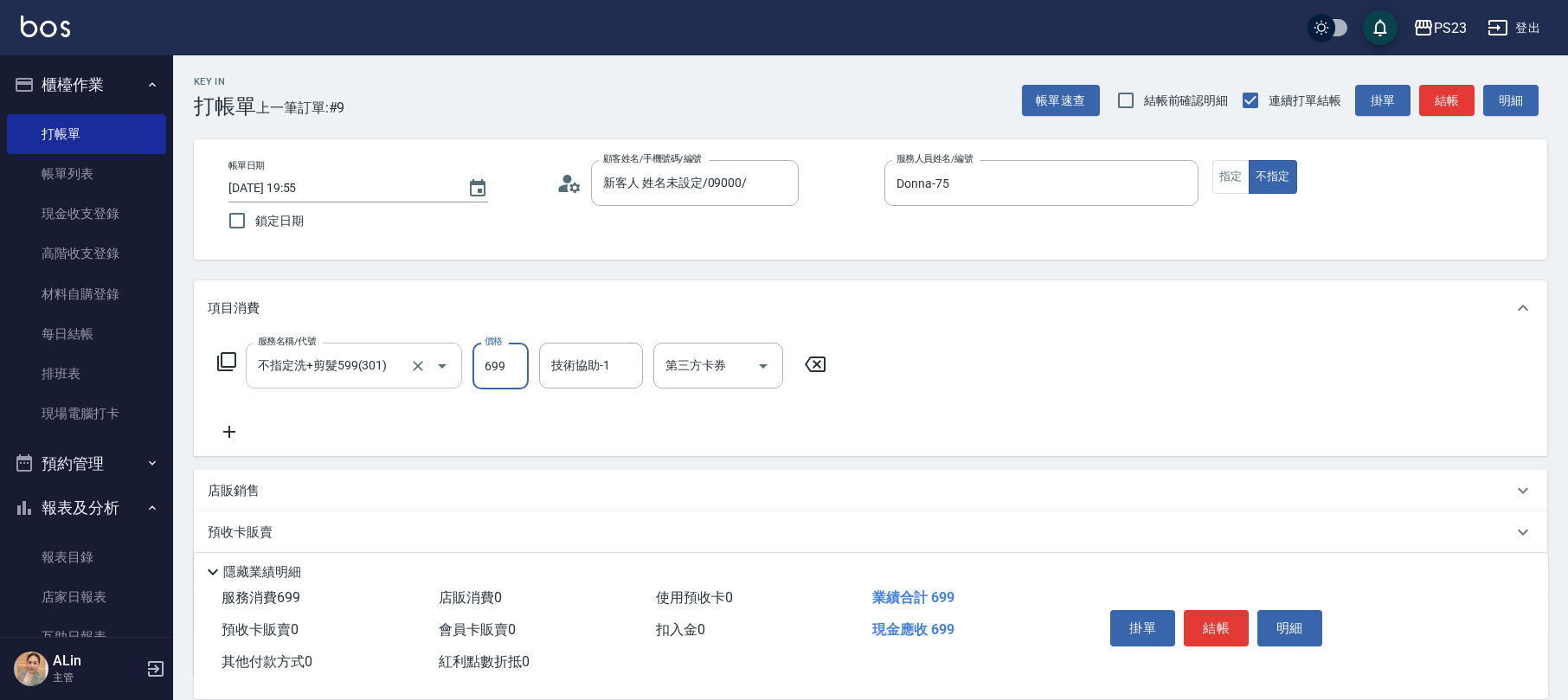
type input "699"
type input "Donna-75"
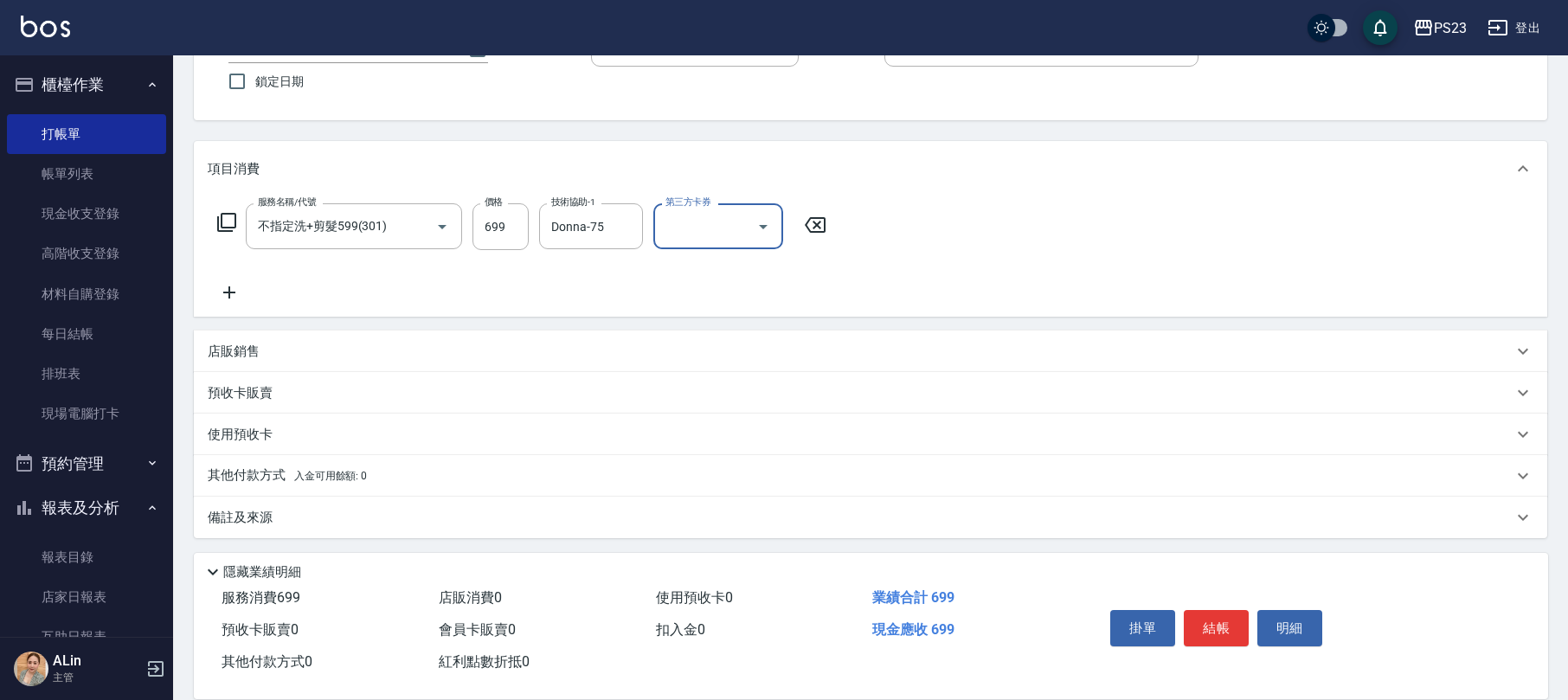
drag, startPoint x: 340, startPoint y: 507, endPoint x: 366, endPoint y: 503, distance: 26.3
click at [346, 509] on div "備註及來源" at bounding box center [860, 517] width 1305 height 18
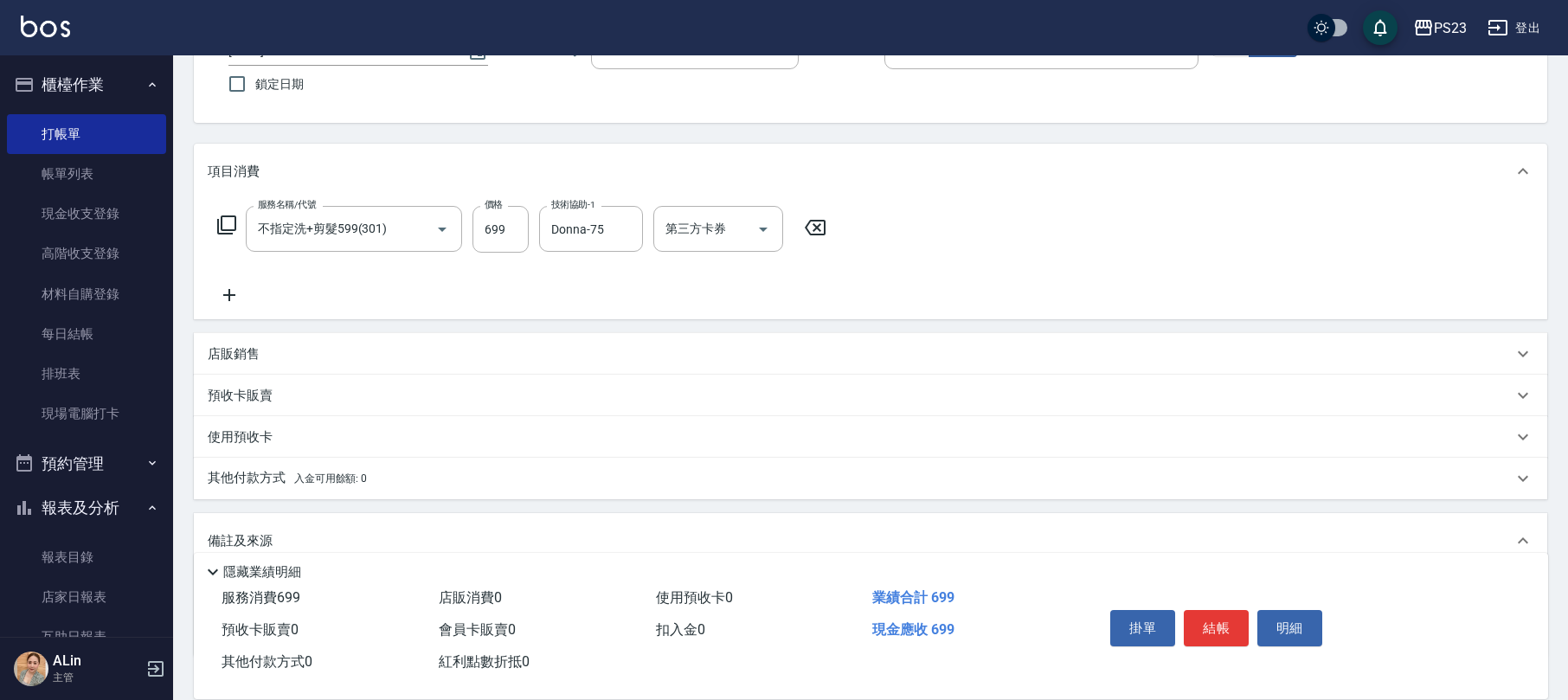
scroll to position [256, 0]
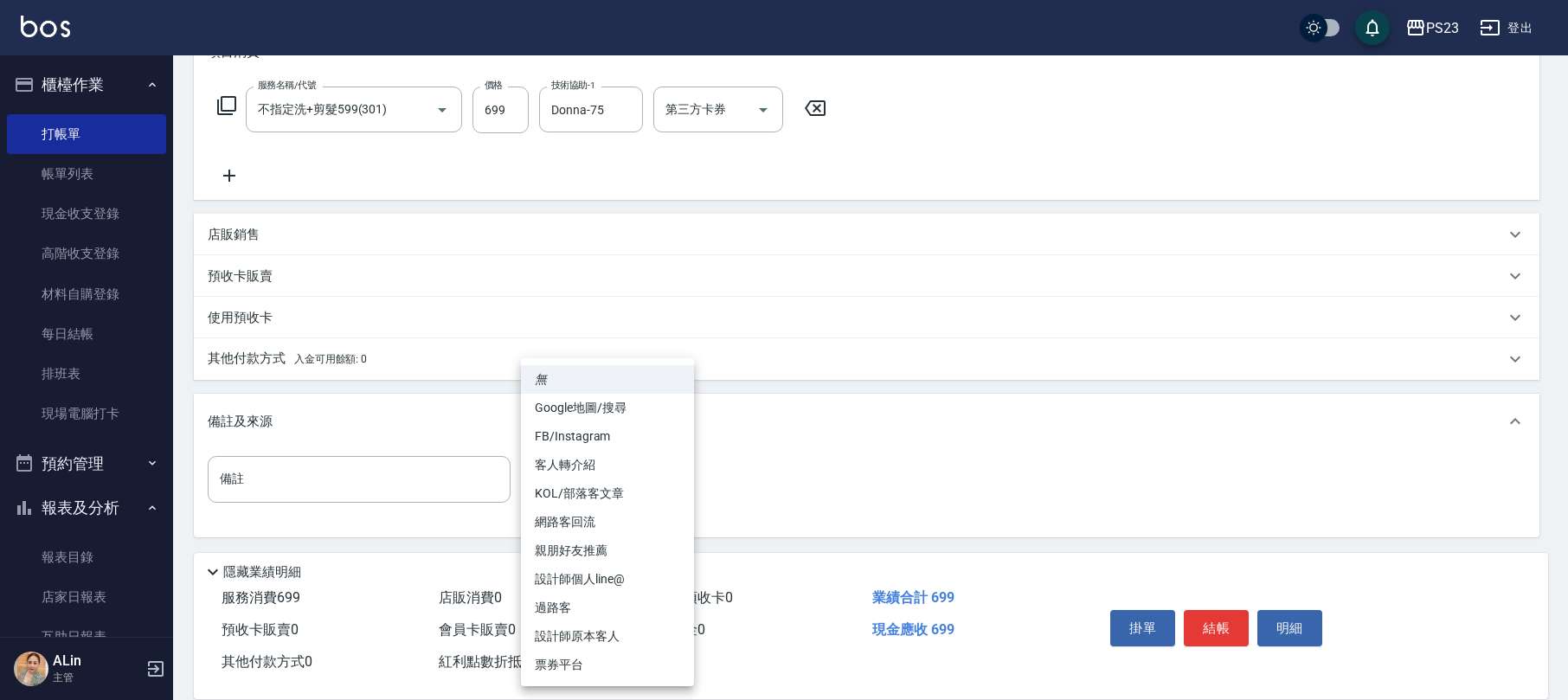
click at [602, 462] on body "PS23 登出 櫃檯作業 打帳單 帳單列表 現金收支登錄 高階收支登錄 材料自購登錄 每日結帳 排班表 現場電腦打卡 預約管理 預約管理 單日預約紀錄 單週預…" at bounding box center [784, 221] width 1568 height 956
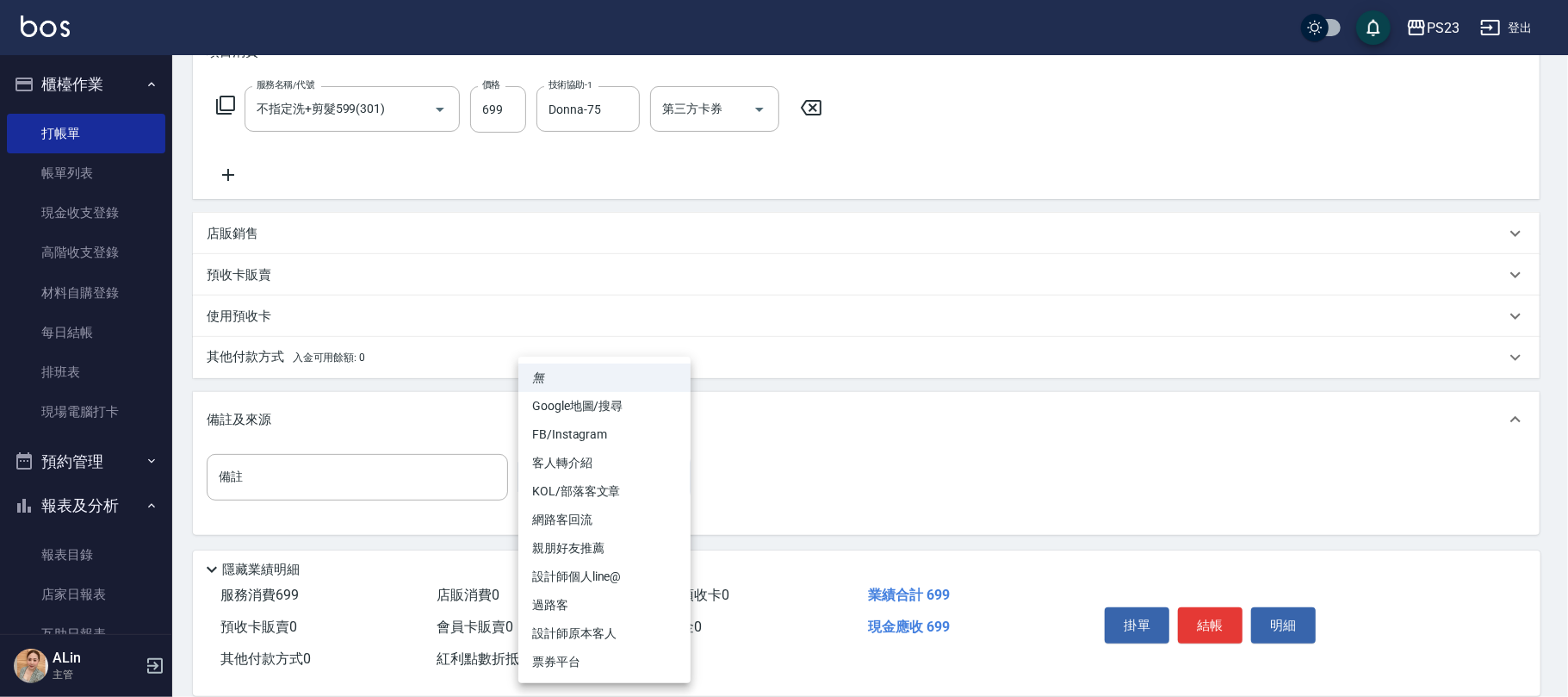
click at [580, 597] on li "過路客" at bounding box center [605, 605] width 172 height 28
type input "過路客"
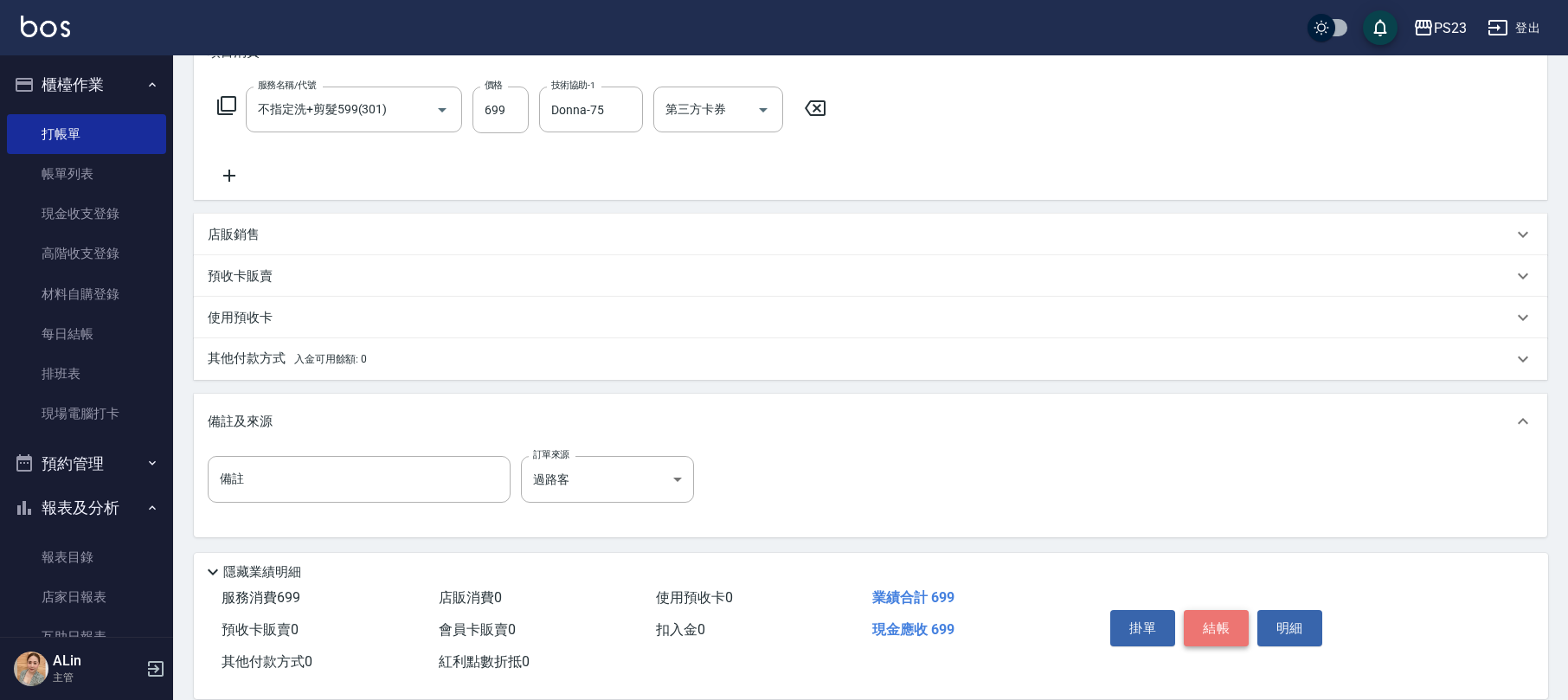
drag, startPoint x: 1225, startPoint y: 623, endPoint x: 1185, endPoint y: 632, distance: 41.0
click at [1223, 623] on button "結帳" at bounding box center [1215, 628] width 65 height 36
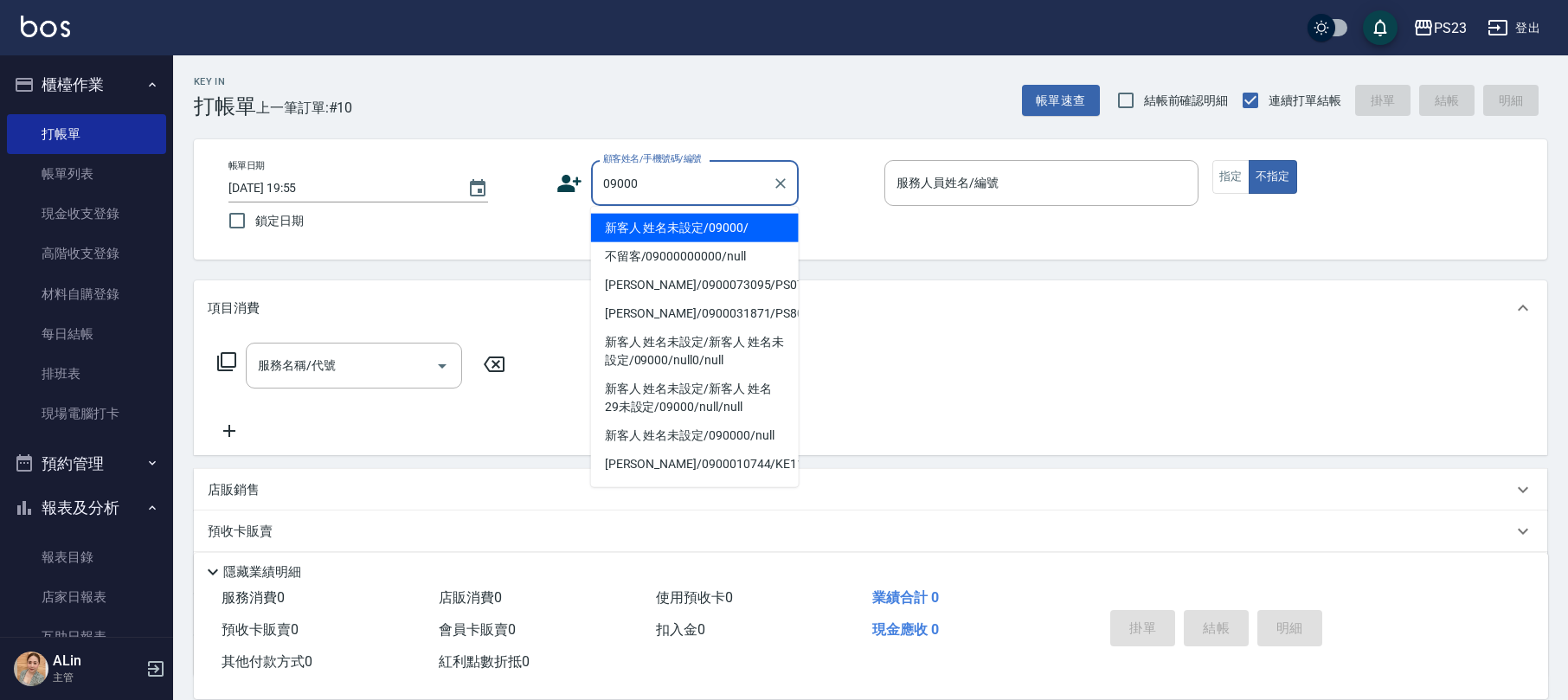
type input "新客人 姓名未設定/09000/"
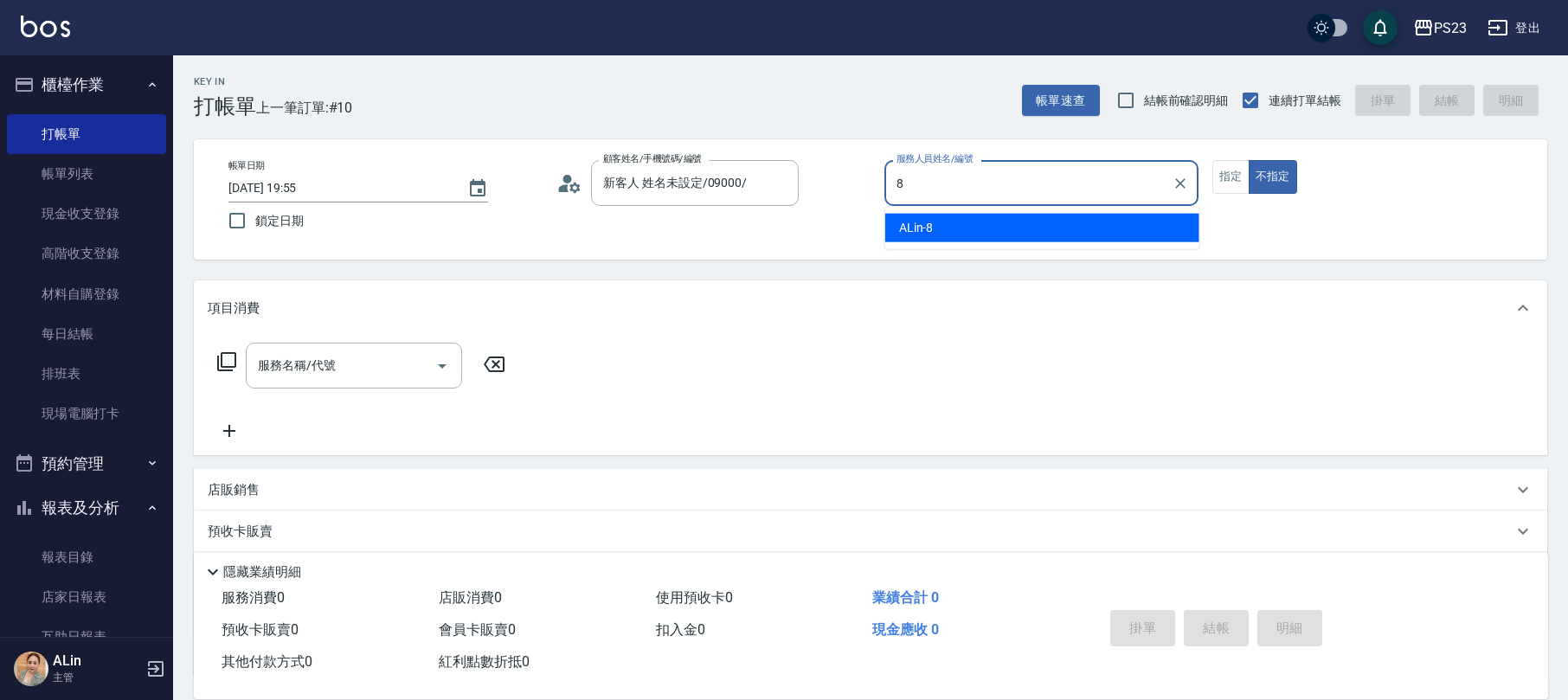
type input "ALin-8"
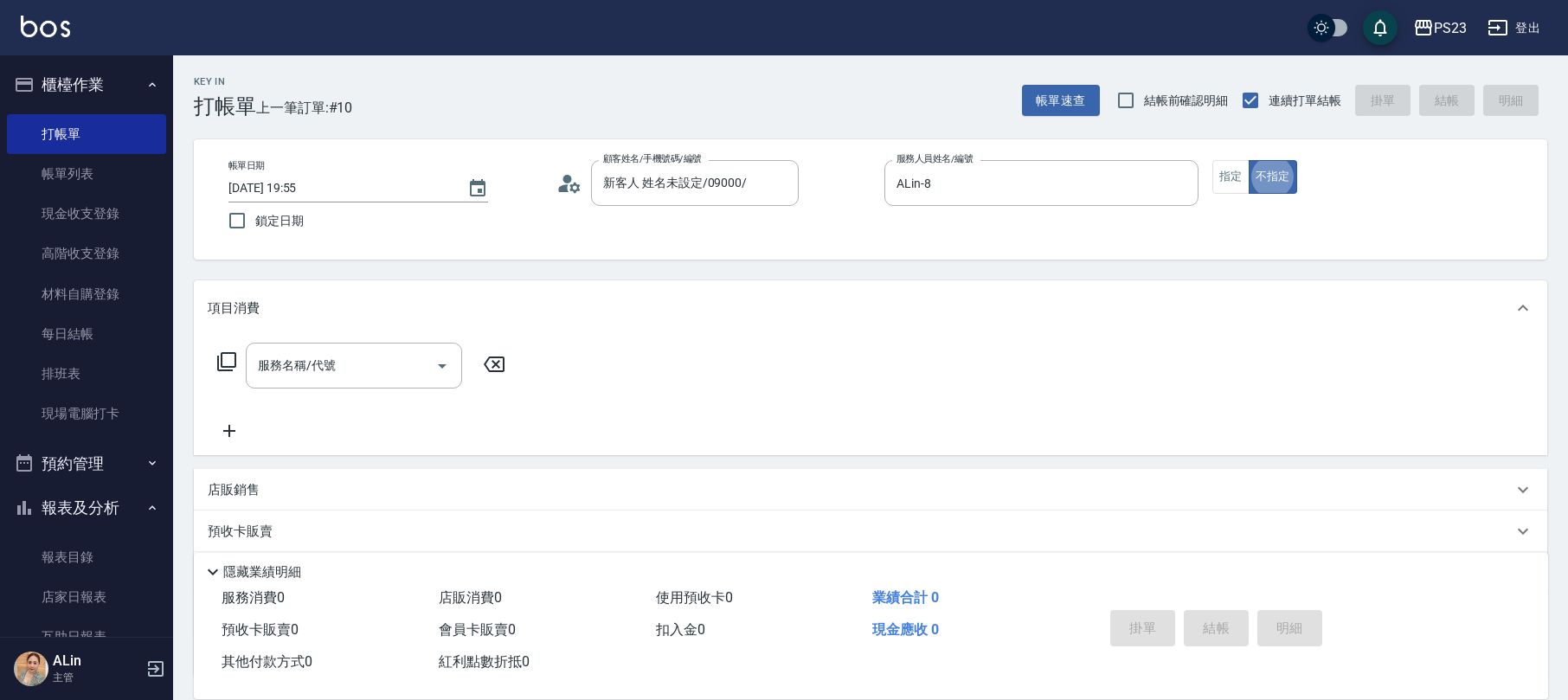
type button "false"
click at [381, 375] on input "服務名稱/代號" at bounding box center [341, 365] width 175 height 30
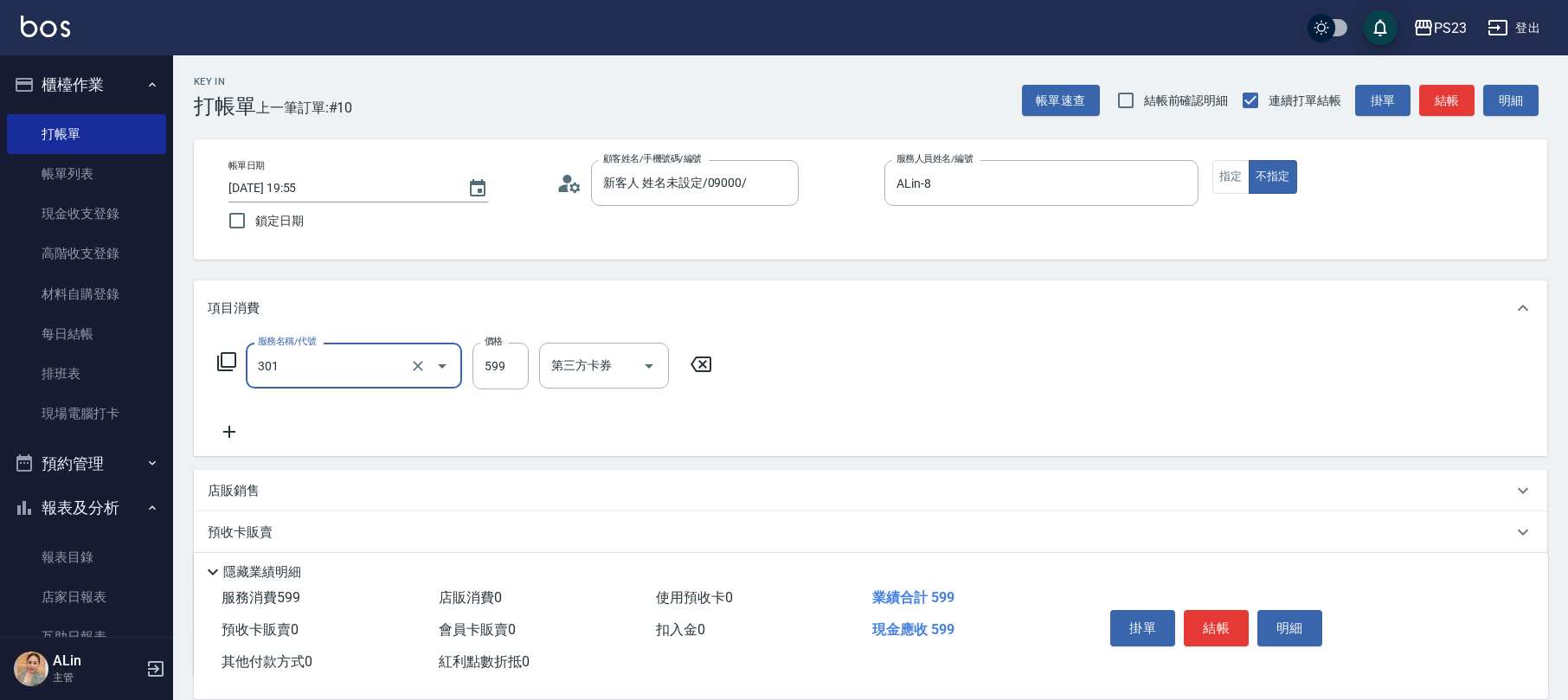
type input "不指定洗+剪髮599(301)"
type input "699"
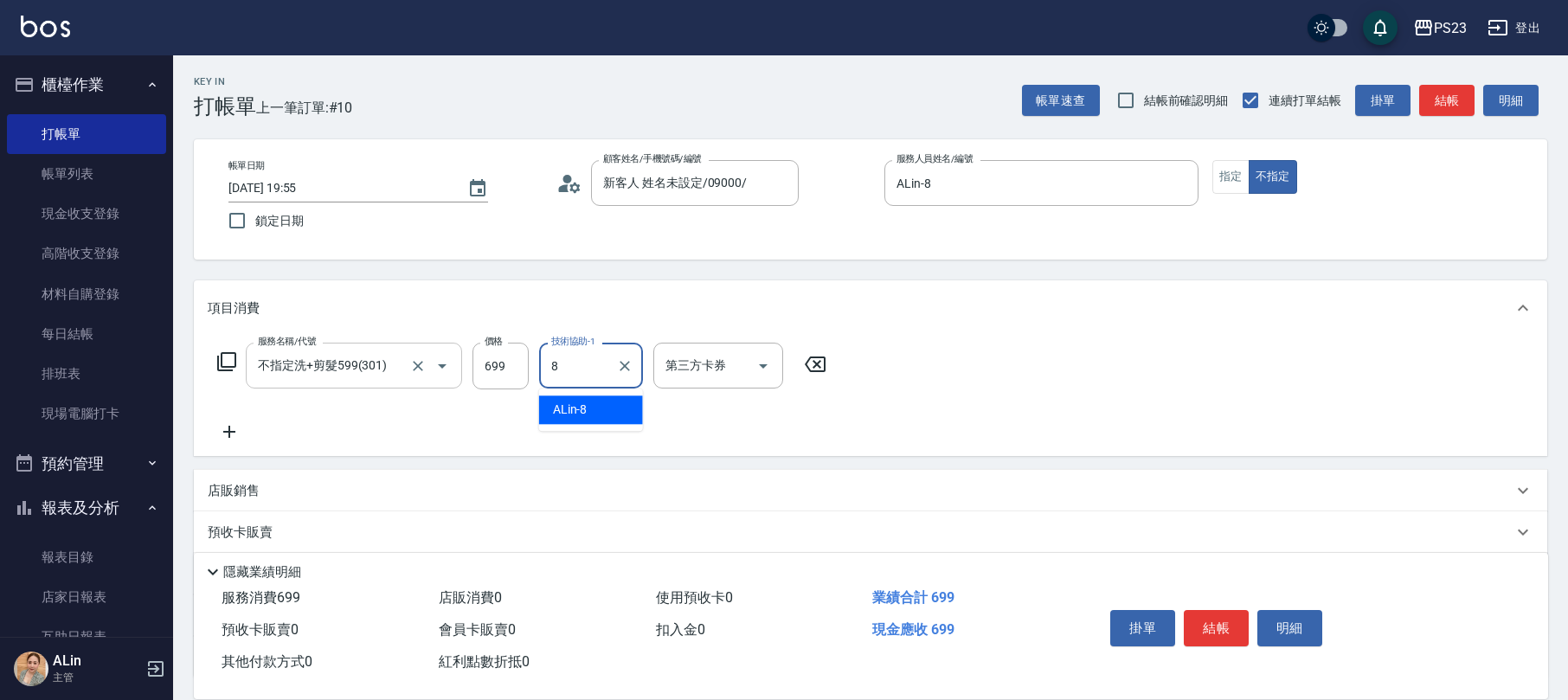
type input "ALin-8"
click at [631, 366] on icon "Clear" at bounding box center [625, 366] width 17 height 17
type input "青惠-26"
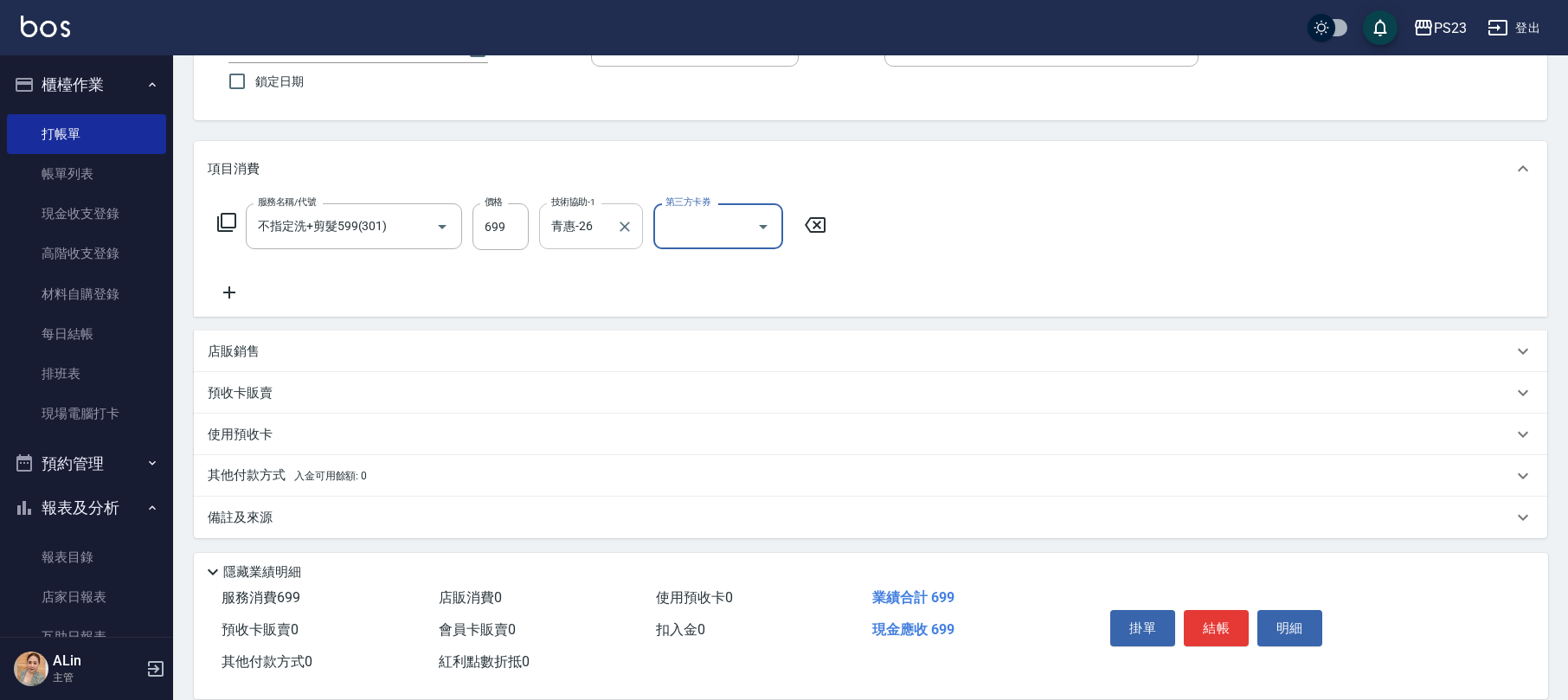
drag, startPoint x: 377, startPoint y: 524, endPoint x: 388, endPoint y: 513, distance: 15.6
click at [382, 521] on div "備註及來源" at bounding box center [860, 517] width 1305 height 18
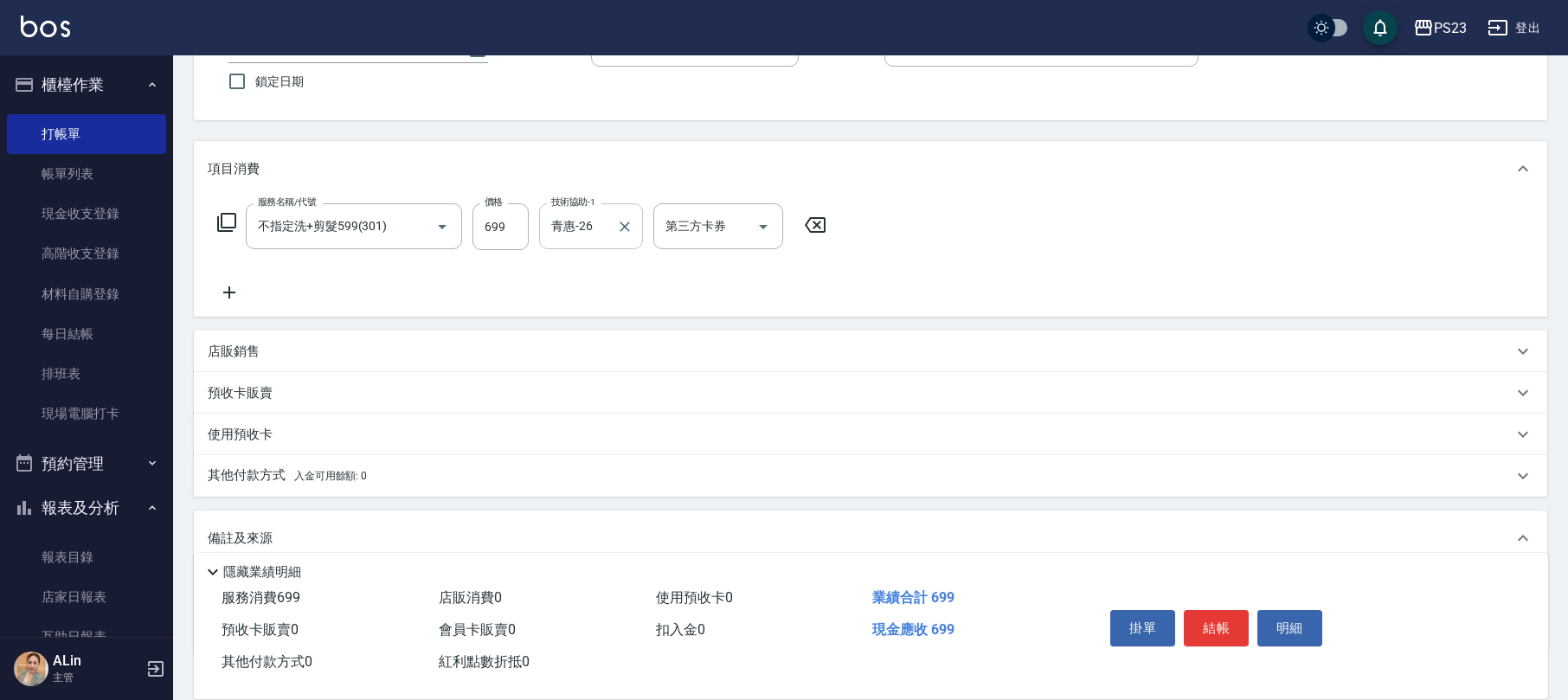
scroll to position [256, 0]
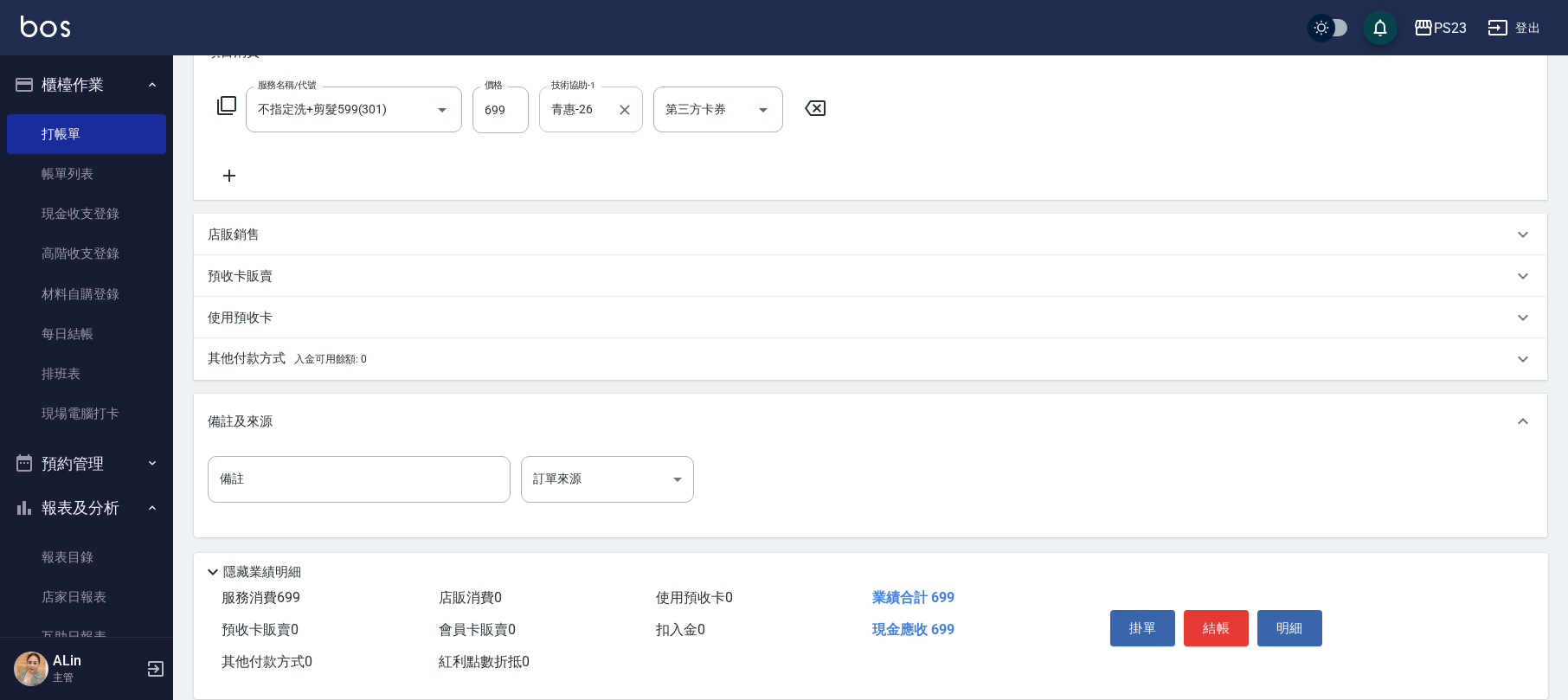
click at [606, 451] on div "備註 備註 訂單來源 ​ 訂單來源" at bounding box center [871, 493] width 1353 height 88
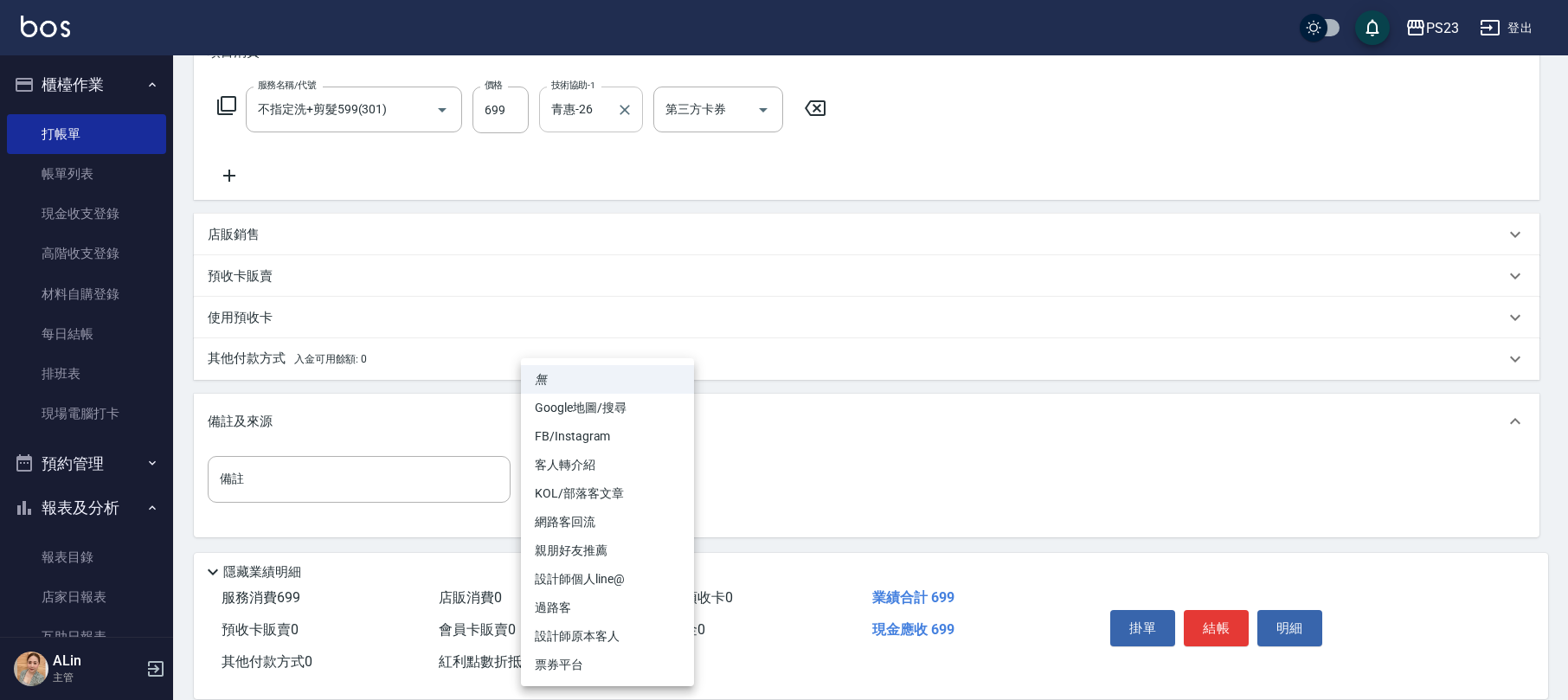
click at [618, 470] on body "PS23 登出 櫃檯作業 打帳單 帳單列表 現金收支登錄 高階收支登錄 材料自購登錄 每日結帳 排班表 現場電腦打卡 預約管理 預約管理 單日預約紀錄 單週預…" at bounding box center [784, 221] width 1568 height 956
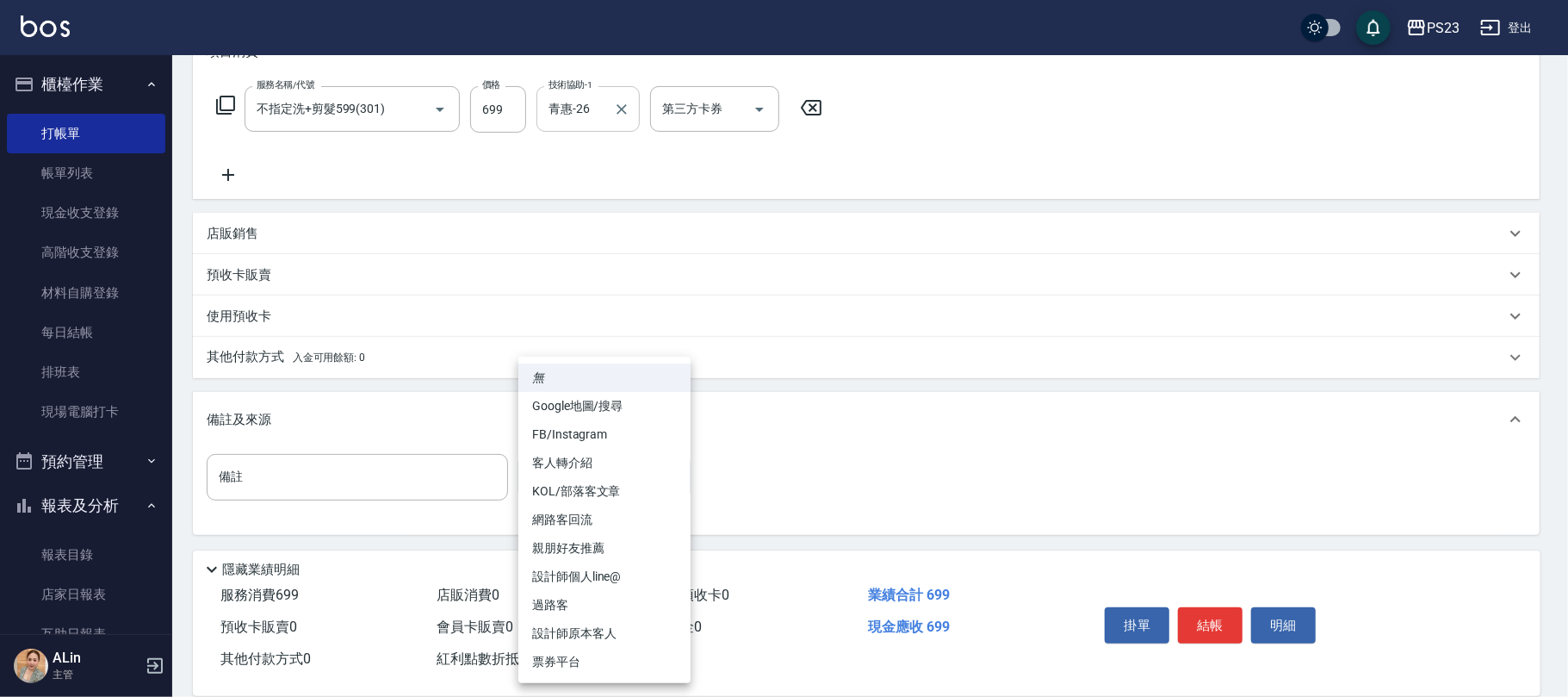
drag, startPoint x: 632, startPoint y: 624, endPoint x: 690, endPoint y: 620, distance: 58.1
click at [632, 622] on li "設計師原本客人" at bounding box center [605, 633] width 172 height 28
type input "設計師原本客人"
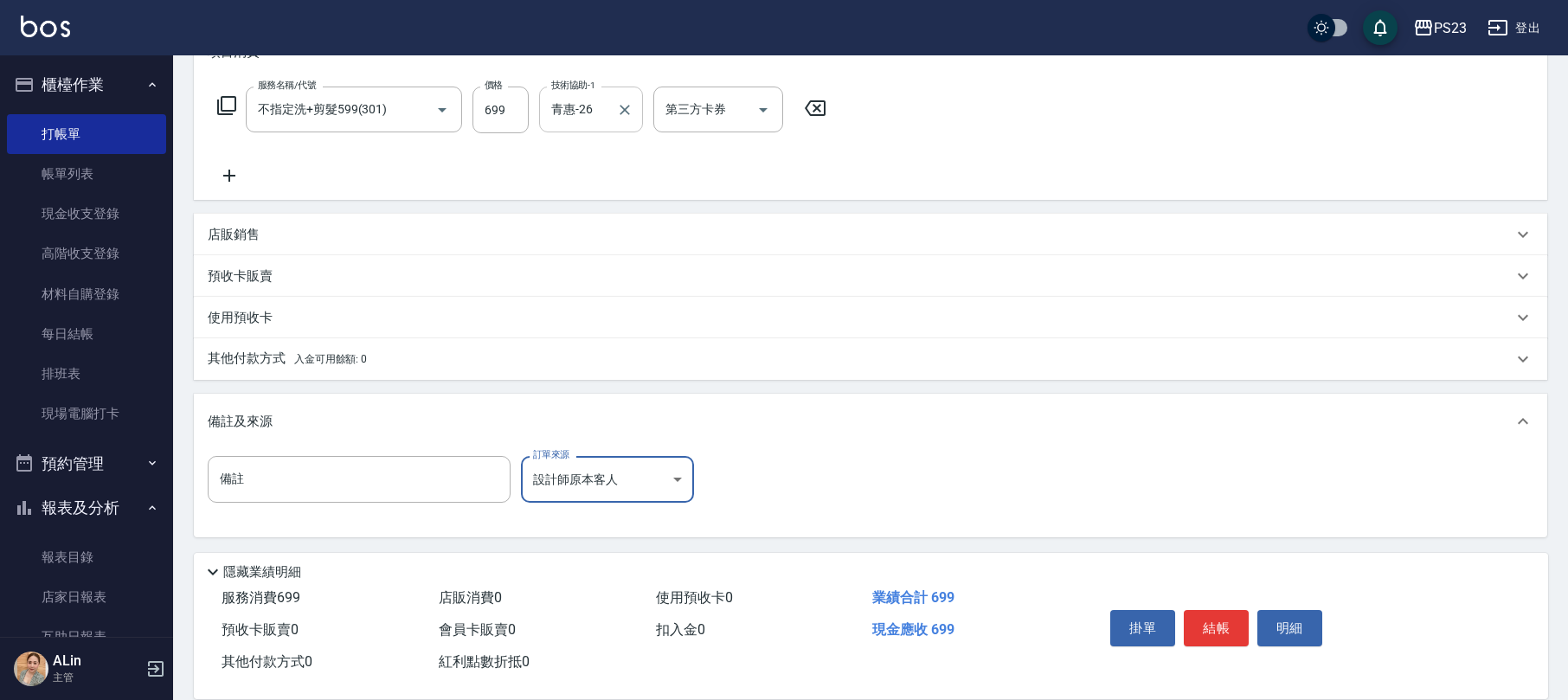
click at [1211, 619] on button "結帳" at bounding box center [1215, 628] width 65 height 36
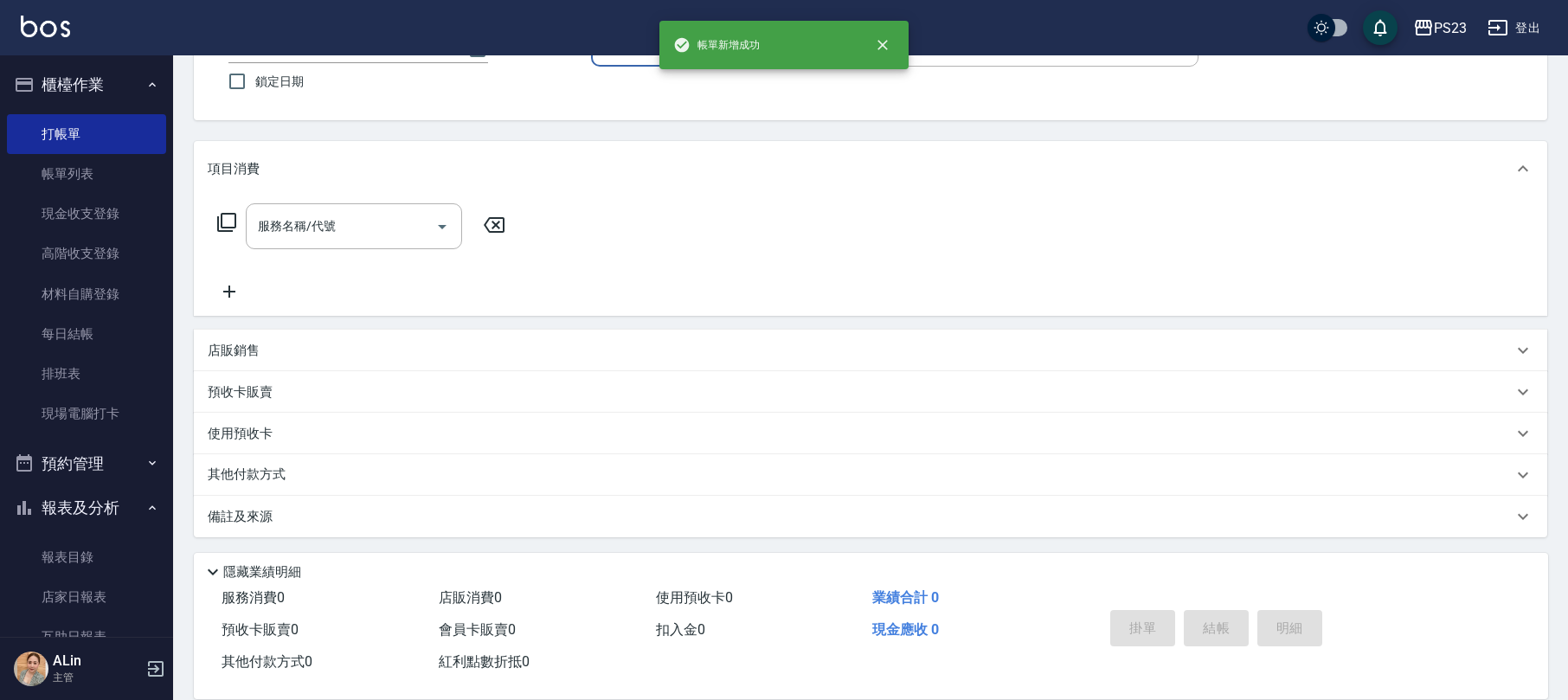
scroll to position [0, 0]
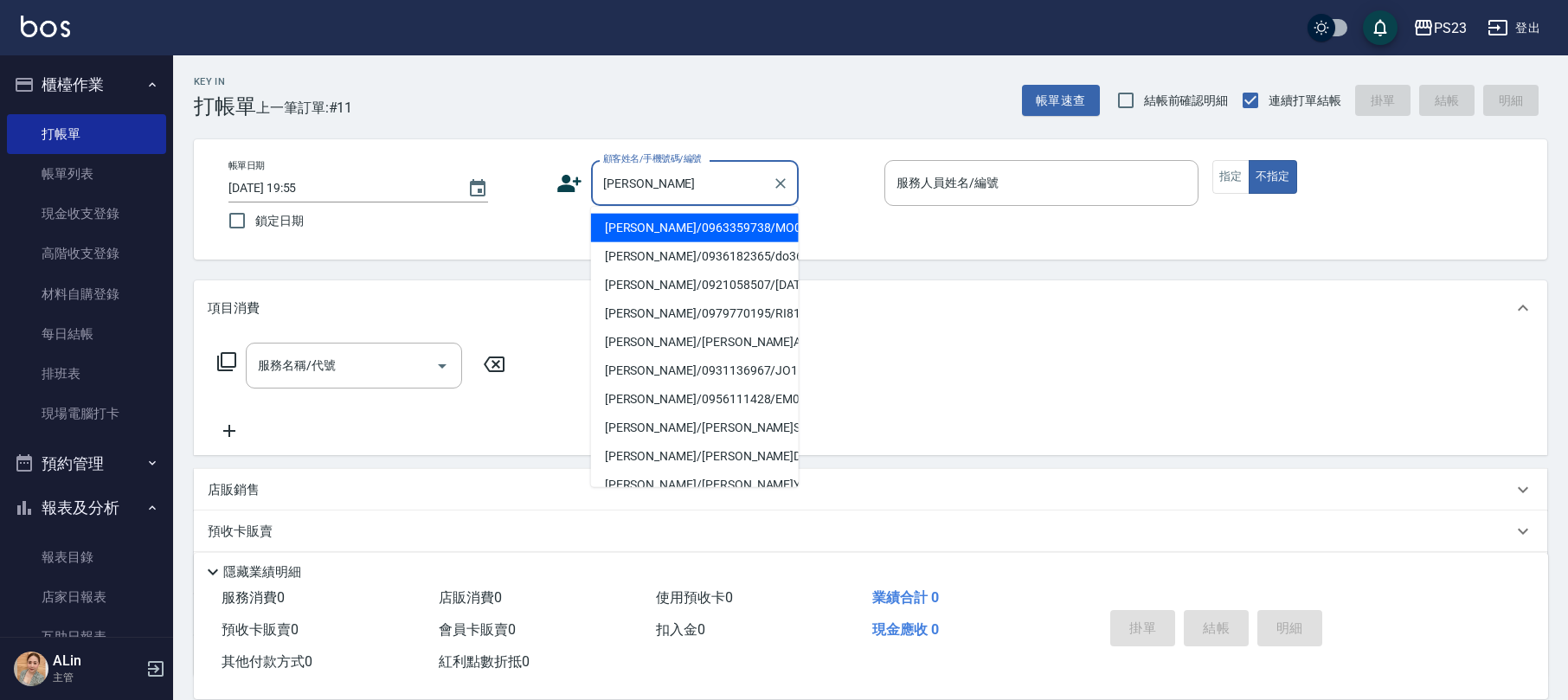
drag, startPoint x: 746, startPoint y: 240, endPoint x: 749, endPoint y: 220, distance: 20.2
click at [749, 239] on li "[PERSON_NAME]/0963359738/MO000004" at bounding box center [695, 228] width 208 height 29
type input "[PERSON_NAME]/0963359738/MO000004"
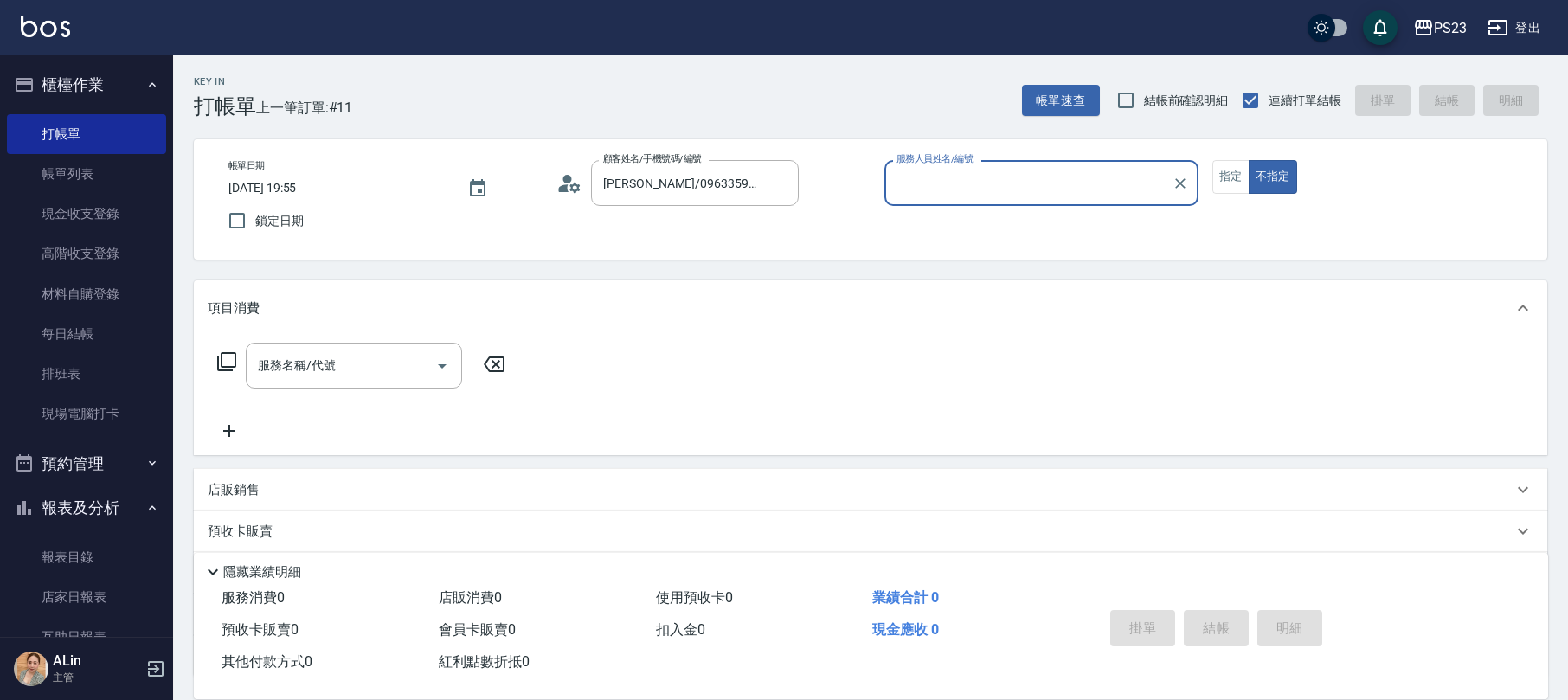
type input "[PERSON_NAME]-0"
click at [1239, 170] on button "指定" at bounding box center [1230, 177] width 37 height 34
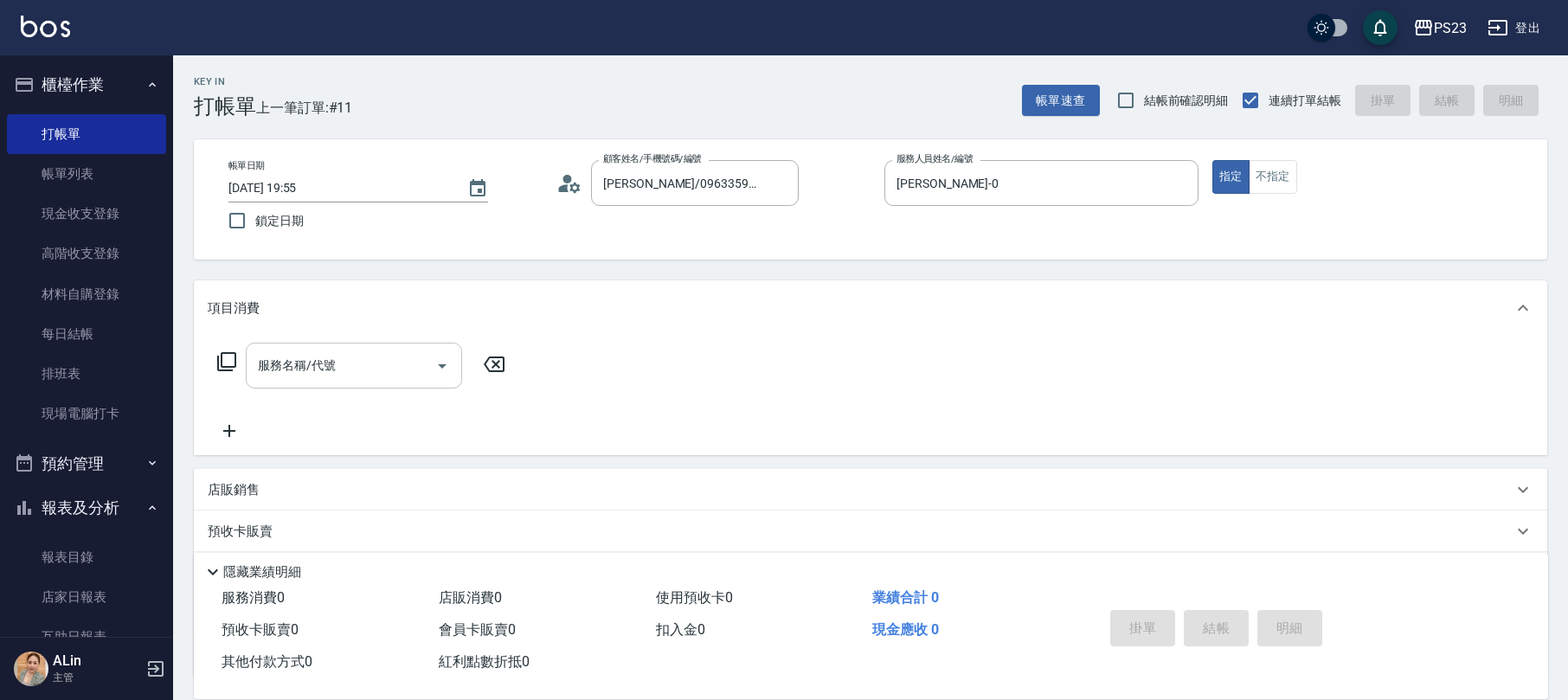
click at [316, 360] on div "服務名稱/代號 服務名稱/代號" at bounding box center [354, 365] width 217 height 46
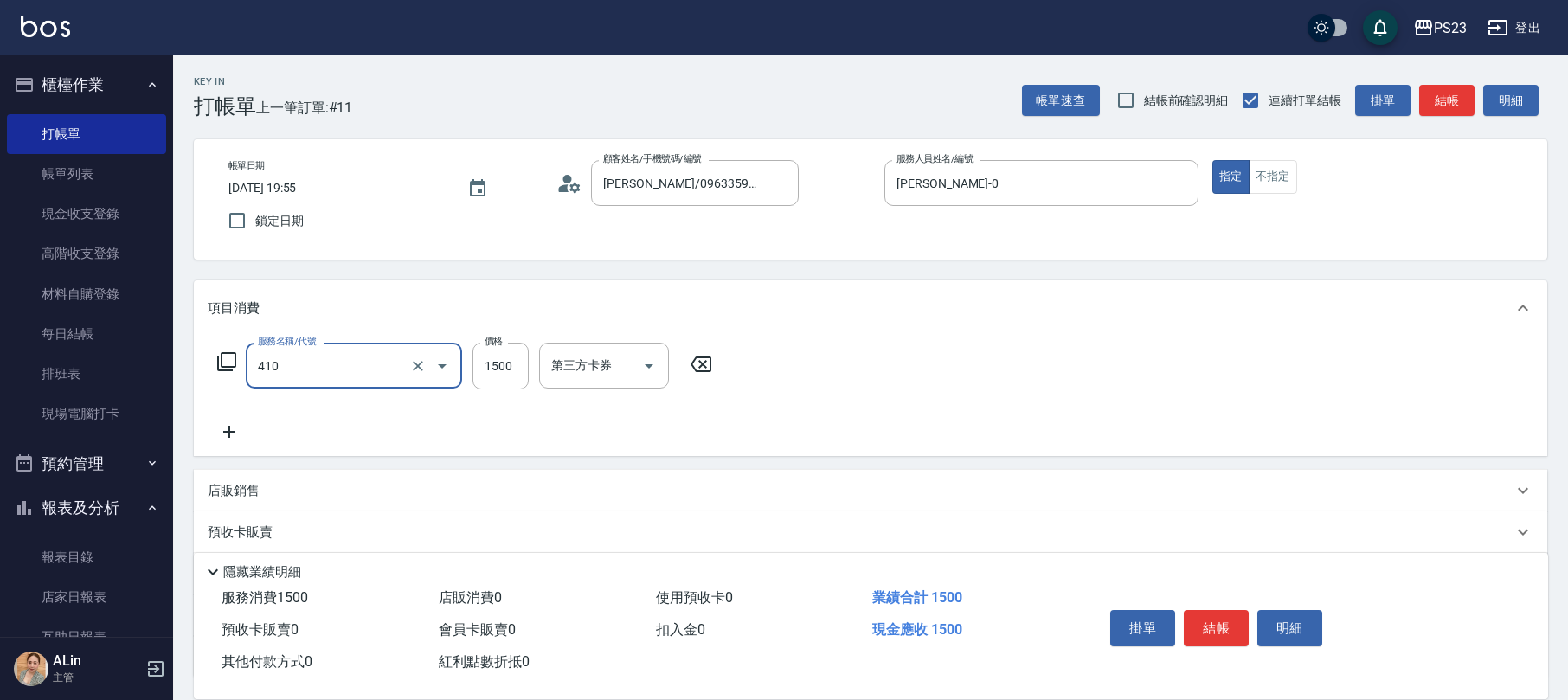
type input "補染(410)"
type input "1800"
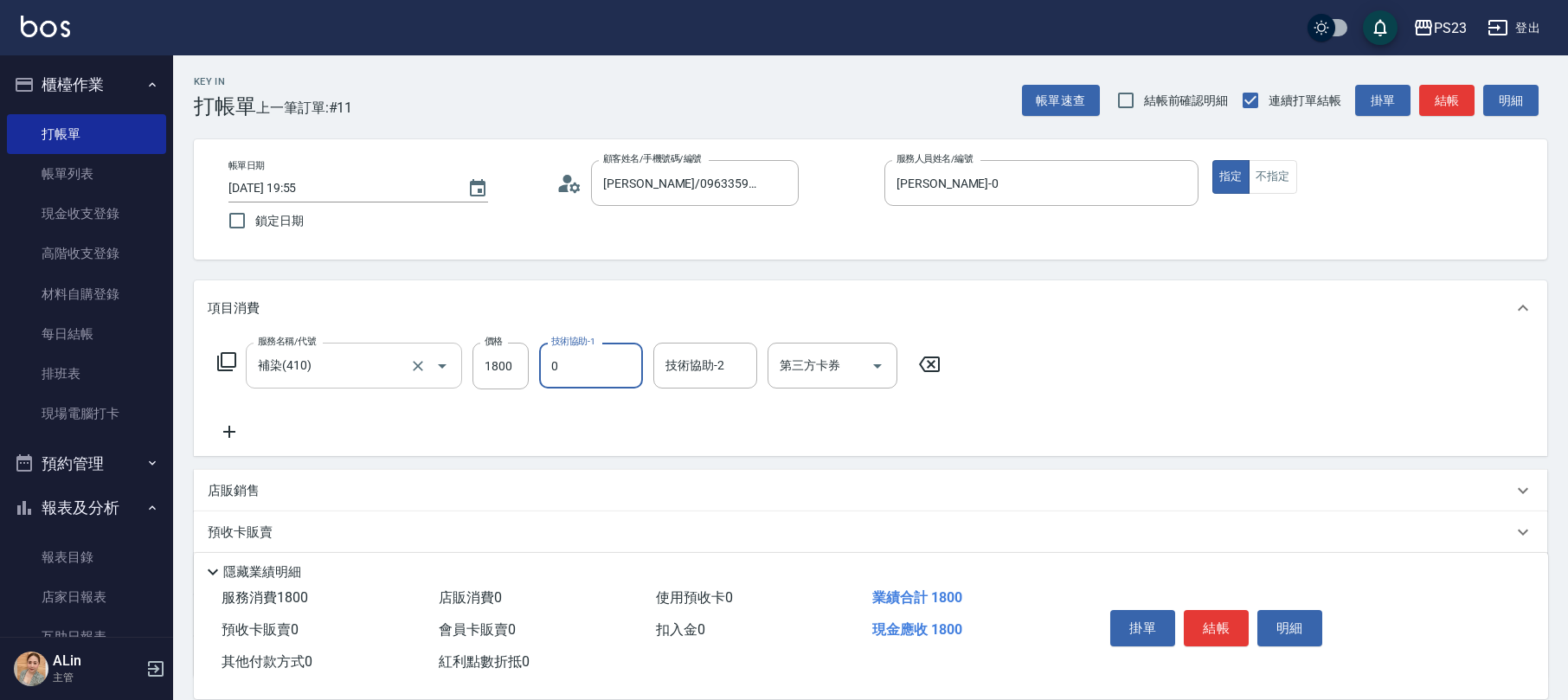
type input "[PERSON_NAME]-0"
type input "青惠-26"
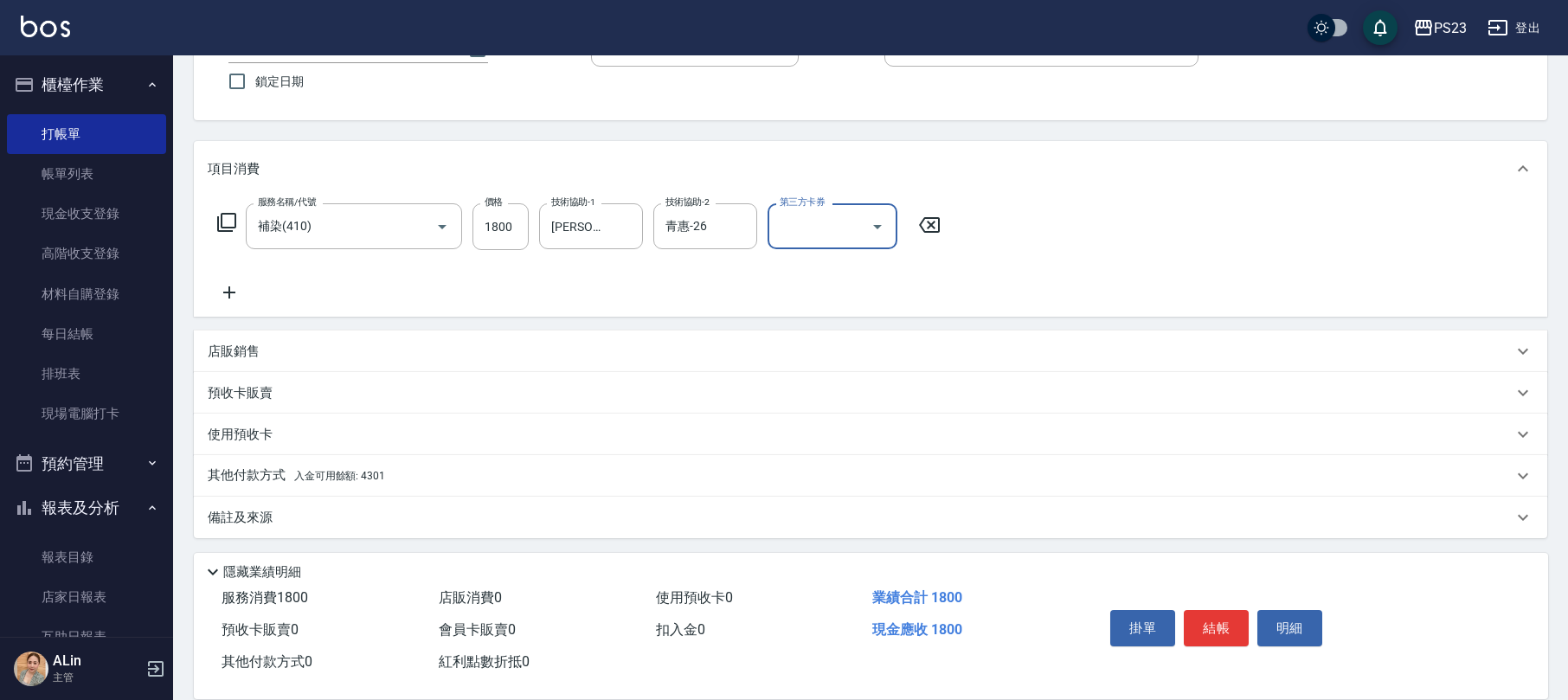
click at [284, 533] on div "備註及來源" at bounding box center [871, 517] width 1353 height 42
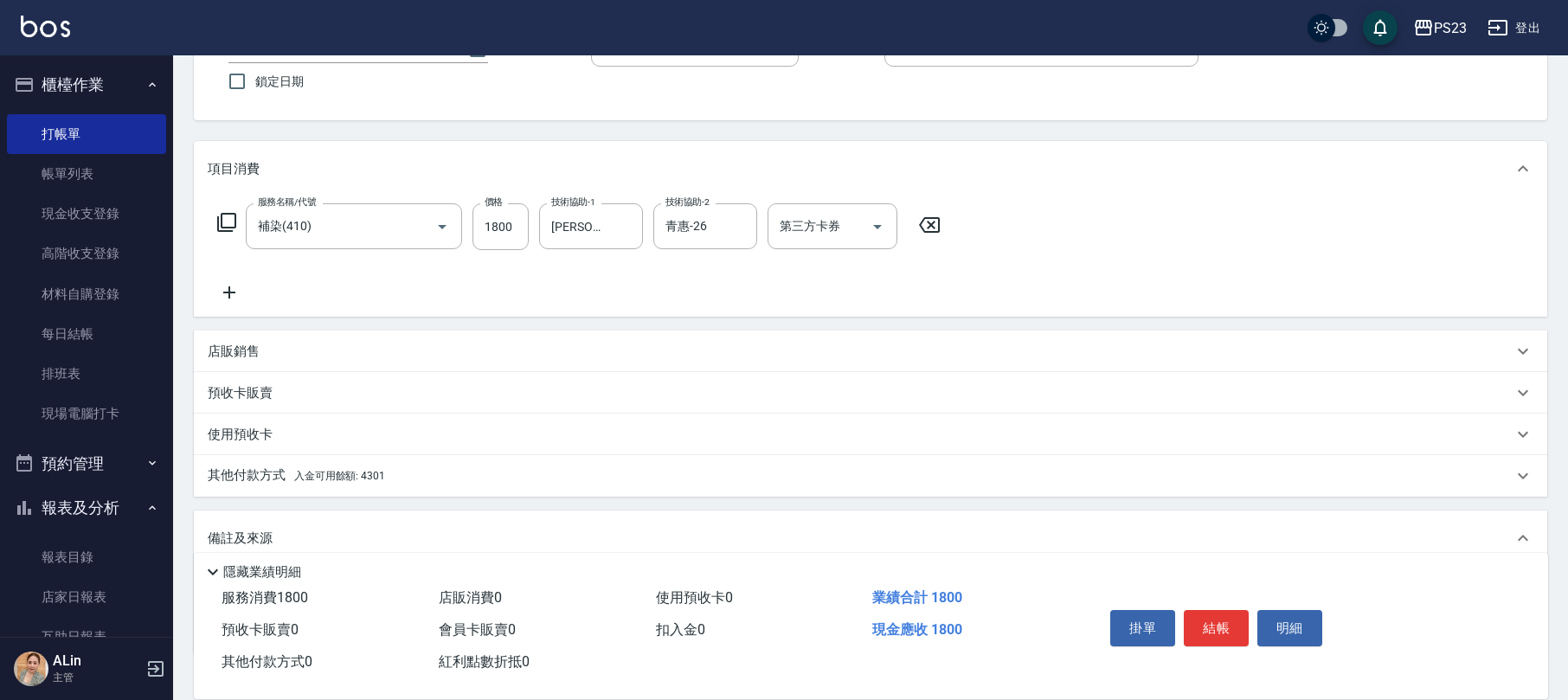
scroll to position [256, 0]
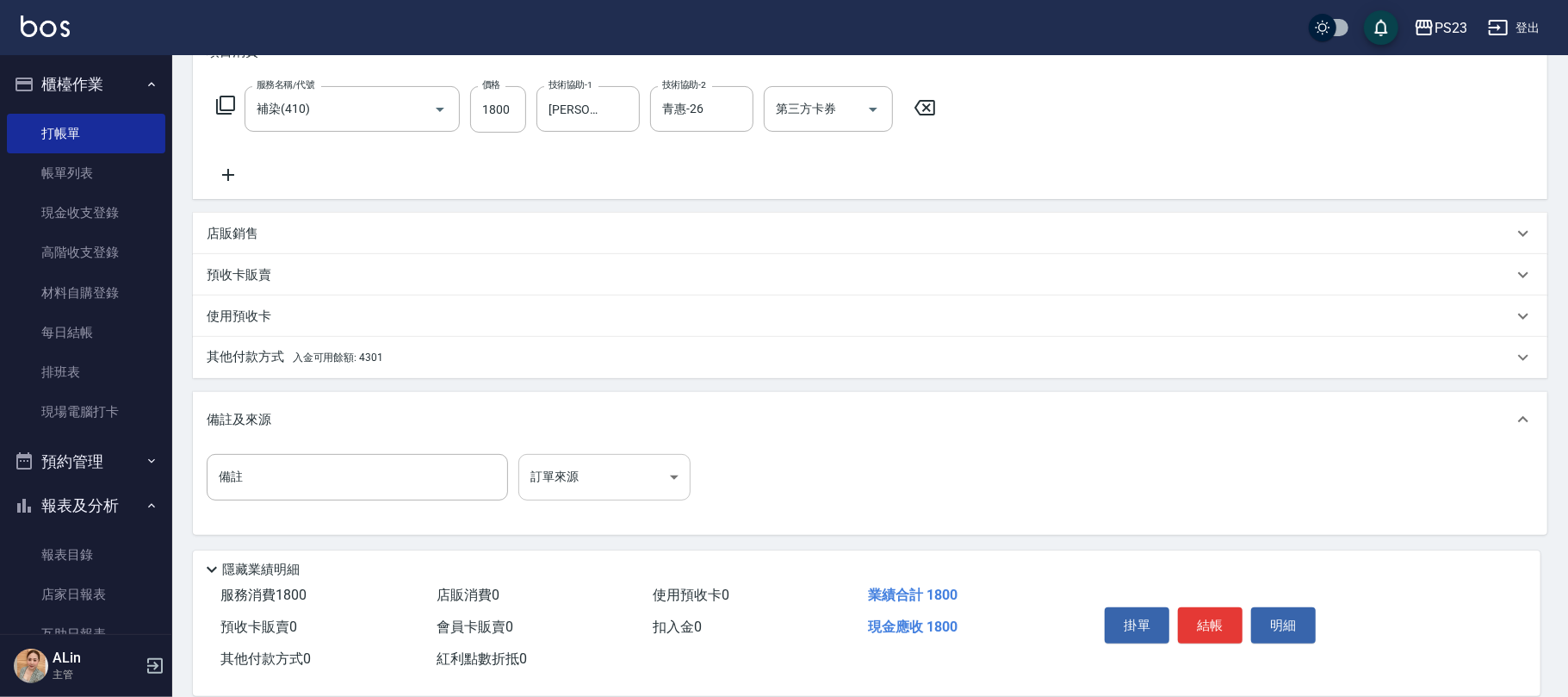
click at [559, 474] on body "PS23 登出 櫃檯作業 打帳單 帳單列表 現金收支登錄 高階收支登錄 材料自購登錄 每日結帳 排班表 現場電腦打卡 預約管理 預約管理 單日預約紀錄 單週預…" at bounding box center [784, 220] width 1568 height 951
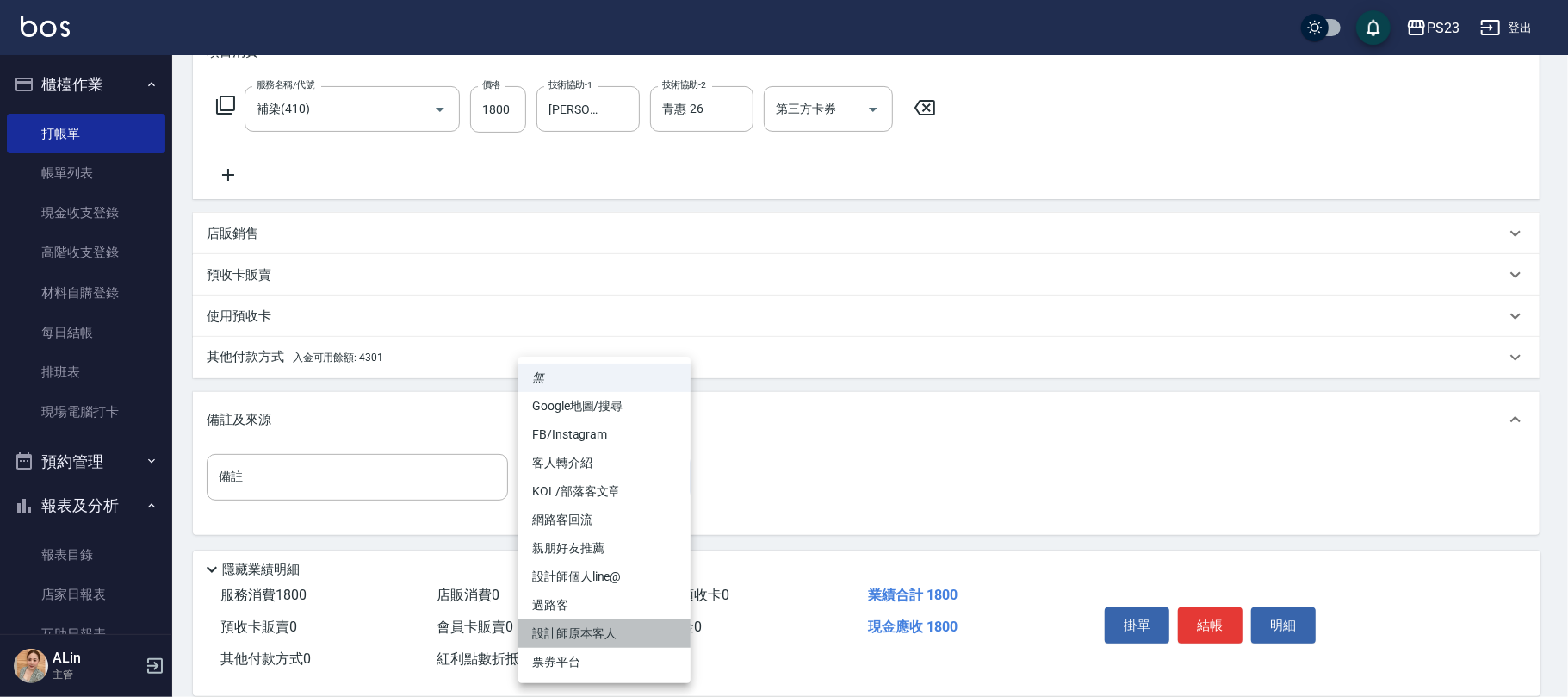
click at [593, 627] on li "設計師原本客人" at bounding box center [605, 633] width 172 height 28
type input "設計師原本客人"
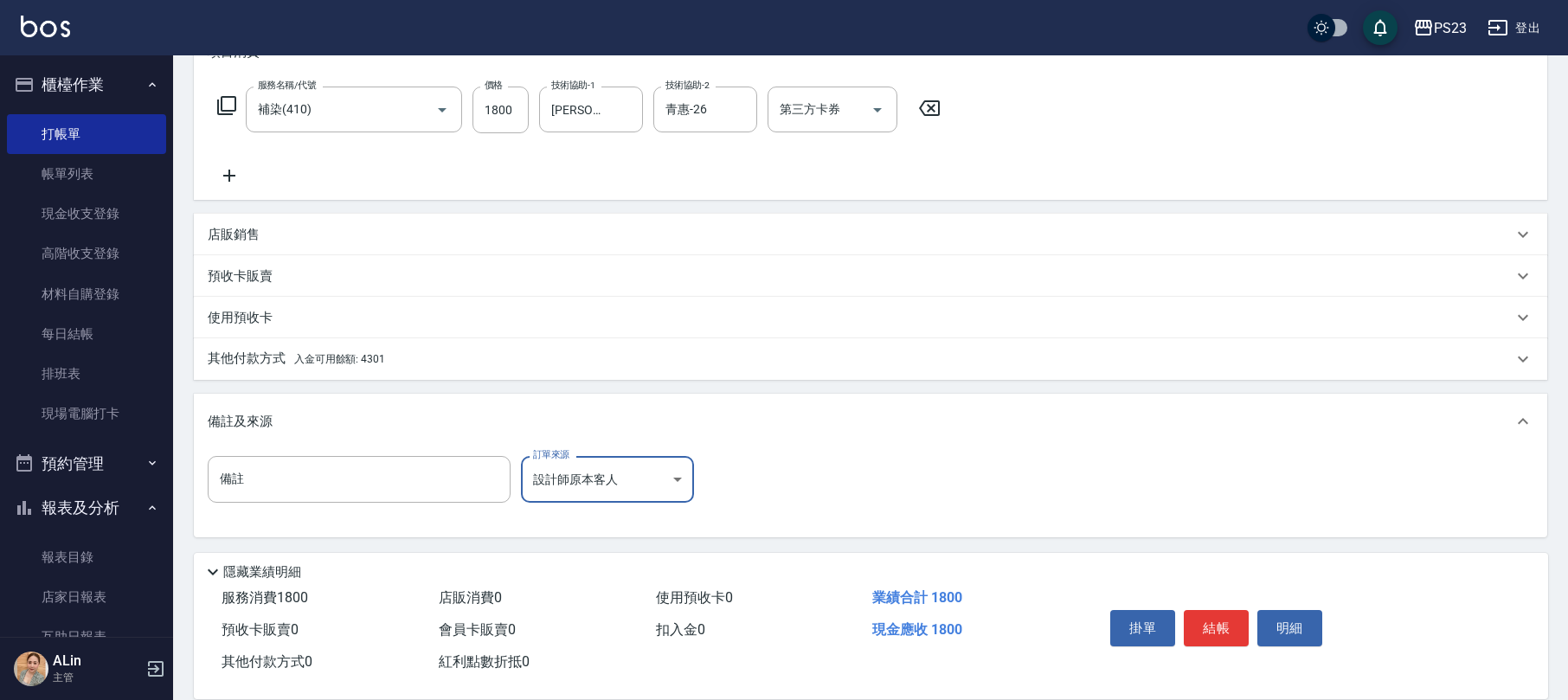
scroll to position [0, 0]
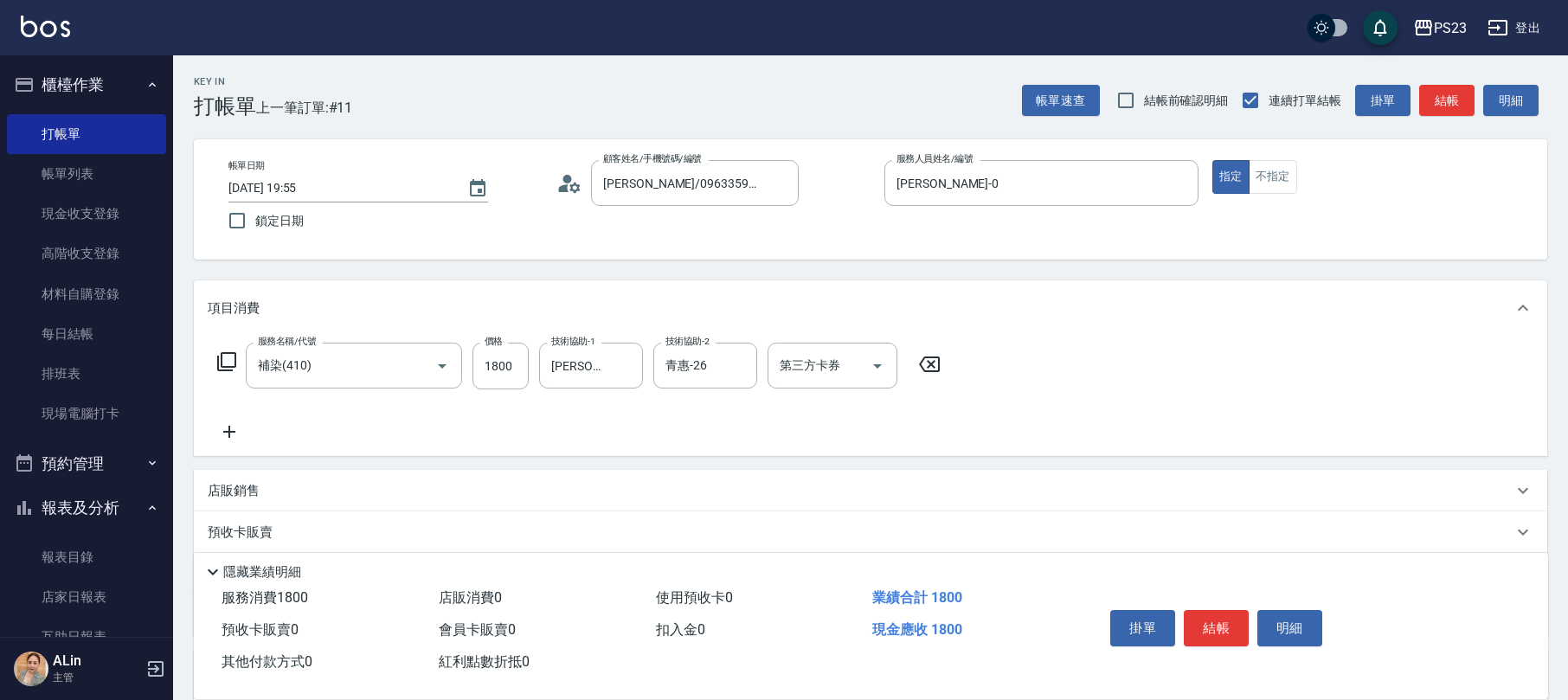
click at [580, 184] on icon at bounding box center [569, 184] width 26 height 26
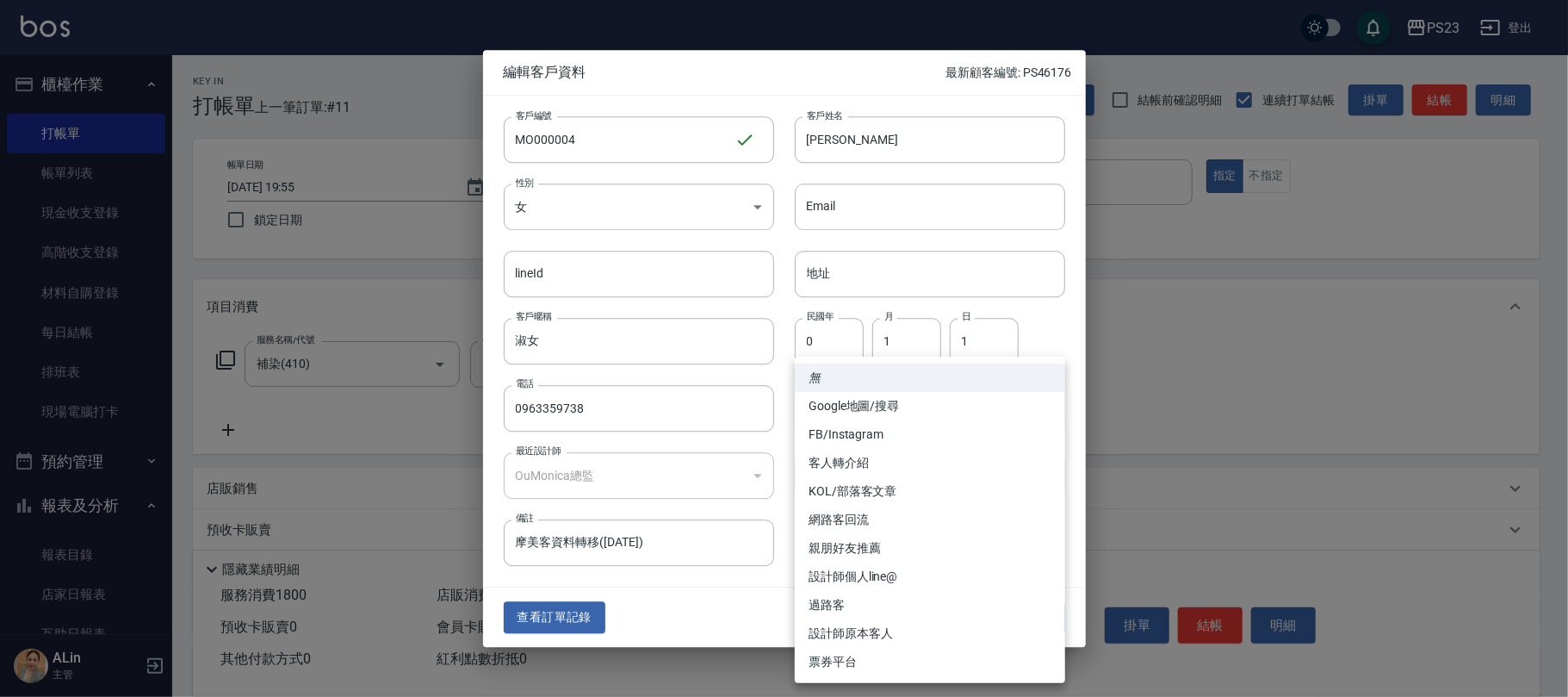
click at [877, 398] on body "PS23 登出 櫃檯作業 打帳單 帳單列表 現金收支登錄 高階收支登錄 材料自購登錄 每日結帳 排班表 現場電腦打卡 預約管理 預約管理 單日預約紀錄 單週預…" at bounding box center [784, 475] width 1568 height 951
click at [879, 629] on li "設計師原本客人" at bounding box center [931, 633] width 271 height 28
type input "設計師原本客人"
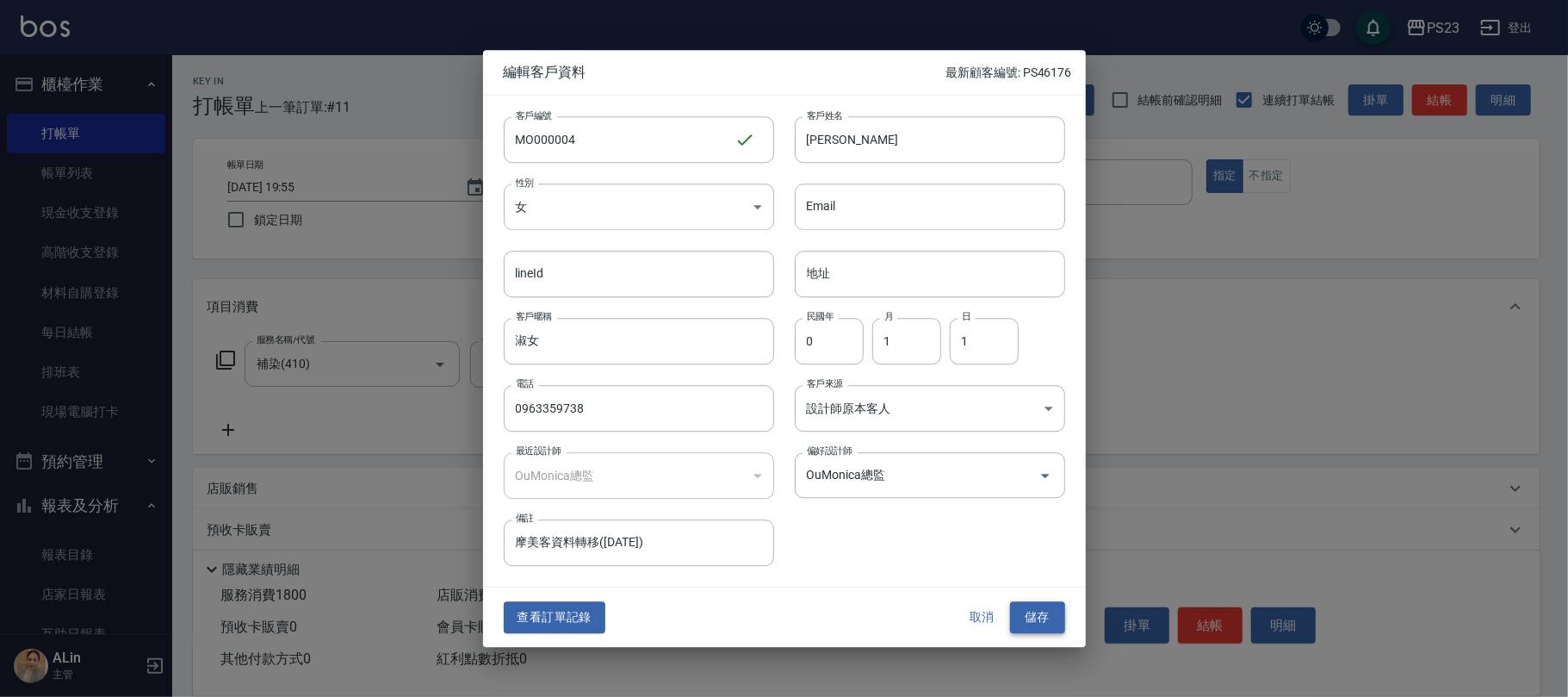
click at [1040, 621] on button "儲存" at bounding box center [1038, 618] width 55 height 32
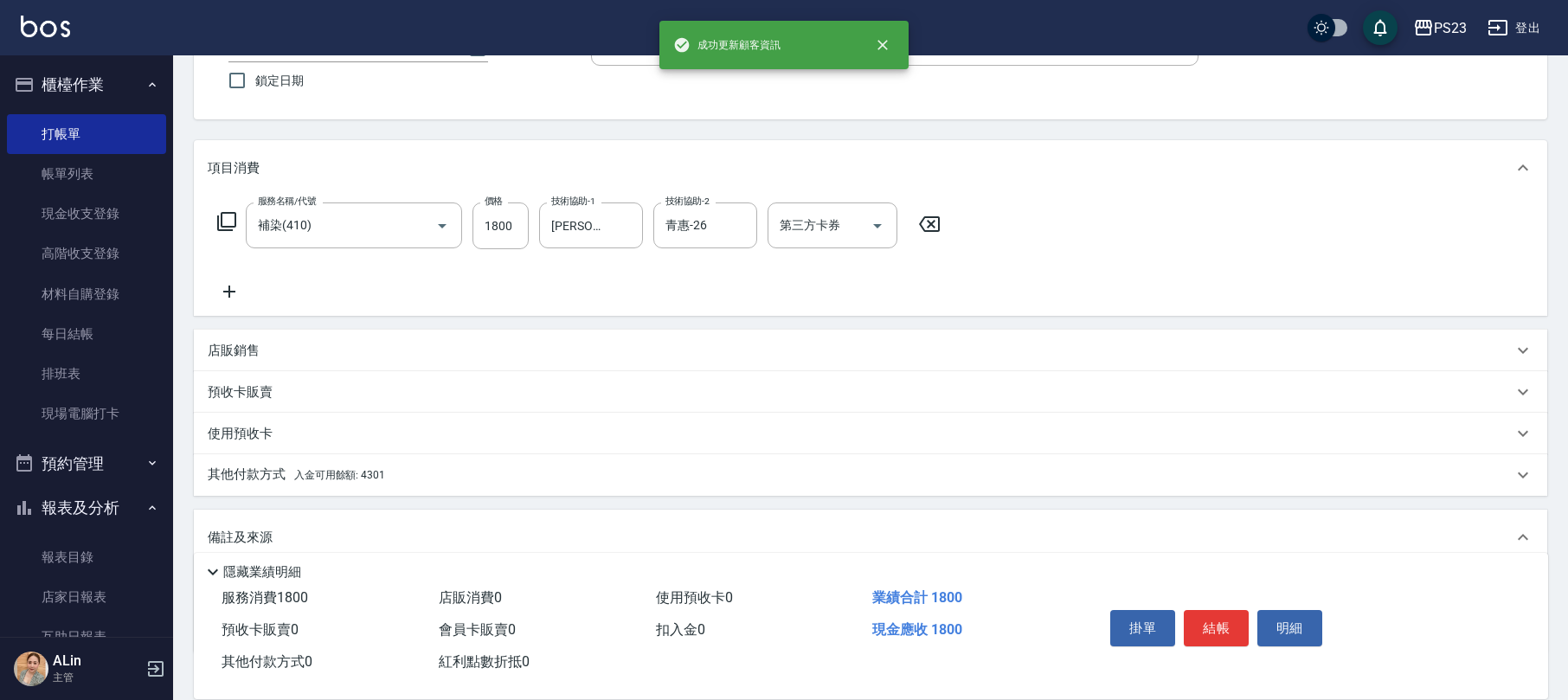
scroll to position [256, 0]
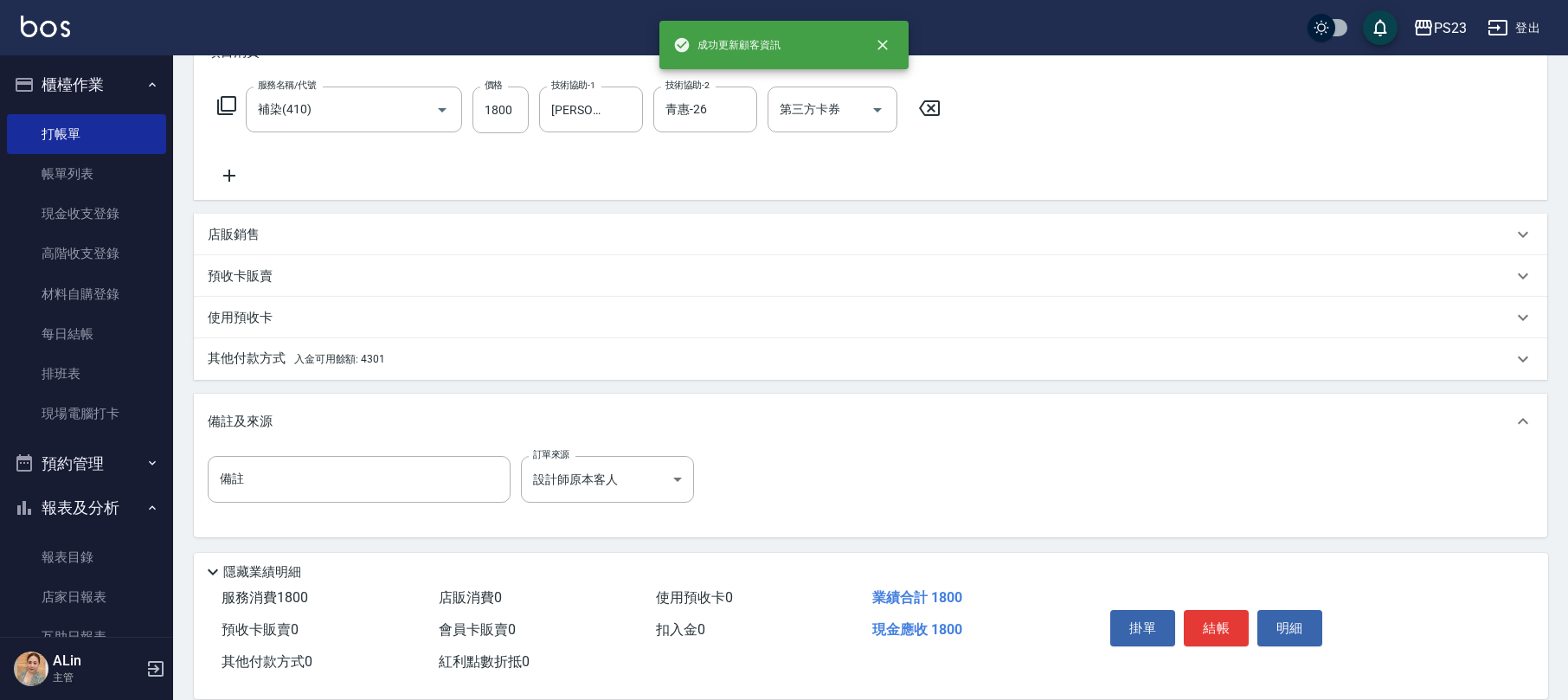
click at [409, 360] on div "其他付款方式 入金可用餘額: 4301" at bounding box center [860, 359] width 1305 height 19
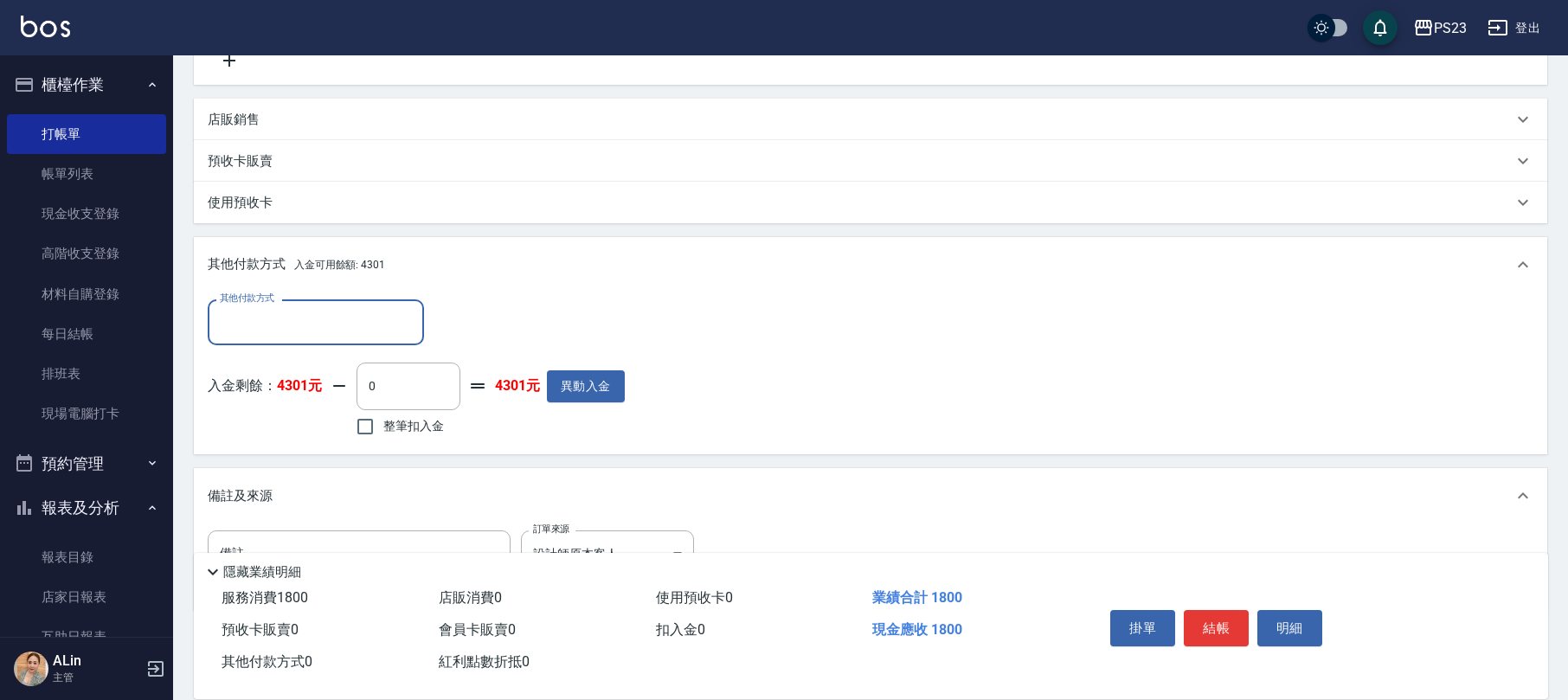
scroll to position [0, 0]
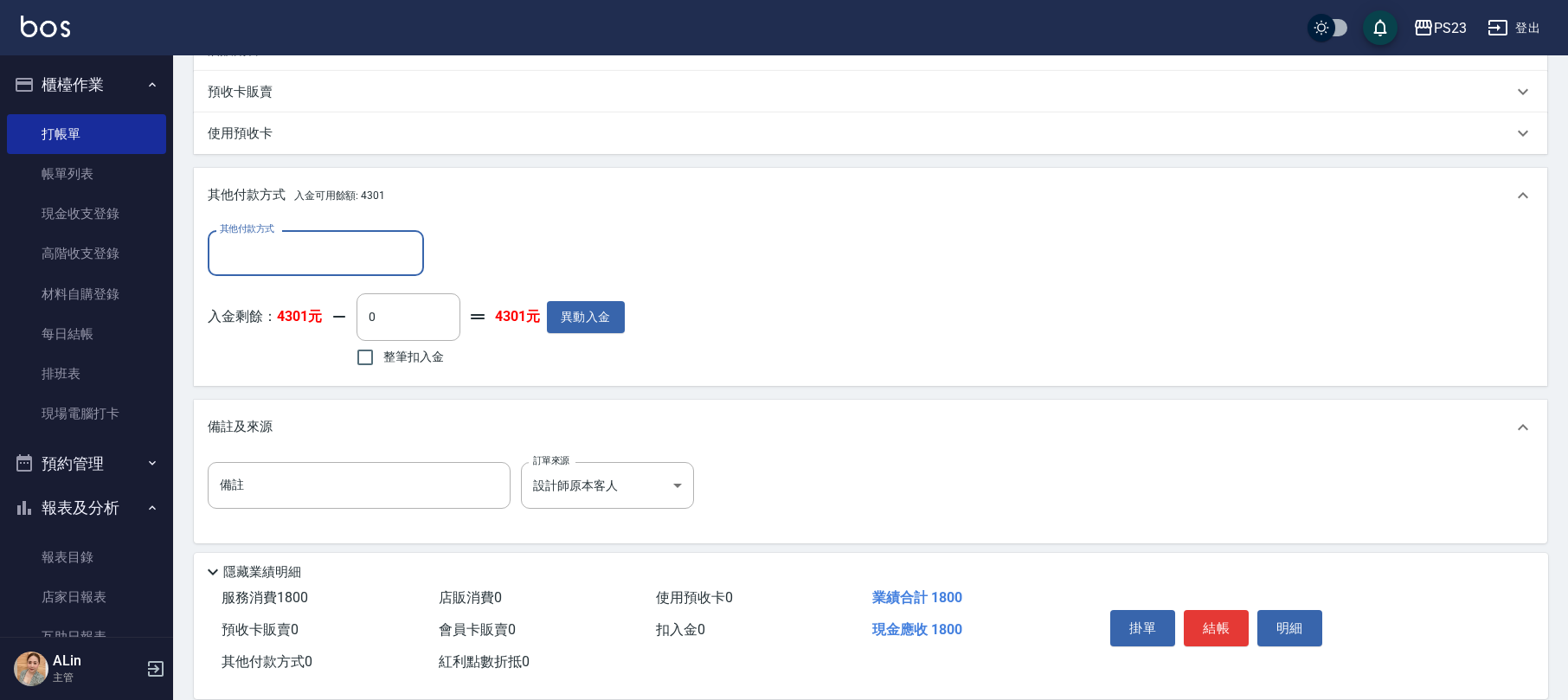
drag, startPoint x: 408, startPoint y: 363, endPoint x: 418, endPoint y: 365, distance: 10.2
click at [409, 365] on label "整筆扣入金" at bounding box center [395, 357] width 97 height 36
click at [383, 365] on input "整筆扣入金" at bounding box center [365, 357] width 36 height 36
checkbox input "true"
type input "1800"
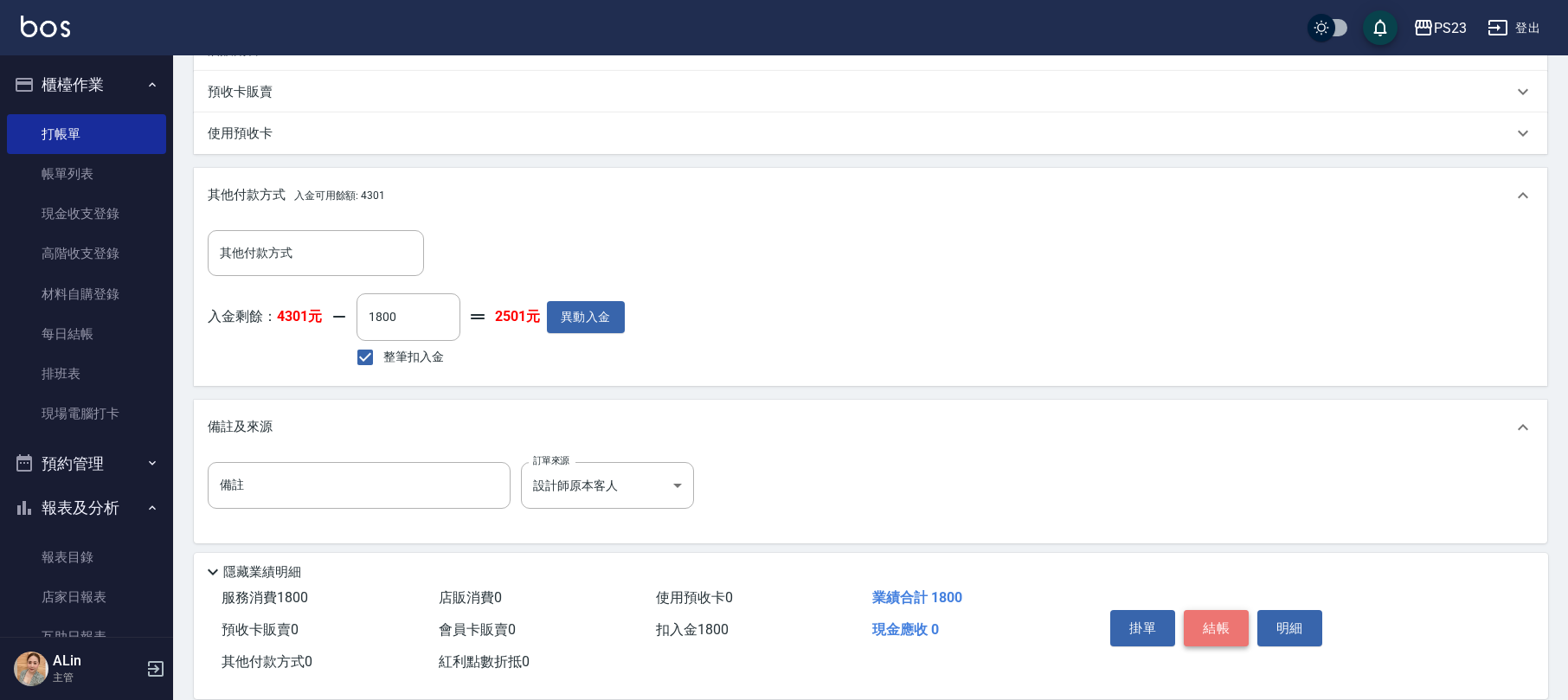
click at [1205, 617] on button "結帳" at bounding box center [1215, 628] width 65 height 36
type input "[DATE] 19:56"
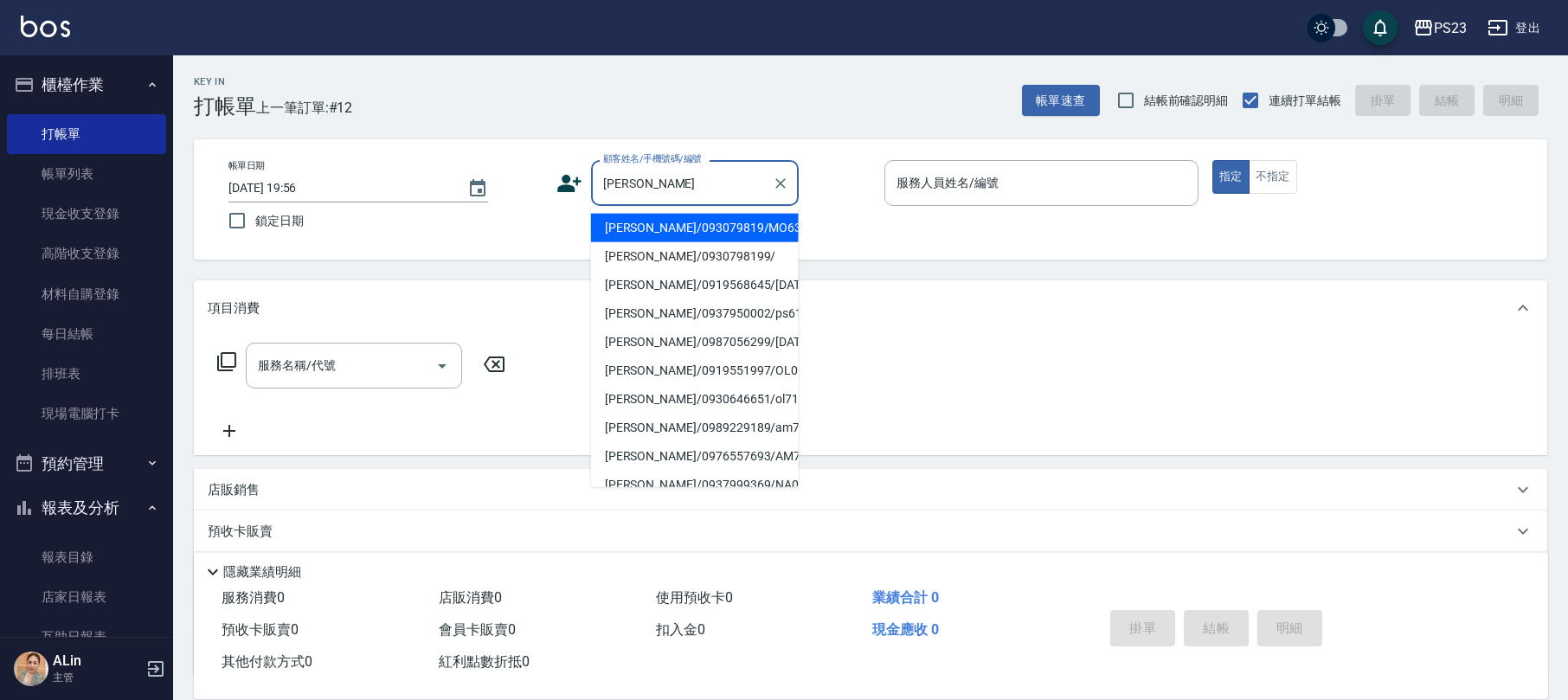
click at [765, 209] on ul "[PERSON_NAME]/093079819/MO634736 [PERSON_NAME]/0930798199/ [PERSON_NAME]/091956…" at bounding box center [695, 347] width 208 height 281
click at [768, 212] on ul "[PERSON_NAME]/093079819/MO634736 [PERSON_NAME]/0930798199/ [PERSON_NAME]/091956…" at bounding box center [695, 347] width 208 height 281
click at [782, 225] on li "[PERSON_NAME]/093079819/MO634736" at bounding box center [695, 228] width 208 height 29
type input "[PERSON_NAME]/093079819/MO634736"
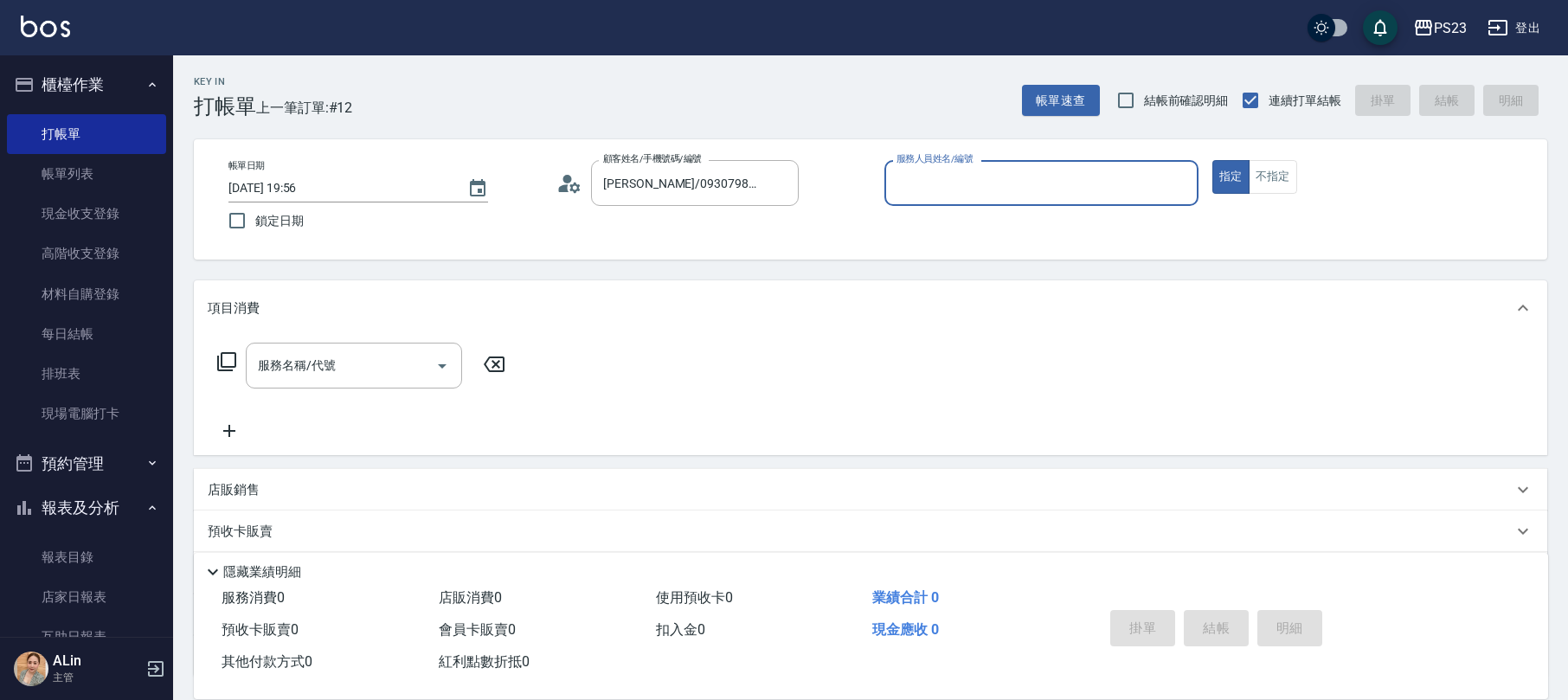
type input "[PERSON_NAME]-0"
click at [337, 358] on input "服務名稱/代號" at bounding box center [341, 365] width 175 height 30
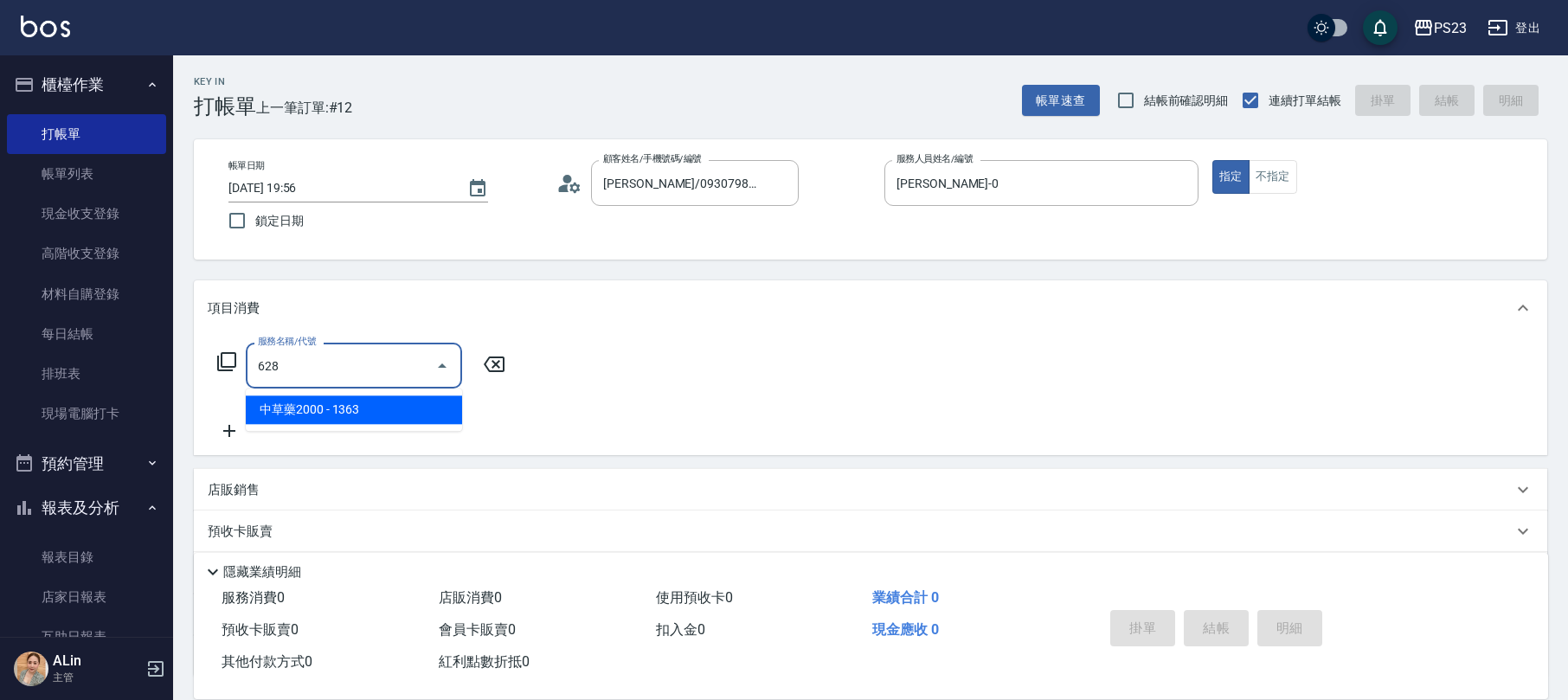
type input "中草藥2000(628)"
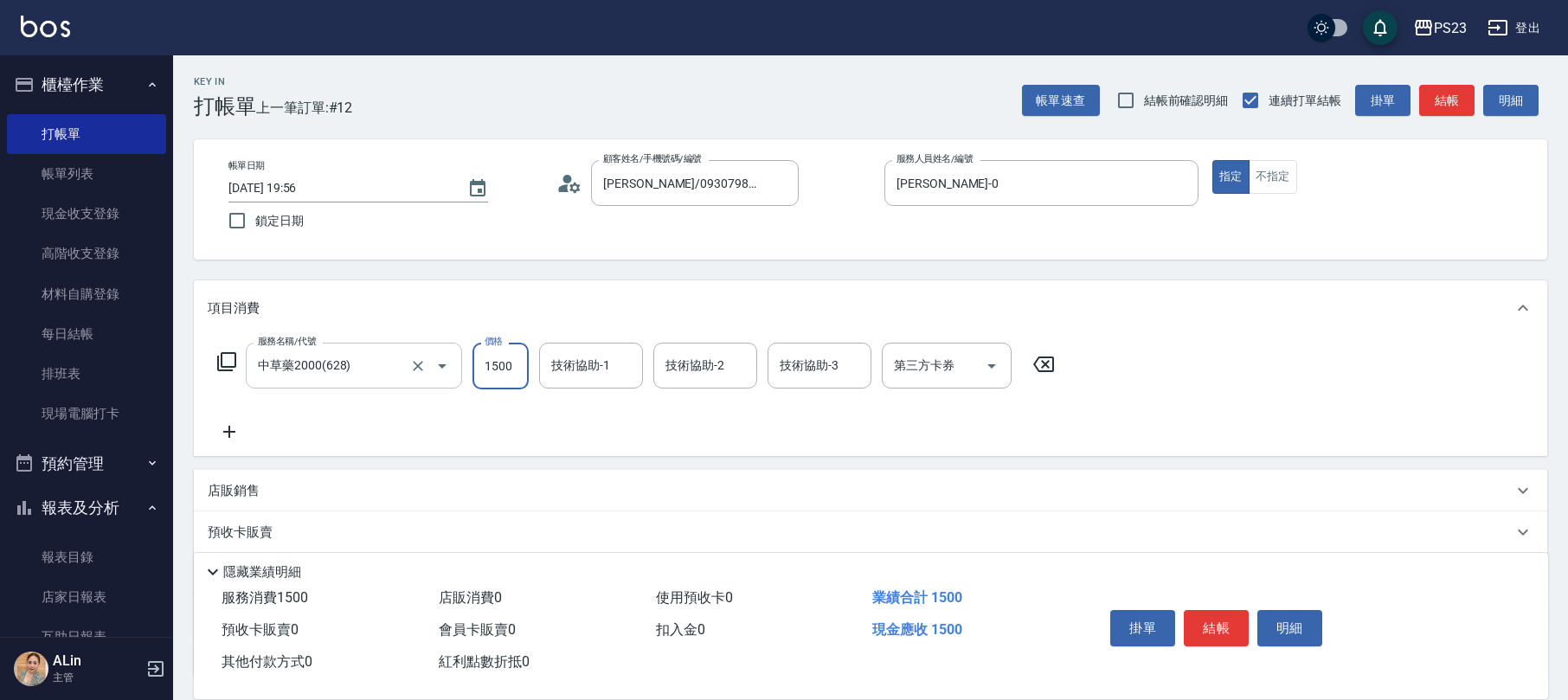
type input "1500"
type input "青惠-26"
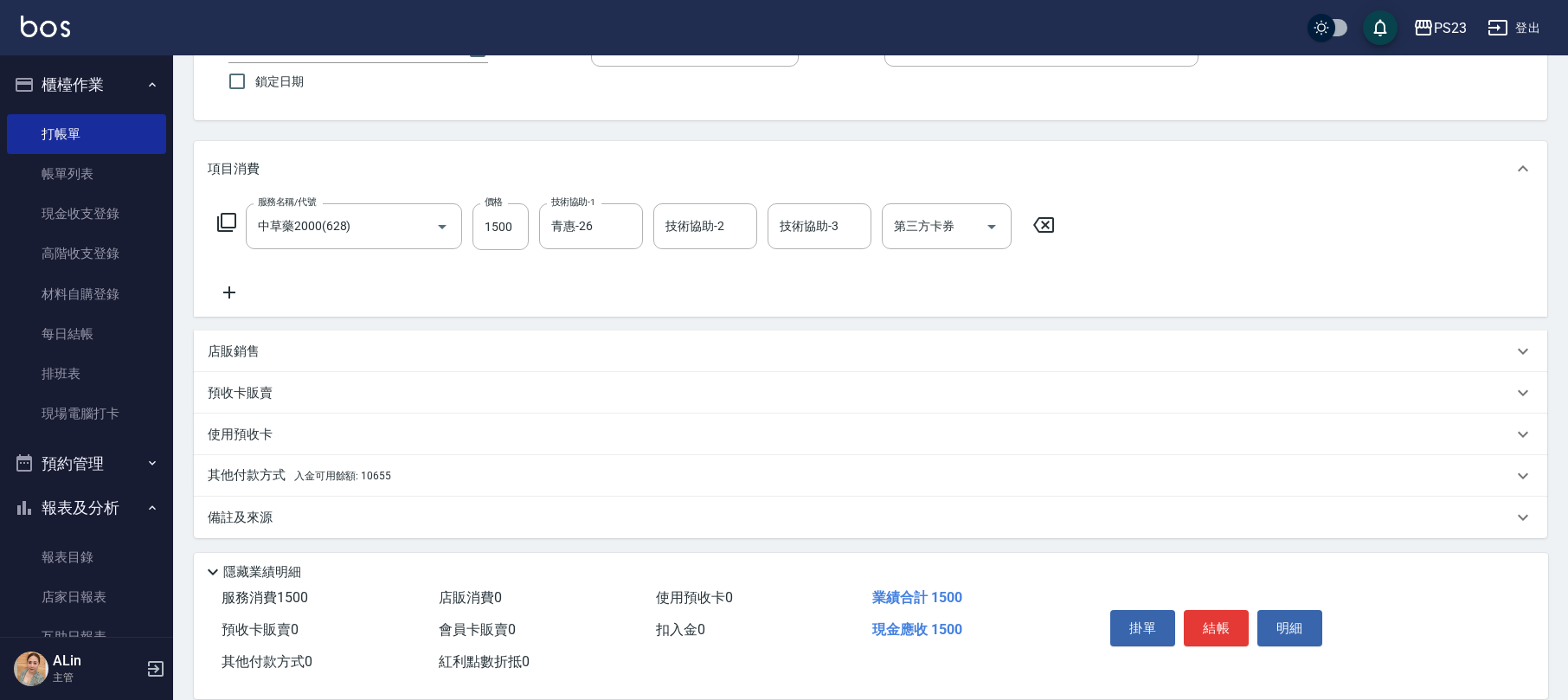
drag, startPoint x: 360, startPoint y: 514, endPoint x: 386, endPoint y: 517, distance: 26.2
click at [367, 515] on div "備註及來源" at bounding box center [860, 517] width 1305 height 18
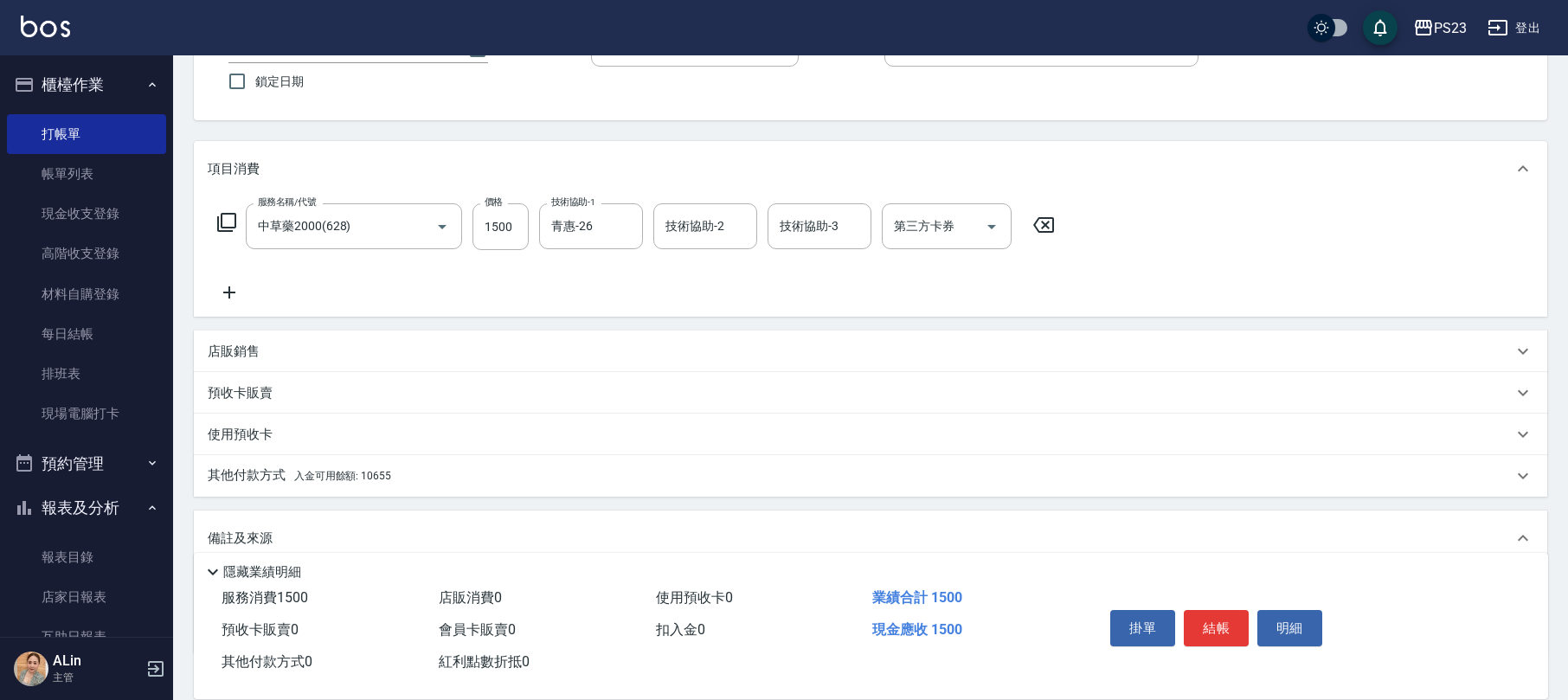
scroll to position [255, 0]
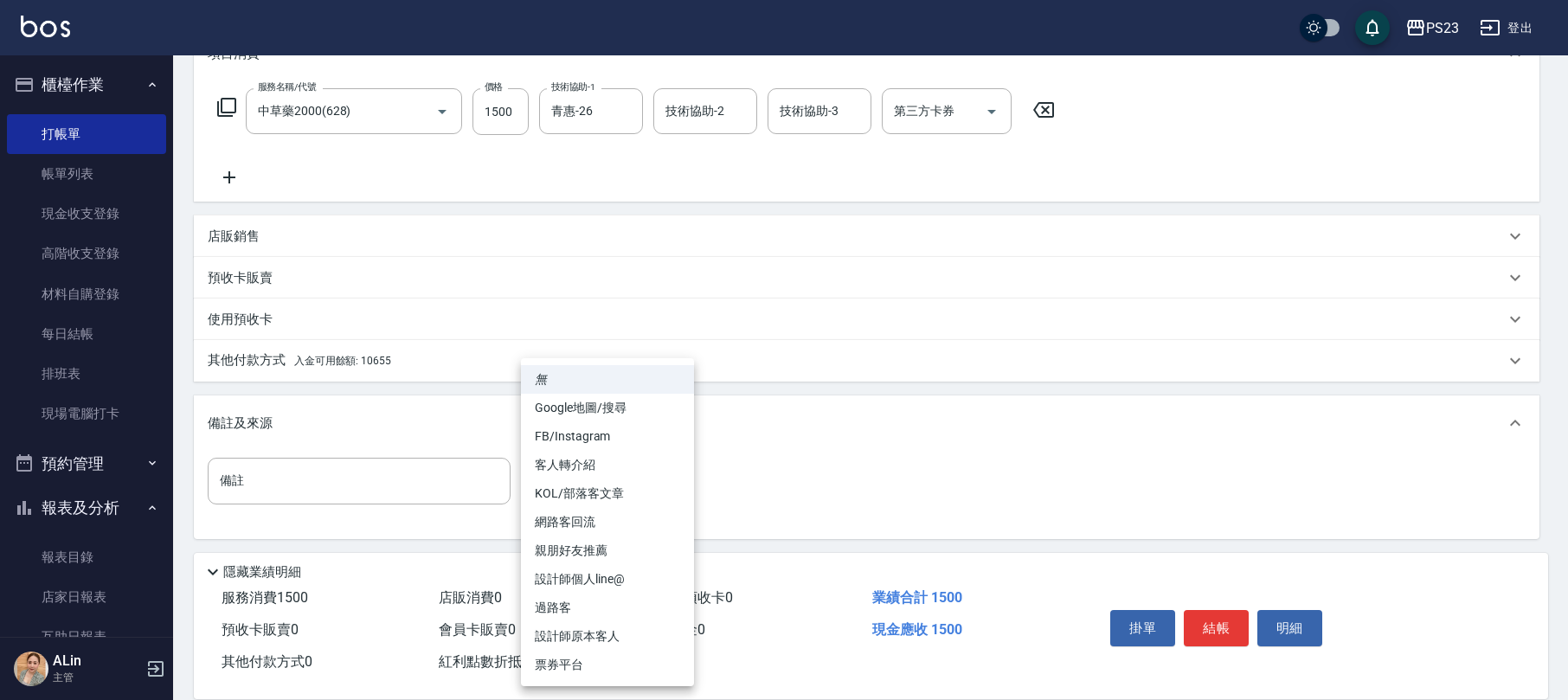
click at [575, 491] on body "PS23 登出 櫃檯作業 打帳單 帳單列表 現金收支登錄 高階收支登錄 材料自購登錄 每日結帳 排班表 現場電腦打卡 預約管理 預約管理 單日預約紀錄 單週預…" at bounding box center [784, 223] width 1568 height 956
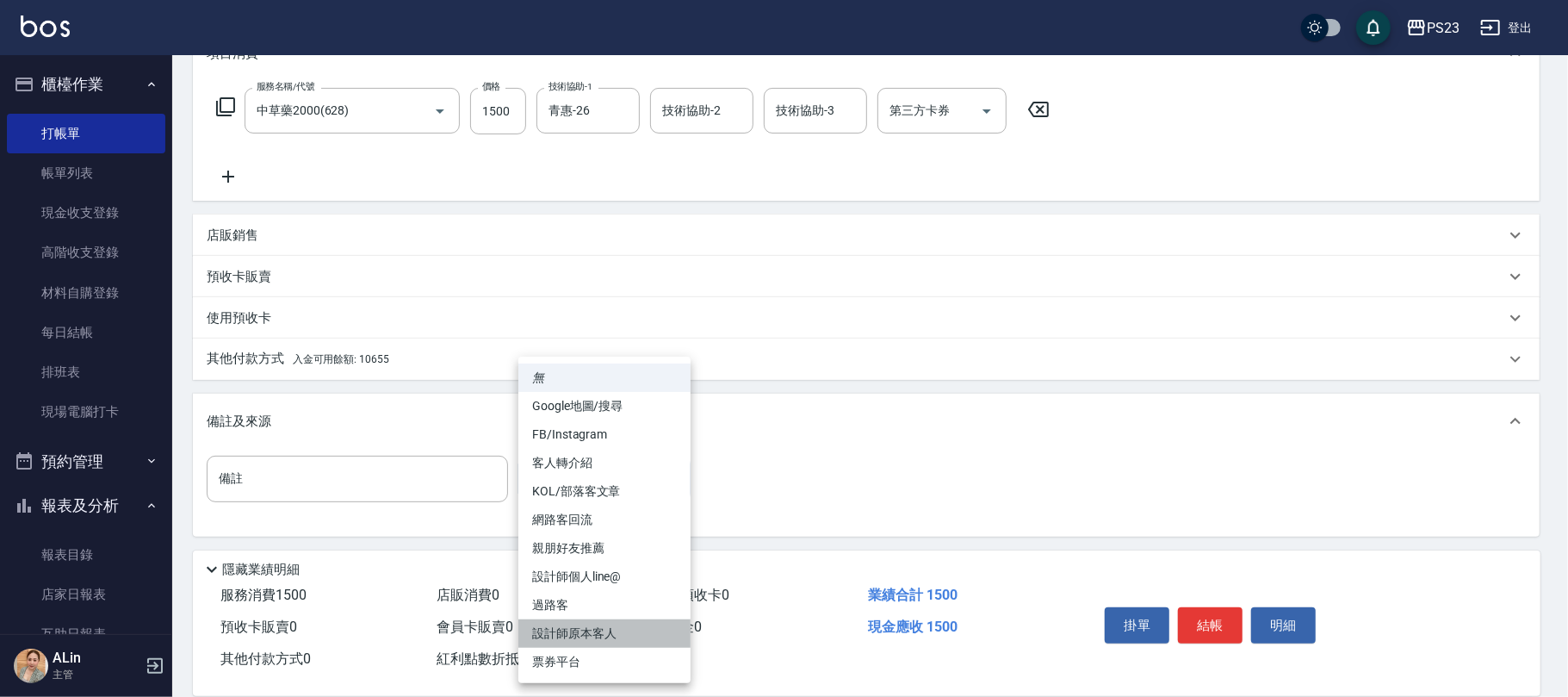
click at [607, 632] on li "設計師原本客人" at bounding box center [605, 633] width 172 height 28
type input "設計師原本客人"
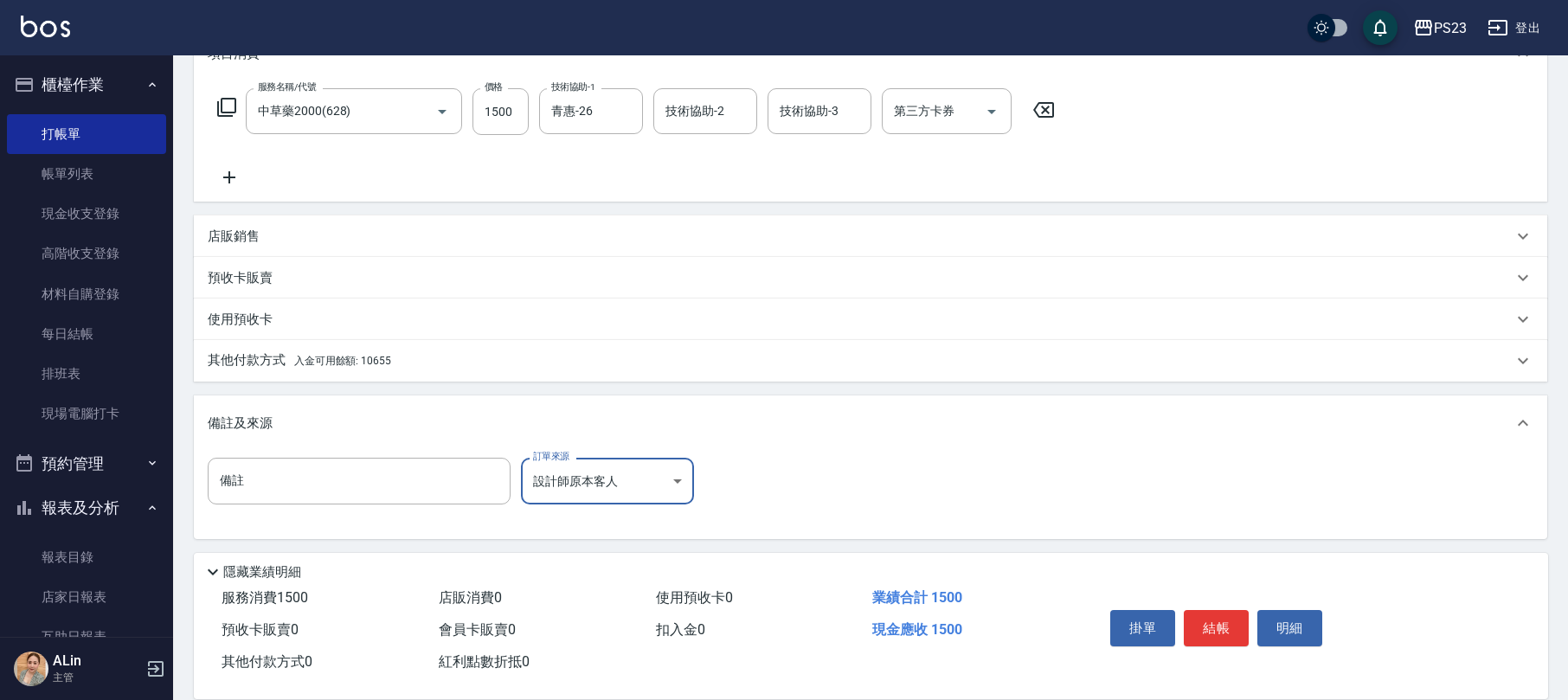
click at [413, 343] on div "其他付款方式 入金可用餘額: 10655" at bounding box center [871, 360] width 1353 height 42
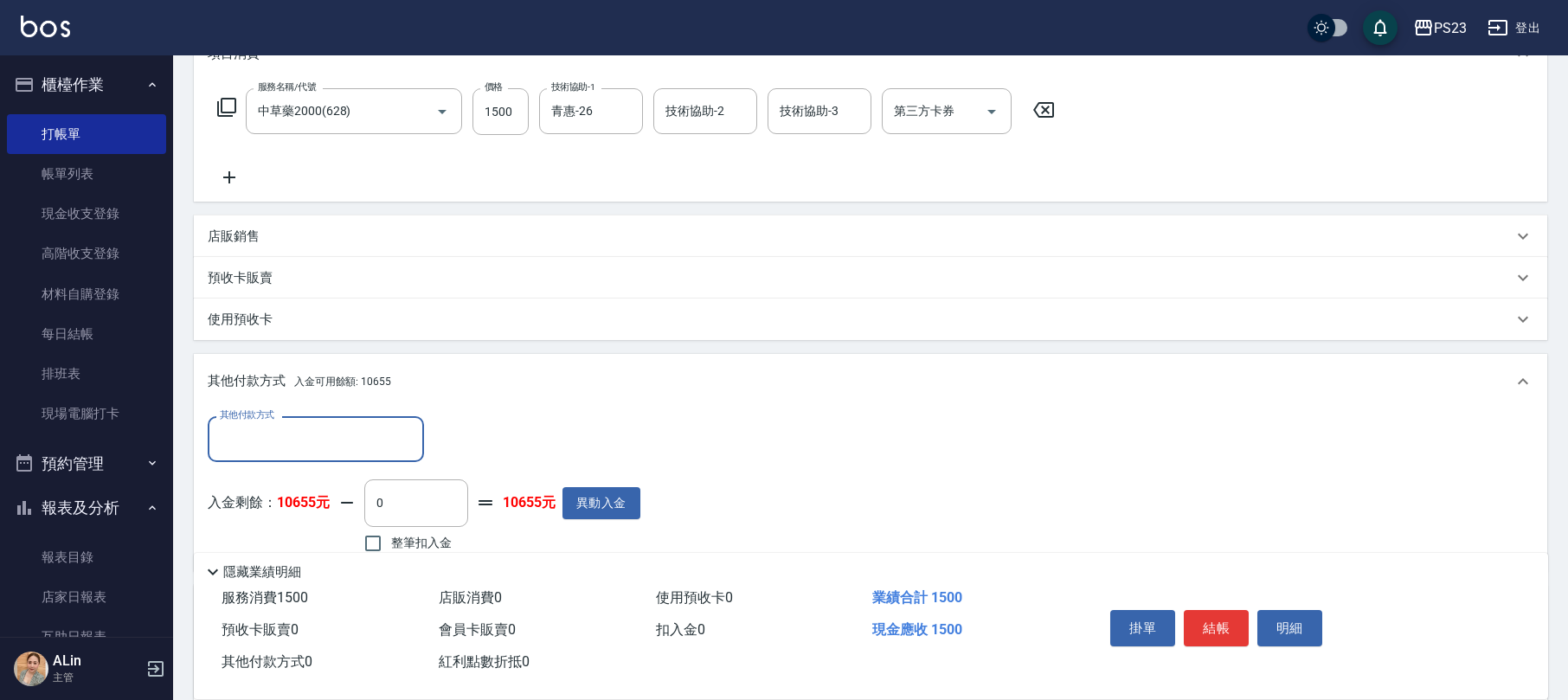
scroll to position [444, 0]
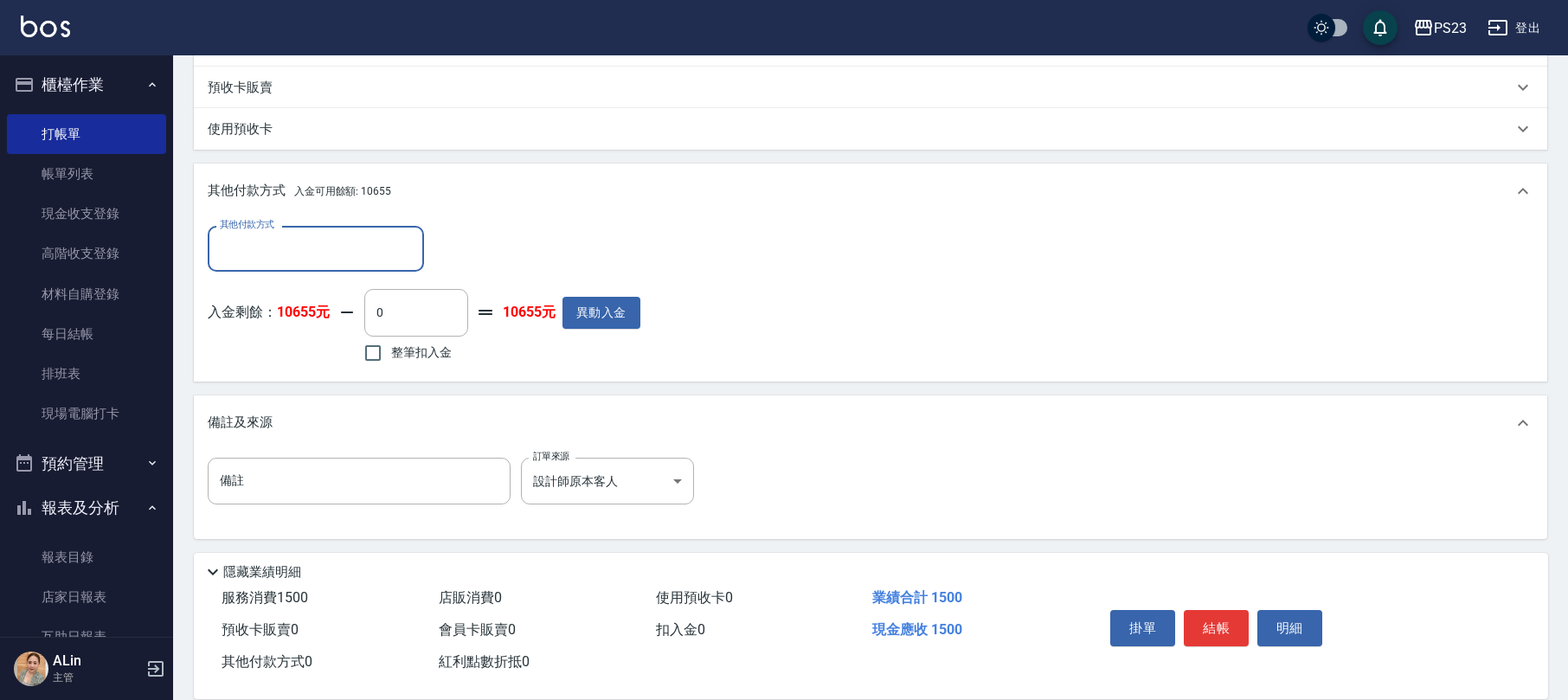
click at [450, 363] on label "整筆扣入金" at bounding box center [403, 353] width 97 height 36
click at [391, 363] on input "整筆扣入金" at bounding box center [373, 353] width 36 height 36
checkbox input "true"
type input "1500"
click at [1234, 624] on button "結帳" at bounding box center [1215, 628] width 65 height 36
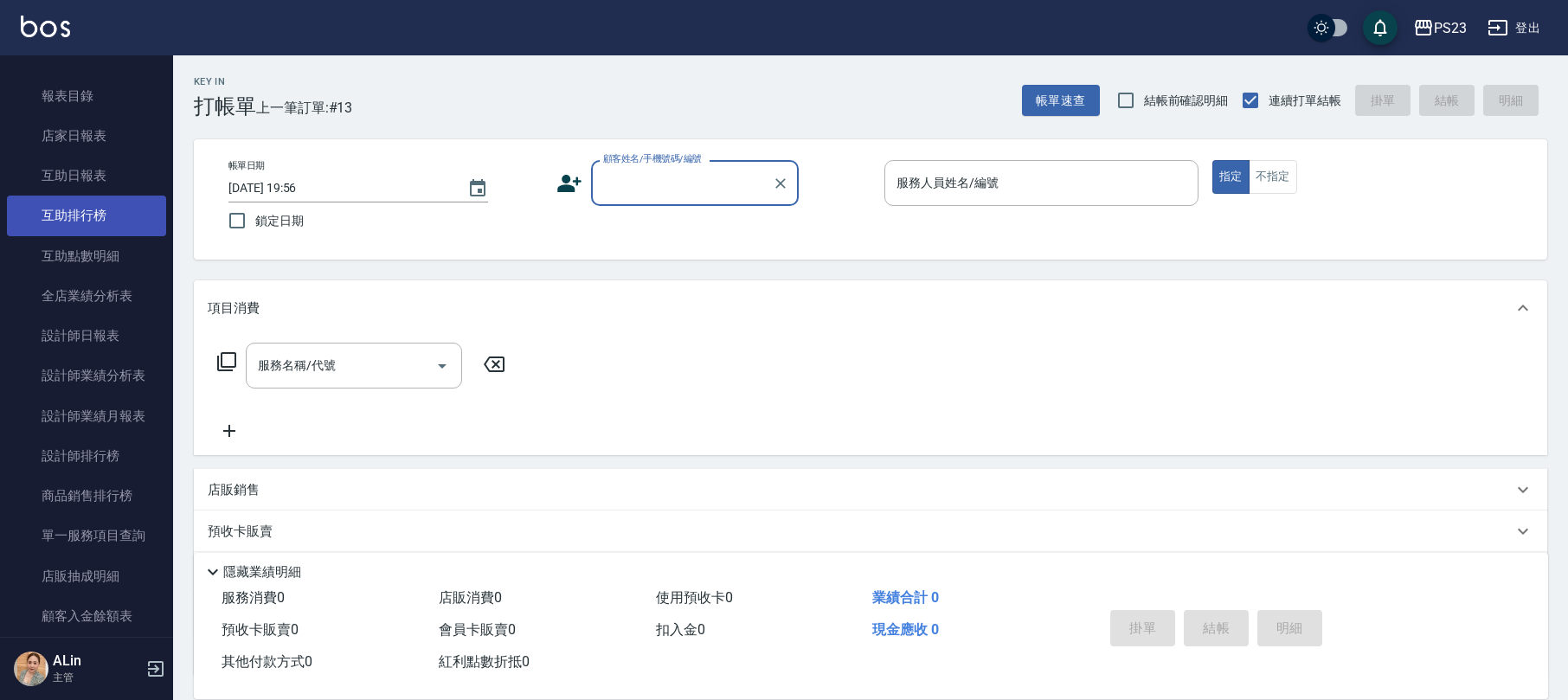
scroll to position [115, 0]
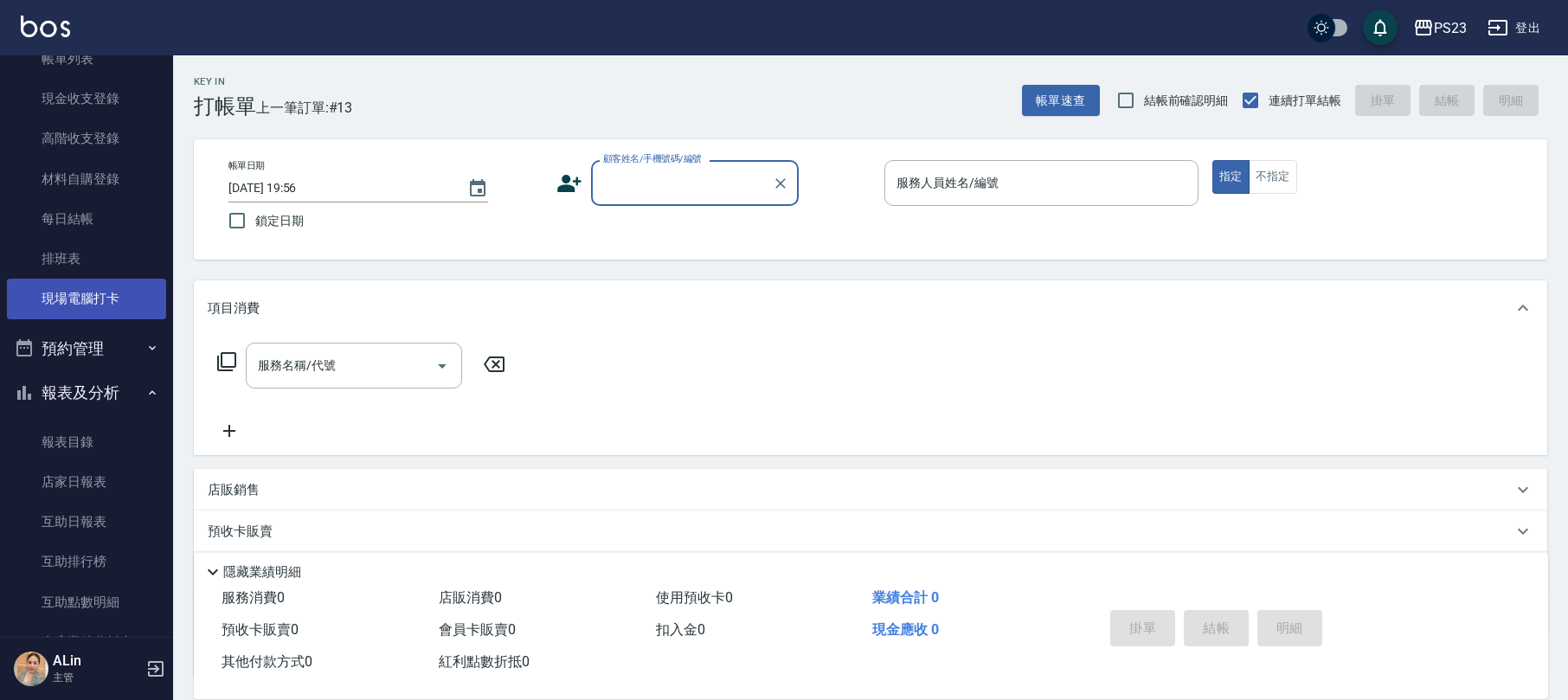
click at [126, 307] on link "現場電腦打卡" at bounding box center [87, 299] width 159 height 40
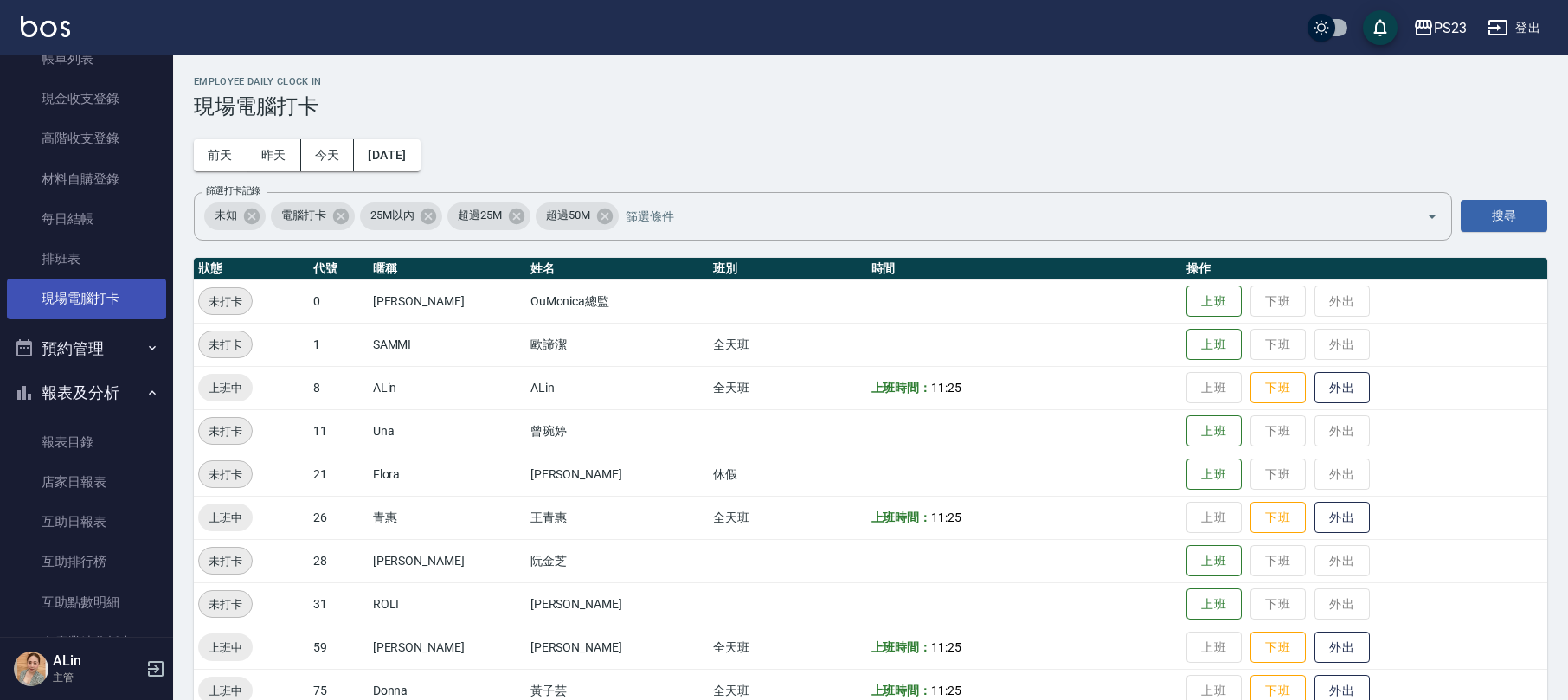
scroll to position [120, 0]
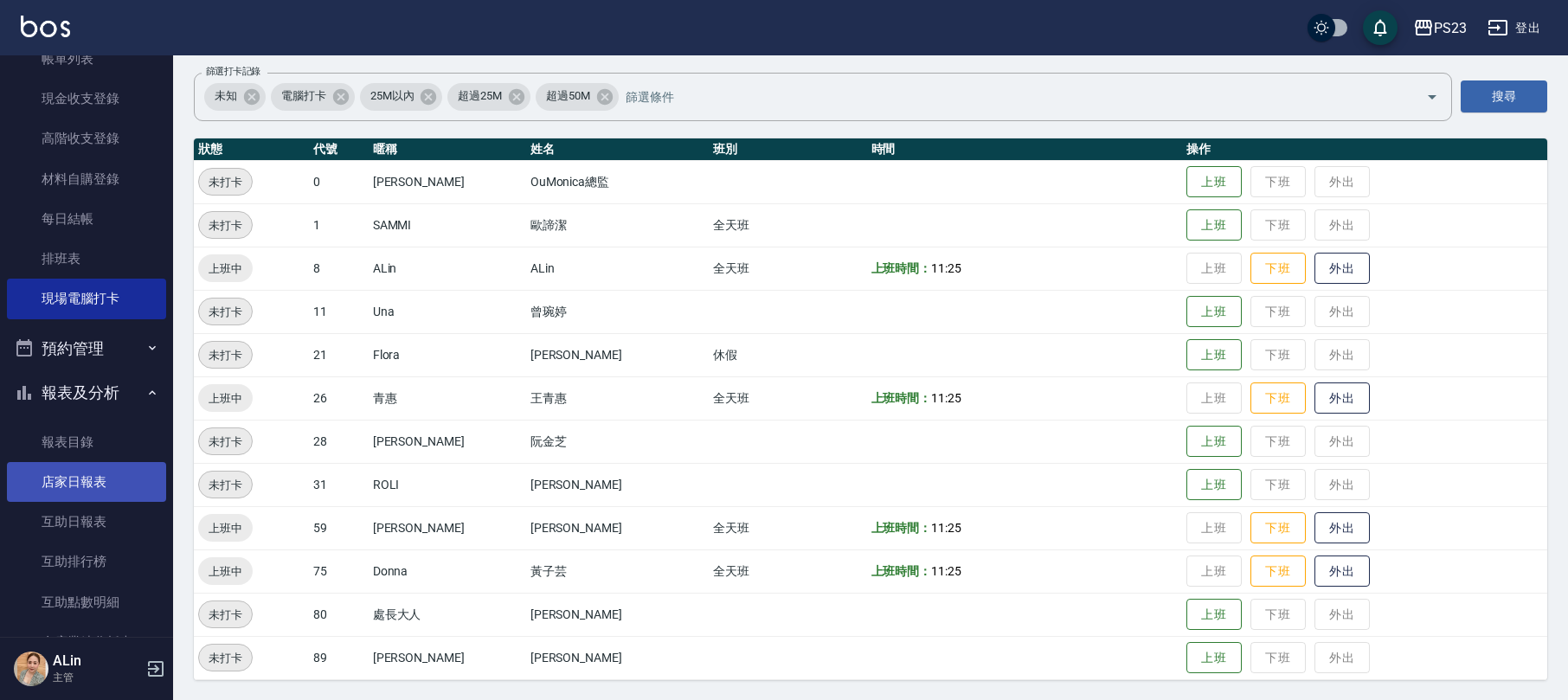
click at [100, 469] on link "店家日報表" at bounding box center [87, 482] width 159 height 40
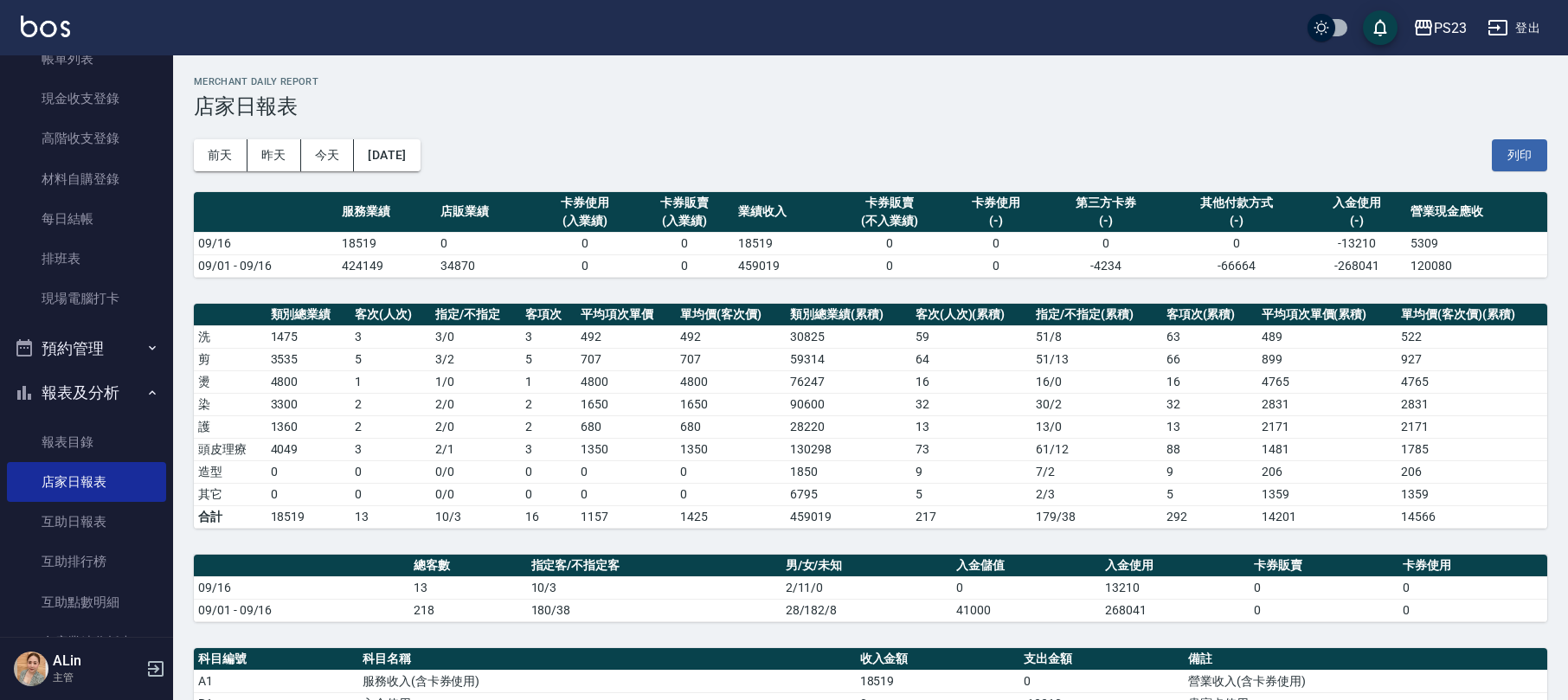
scroll to position [453, 0]
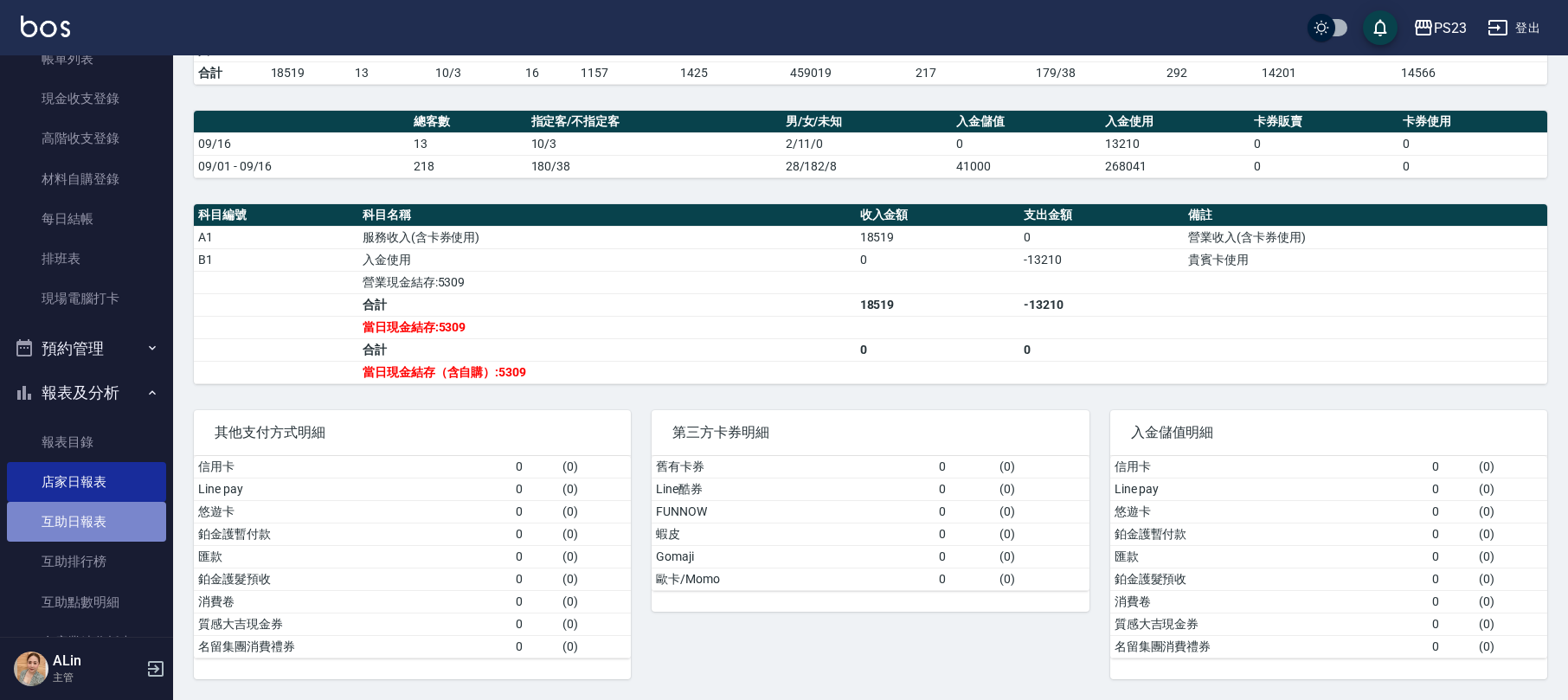
click at [136, 521] on link "互助日報表" at bounding box center [87, 522] width 159 height 40
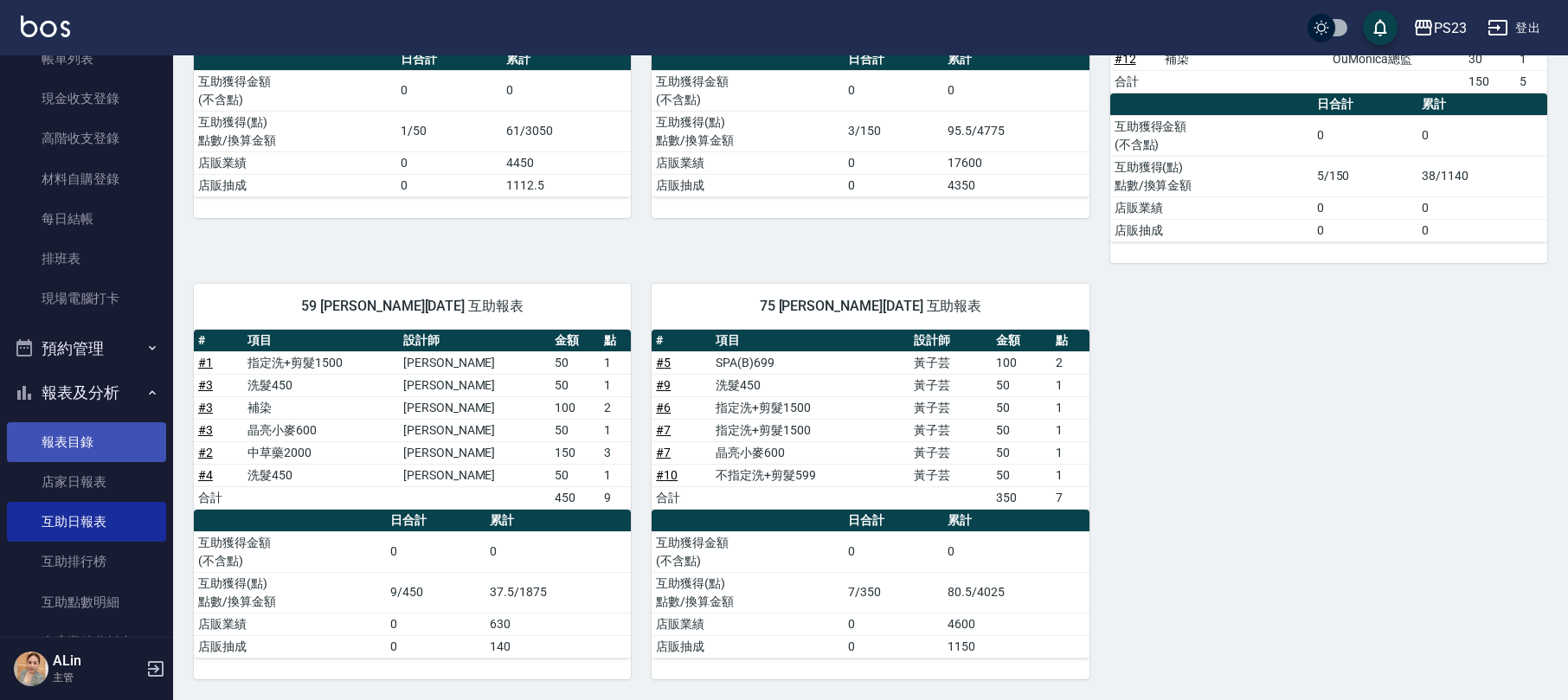
scroll to position [346, 0]
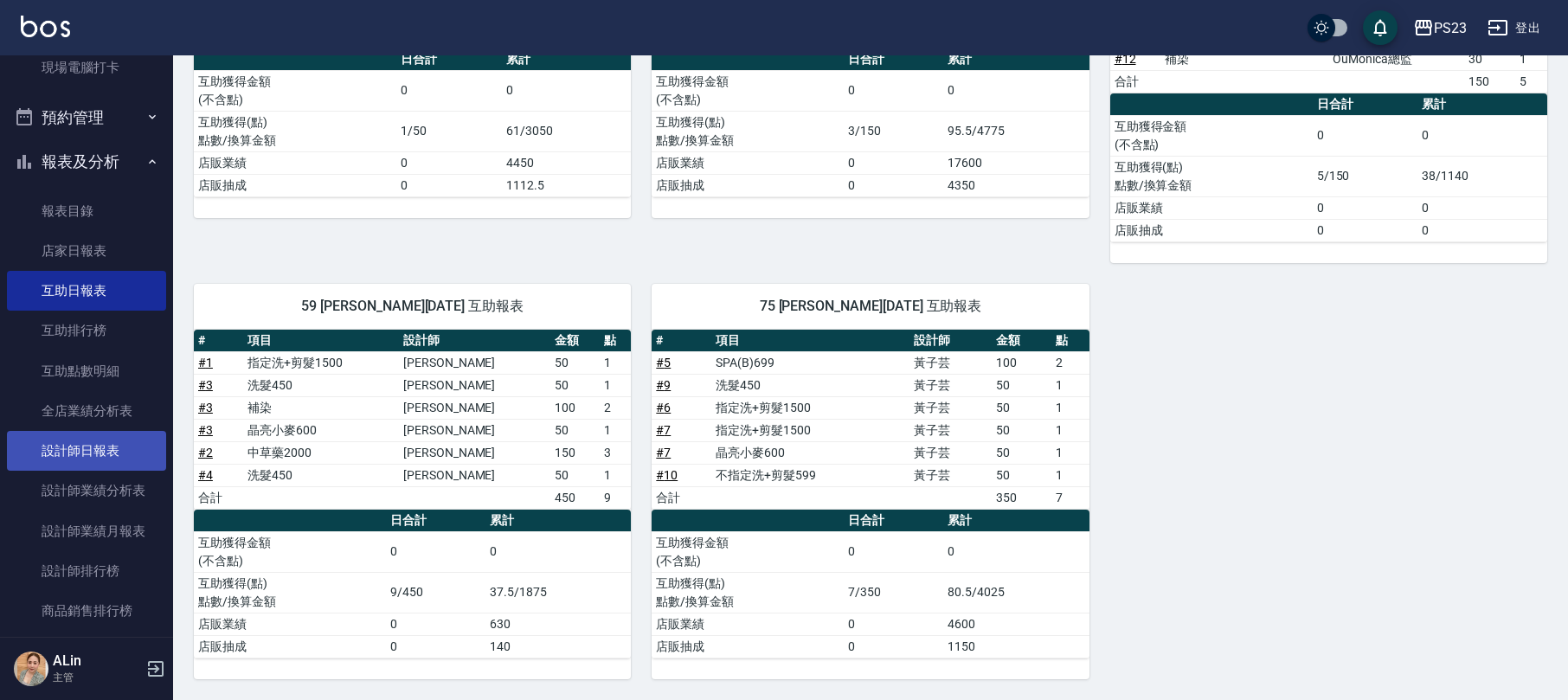
click at [95, 446] on link "設計師日報表" at bounding box center [87, 450] width 159 height 40
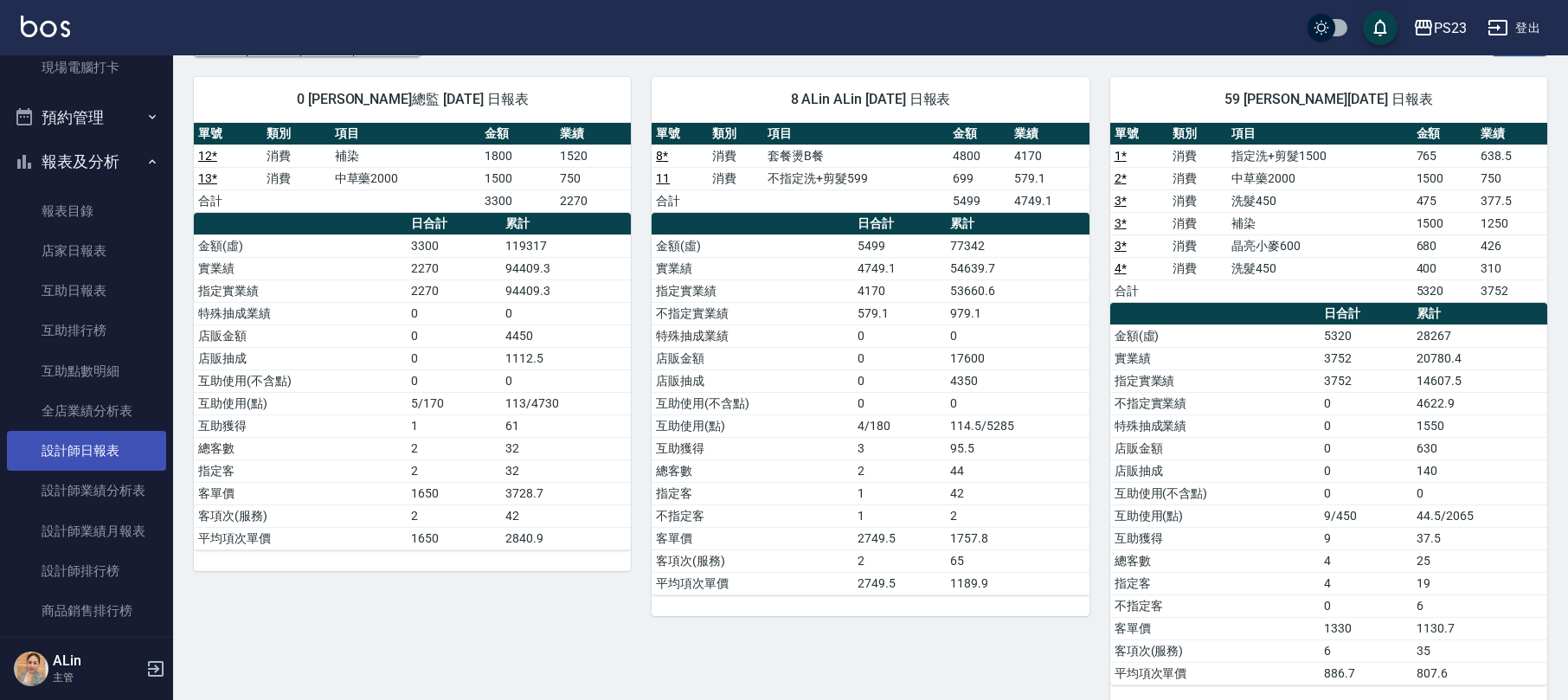
scroll to position [692, 0]
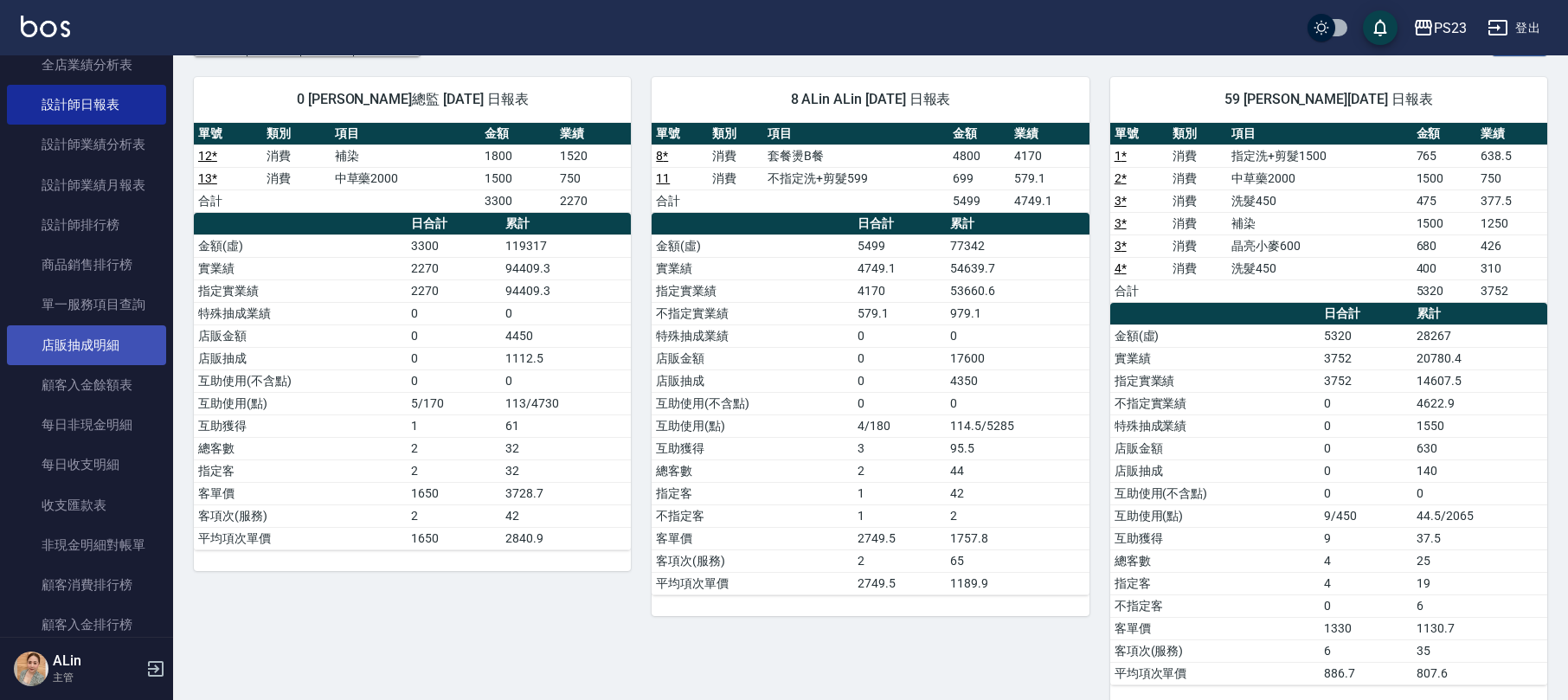
click at [80, 340] on link "店販抽成明細" at bounding box center [87, 345] width 159 height 40
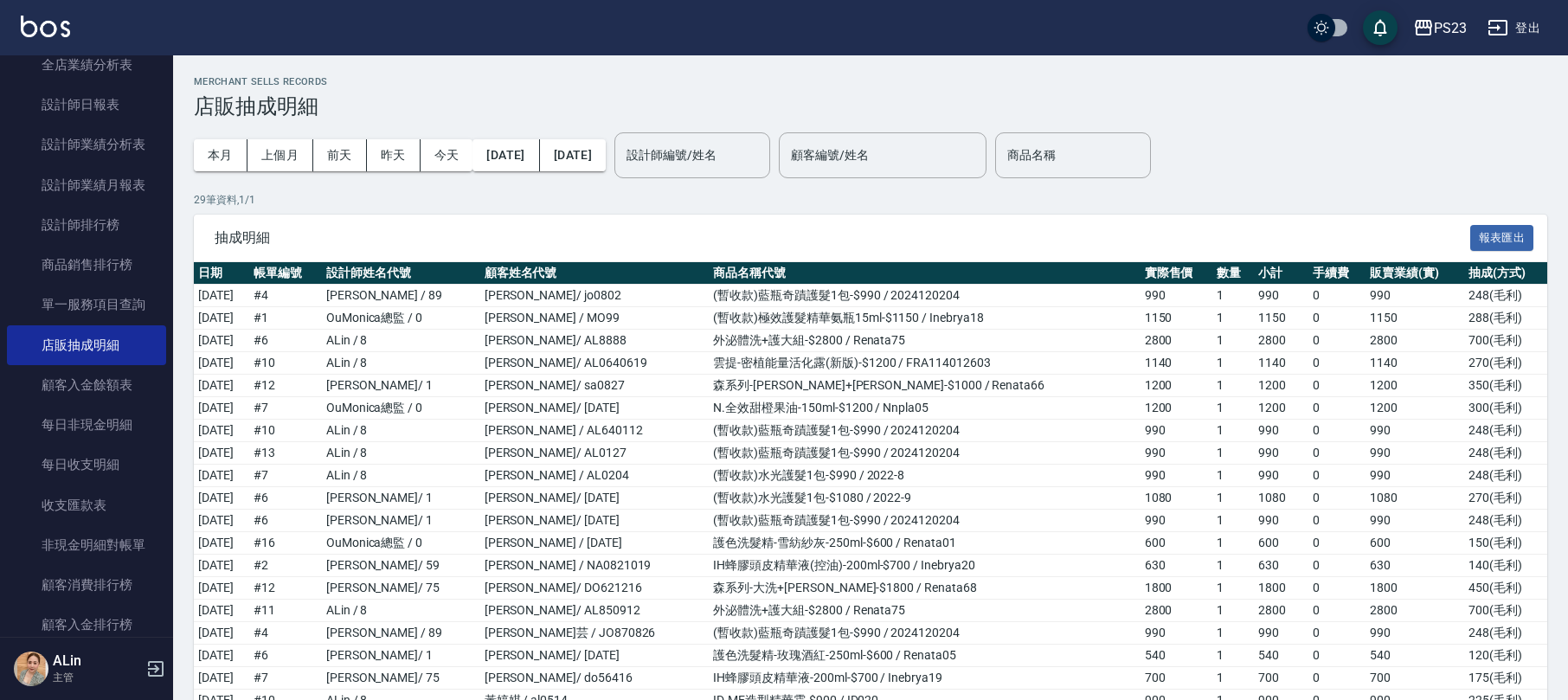
click at [737, 159] on input "設計師編號/姓名" at bounding box center [692, 155] width 140 height 30
click at [756, 203] on div "ALin -8" at bounding box center [753, 198] width 156 height 29
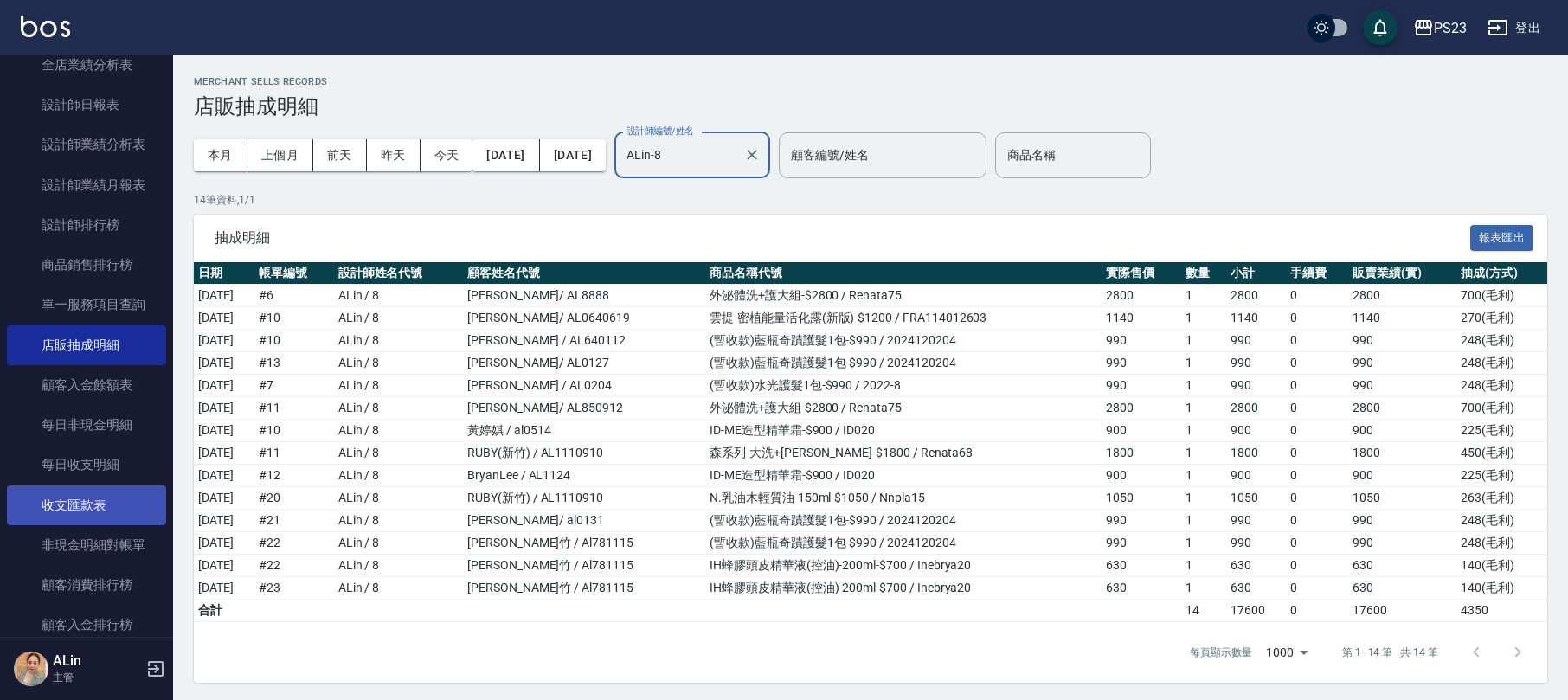
scroll to position [862, 0]
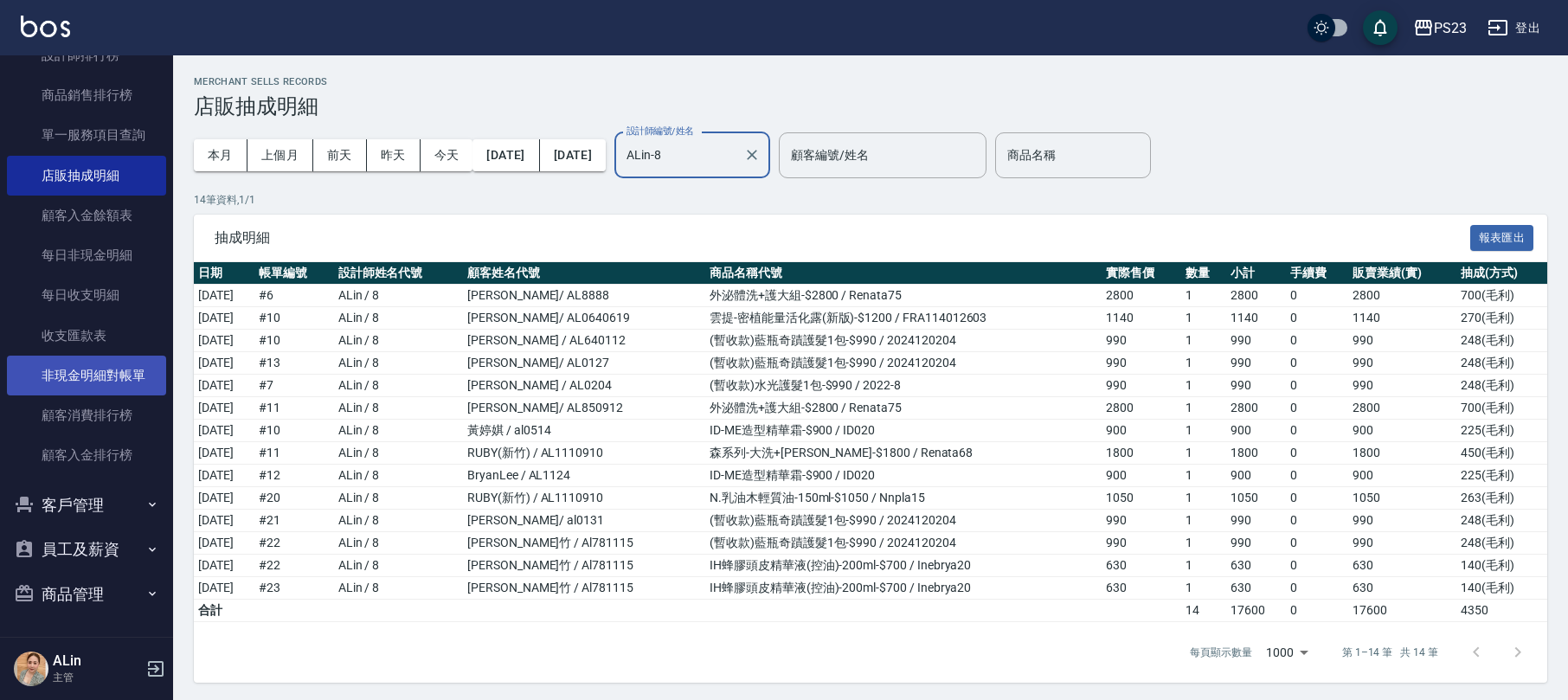
type input "ALin-8"
click at [126, 379] on link "非現金明細對帳單" at bounding box center [87, 375] width 159 height 40
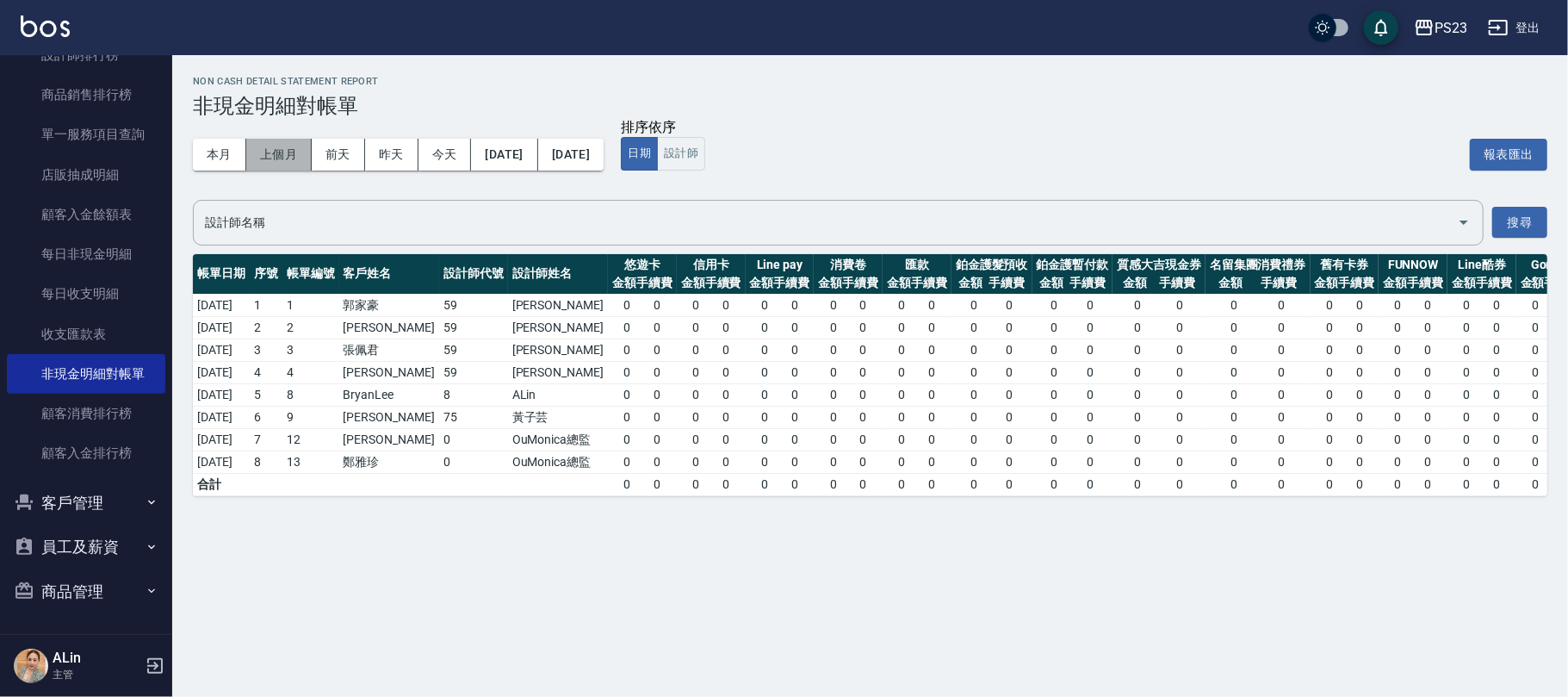
click at [292, 152] on button "上個月" at bounding box center [279, 154] width 66 height 32
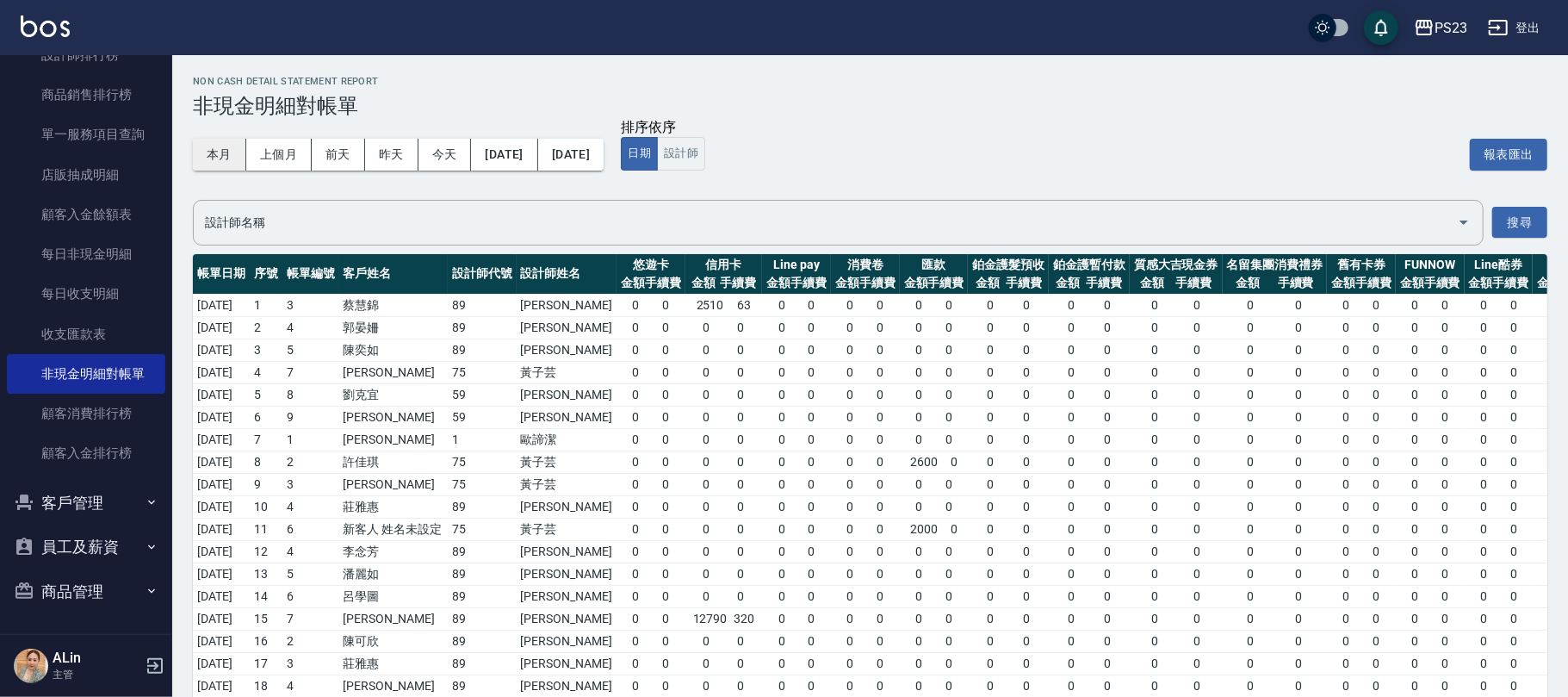
click at [221, 163] on button "本月" at bounding box center [220, 154] width 53 height 32
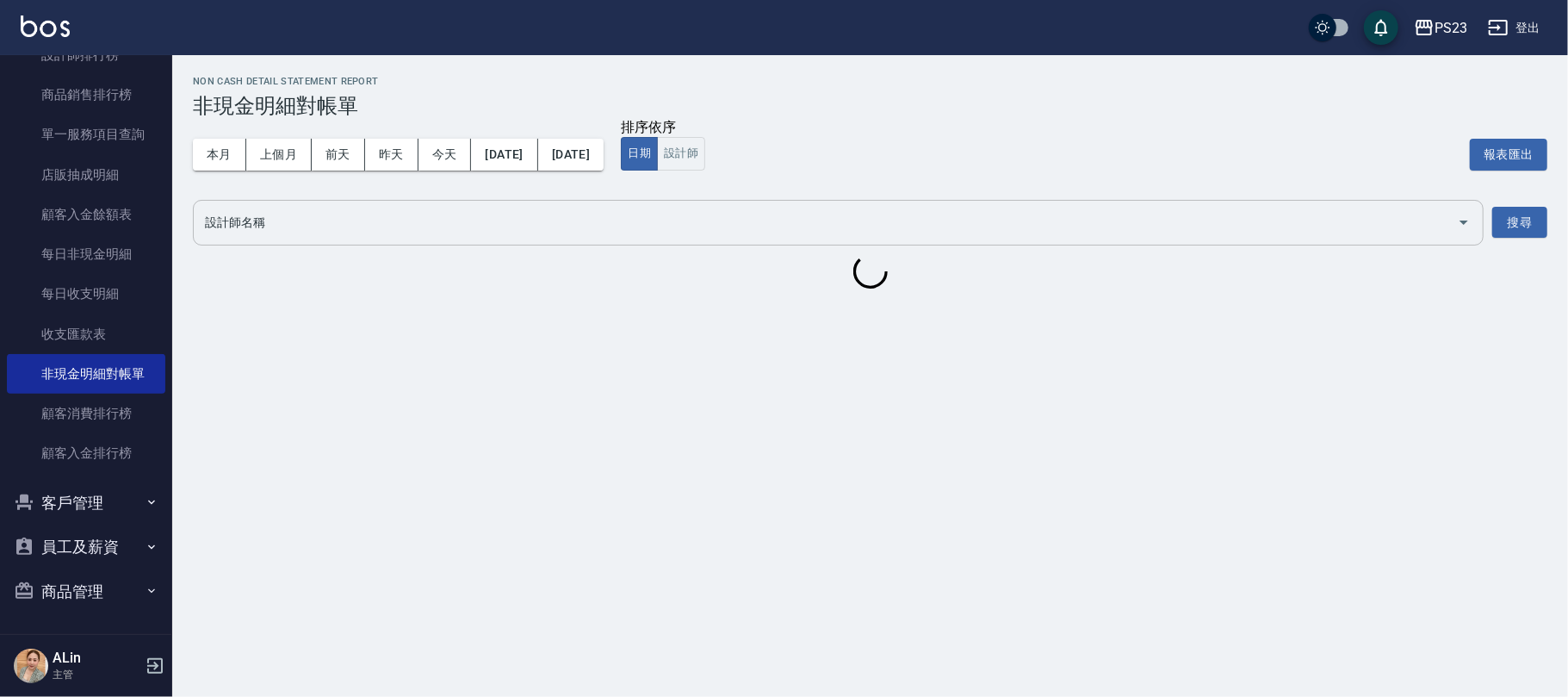
click at [276, 235] on input "設計師名稱" at bounding box center [825, 223] width 1250 height 30
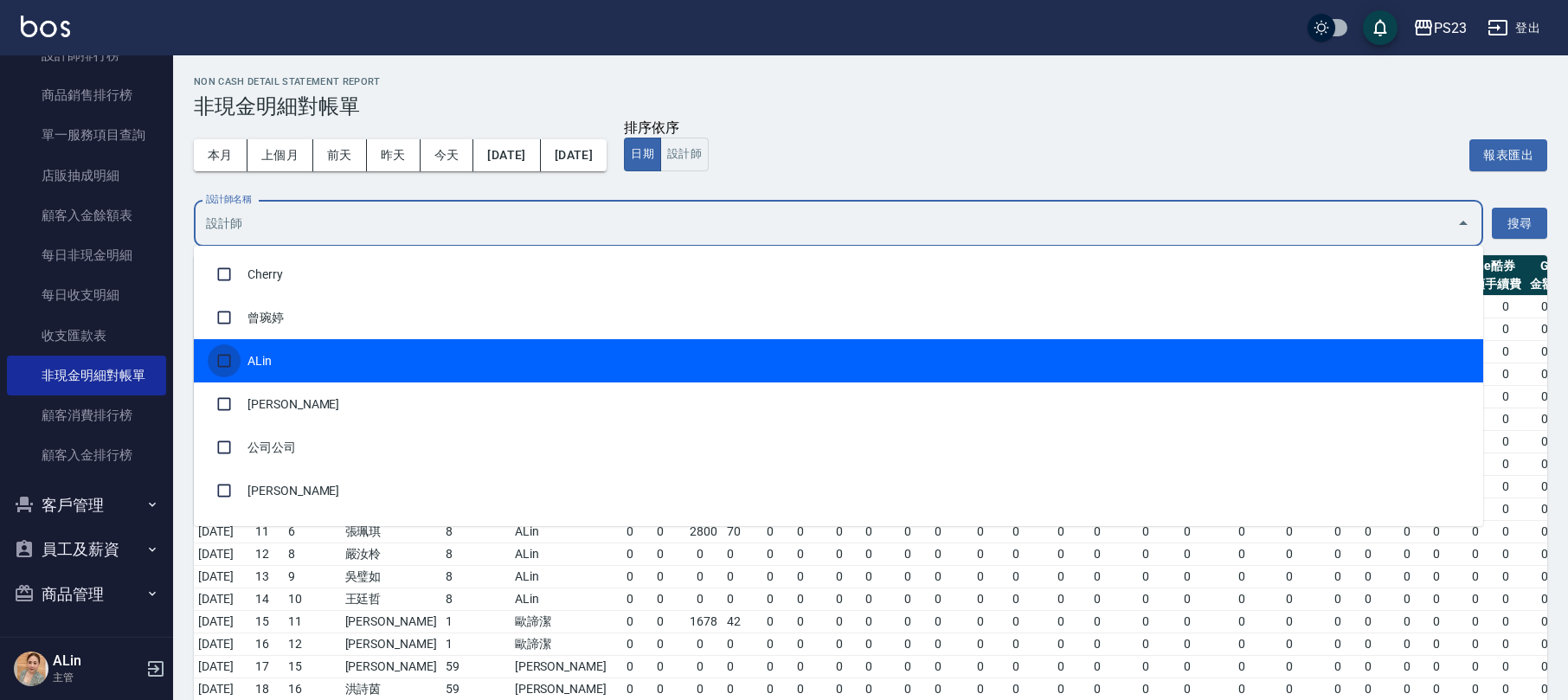
click at [224, 357] on input "checkbox" at bounding box center [224, 360] width 33 height 33
checkbox input "true"
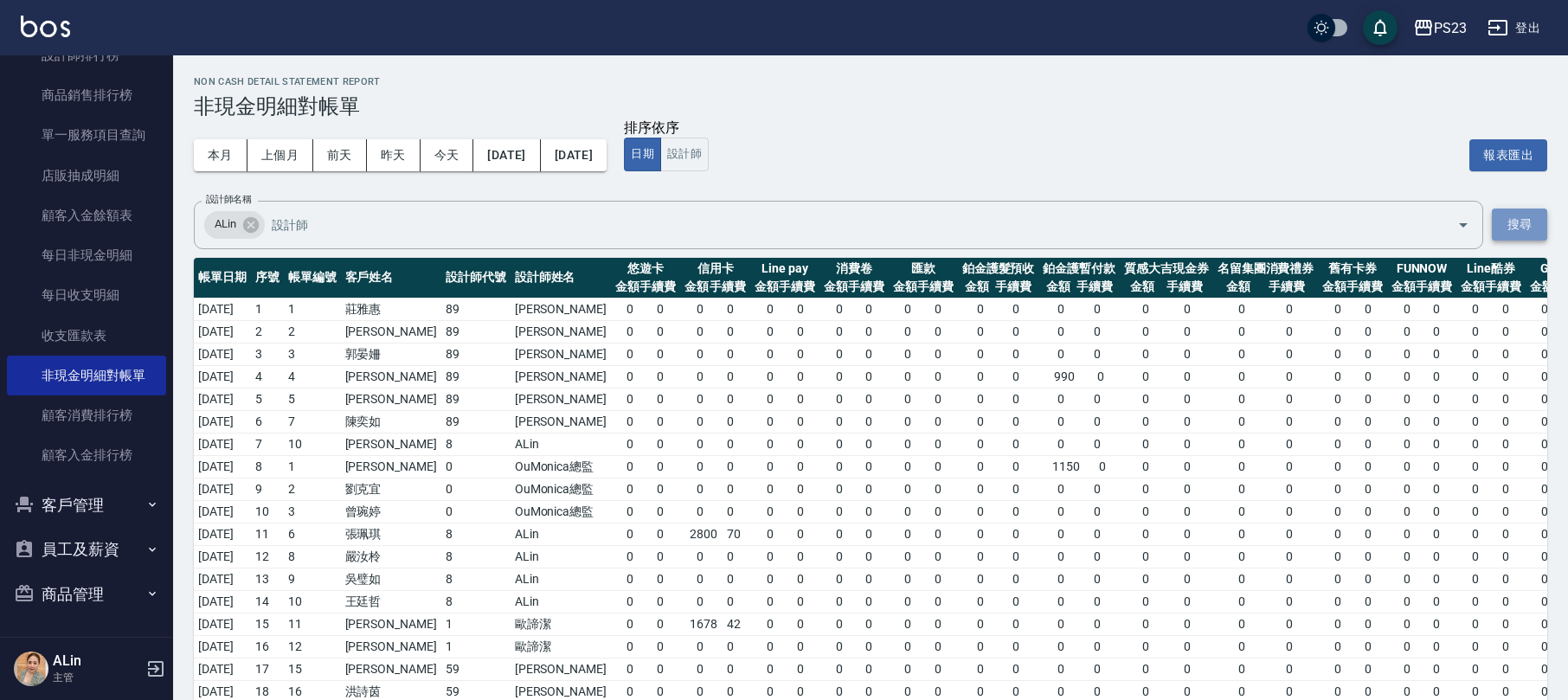
click at [1523, 232] on button "搜尋" at bounding box center [1519, 224] width 55 height 32
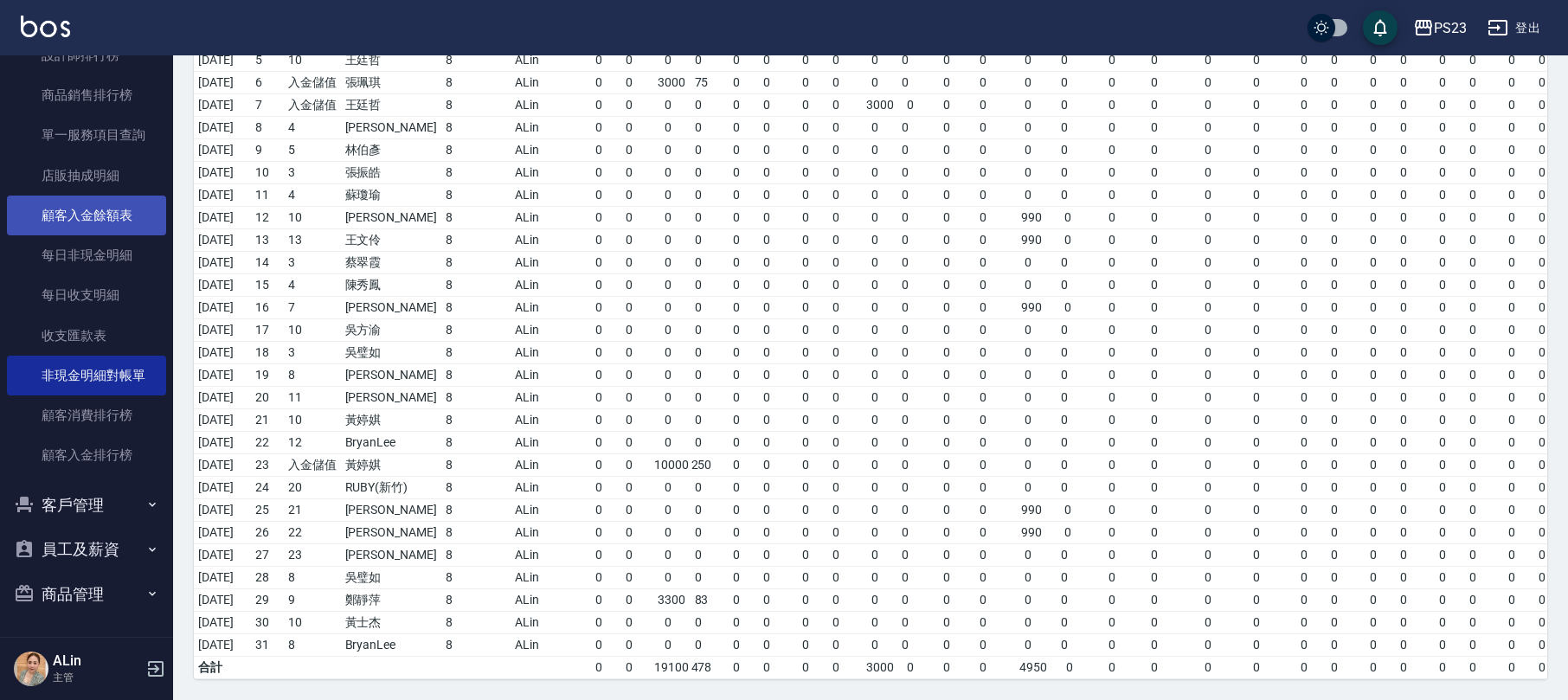
scroll to position [399, 0]
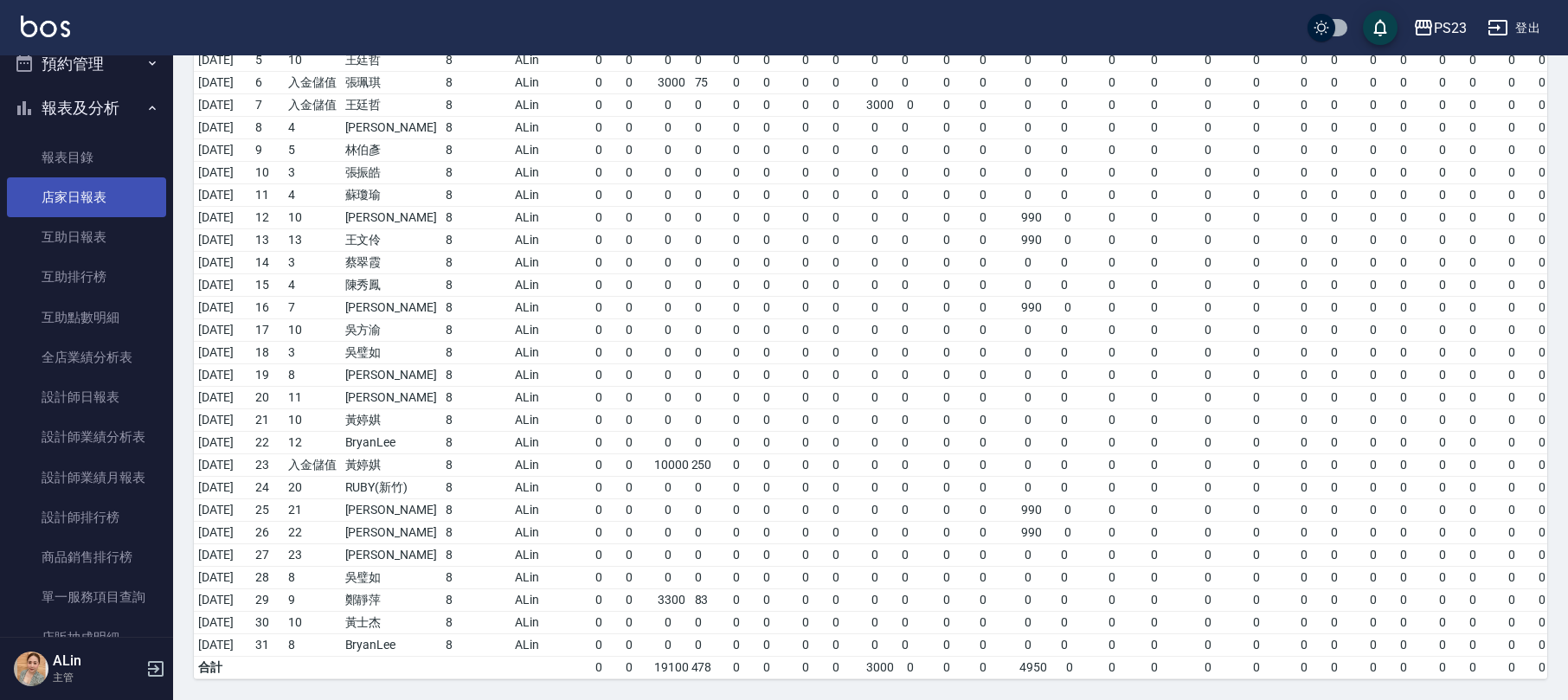
click at [95, 191] on link "店家日報表" at bounding box center [87, 198] width 159 height 40
